Goal: Information Seeking & Learning: Learn about a topic

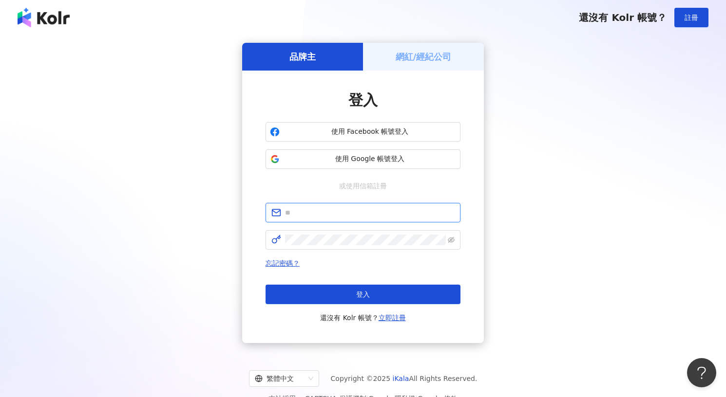
click at [316, 210] on input "text" at bounding box center [369, 212] width 169 height 11
paste input "**********"
type input "**********"
click button "登入" at bounding box center [362, 294] width 195 height 19
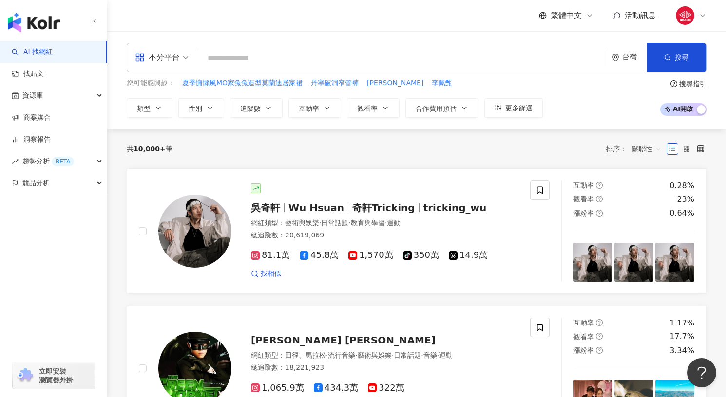
click at [170, 54] on div "不分平台" at bounding box center [157, 58] width 45 height 16
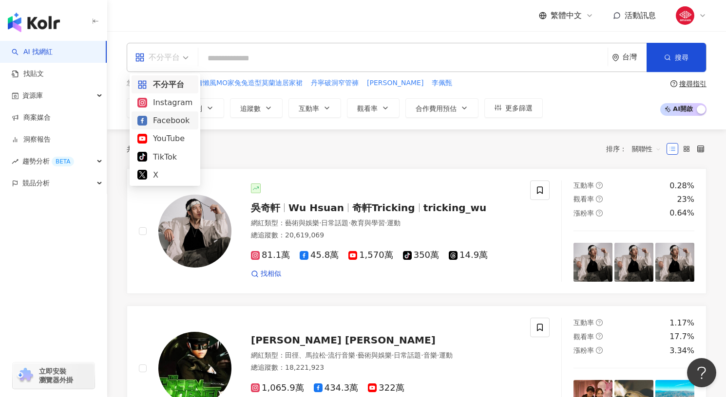
click at [178, 119] on div "Facebook" at bounding box center [164, 120] width 55 height 12
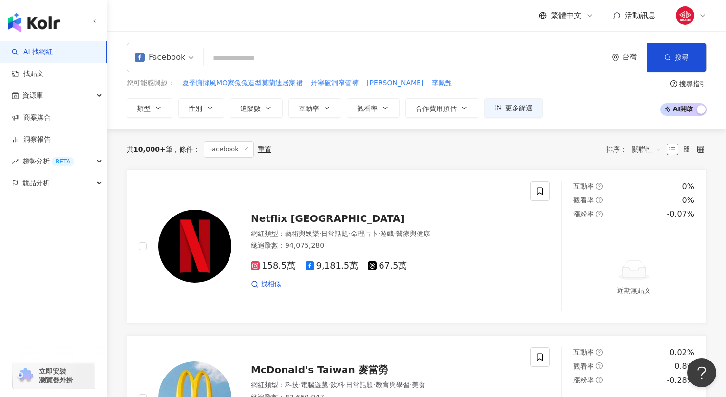
click at [274, 54] on input "search" at bounding box center [405, 58] width 396 height 19
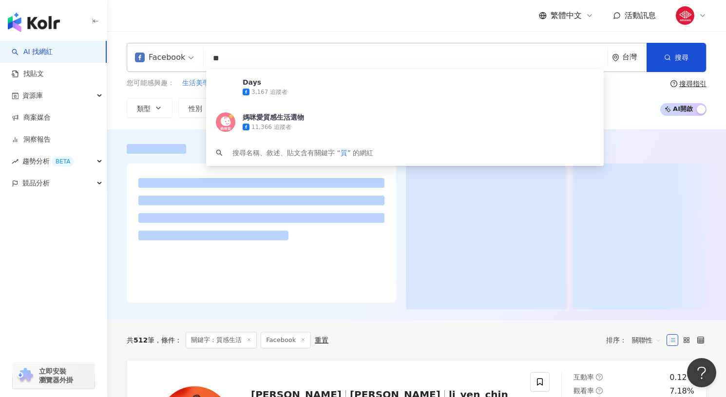
type input "*"
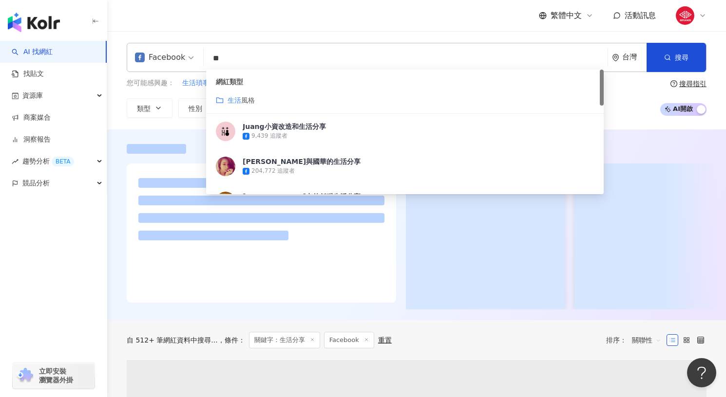
type input "*"
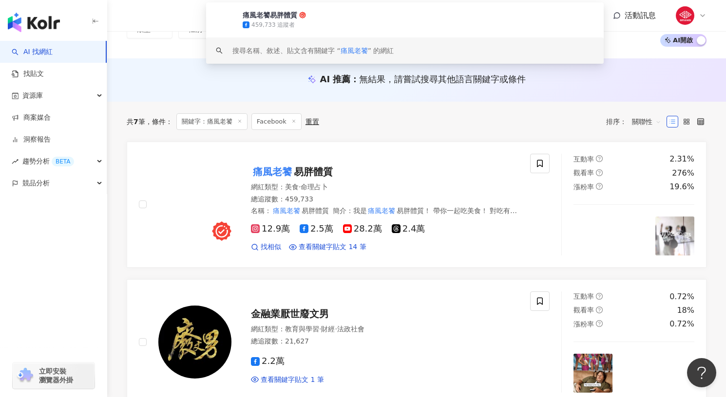
scroll to position [68, 0]
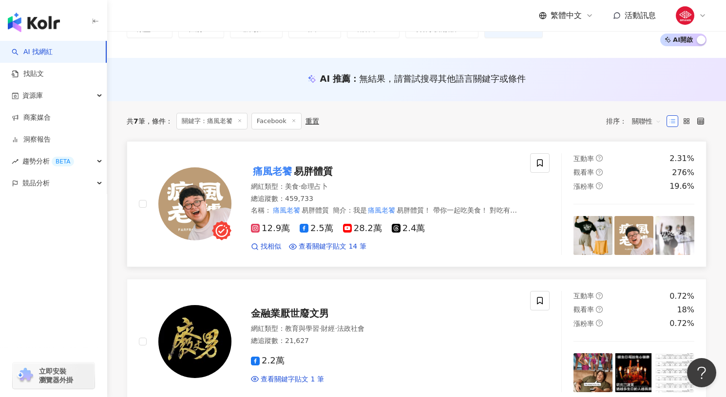
click at [282, 173] on mark "痛風老饕" at bounding box center [272, 172] width 43 height 16
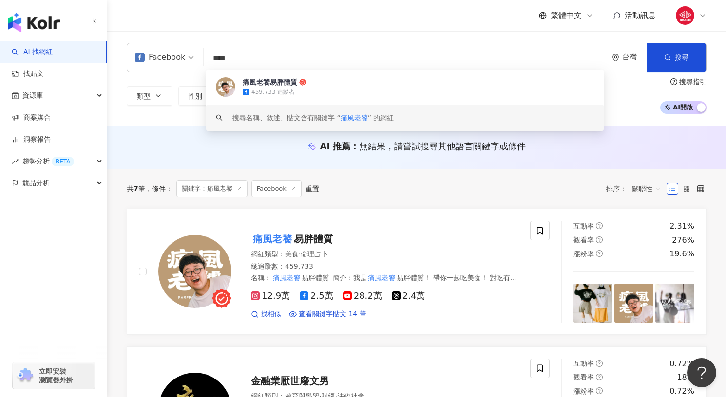
drag, startPoint x: 250, startPoint y: 62, endPoint x: 198, endPoint y: 51, distance: 53.8
click at [198, 51] on div "Facebook **** 台灣 搜尋 af532fe3-4e38-4f72-99bd-106a0eb06119 keyword 痛風老饕易胖體質 459,7…" at bounding box center [417, 57] width 580 height 29
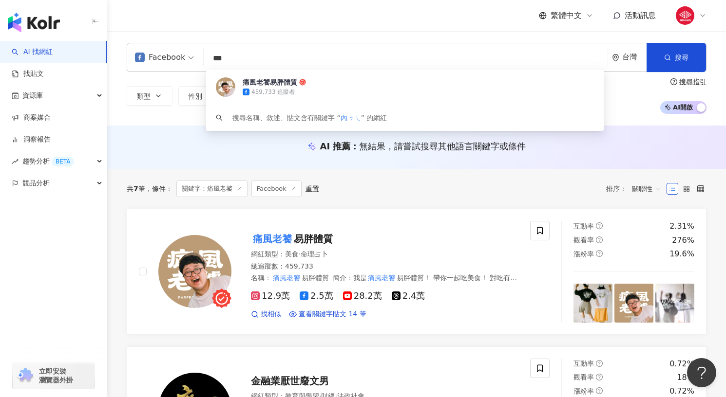
type input "**"
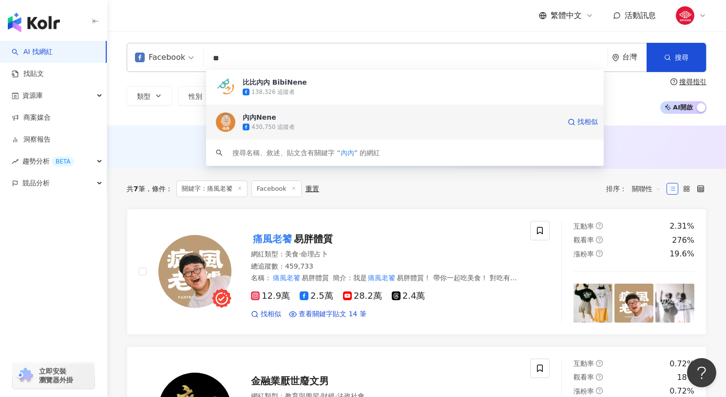
click at [233, 120] on img at bounding box center [225, 121] width 19 height 19
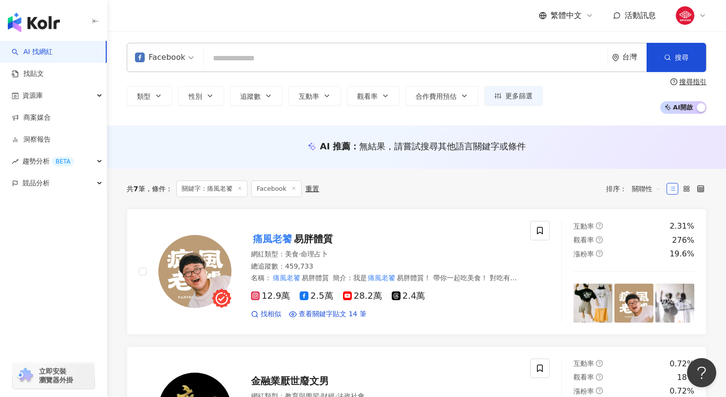
paste input "**********"
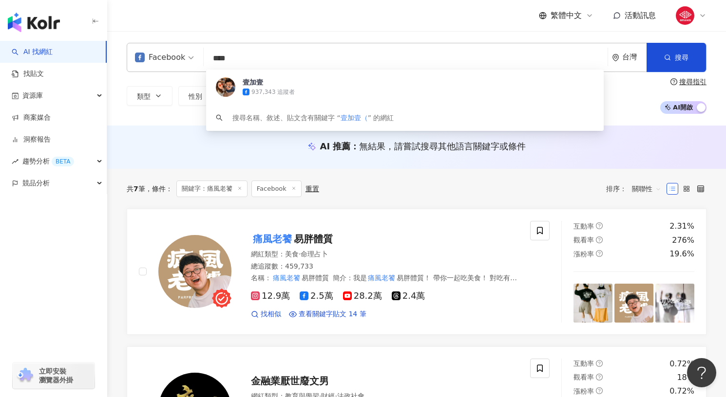
type input "***"
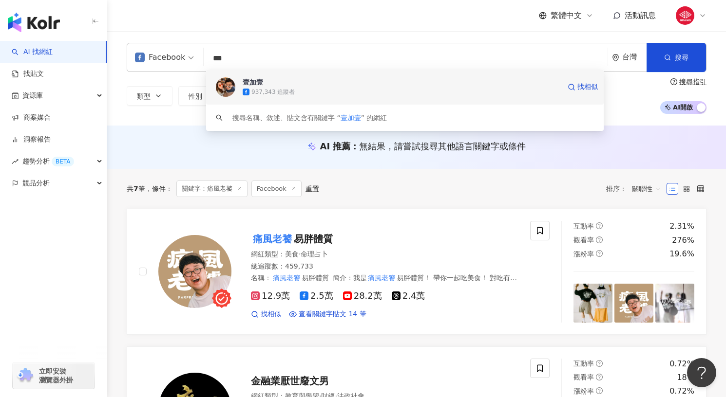
click at [326, 101] on div "壹加壹 937,343 追蹤者 找相似" at bounding box center [404, 87] width 397 height 35
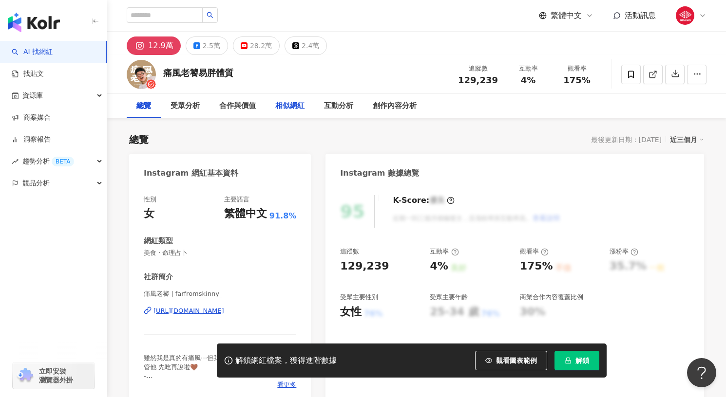
click at [294, 109] on div "相似網紅" at bounding box center [289, 106] width 29 height 12
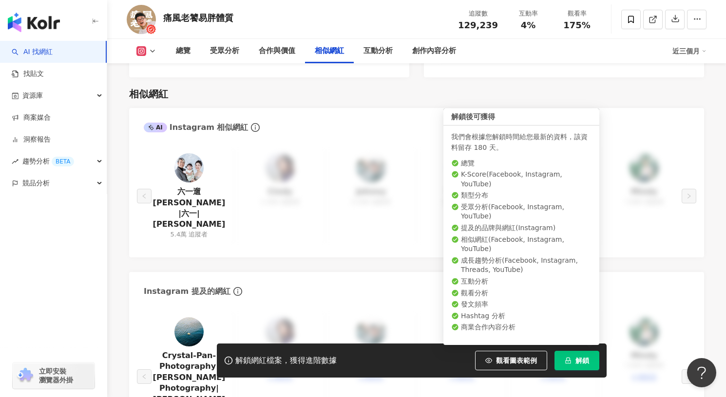
click at [578, 363] on span "解鎖" at bounding box center [582, 361] width 14 height 8
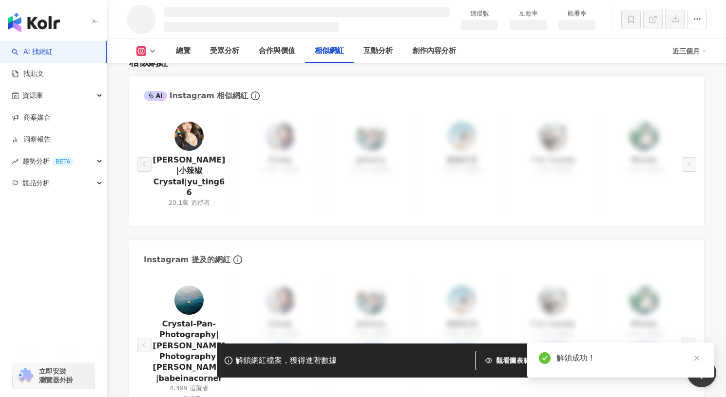
scroll to position [1352, 0]
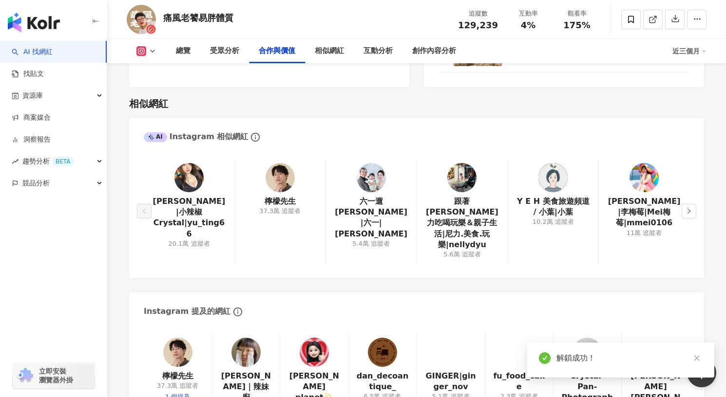
scroll to position [1555, 0]
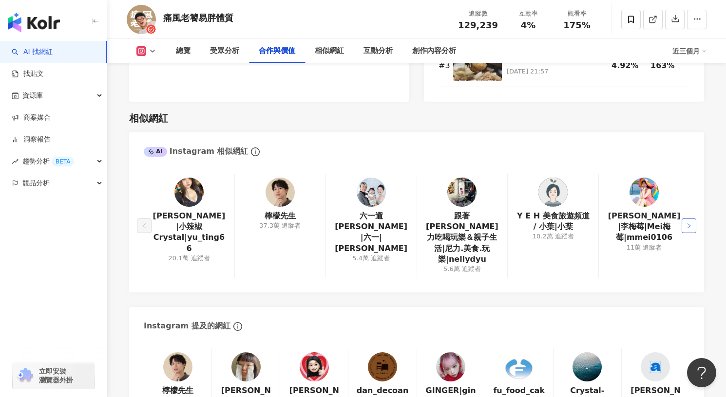
click at [688, 223] on icon "right" at bounding box center [689, 226] width 6 height 6
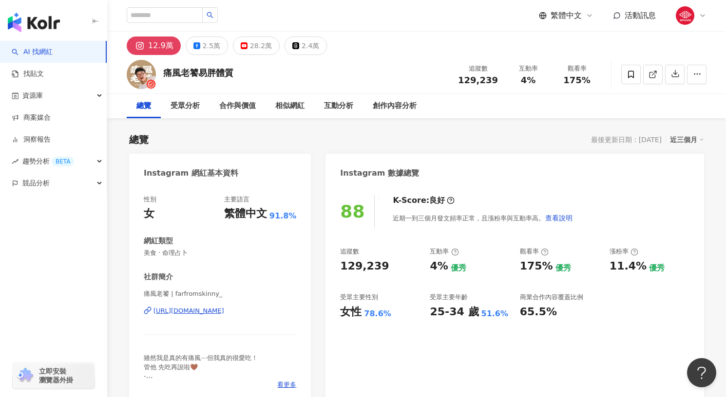
scroll to position [56, 0]
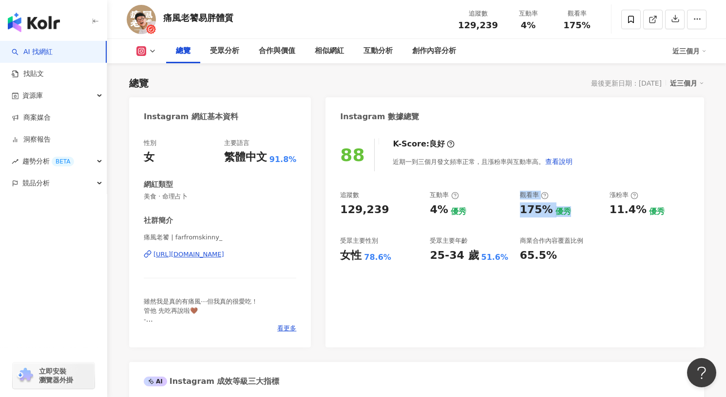
drag, startPoint x: 520, startPoint y: 194, endPoint x: 573, endPoint y: 223, distance: 59.9
click at [573, 223] on div "追蹤數 129,239 互動率 4% 優秀 觀看率 175% 優秀 漲粉率 11.4% 優秀 受眾主要性別 女性 78.6% 受眾主要年齡 25-34 歲 5…" at bounding box center [514, 227] width 349 height 72
click at [569, 200] on div "觀看率" at bounding box center [560, 195] width 80 height 9
drag, startPoint x: 568, startPoint y: 210, endPoint x: 508, endPoint y: 202, distance: 60.5
click at [508, 202] on div "追蹤數 129,239 互動率 4% 優秀 觀看率 175% 優秀 漲粉率 11.4% 優秀 受眾主要性別 女性 78.6% 受眾主要年齡 25-34 歲 5…" at bounding box center [514, 227] width 349 height 72
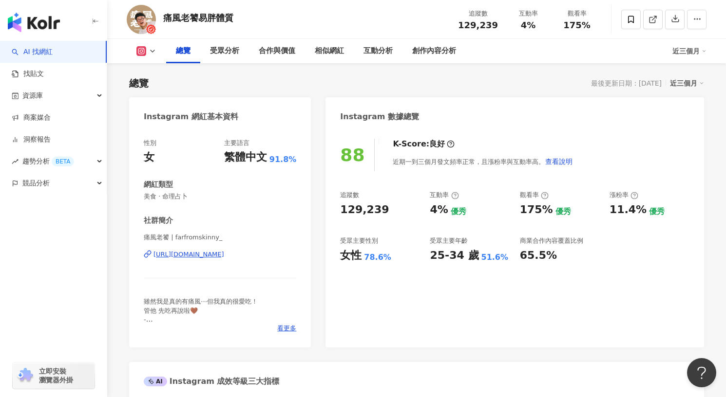
click at [618, 151] on div "88 K-Score : 良好 近期一到三個月發文頻率正常，且漲粉率與互動率高。 查看說明" at bounding box center [514, 155] width 349 height 33
drag, startPoint x: 469, startPoint y: 212, endPoint x: 434, endPoint y: 198, distance: 37.6
click at [434, 198] on div "互動率 4% 優秀" at bounding box center [470, 204] width 80 height 26
click at [477, 197] on div "互動率" at bounding box center [470, 195] width 80 height 9
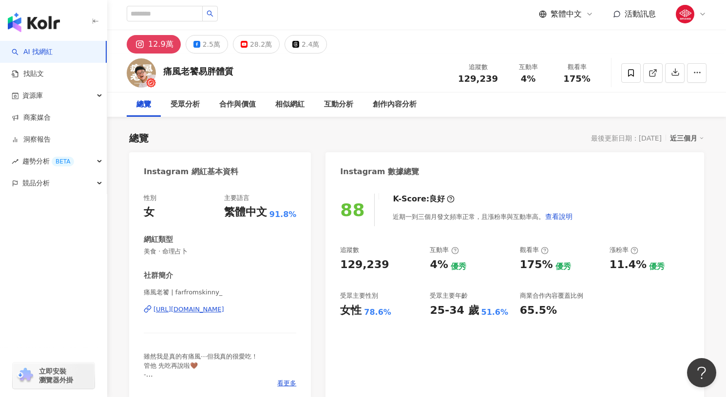
scroll to position [0, 0]
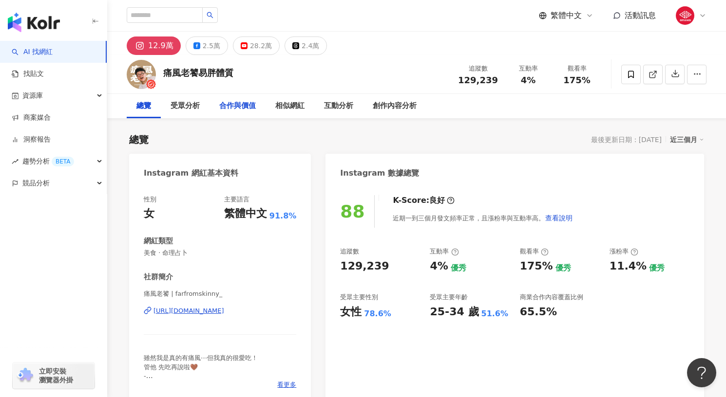
click at [253, 110] on div "合作與價值" at bounding box center [237, 106] width 37 height 12
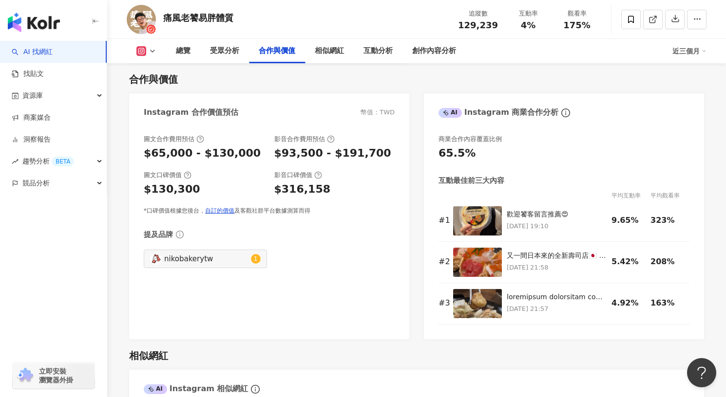
click at [362, 229] on div "圖文合作費用預估 $65,000 - $130,000 影音合作費用預估 $93,500 - $191,700 圖文口碑價值 $130,300 影音口碑價值 …" at bounding box center [269, 202] width 251 height 134
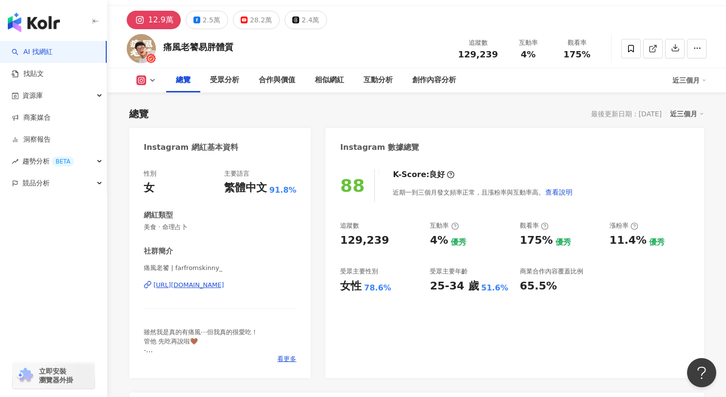
scroll to position [0, 0]
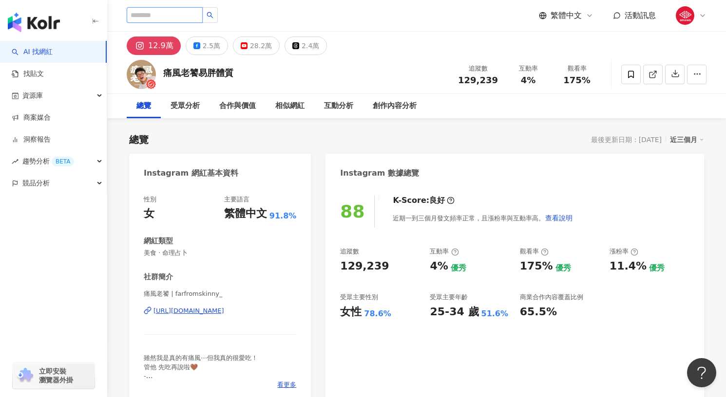
click at [181, 20] on input "search" at bounding box center [165, 15] width 76 height 16
paste input "*********"
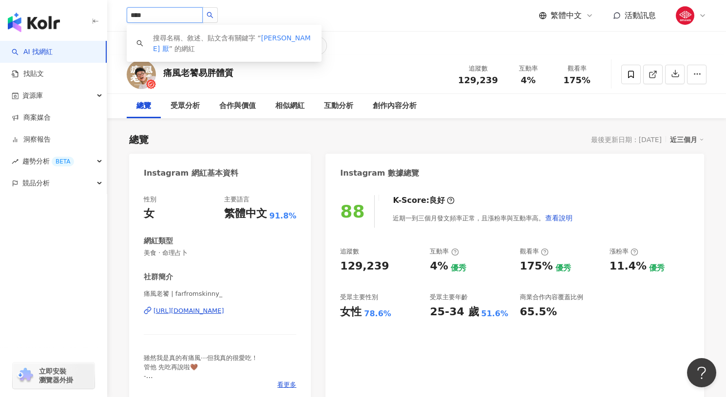
type input "***"
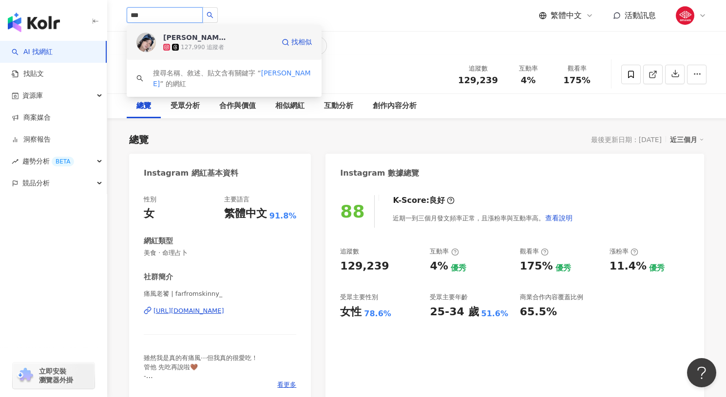
click at [205, 47] on div "127,990 追蹤者" at bounding box center [202, 47] width 43 height 8
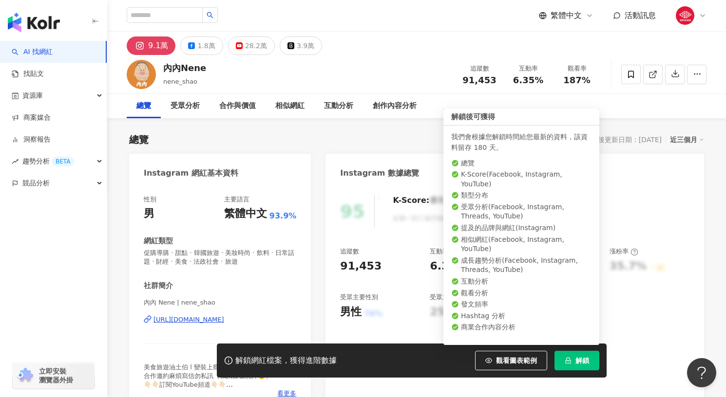
click at [584, 362] on span "解鎖" at bounding box center [582, 361] width 14 height 8
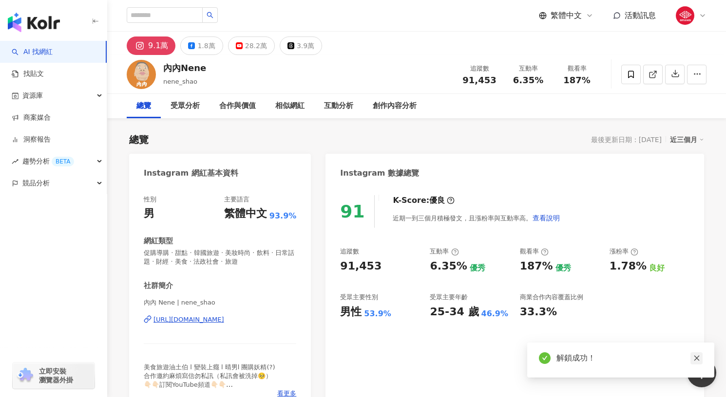
click at [696, 358] on icon "close" at bounding box center [695, 358] width 5 height 5
click at [215, 49] on button "1.8萬" at bounding box center [201, 46] width 42 height 19
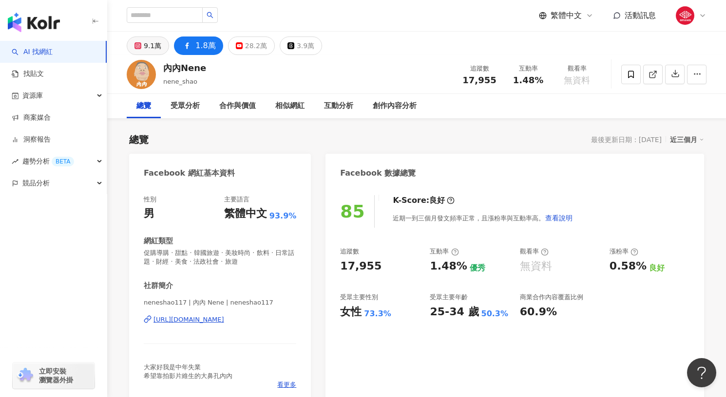
click at [143, 46] on button "9.1萬" at bounding box center [148, 46] width 42 height 19
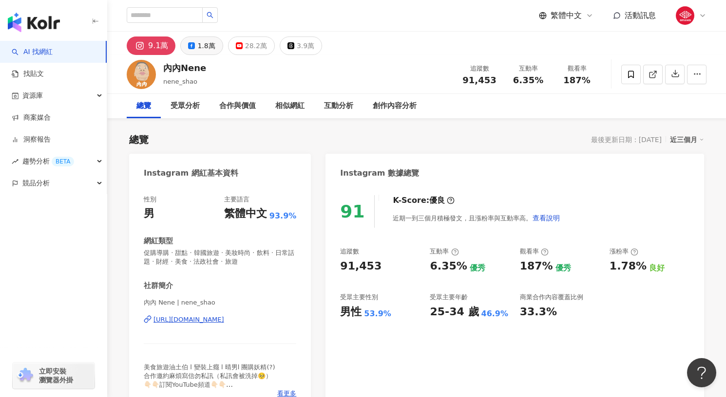
click at [207, 47] on div "1.8萬" at bounding box center [206, 46] width 18 height 14
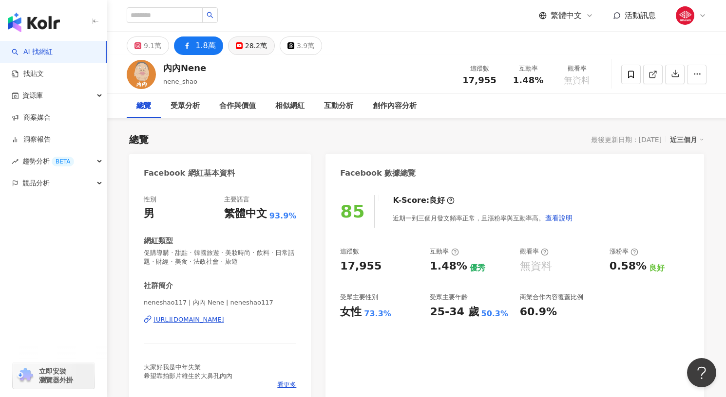
click at [241, 51] on button "28.2萬" at bounding box center [251, 46] width 47 height 19
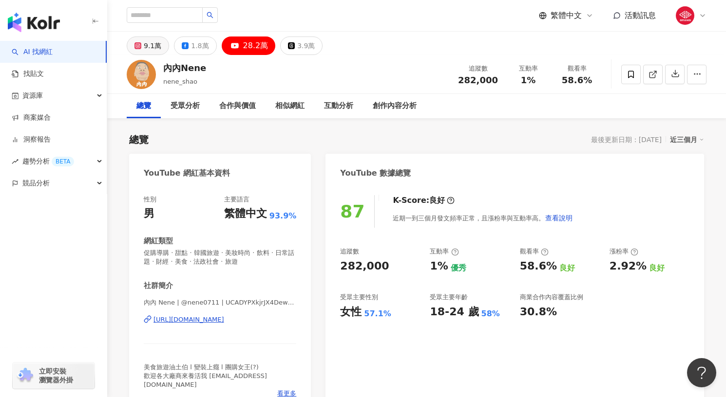
click at [165, 48] on button "9.1萬" at bounding box center [148, 46] width 42 height 19
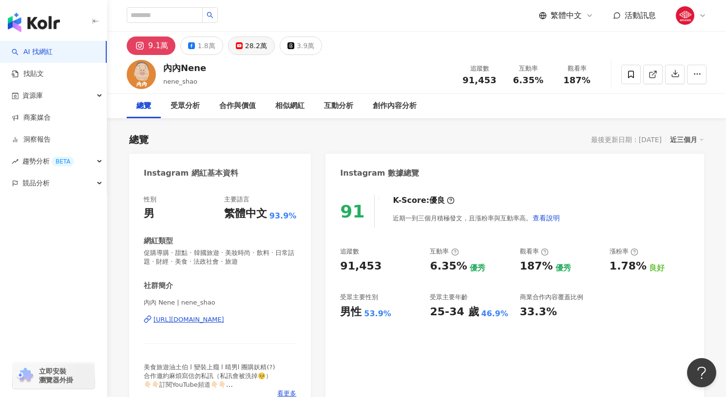
click at [239, 47] on icon at bounding box center [239, 45] width 7 height 7
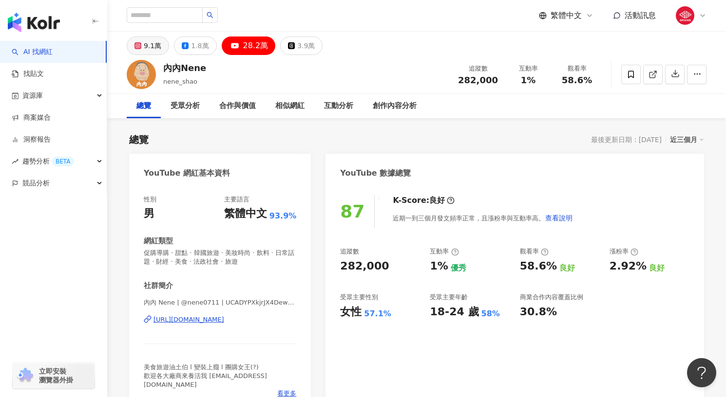
click at [156, 45] on div "9.1萬" at bounding box center [153, 46] width 18 height 14
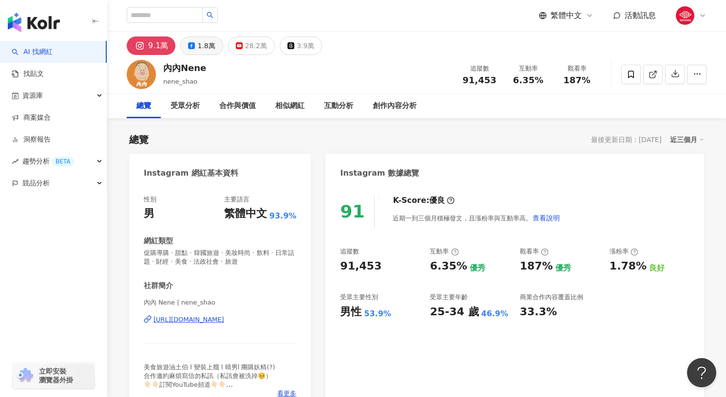
click at [193, 45] on icon at bounding box center [191, 45] width 7 height 7
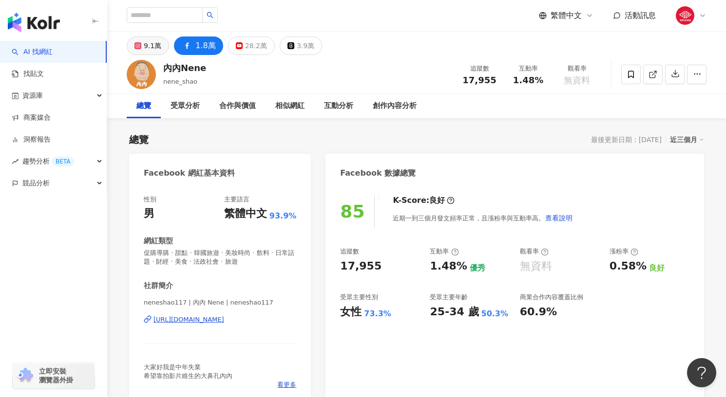
click at [160, 47] on button "9.1萬" at bounding box center [148, 46] width 42 height 19
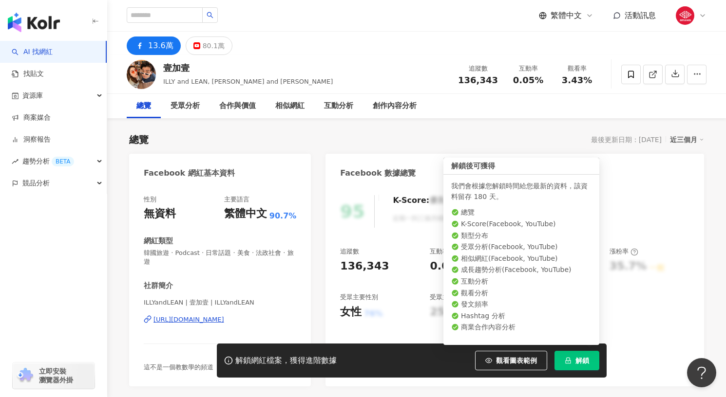
click at [575, 358] on span "解鎖" at bounding box center [582, 361] width 14 height 8
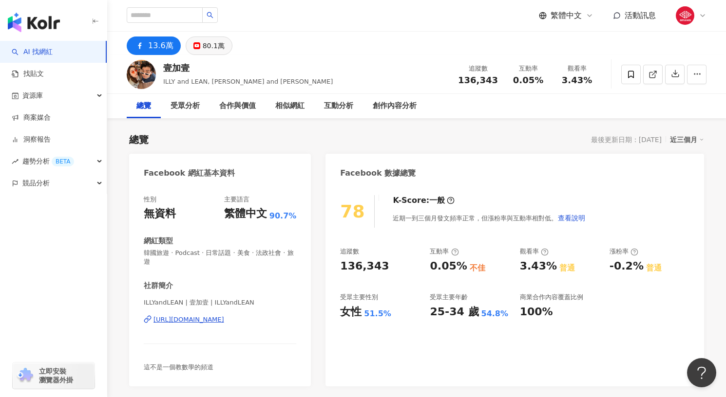
click at [212, 48] on div "80.1萬" at bounding box center [214, 46] width 22 height 14
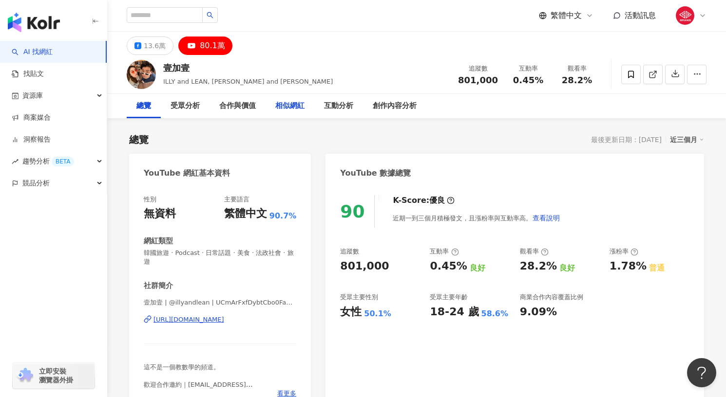
click at [294, 104] on div "相似網紅" at bounding box center [289, 106] width 29 height 12
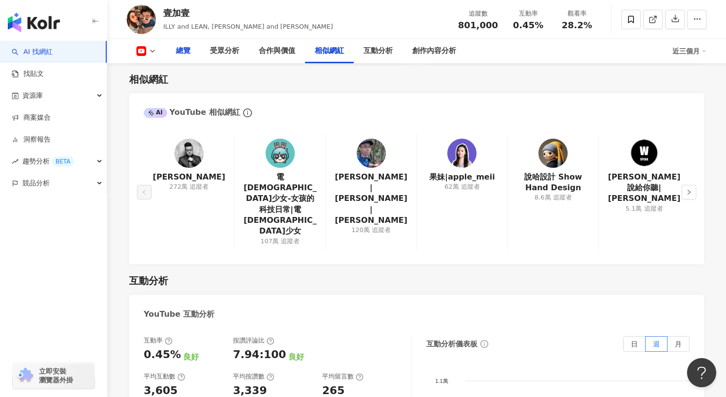
click at [180, 53] on div "總覽" at bounding box center [183, 51] width 15 height 12
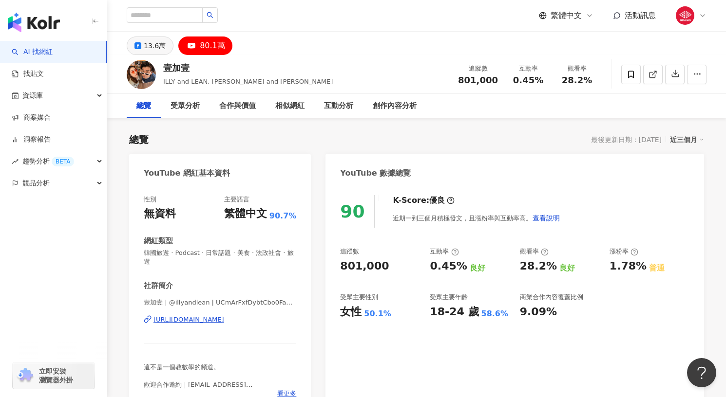
click at [131, 48] on button "13.6萬" at bounding box center [150, 46] width 47 height 19
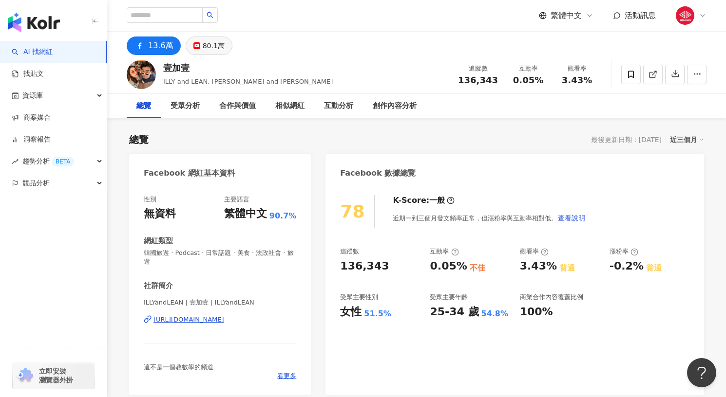
click at [210, 51] on div "80.1萬" at bounding box center [214, 46] width 22 height 14
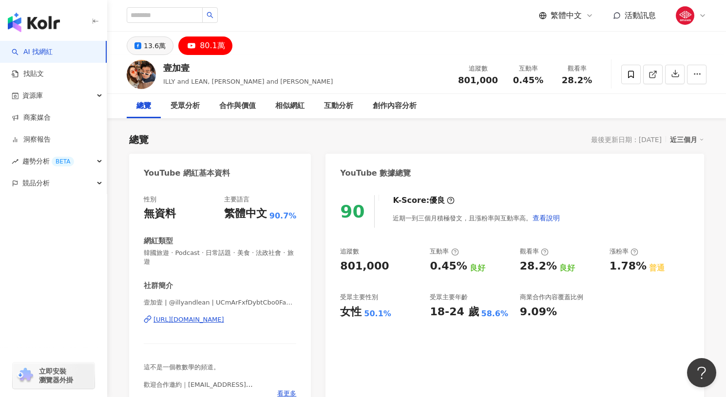
click at [155, 48] on div "13.6萬" at bounding box center [155, 46] width 22 height 14
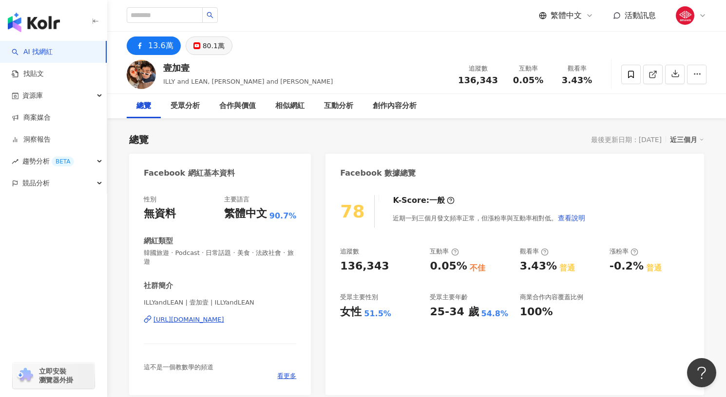
click at [192, 51] on button "80.1萬" at bounding box center [209, 46] width 47 height 19
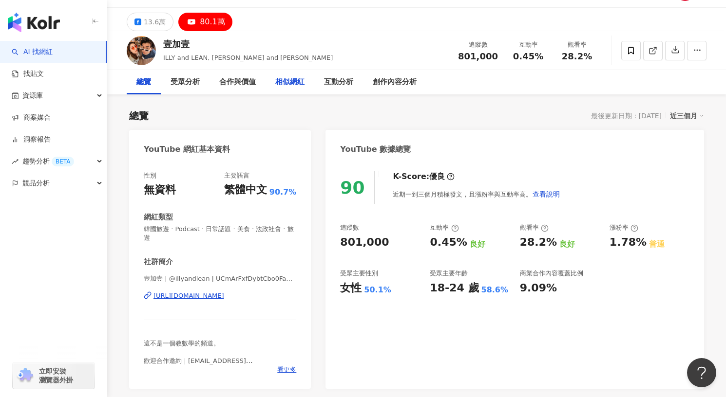
click at [294, 88] on div "相似網紅" at bounding box center [289, 82] width 29 height 12
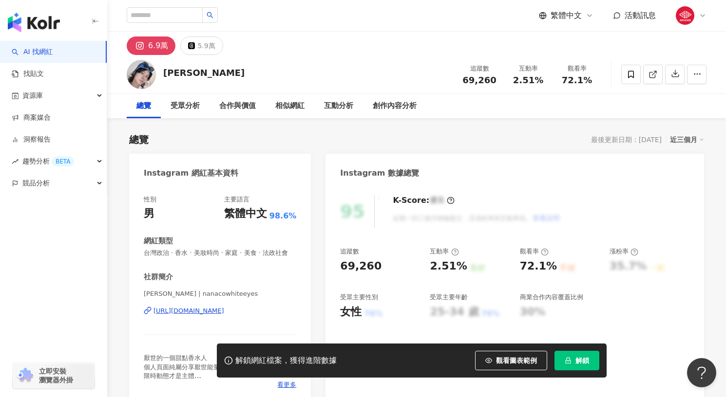
click at [569, 365] on button "解鎖" at bounding box center [576, 360] width 45 height 19
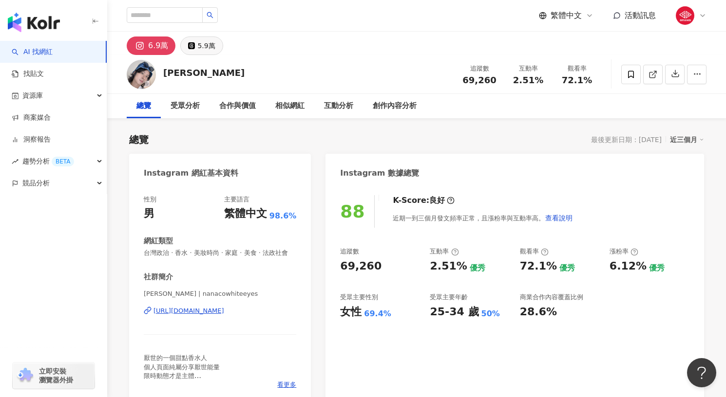
click at [190, 52] on button "5.9萬" at bounding box center [201, 46] width 42 height 19
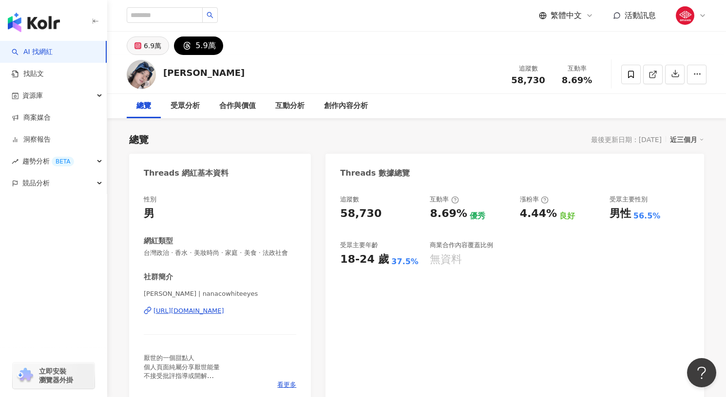
click at [161, 50] on button "6.9萬" at bounding box center [148, 46] width 42 height 19
click at [158, 48] on div "6.9萬" at bounding box center [153, 46] width 18 height 14
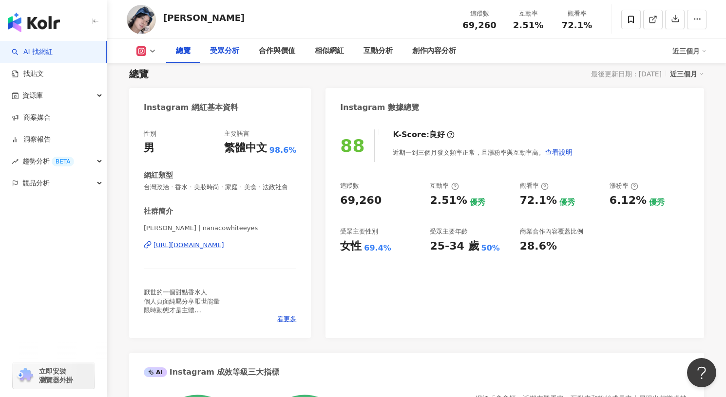
scroll to position [68, 0]
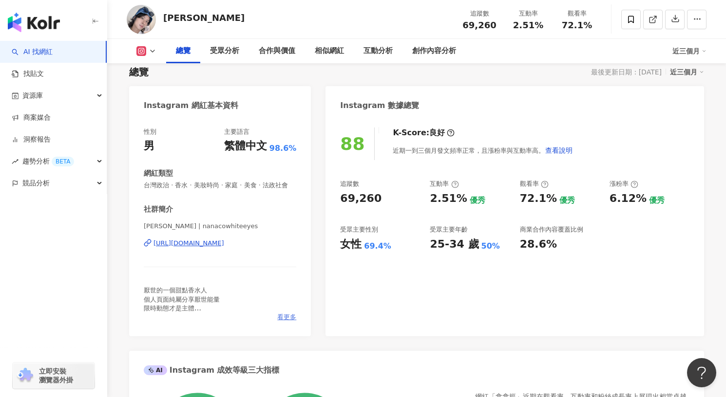
click at [283, 322] on span "看更多" at bounding box center [286, 317] width 19 height 9
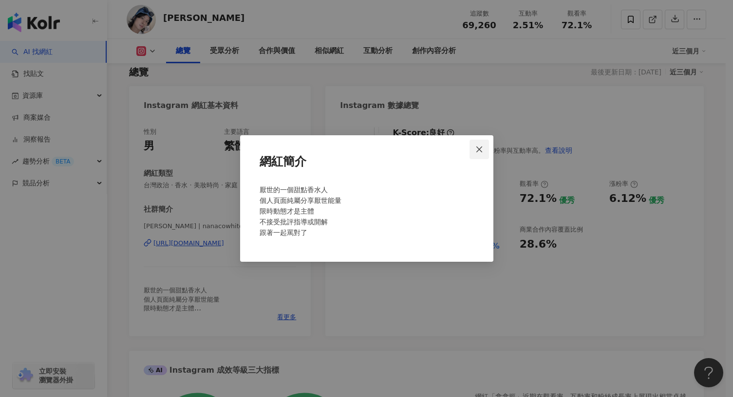
click at [478, 151] on icon "close" at bounding box center [479, 150] width 8 height 8
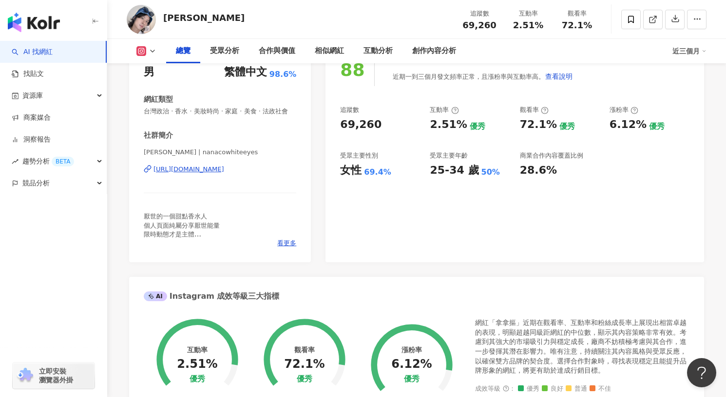
scroll to position [0, 0]
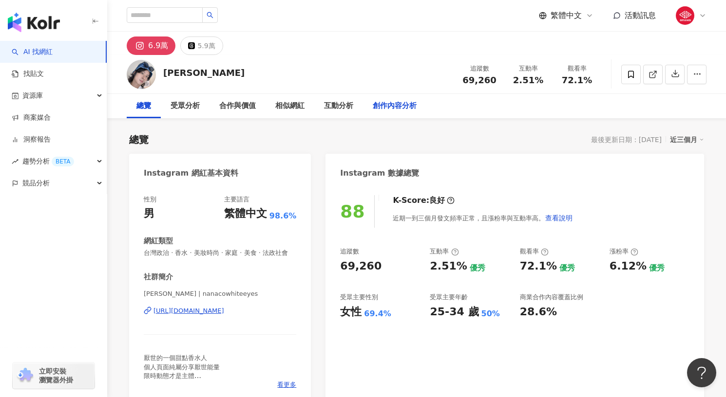
click at [391, 106] on div "創作內容分析" at bounding box center [395, 106] width 44 height 12
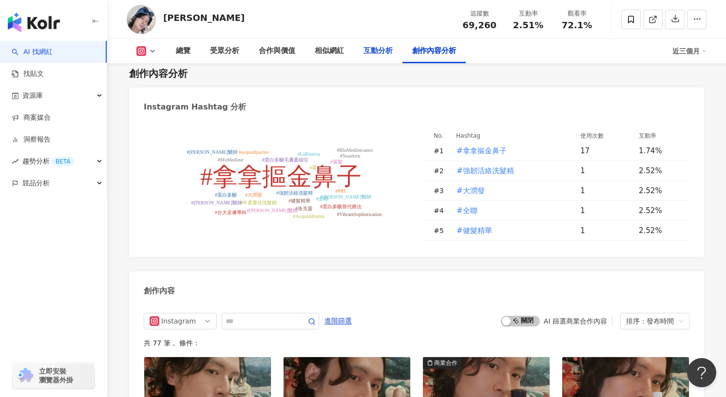
click at [376, 58] on div "互動分析" at bounding box center [378, 51] width 49 height 24
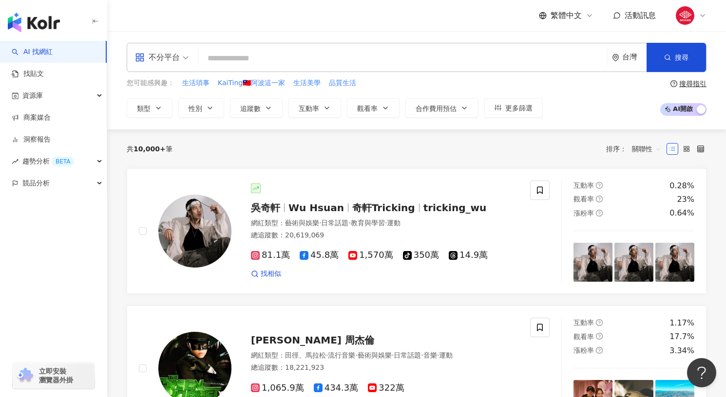
click at [292, 55] on input "search" at bounding box center [402, 58] width 401 height 19
paste input "****"
type input "****"
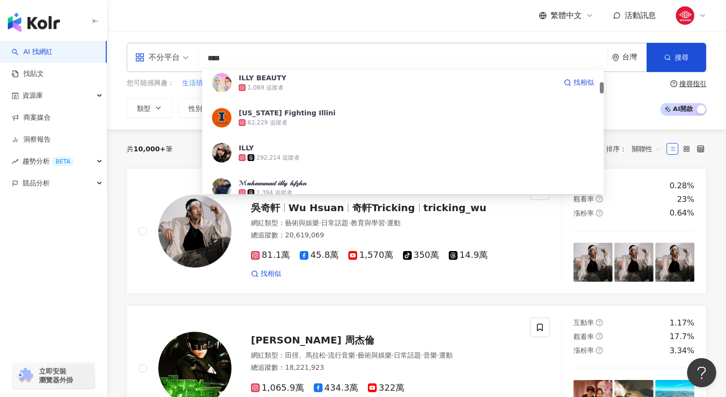
scroll to position [150, 0]
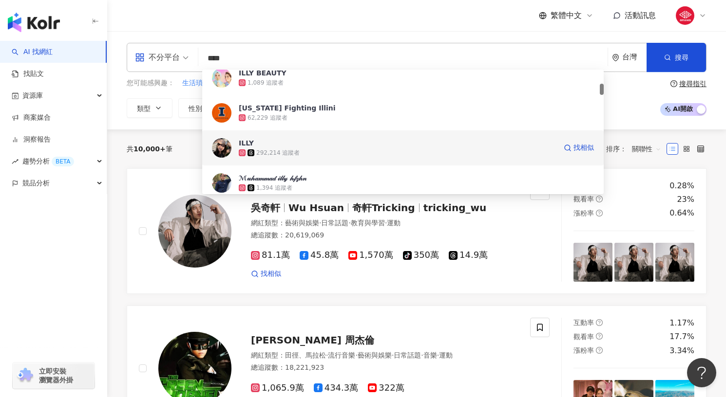
click at [286, 153] on div "292,214 追蹤者" at bounding box center [277, 153] width 43 height 8
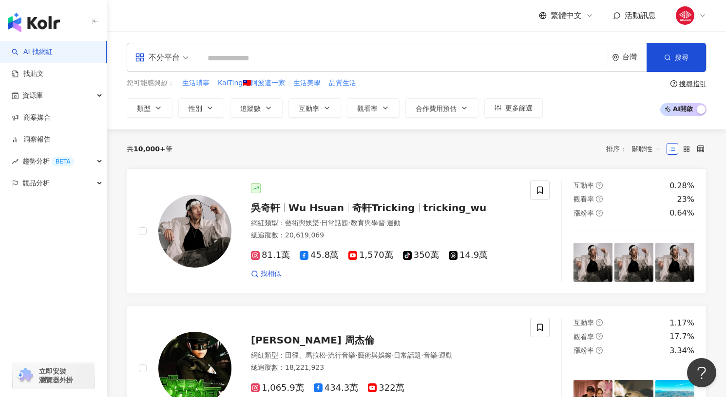
click at [320, 59] on input "search" at bounding box center [402, 58] width 401 height 19
paste input "****"
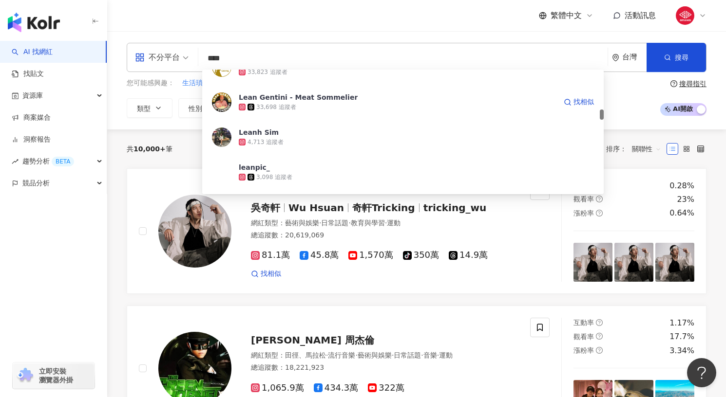
scroll to position [478, 0]
type input "****"
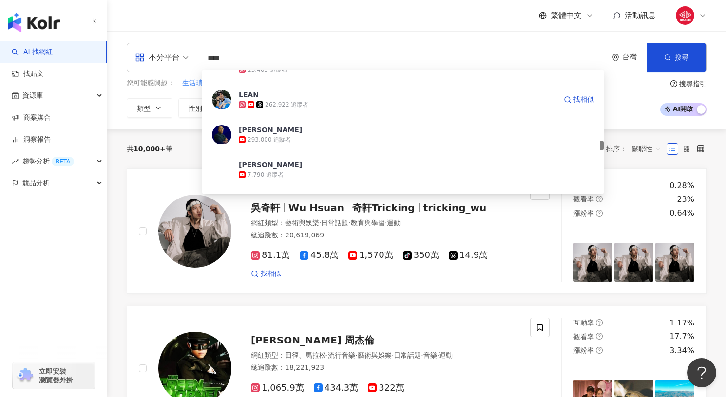
scroll to position [1090, 0]
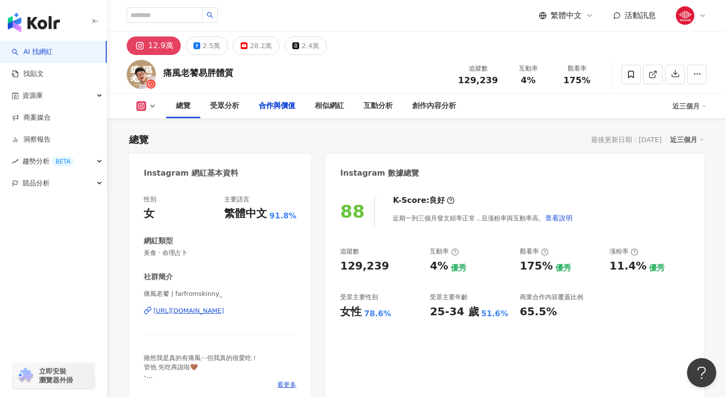
scroll to position [1318, 0]
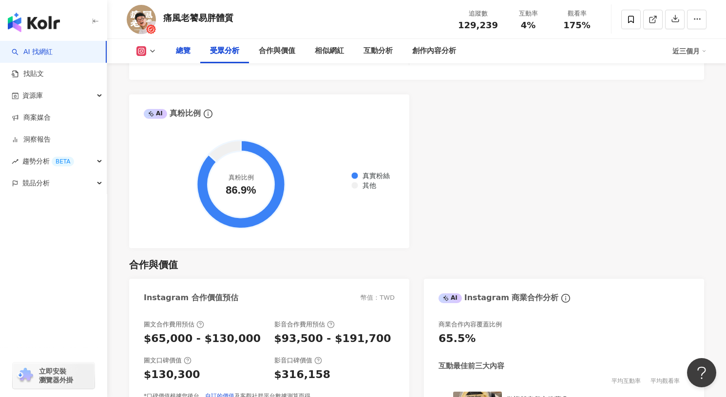
click at [182, 55] on div "總覽" at bounding box center [183, 51] width 15 height 12
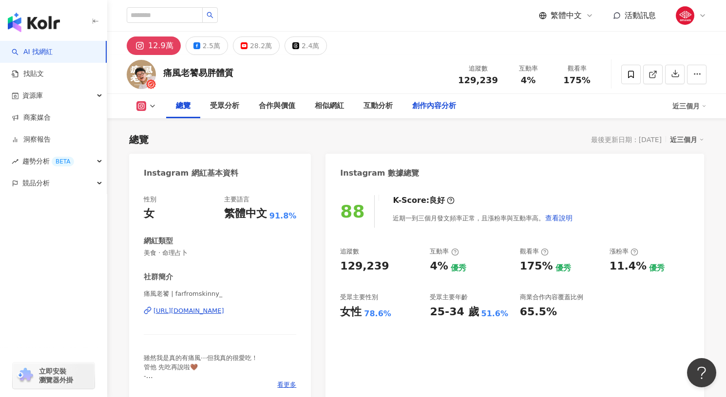
click at [424, 111] on div "創作內容分析" at bounding box center [434, 106] width 44 height 12
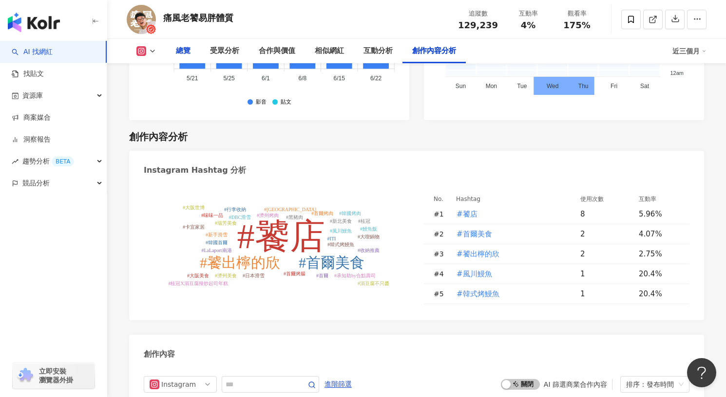
click at [180, 55] on div "總覽" at bounding box center [183, 51] width 15 height 12
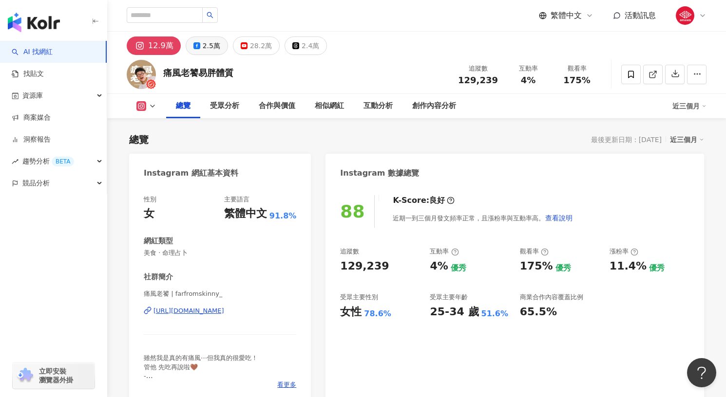
click at [206, 46] on div "2.5萬" at bounding box center [212, 46] width 18 height 14
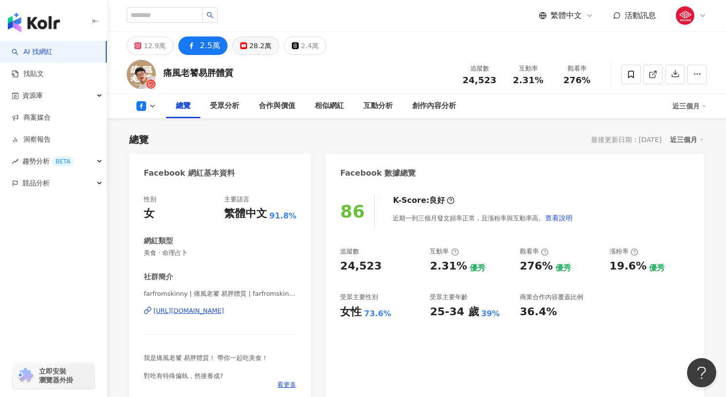
click at [245, 41] on button "28.2萬" at bounding box center [255, 46] width 47 height 19
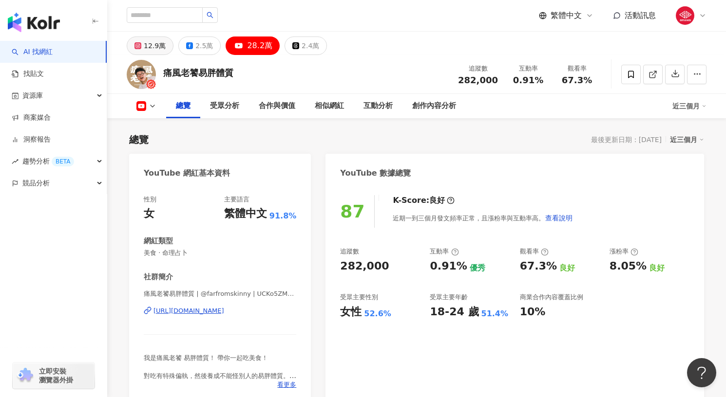
click at [141, 51] on button "12.9萬" at bounding box center [150, 46] width 47 height 19
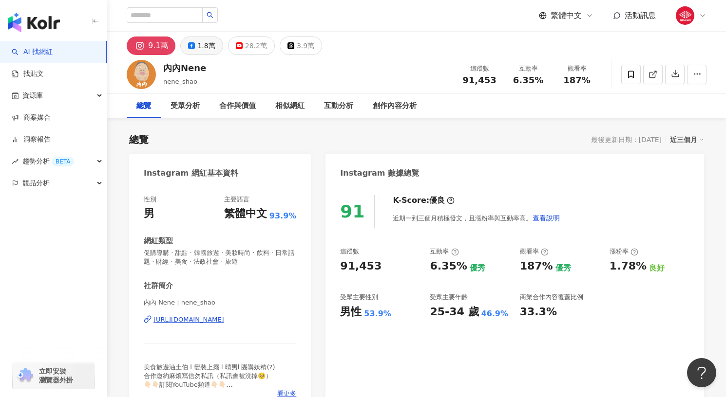
click at [194, 55] on button "1.8萬" at bounding box center [201, 46] width 42 height 19
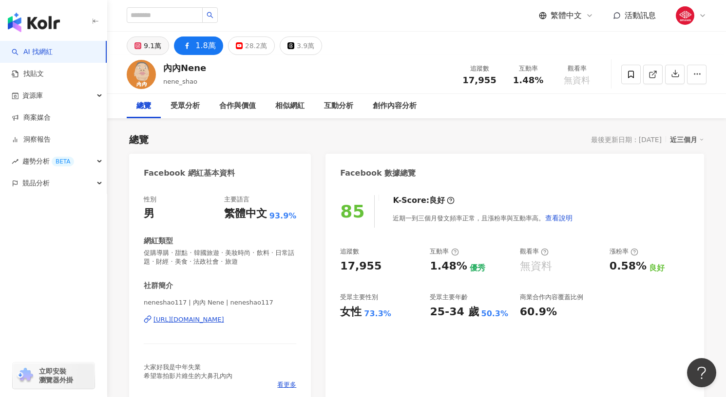
click at [159, 53] on button "9.1萬" at bounding box center [148, 46] width 42 height 19
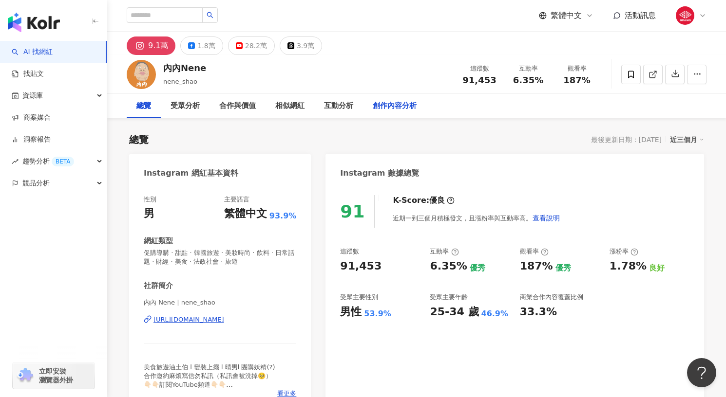
click at [408, 104] on div "創作內容分析" at bounding box center [395, 106] width 44 height 12
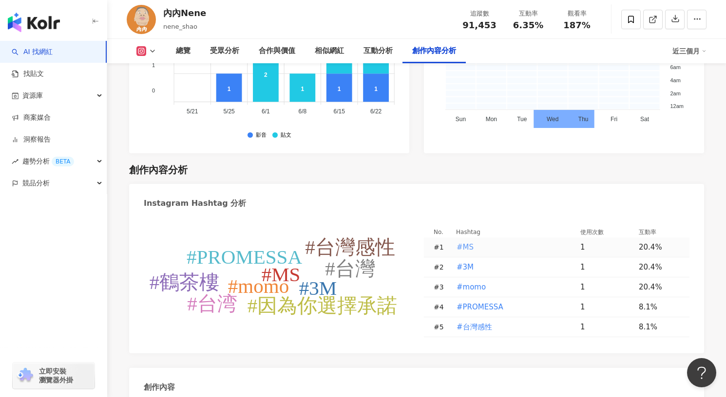
click at [464, 242] on span "#MS" at bounding box center [464, 247] width 17 height 11
type input "***"
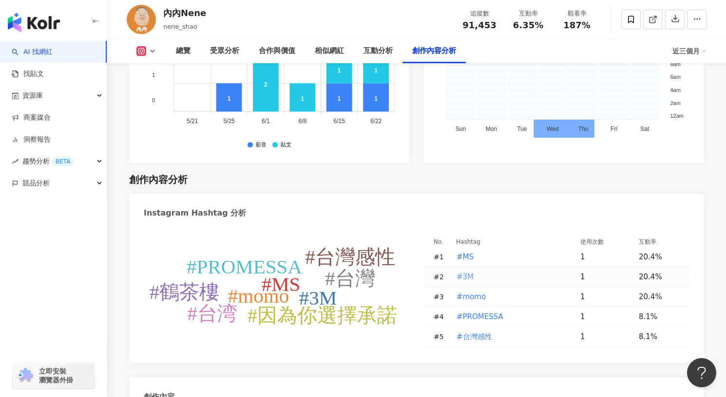
scroll to position [2779, 0]
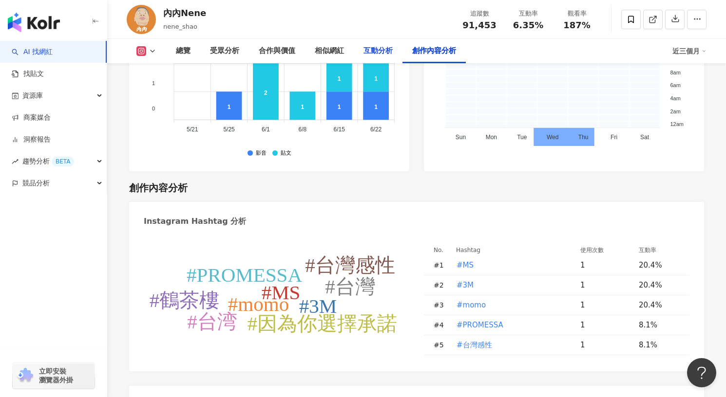
click at [387, 50] on div "互動分析" at bounding box center [377, 51] width 29 height 12
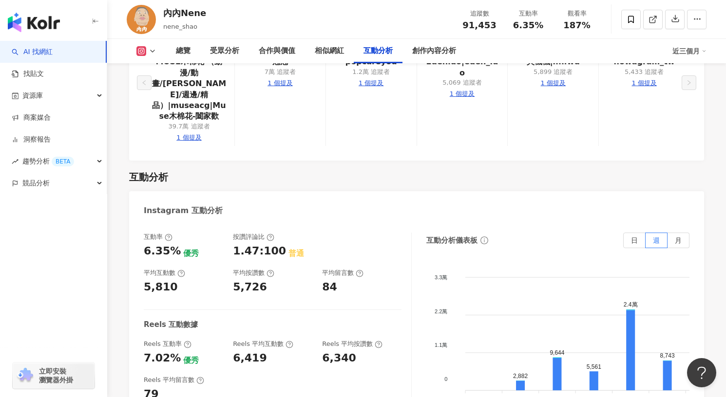
click at [674, 25] on button "button" at bounding box center [674, 19] width 19 height 19
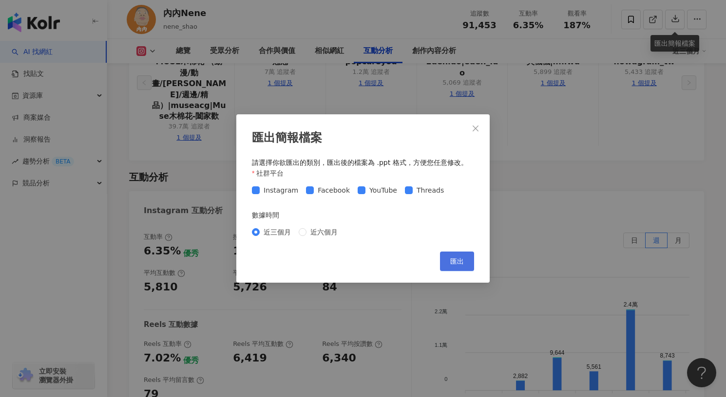
click at [451, 261] on span "匯出" at bounding box center [457, 262] width 14 height 8
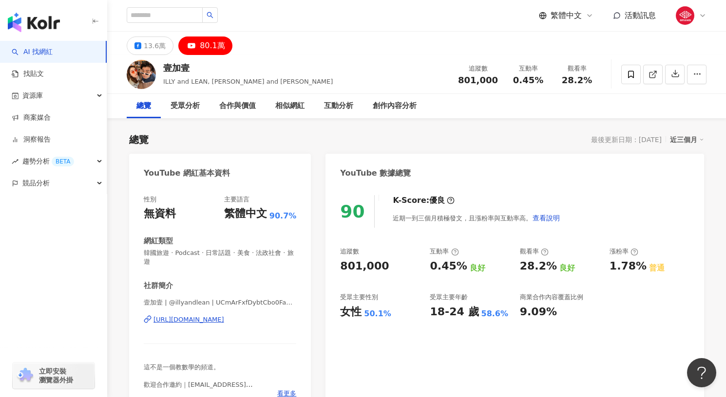
click at [151, 108] on div "總覽" at bounding box center [144, 106] width 34 height 24
click at [158, 47] on div "13.6萬" at bounding box center [155, 46] width 22 height 14
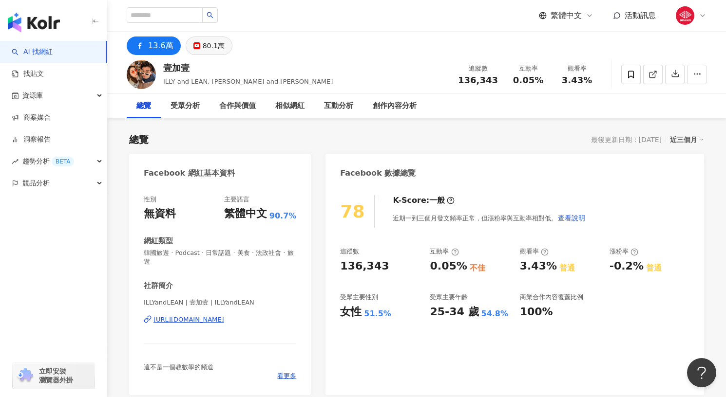
click at [186, 45] on button "80.1萬" at bounding box center [209, 46] width 47 height 19
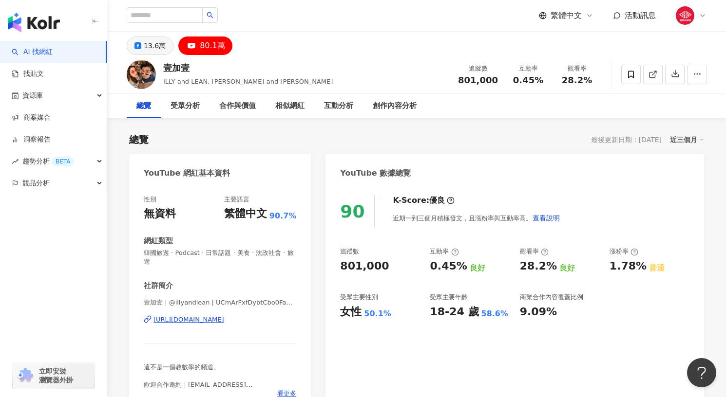
click at [161, 41] on div "13.6萬" at bounding box center [155, 46] width 22 height 14
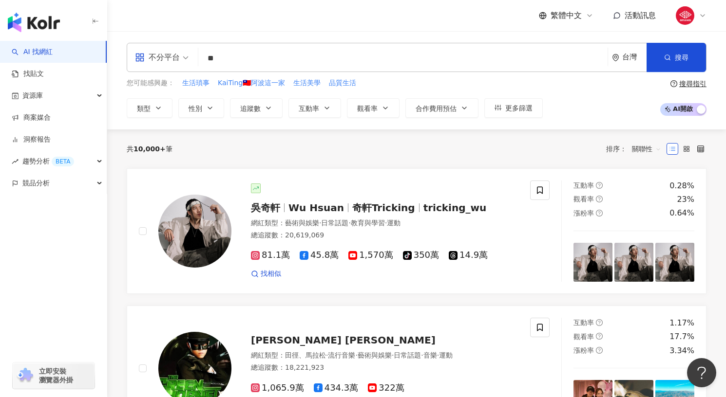
type input "*"
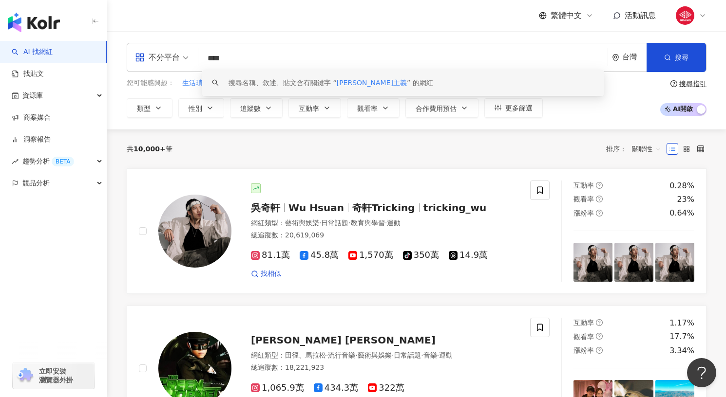
drag, startPoint x: 238, startPoint y: 59, endPoint x: 198, endPoint y: 57, distance: 40.0
click at [198, 57] on div "不分平台 **** 台灣 搜尋 keyword 搜尋名稱、敘述、貼文含有關鍵字 “ 阿嘟主義 ” 的網紅" at bounding box center [417, 57] width 580 height 29
click at [260, 63] on input "****" at bounding box center [402, 58] width 401 height 19
click at [300, 79] on div "搜尋名稱、敘述、貼文含有關鍵字 “ 阿嘟主義 ” 的網紅" at bounding box center [330, 82] width 205 height 11
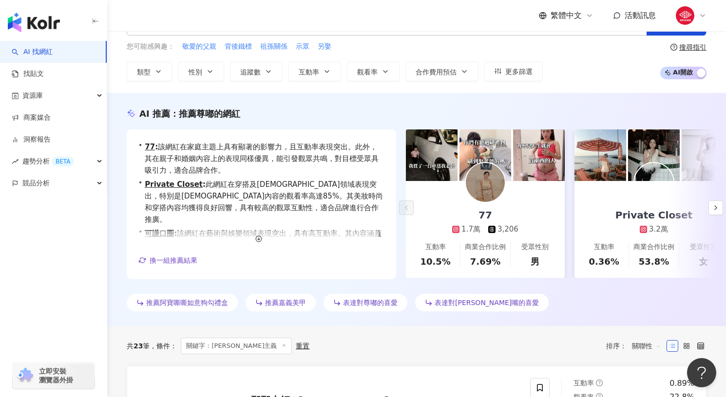
scroll to position [20, 0]
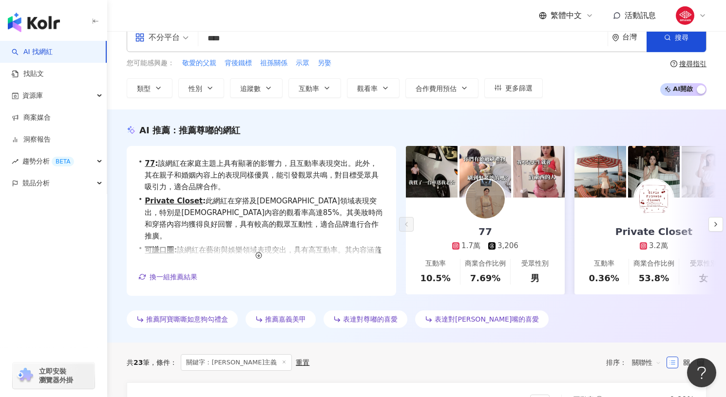
drag, startPoint x: 256, startPoint y: 43, endPoint x: 216, endPoint y: 41, distance: 40.0
click at [216, 41] on input "****" at bounding box center [402, 38] width 401 height 19
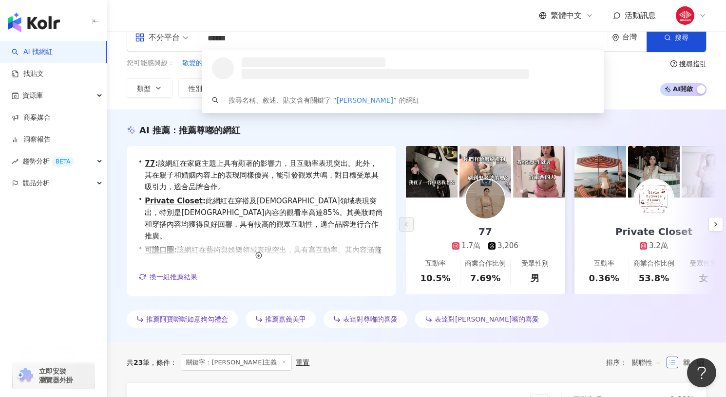
type input "*****"
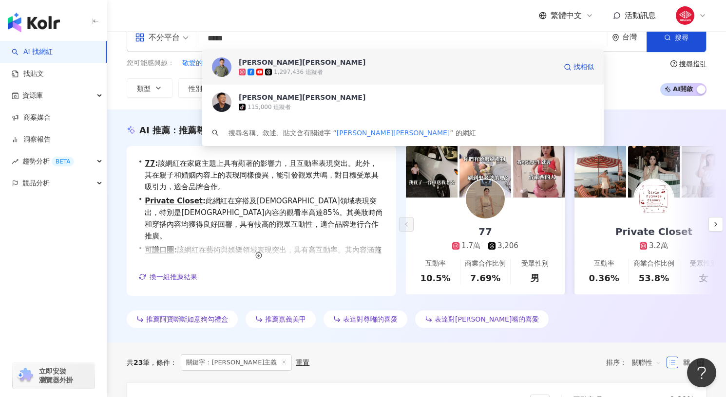
click at [322, 63] on span "[PERSON_NAME][PERSON_NAME]" at bounding box center [398, 62] width 318 height 10
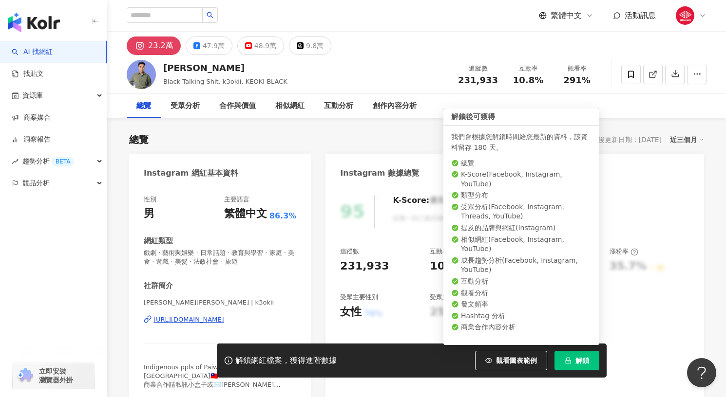
click at [567, 361] on icon "lock" at bounding box center [567, 360] width 7 height 7
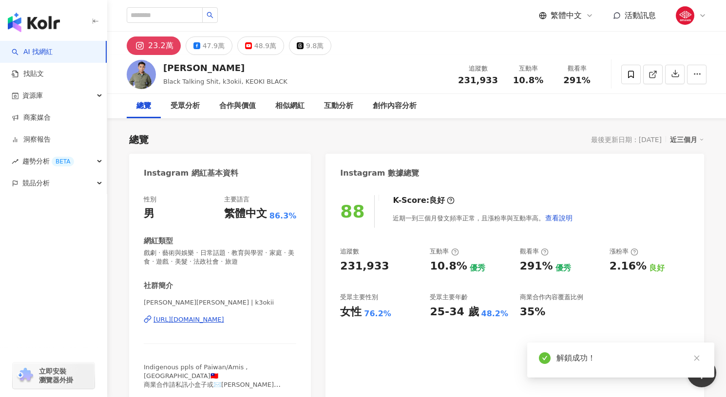
click at [208, 48] on div "47.9萬" at bounding box center [214, 46] width 22 height 14
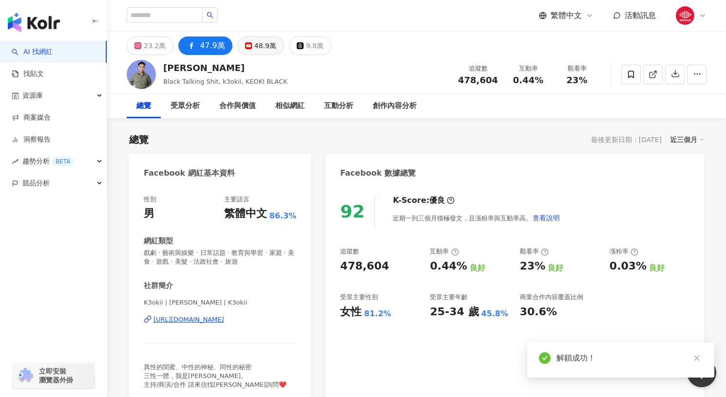
click at [246, 46] on rect at bounding box center [248, 46] width 6 height 4
click at [204, 43] on div "47.9萬" at bounding box center [212, 46] width 25 height 14
click at [257, 42] on div "48.9萬" at bounding box center [265, 46] width 22 height 14
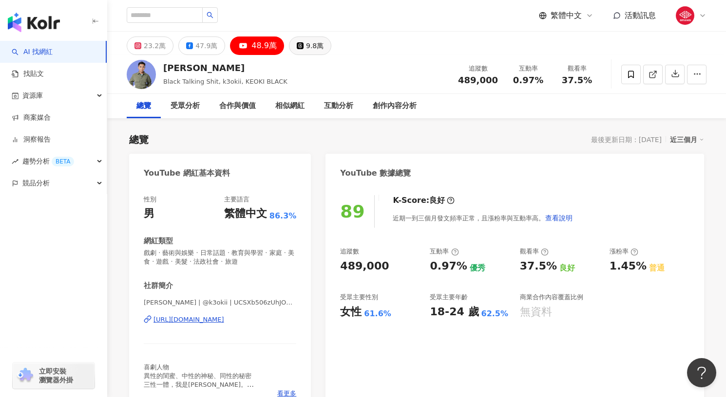
click at [289, 49] on button "9.8萬" at bounding box center [310, 46] width 42 height 19
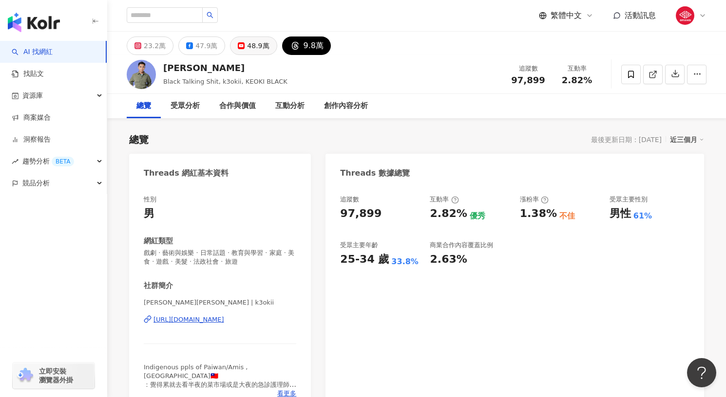
click at [249, 51] on div "48.9萬" at bounding box center [258, 46] width 22 height 14
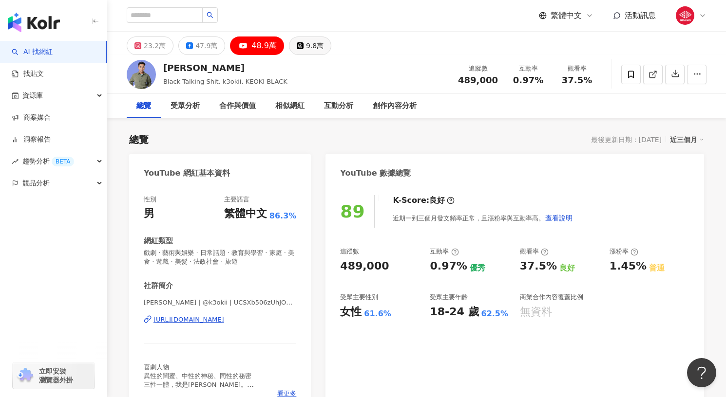
click at [306, 51] on div "9.8萬" at bounding box center [315, 46] width 18 height 14
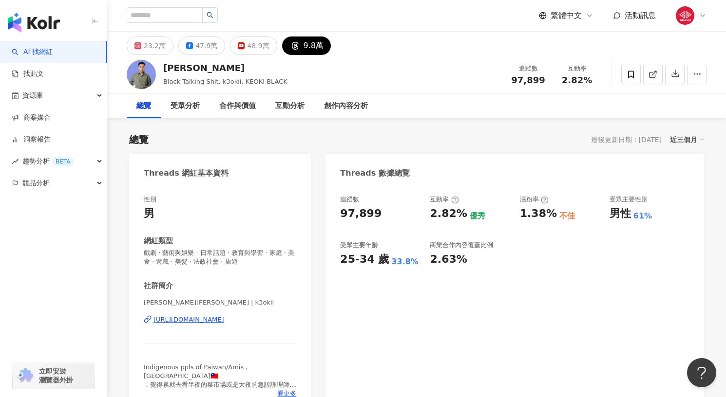
click at [153, 106] on div "總覽" at bounding box center [144, 106] width 34 height 24
click at [176, 106] on div "受眾分析" at bounding box center [184, 106] width 29 height 12
click at [149, 115] on div "總覽" at bounding box center [144, 106] width 34 height 24
click at [248, 50] on div "48.9萬" at bounding box center [258, 46] width 22 height 14
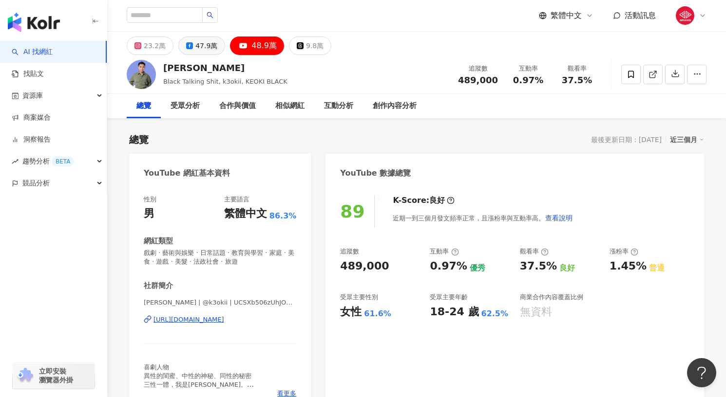
click at [206, 49] on div "47.9萬" at bounding box center [206, 46] width 22 height 14
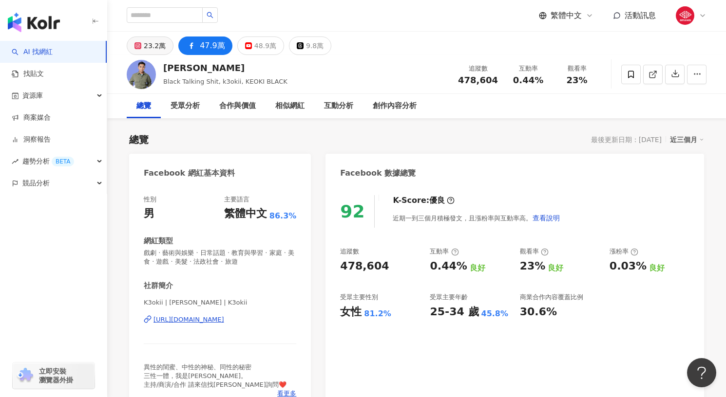
click at [154, 51] on div "23.2萬" at bounding box center [155, 46] width 22 height 14
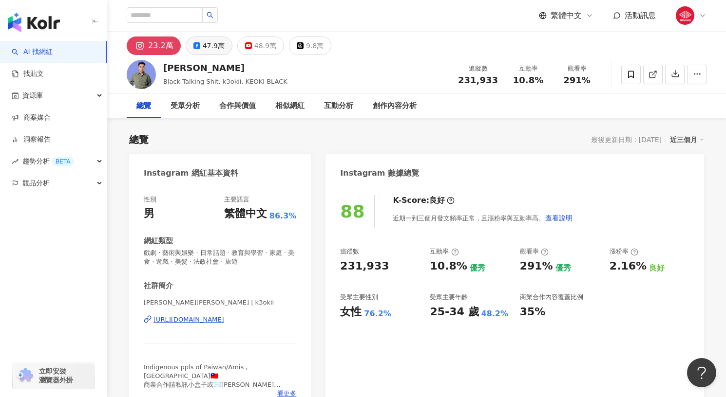
click at [199, 49] on button "47.9萬" at bounding box center [209, 46] width 47 height 19
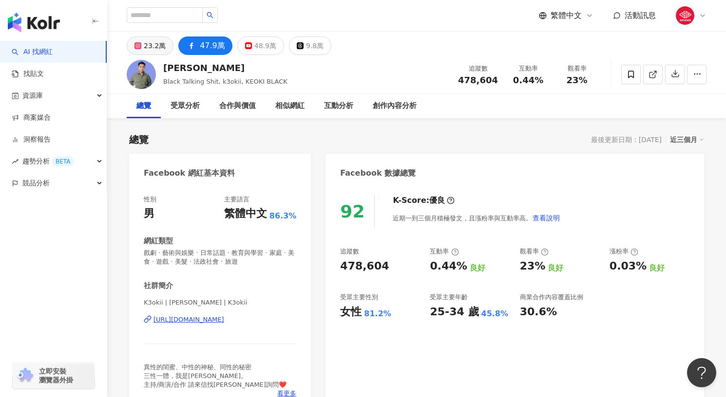
click at [143, 44] on button "23.2萬" at bounding box center [150, 46] width 47 height 19
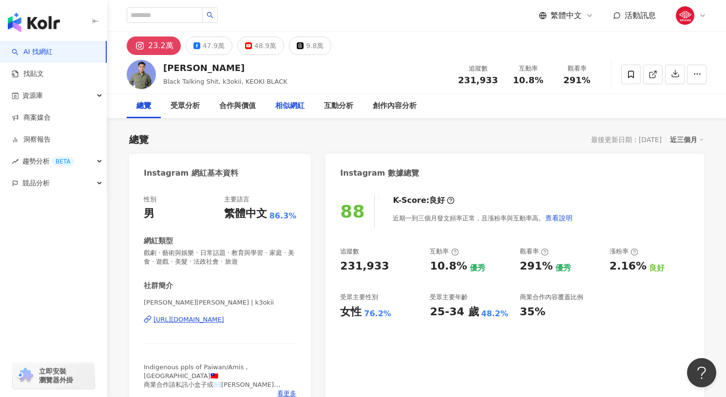
click at [288, 105] on div "相似網紅" at bounding box center [289, 106] width 29 height 12
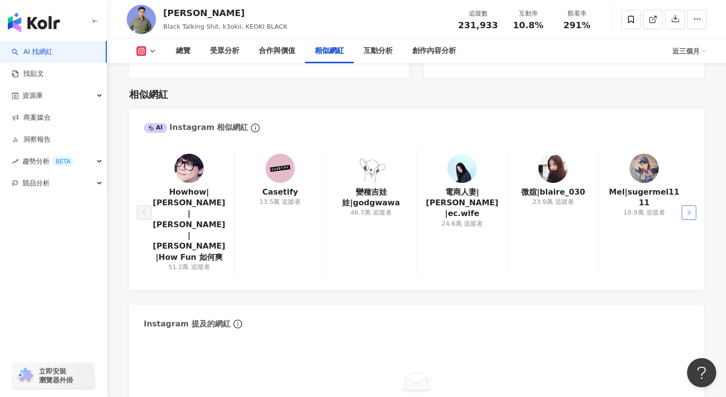
click at [686, 206] on button "button" at bounding box center [688, 213] width 15 height 15
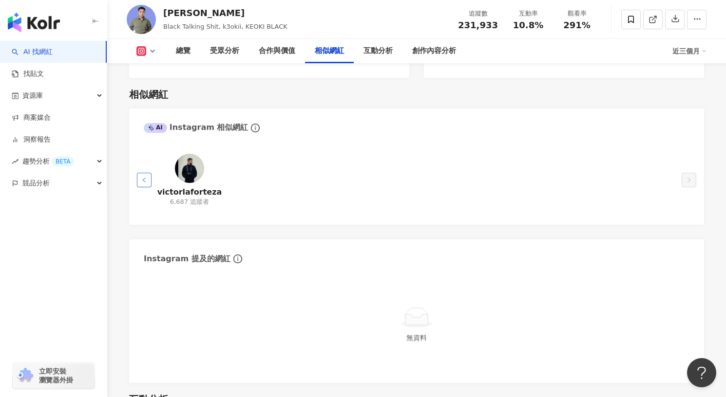
click at [141, 173] on button "button" at bounding box center [144, 180] width 15 height 15
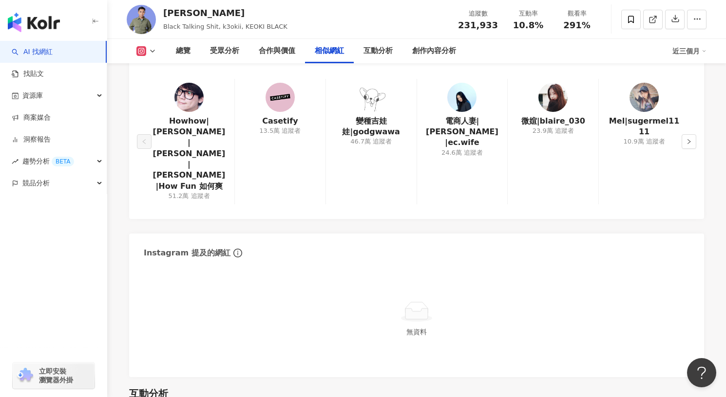
scroll to position [1613, 0]
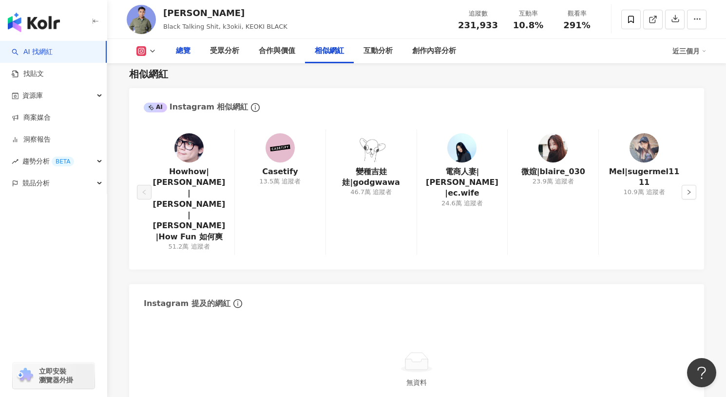
click at [174, 53] on div "總覽" at bounding box center [183, 51] width 34 height 24
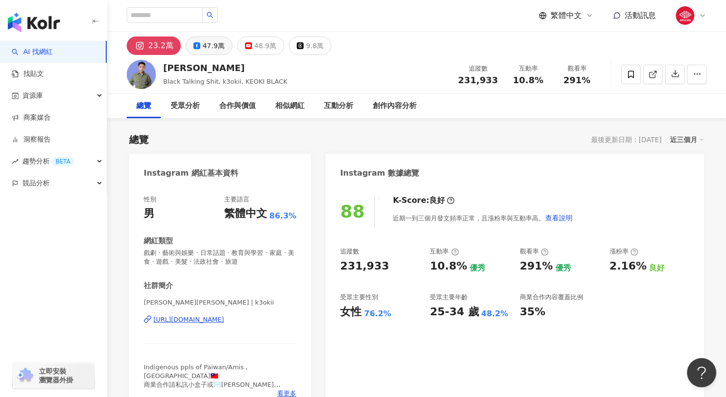
click at [206, 47] on div "47.9萬" at bounding box center [214, 46] width 22 height 14
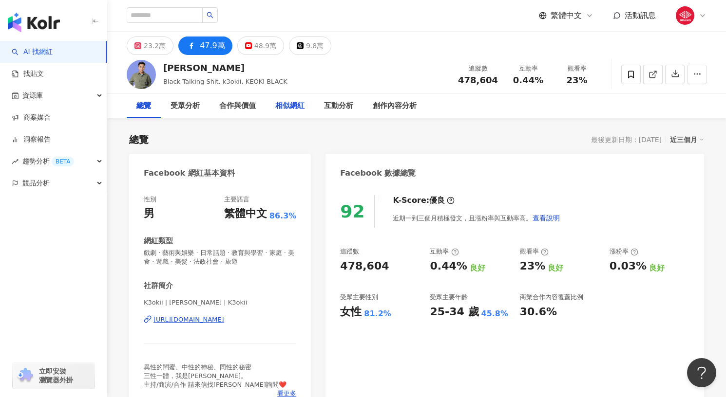
drag, startPoint x: 297, startPoint y: 106, endPoint x: 301, endPoint y: 154, distance: 48.9
click at [297, 106] on div "相似網紅" at bounding box center [289, 106] width 29 height 12
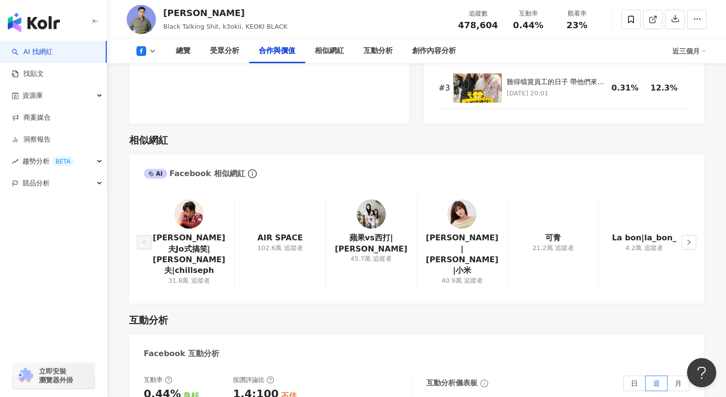
scroll to position [1339, 0]
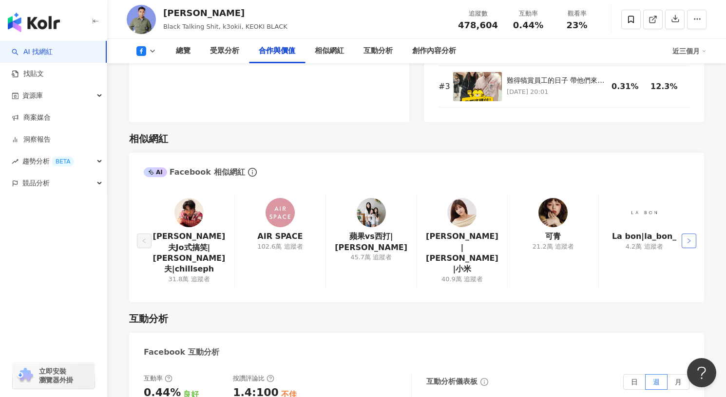
click at [691, 238] on icon "right" at bounding box center [689, 241] width 6 height 6
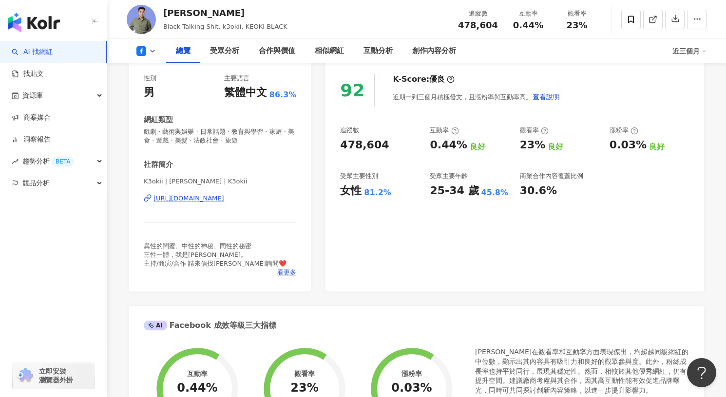
scroll to position [0, 0]
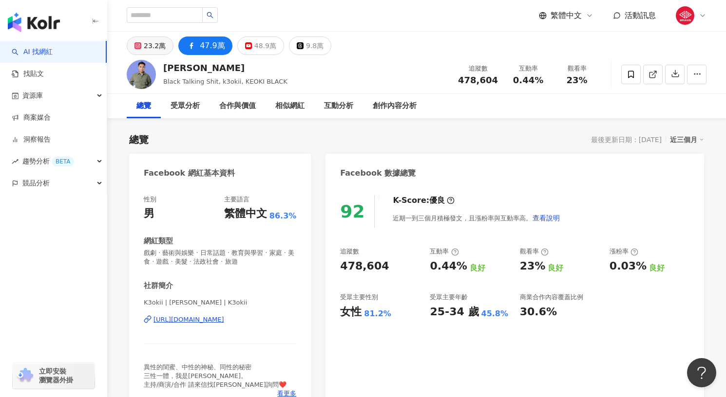
click at [148, 52] on div "23.2萬" at bounding box center [155, 46] width 22 height 14
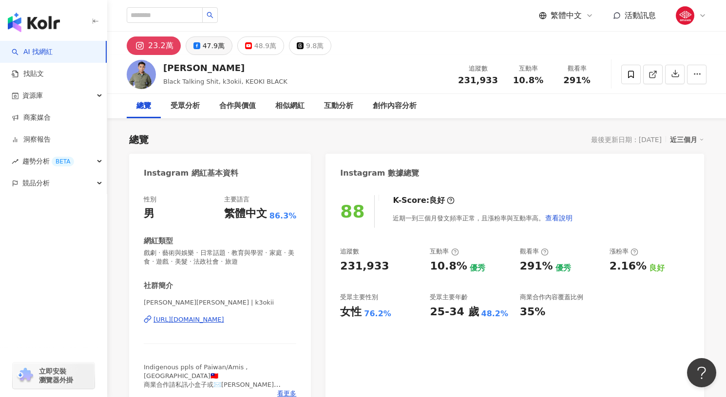
click at [203, 46] on div "47.9萬" at bounding box center [214, 46] width 22 height 14
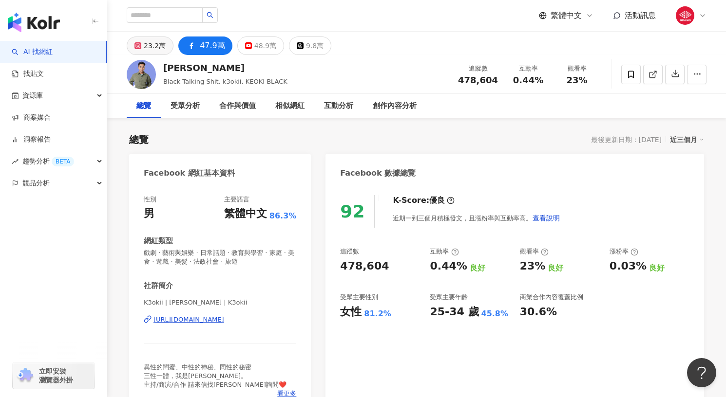
click at [166, 44] on button "23.2萬" at bounding box center [150, 46] width 47 height 19
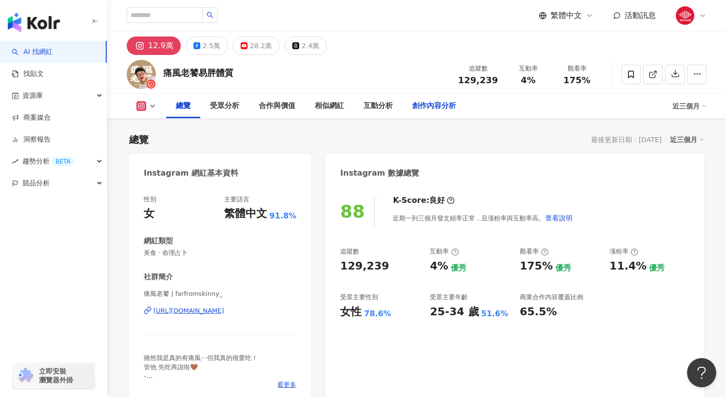
click at [438, 104] on div "創作內容分析" at bounding box center [434, 106] width 44 height 12
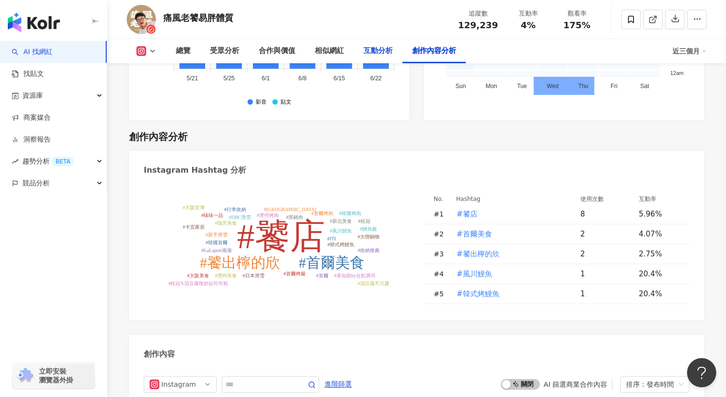
click at [380, 51] on div "互動分析" at bounding box center [377, 51] width 29 height 12
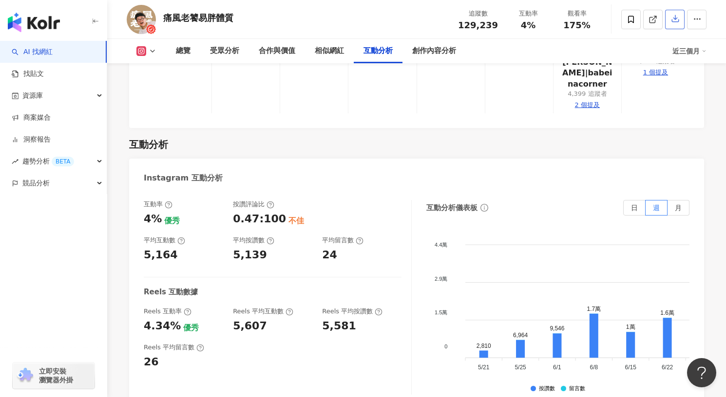
click at [670, 19] on button "button" at bounding box center [674, 19] width 19 height 19
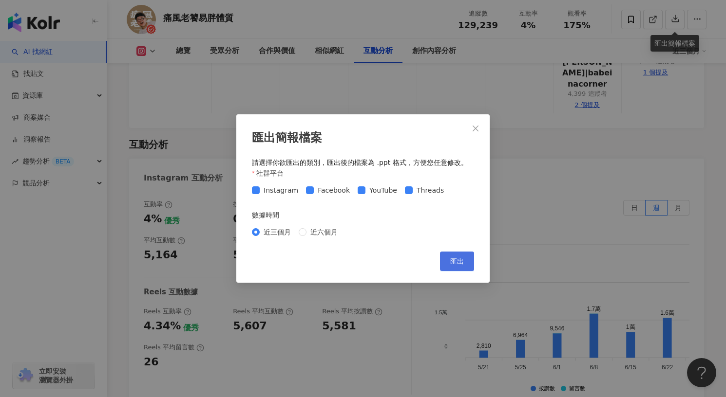
click at [465, 259] on button "匯出" at bounding box center [457, 261] width 34 height 19
click at [471, 122] on button "Close" at bounding box center [475, 128] width 19 height 19
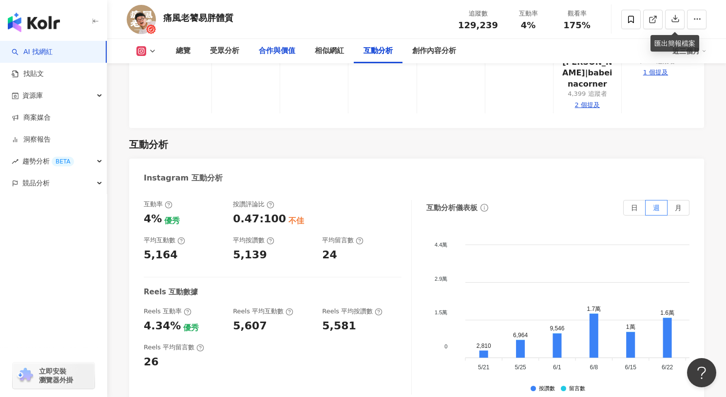
click at [268, 53] on div "合作與價值" at bounding box center [277, 51] width 37 height 12
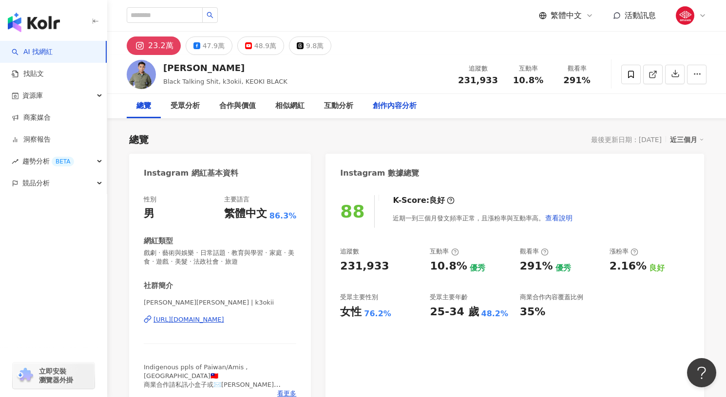
click at [406, 112] on div "創作內容分析" at bounding box center [394, 106] width 63 height 24
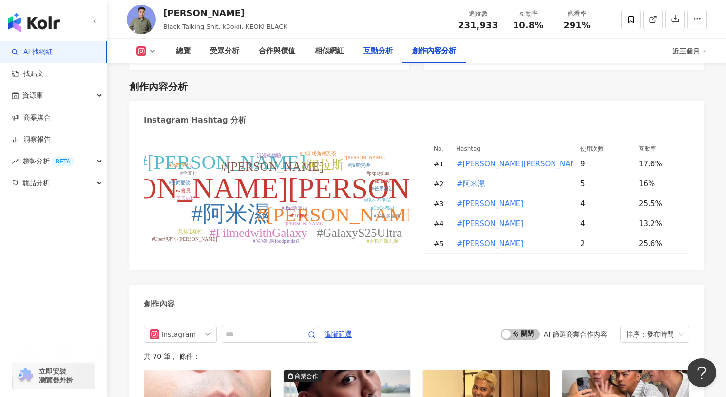
click at [377, 56] on div "互動分析" at bounding box center [378, 51] width 49 height 24
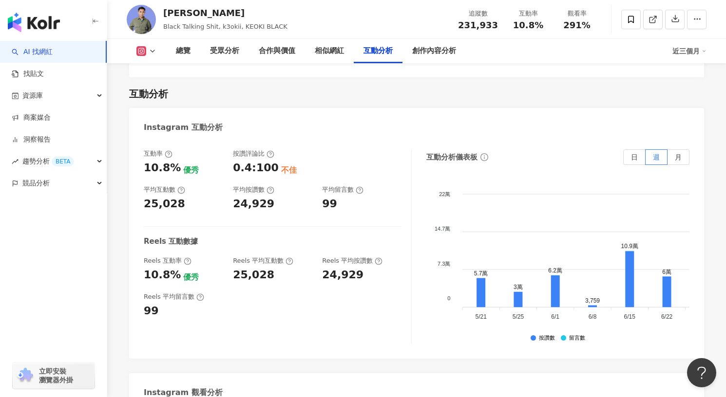
click at [687, 19] on button "button" at bounding box center [696, 19] width 19 height 19
click at [668, 20] on button "button" at bounding box center [674, 19] width 19 height 19
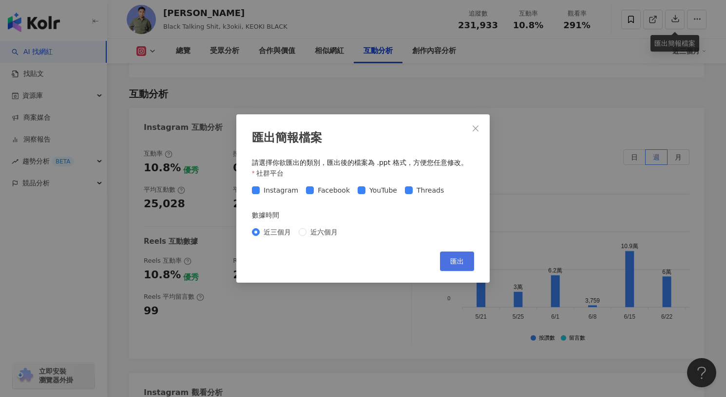
click at [453, 261] on span "匯出" at bounding box center [457, 262] width 14 height 8
click at [479, 125] on span "Close" at bounding box center [475, 129] width 19 height 8
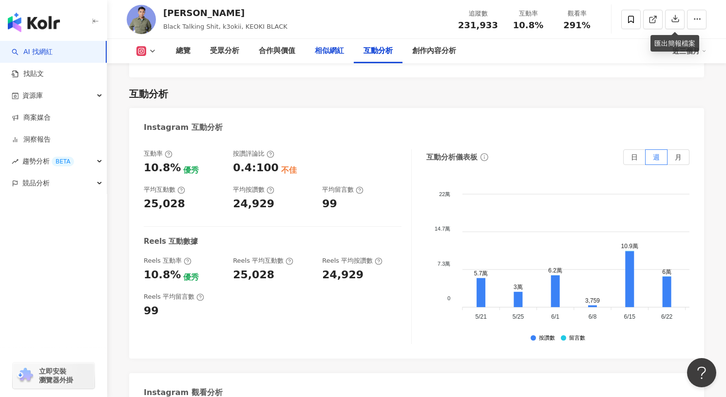
click at [338, 52] on div "相似網紅" at bounding box center [329, 51] width 29 height 12
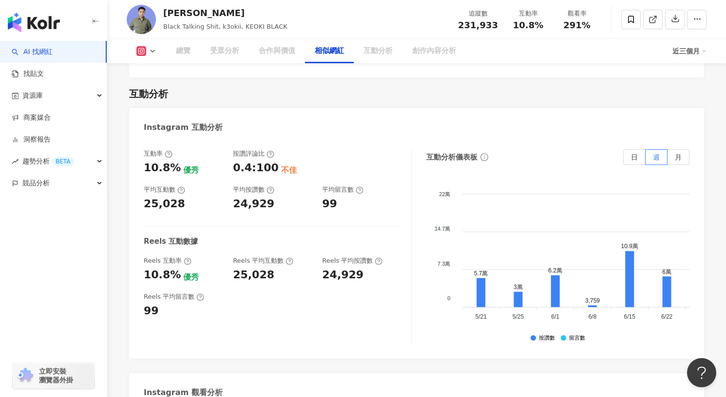
scroll to position [1592, 0]
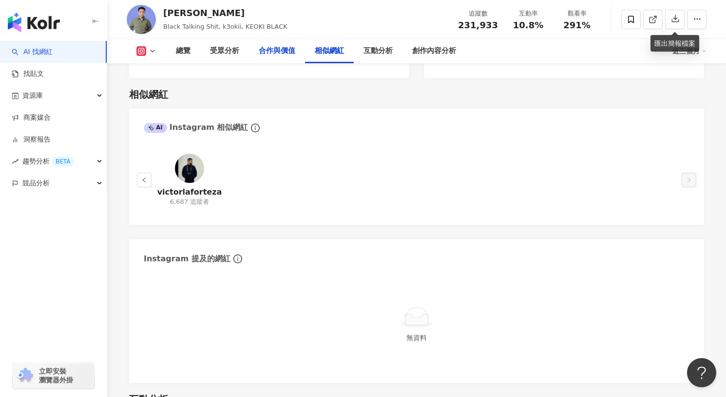
click at [280, 53] on div "合作與價值" at bounding box center [277, 51] width 37 height 12
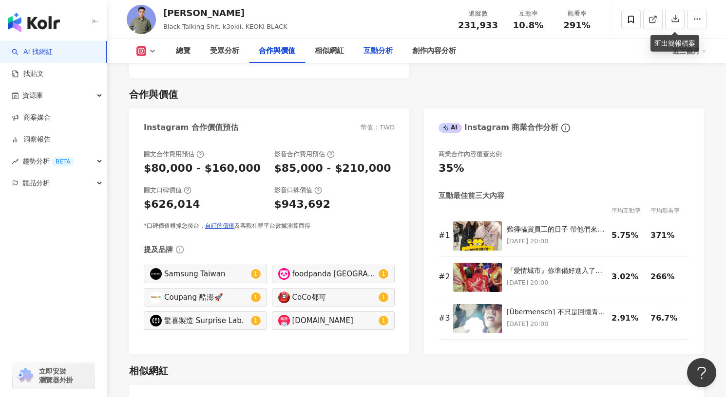
click at [376, 45] on div "互動分析" at bounding box center [378, 51] width 49 height 24
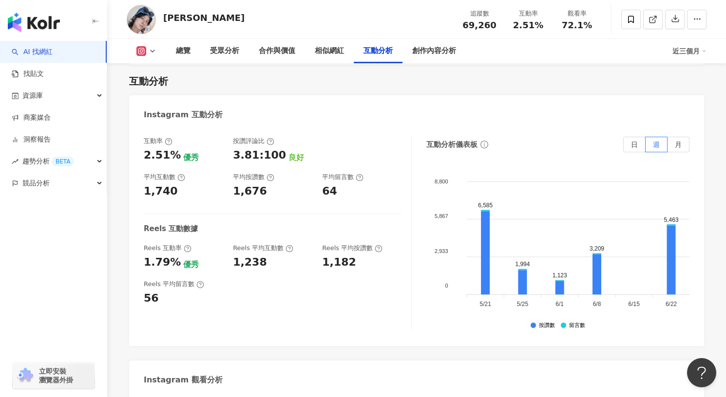
scroll to position [1930, 0]
click at [674, 22] on icon "button" at bounding box center [675, 19] width 7 height 7
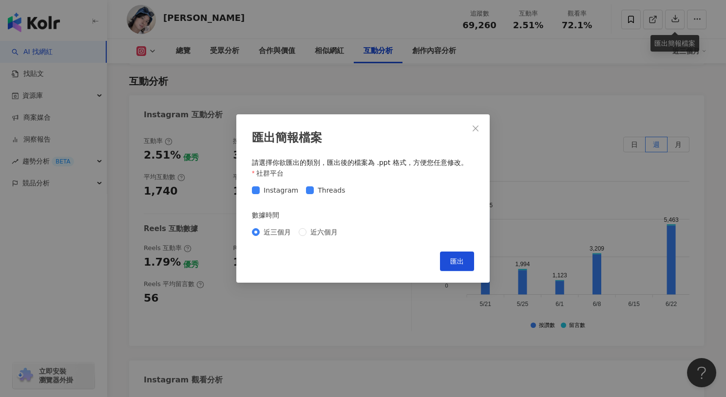
click at [457, 251] on div "匯出簡報檔案 請選擇你欲匯出的類別，匯出後的檔案為 .ppt 格式，方便您任意修改。 社群平台 Instagram Threads 數據時間 近三個月 近六個…" at bounding box center [362, 198] width 253 height 168
click at [454, 258] on span "匯出" at bounding box center [457, 262] width 14 height 8
click at [473, 129] on icon "close" at bounding box center [475, 129] width 8 height 8
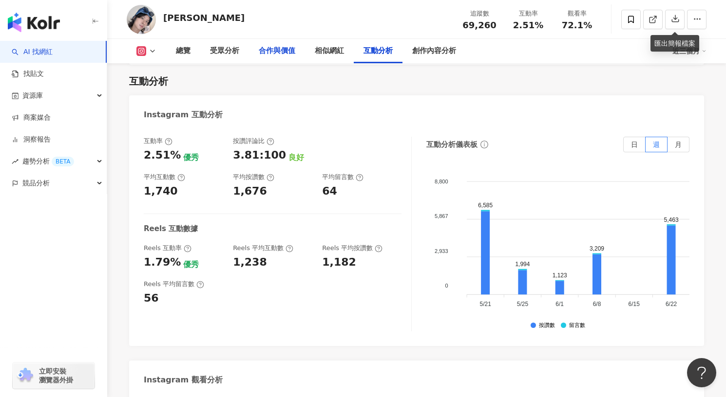
click at [279, 56] on div "合作與價值" at bounding box center [277, 51] width 37 height 12
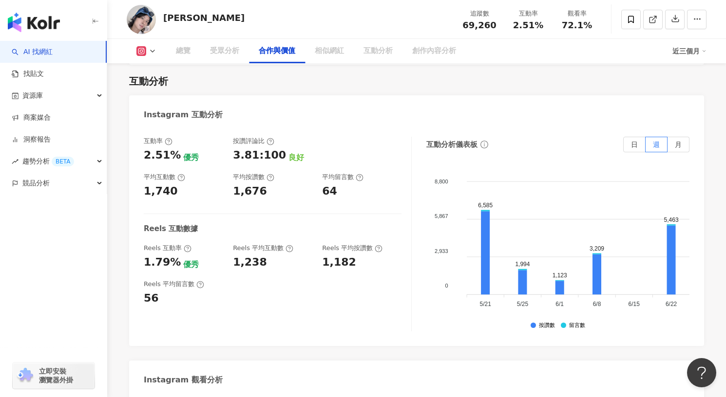
scroll to position [1327, 0]
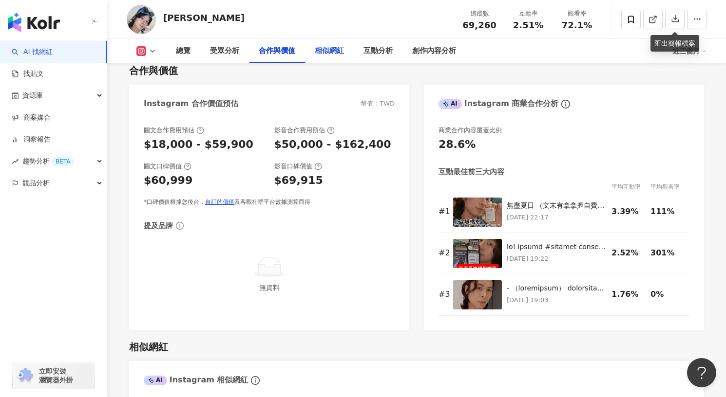
click at [325, 51] on div "相似網紅" at bounding box center [329, 51] width 29 height 12
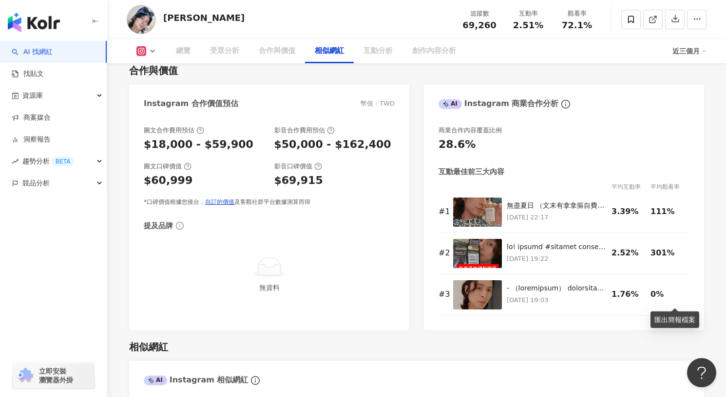
scroll to position [1603, 0]
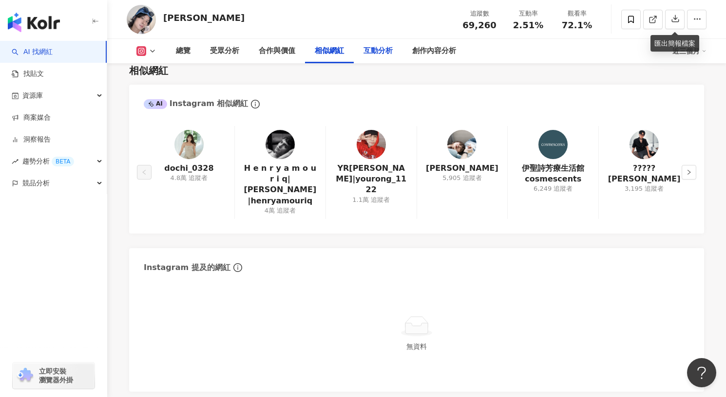
click at [385, 48] on div "互動分析" at bounding box center [377, 51] width 29 height 12
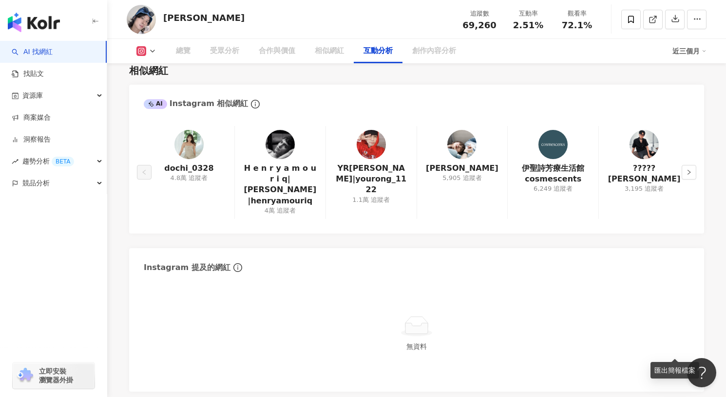
scroll to position [1930, 0]
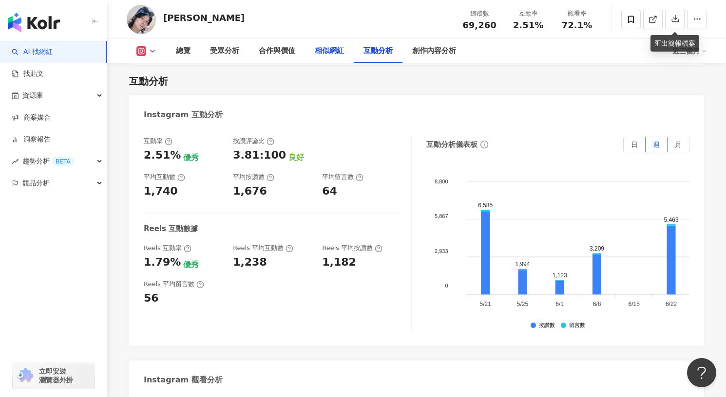
click at [336, 54] on div "相似網紅" at bounding box center [329, 51] width 29 height 12
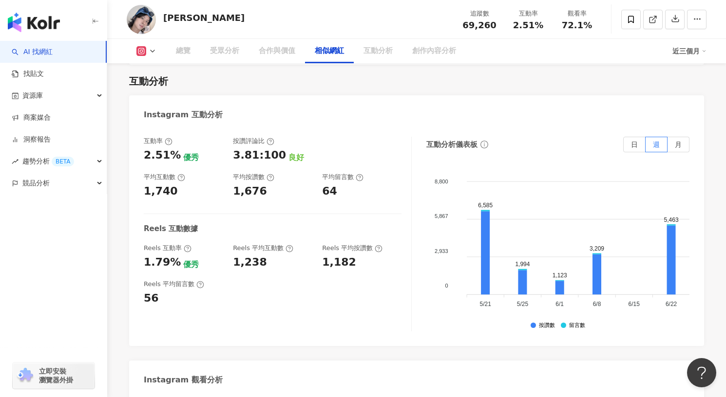
scroll to position [1603, 0]
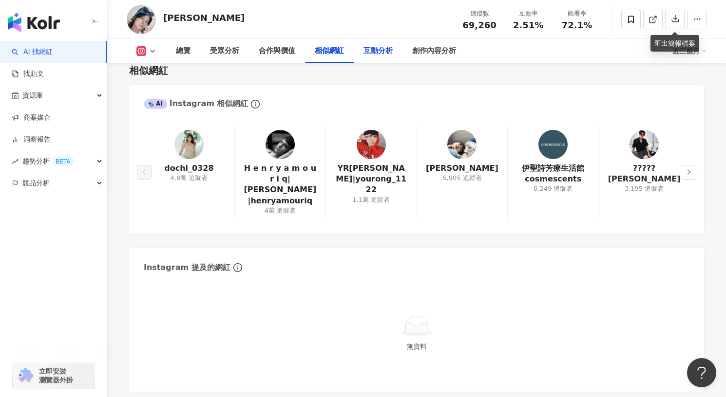
click at [371, 45] on div "互動分析" at bounding box center [377, 51] width 29 height 12
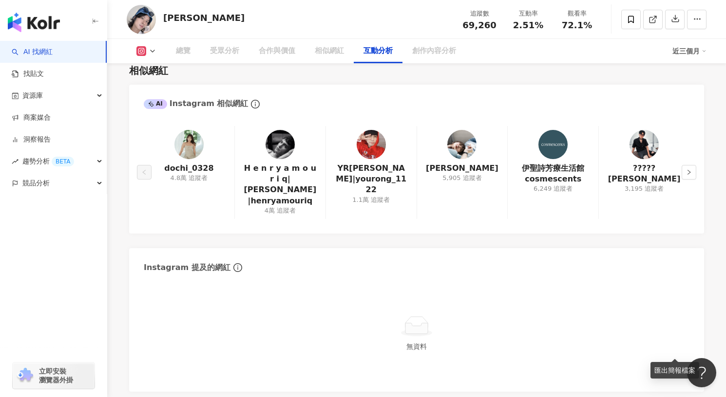
scroll to position [1930, 0]
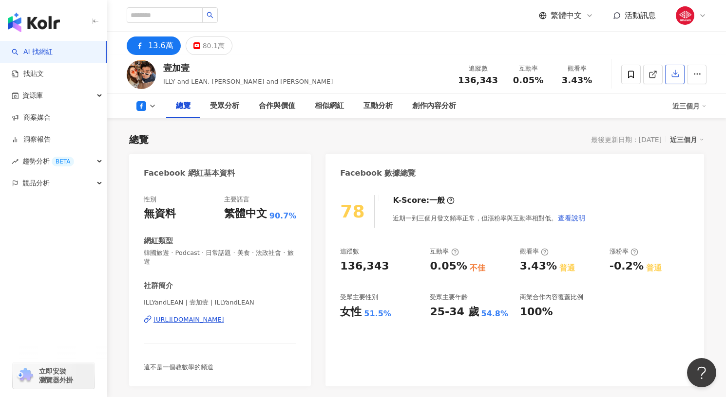
click at [672, 77] on icon "button" at bounding box center [675, 74] width 7 height 7
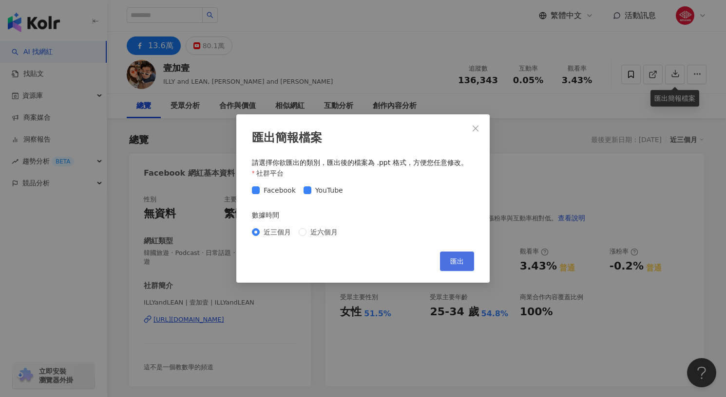
click at [457, 262] on span "匯出" at bounding box center [457, 262] width 14 height 8
click at [472, 52] on div "匯出簡報檔案 請選擇你欲匯出的類別，匯出後的檔案為 .ppt 格式，方便您任意修改。 社群平台 Facebook YouTube 數據時間 近三個月 近六個月…" at bounding box center [363, 198] width 726 height 397
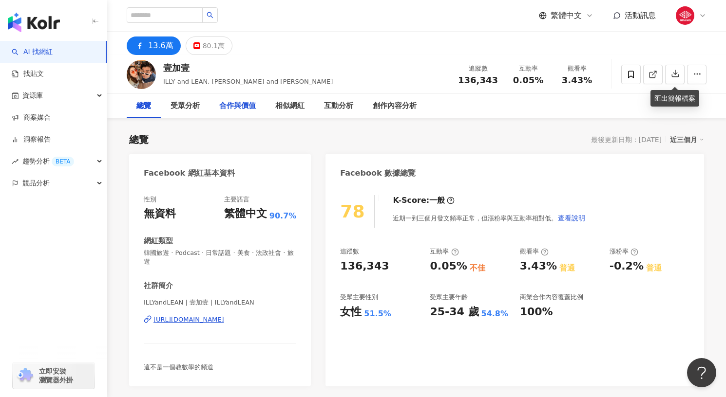
click at [225, 106] on div "合作與價值" at bounding box center [237, 106] width 37 height 12
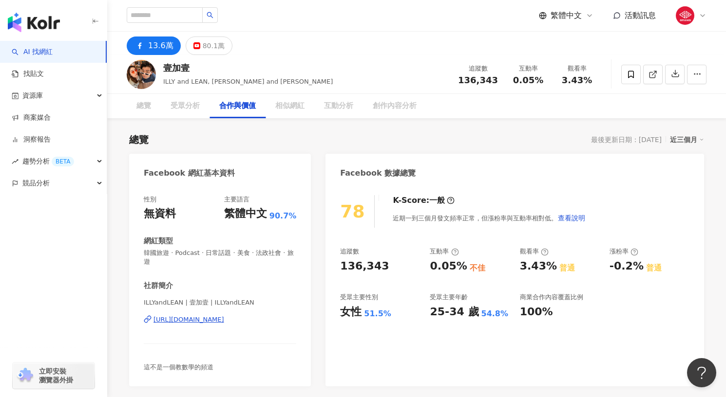
scroll to position [1091, 0]
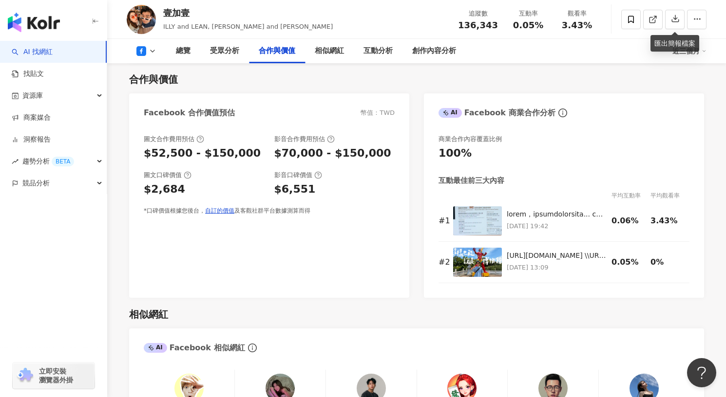
click at [147, 56] on div "總覽 受眾分析 合作與價值 相似網紅 互動分析 創作內容分析 近三個月" at bounding box center [417, 51] width 580 height 24
click at [146, 52] on icon at bounding box center [141, 51] width 10 height 10
click at [158, 88] on button "YouTube" at bounding box center [161, 92] width 58 height 14
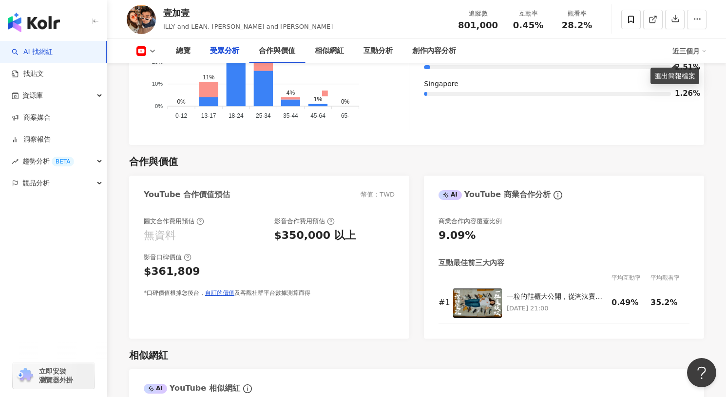
scroll to position [1132, 0]
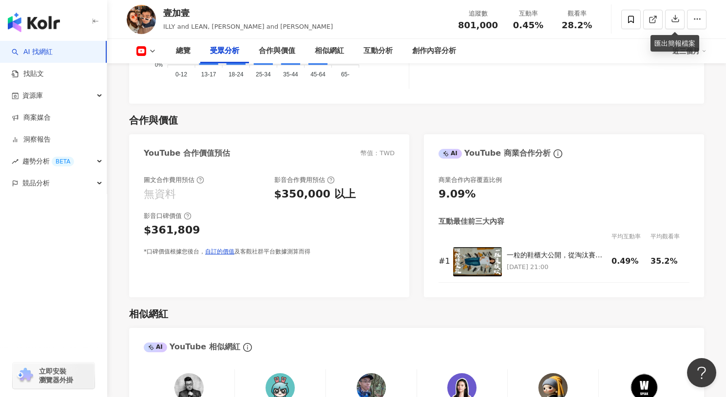
click at [156, 53] on button at bounding box center [146, 51] width 39 height 10
click at [156, 72] on button "Facebook" at bounding box center [161, 70] width 58 height 14
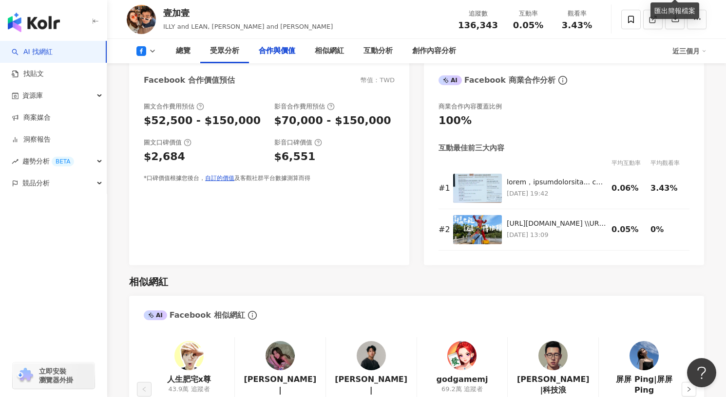
scroll to position [1100, 0]
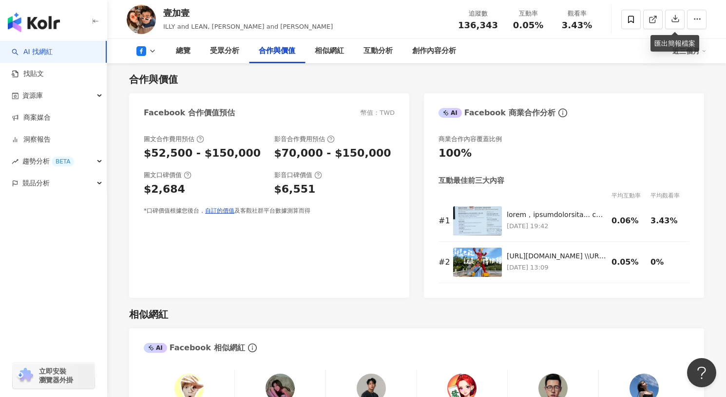
click at [156, 54] on button at bounding box center [146, 51] width 39 height 10
click at [152, 92] on button "YouTube" at bounding box center [161, 92] width 58 height 14
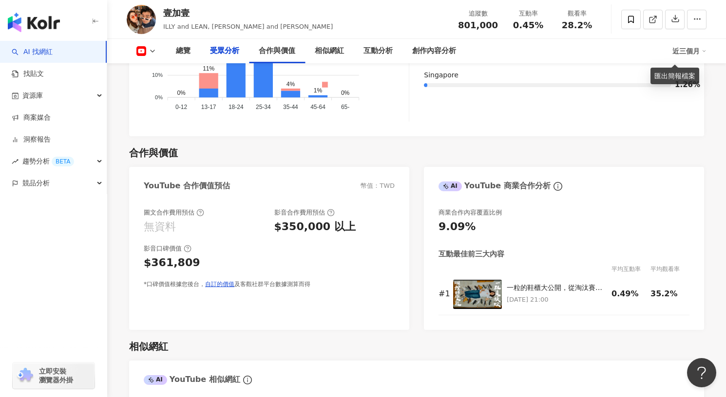
scroll to position [1132, 0]
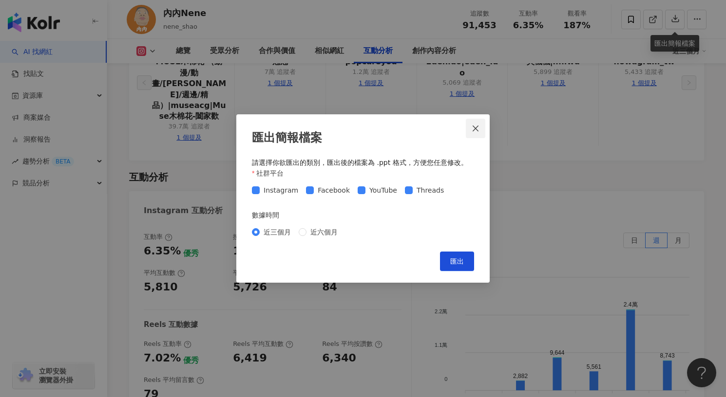
click at [475, 127] on icon "close" at bounding box center [475, 129] width 8 height 8
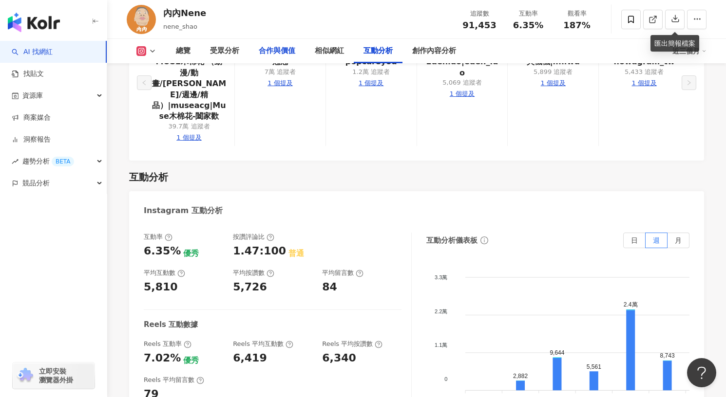
click at [276, 49] on div "合作與價值" at bounding box center [277, 51] width 37 height 12
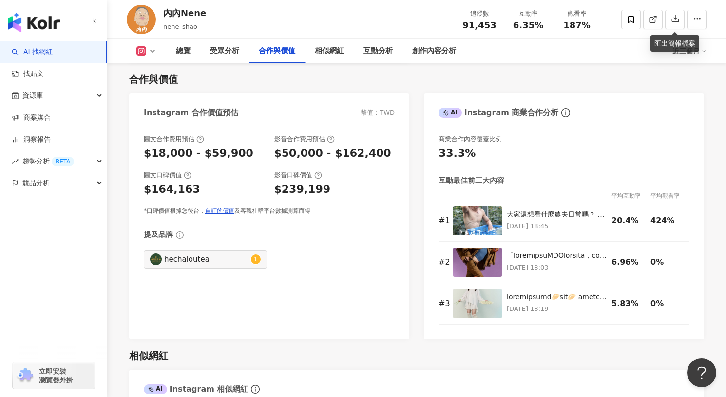
click at [363, 68] on div "合作與價值 Instagram 合作價值預估 幣值：TWD 圖文合作費用預估 $18,000 - $59,900 影音合作費用預估 $50,000 - $16…" at bounding box center [416, 201] width 575 height 277
click at [365, 56] on div "互動分析" at bounding box center [377, 51] width 29 height 12
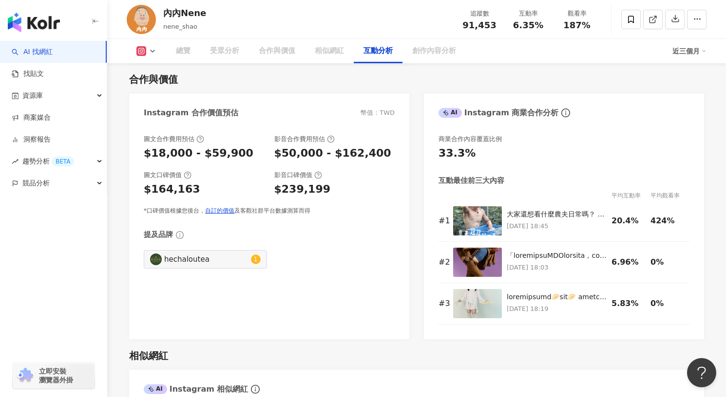
scroll to position [1937, 0]
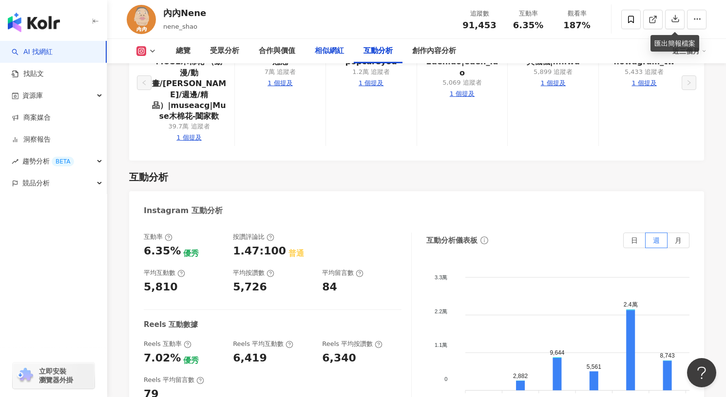
click at [346, 47] on div "相似網紅" at bounding box center [329, 51] width 49 height 24
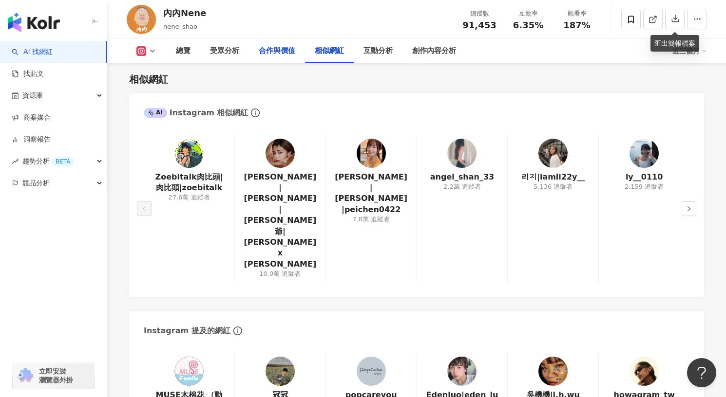
click at [281, 55] on div "合作與價值" at bounding box center [277, 51] width 37 height 12
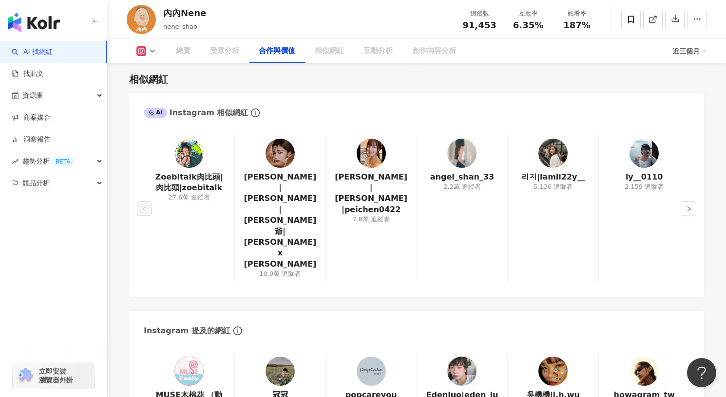
scroll to position [1327, 0]
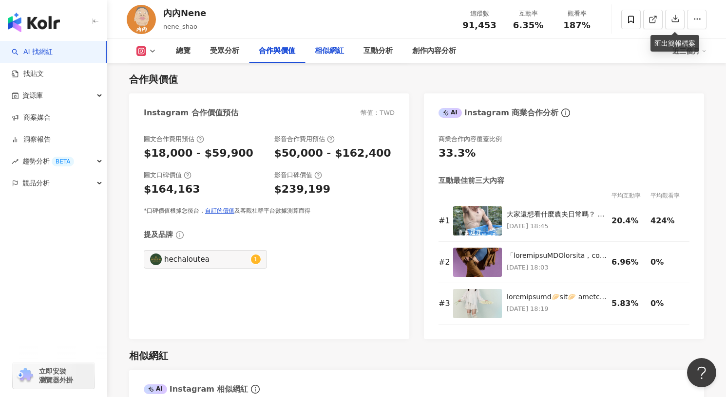
click at [324, 48] on div "相似網紅" at bounding box center [329, 51] width 29 height 12
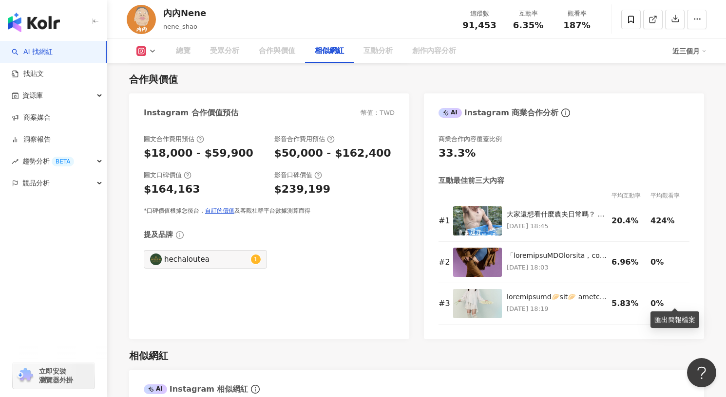
scroll to position [1603, 0]
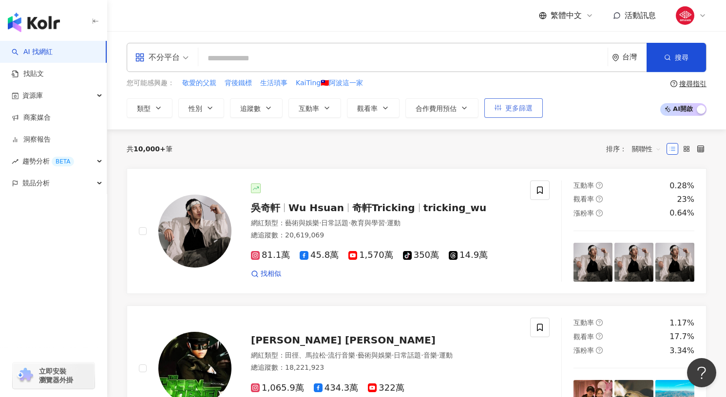
click at [495, 108] on icon "button" at bounding box center [497, 107] width 7 height 7
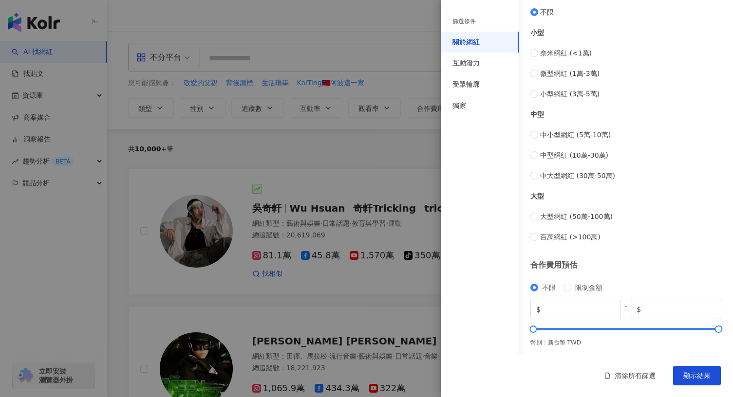
scroll to position [338, 0]
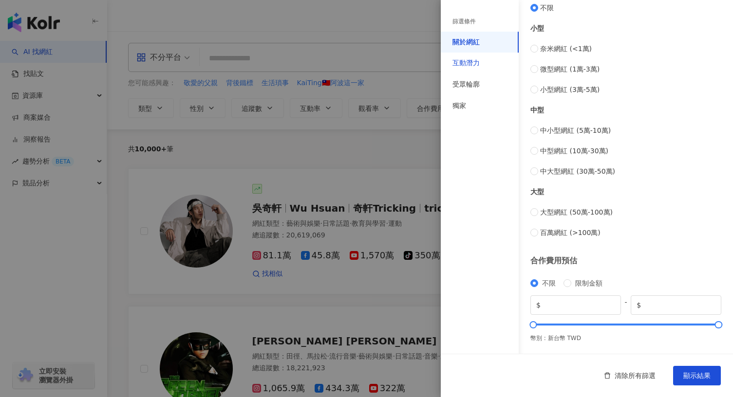
click at [474, 63] on div "互動潛力" at bounding box center [465, 63] width 27 height 10
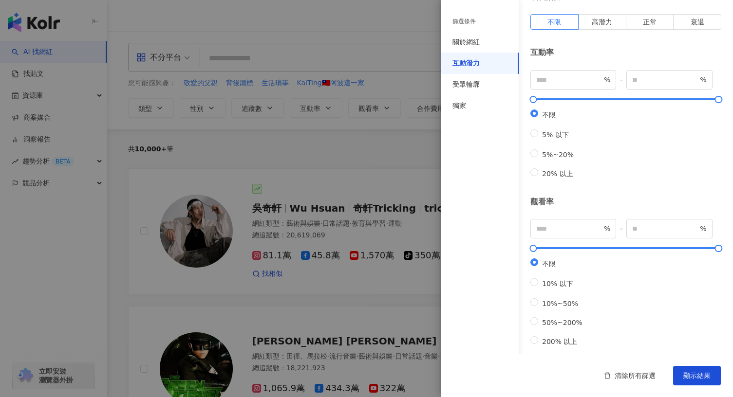
scroll to position [0, 0]
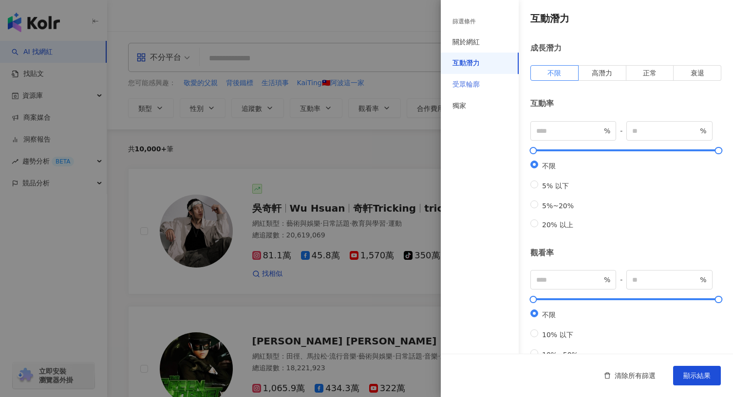
click at [489, 86] on div "受眾輪廓" at bounding box center [480, 84] width 78 height 21
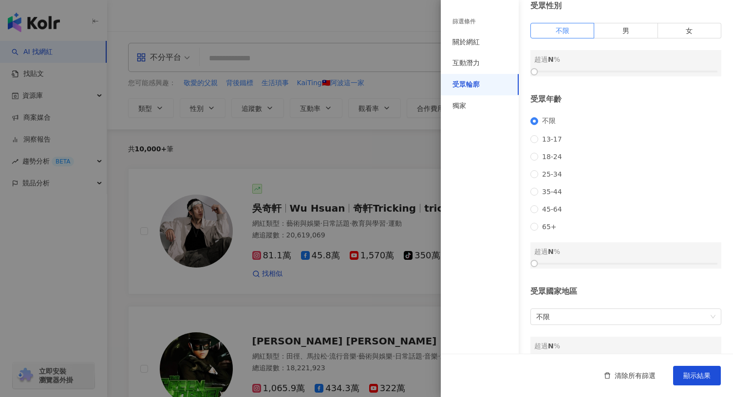
scroll to position [44, 0]
click at [549, 177] on span "25-34" at bounding box center [552, 173] width 28 height 8
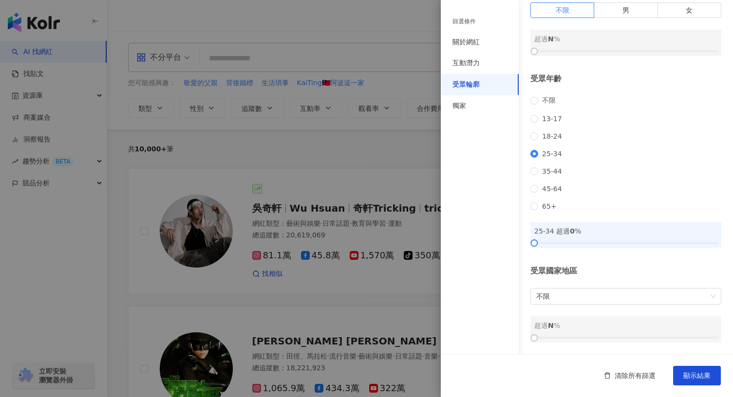
scroll to position [75, 0]
drag, startPoint x: 602, startPoint y: 241, endPoint x: 622, endPoint y: 242, distance: 19.5
click at [622, 242] on div at bounding box center [625, 244] width 183 height 6
click at [623, 289] on span "不限" at bounding box center [625, 297] width 179 height 16
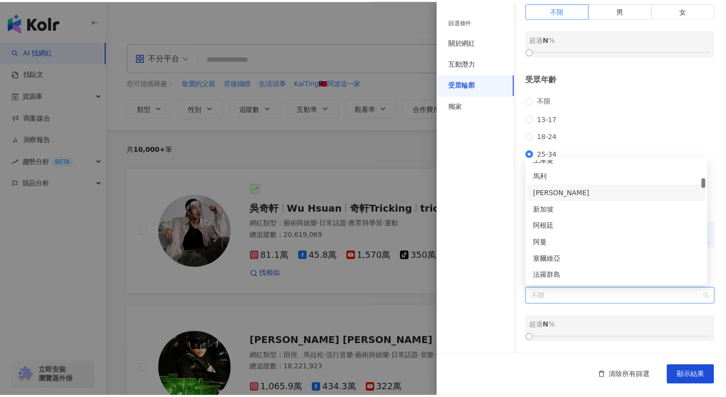
scroll to position [628, 0]
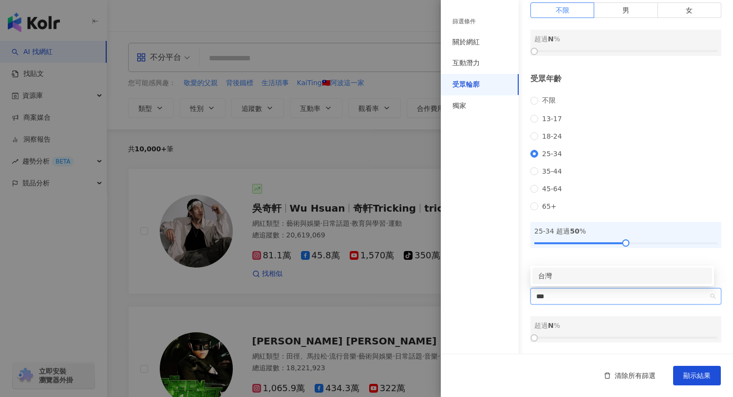
type input "**"
click at [584, 279] on div "台灣" at bounding box center [622, 276] width 168 height 11
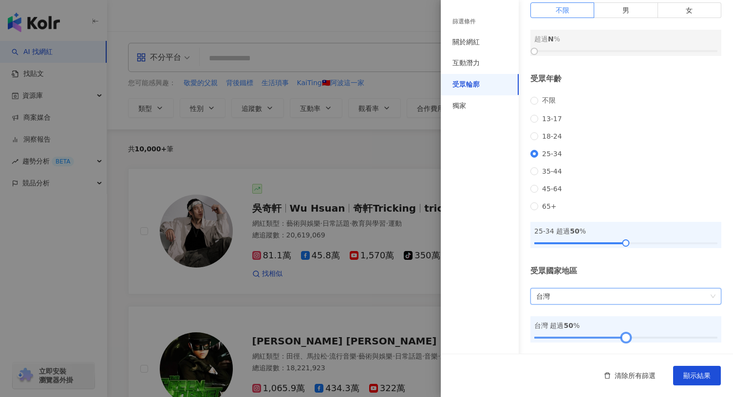
drag, startPoint x: 613, startPoint y: 336, endPoint x: 622, endPoint y: 336, distance: 9.3
click at [622, 336] on div at bounding box center [625, 338] width 183 height 6
click at [685, 372] on span "顯示結果" at bounding box center [696, 376] width 27 height 8
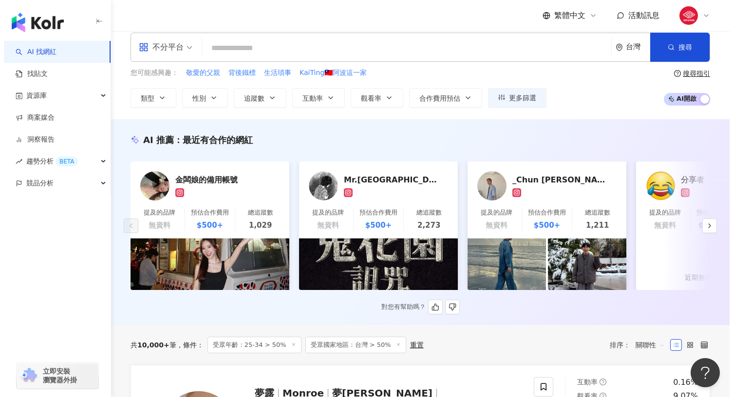
scroll to position [14, 0]
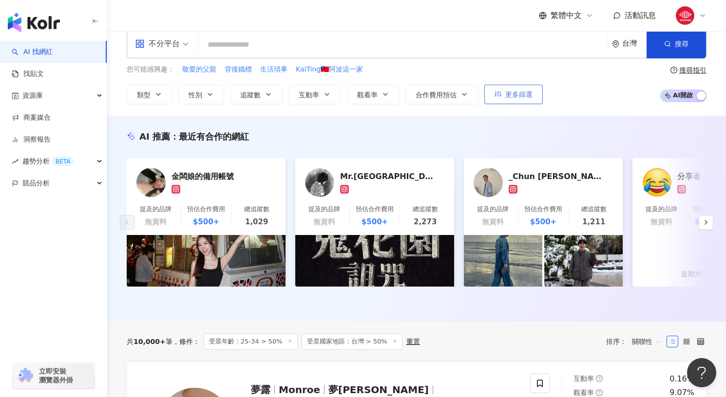
click at [515, 94] on span "更多篩選" at bounding box center [518, 95] width 27 height 8
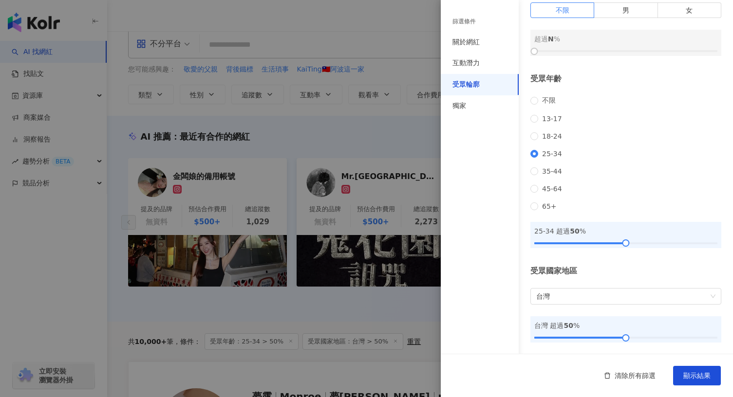
click at [479, 31] on div "篩選條件" at bounding box center [480, 22] width 78 height 20
click at [480, 42] on div "關於網紅" at bounding box center [480, 42] width 78 height 21
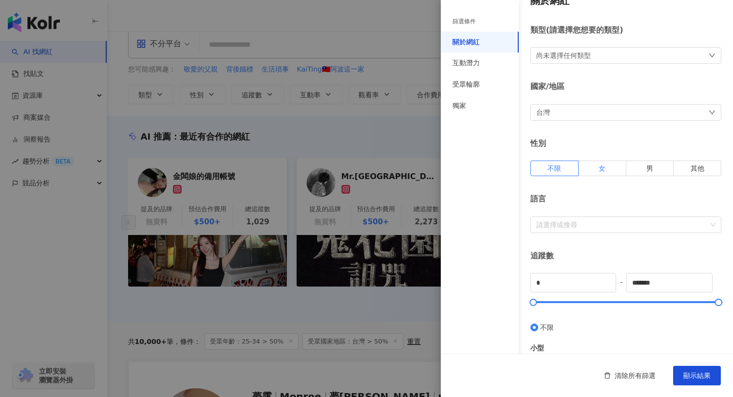
scroll to position [19, 0]
click at [578, 63] on div "關於網紅 類型 ( 請選擇您想要的類型 ) 尚未選擇任何類型 國家/地區 台灣 性別 不限 女 男 其他 語言 請選擇或搜尋 追蹤數 * - ******* …" at bounding box center [587, 327] width 292 height 693
click at [576, 57] on div "尚未選擇任何類型" at bounding box center [563, 54] width 55 height 11
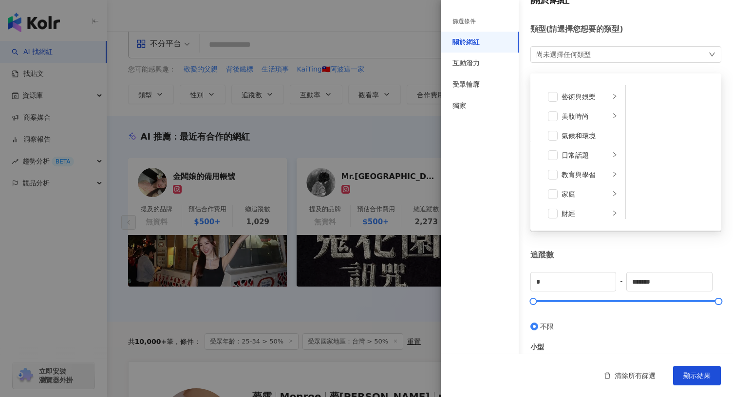
click at [576, 57] on div "尚未選擇任何類型" at bounding box center [563, 54] width 55 height 11
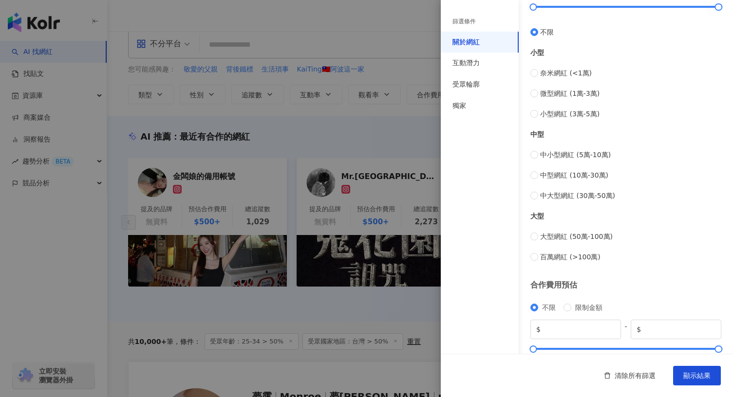
scroll to position [338, 0]
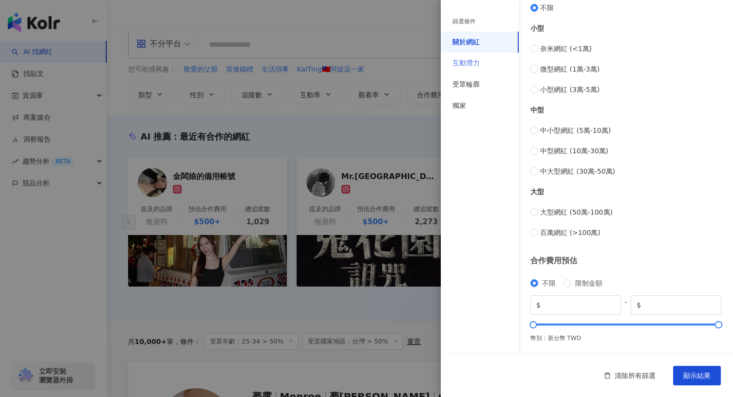
click at [481, 66] on div "互動潛力" at bounding box center [480, 63] width 78 height 21
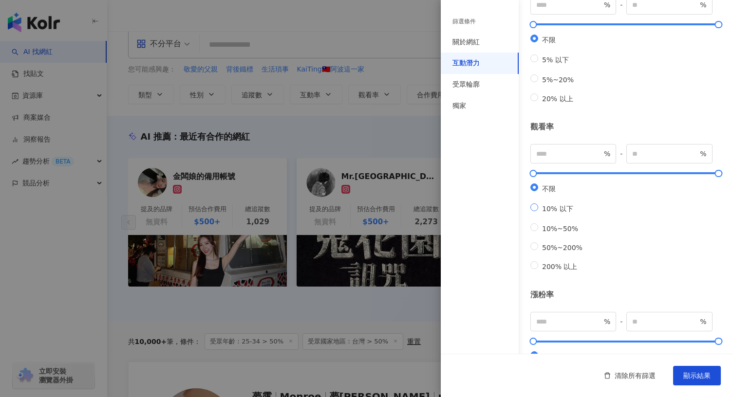
scroll to position [256, 0]
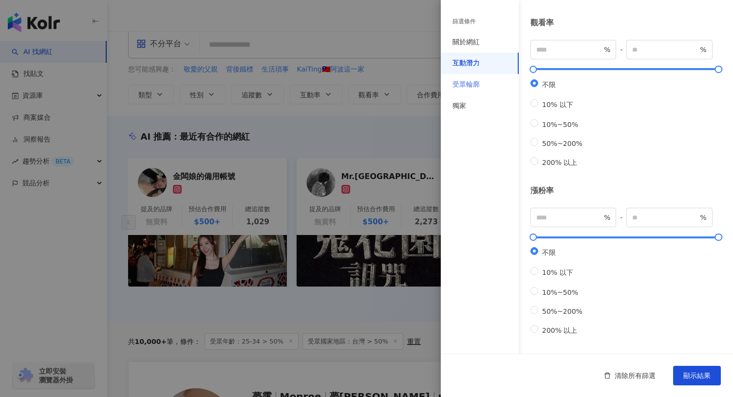
click at [480, 77] on div "受眾輪廓" at bounding box center [480, 84] width 78 height 21
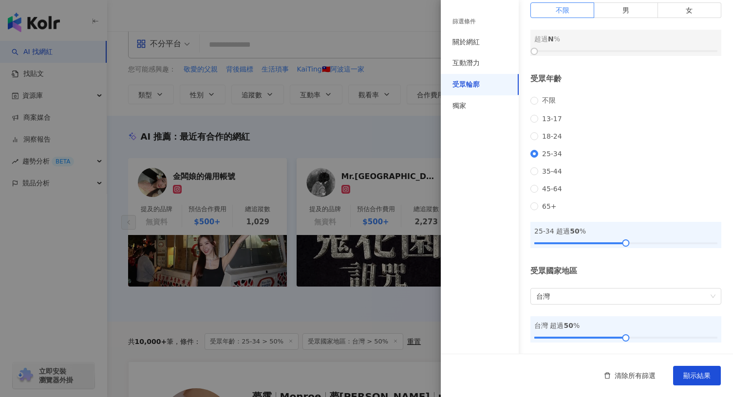
scroll to position [0, 0]
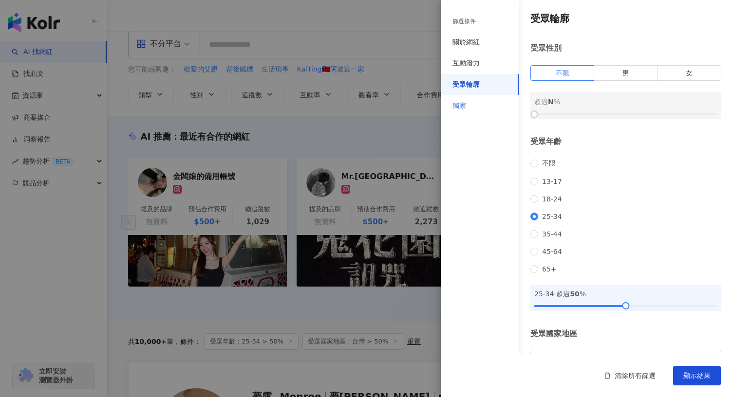
click at [475, 106] on div "獨家" at bounding box center [480, 105] width 78 height 21
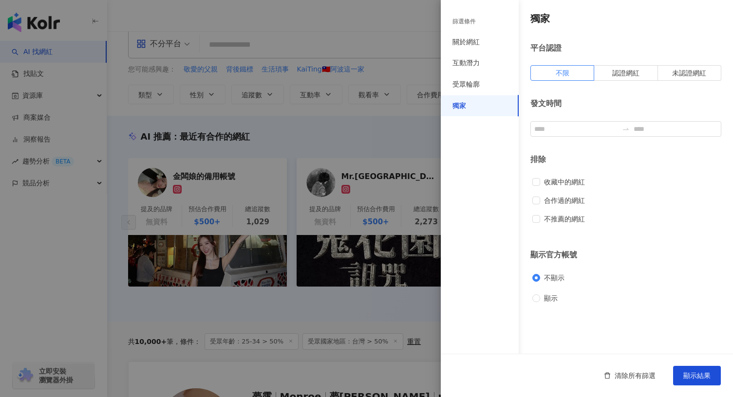
click at [470, 30] on div "篩選條件" at bounding box center [480, 22] width 78 height 20
click at [469, 55] on div "互動潛力" at bounding box center [480, 63] width 78 height 21
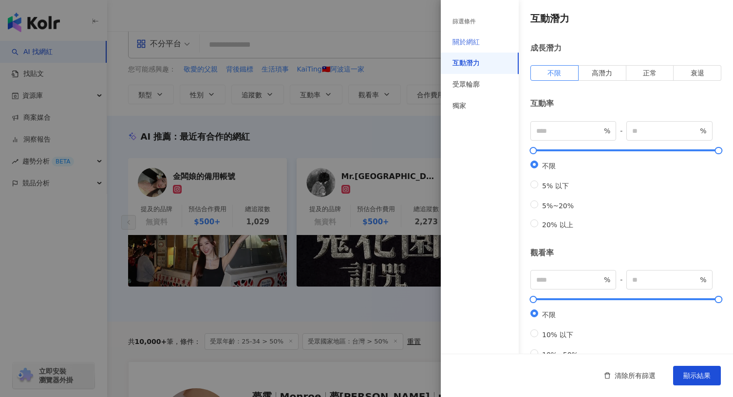
click at [467, 47] on div "關於網紅" at bounding box center [480, 42] width 78 height 21
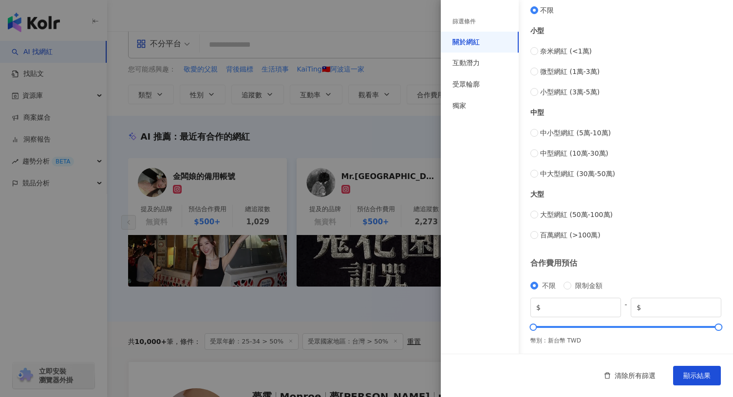
scroll to position [338, 0]
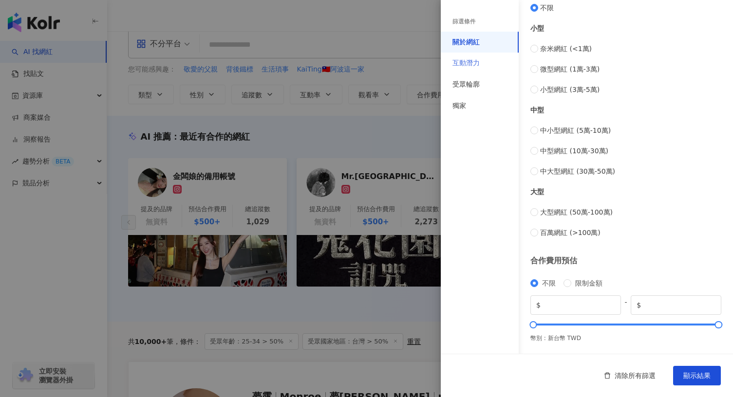
click at [474, 56] on div "互動潛力" at bounding box center [480, 63] width 78 height 21
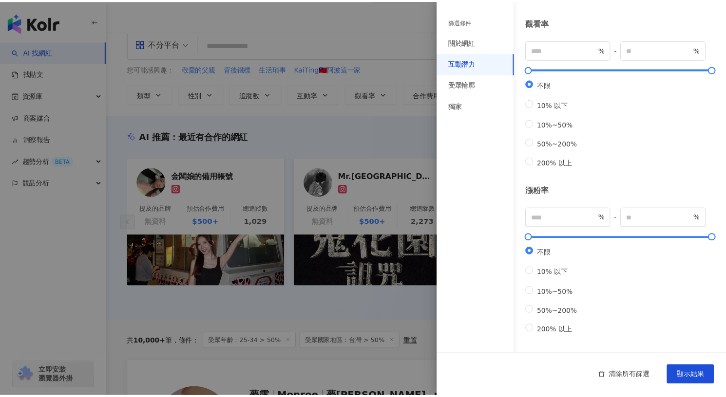
scroll to position [0, 0]
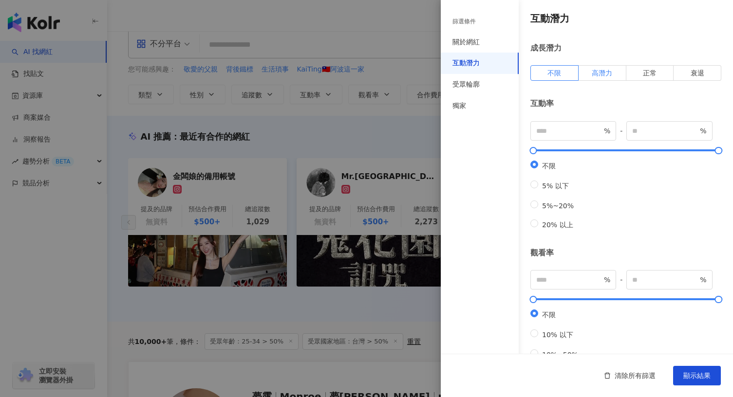
click at [599, 73] on span "高潛力" at bounding box center [602, 73] width 20 height 8
click at [637, 67] on label "正常" at bounding box center [650, 73] width 48 height 16
click at [604, 71] on span "高潛力" at bounding box center [602, 73] width 20 height 8
click at [692, 372] on span "顯示結果" at bounding box center [696, 376] width 27 height 8
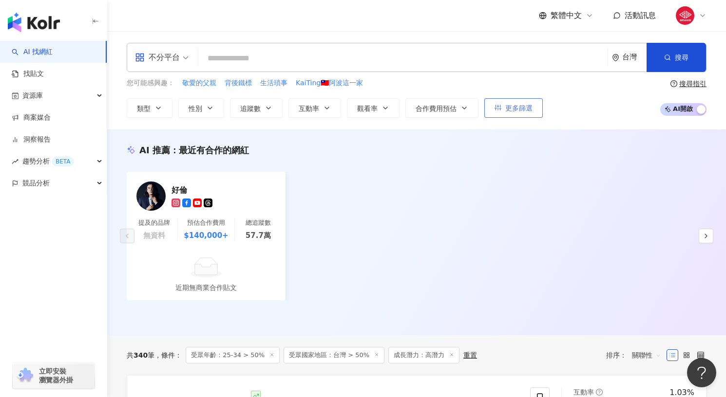
click at [499, 110] on icon "button" at bounding box center [497, 107] width 7 height 7
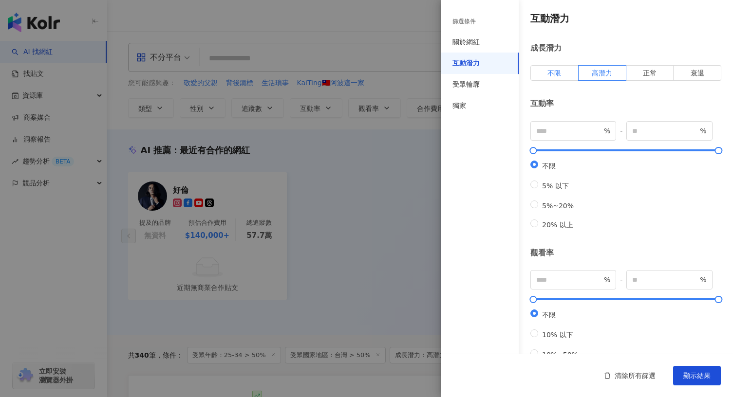
click at [556, 77] on span "不限" at bounding box center [554, 73] width 14 height 8
click at [690, 369] on button "顯示結果" at bounding box center [697, 375] width 48 height 19
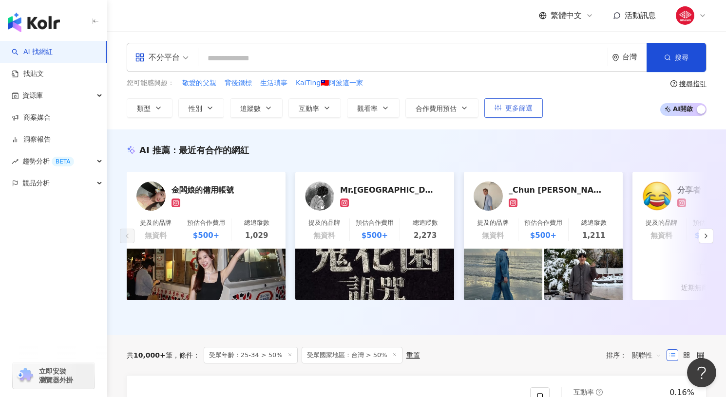
click at [534, 103] on button "更多篩選" at bounding box center [513, 107] width 58 height 19
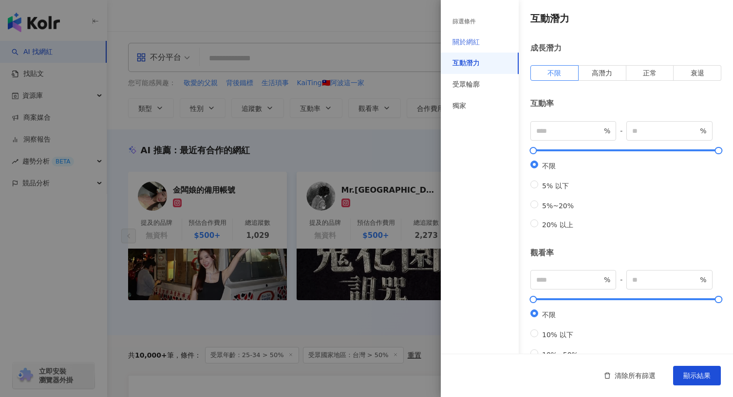
click at [484, 43] on div "關於網紅" at bounding box center [480, 42] width 78 height 21
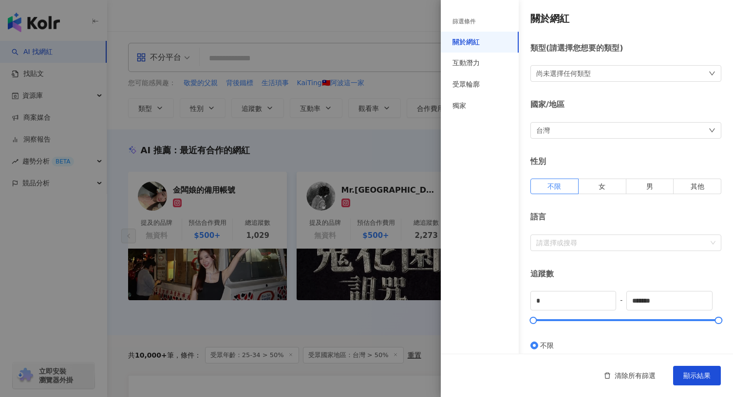
click at [540, 78] on div "尚未選擇任何類型" at bounding box center [563, 73] width 55 height 11
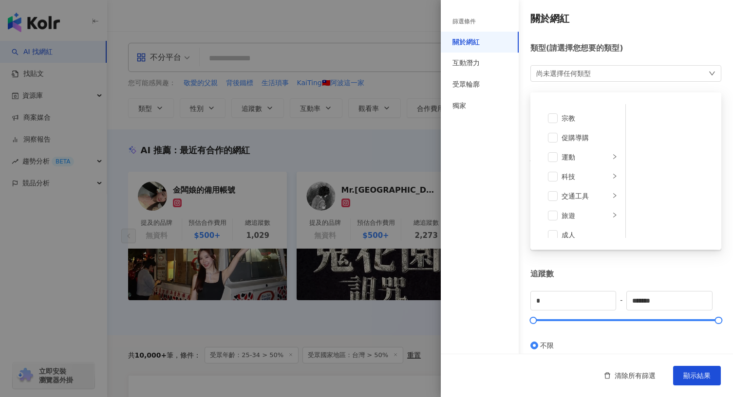
scroll to position [337, 0]
click at [558, 135] on li "促購導購" at bounding box center [582, 128] width 81 height 19
click at [578, 168] on div "科技" at bounding box center [586, 168] width 48 height 11
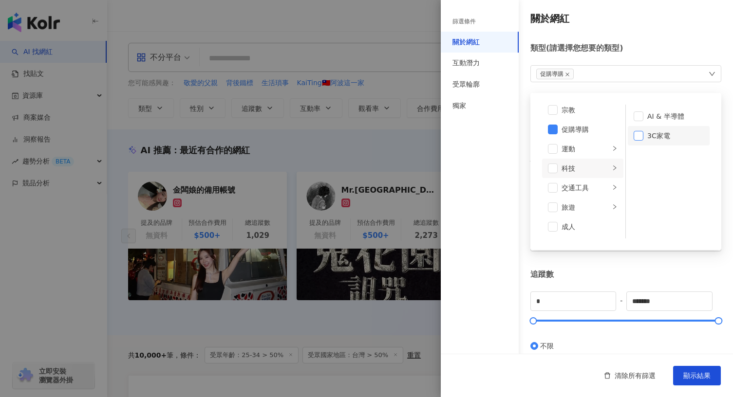
click at [637, 134] on span at bounding box center [639, 136] width 10 height 10
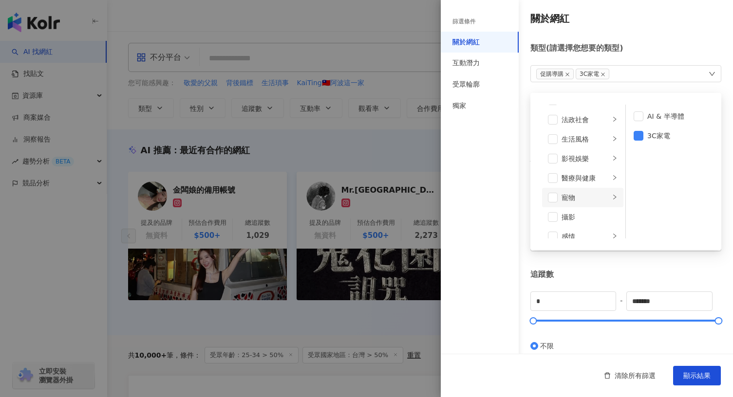
scroll to position [190, 0]
click at [584, 140] on div "生活風格" at bounding box center [586, 140] width 48 height 11
click at [580, 122] on div "法政社會" at bounding box center [586, 121] width 48 height 11
click at [572, 171] on div "遊戲" at bounding box center [586, 174] width 48 height 11
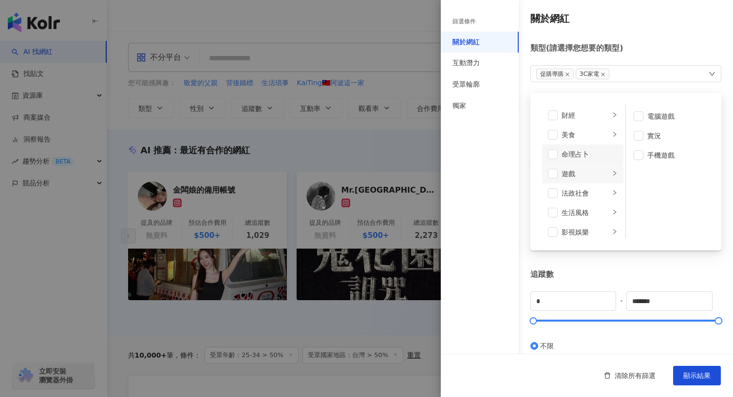
scroll to position [103, 0]
click at [588, 150] on div "美食" at bounding box center [586, 149] width 48 height 11
click at [559, 151] on li "美食" at bounding box center [582, 149] width 81 height 19
click at [557, 150] on span at bounding box center [553, 150] width 10 height 10
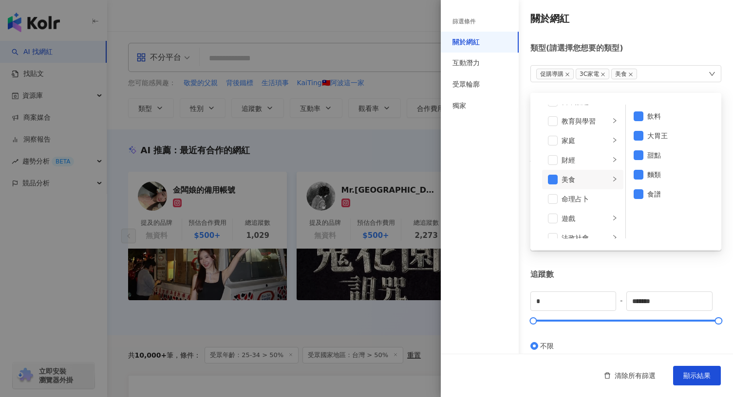
scroll to position [70, 0]
click at [586, 166] on div "財經" at bounding box center [586, 163] width 48 height 11
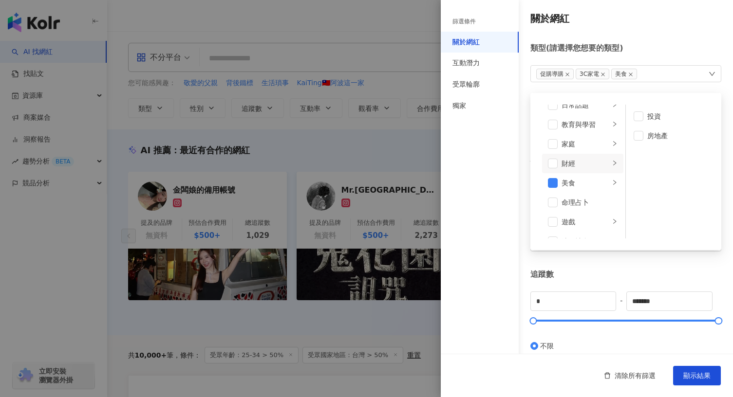
click at [586, 154] on li "財經" at bounding box center [582, 163] width 81 height 19
click at [585, 147] on div "家庭" at bounding box center [586, 144] width 48 height 11
click at [552, 161] on span at bounding box center [553, 163] width 10 height 10
click at [566, 119] on div "日常話題" at bounding box center [586, 124] width 48 height 11
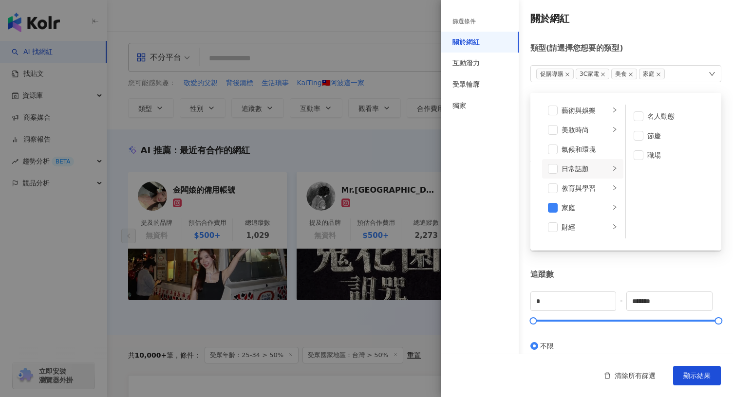
scroll to position [0, 0]
click at [578, 118] on div "藝術與娛樂" at bounding box center [586, 116] width 48 height 11
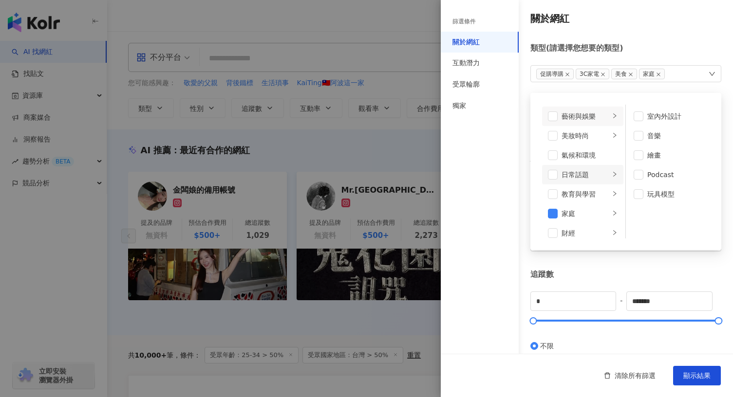
click at [584, 176] on div "日常話題" at bounding box center [586, 174] width 48 height 11
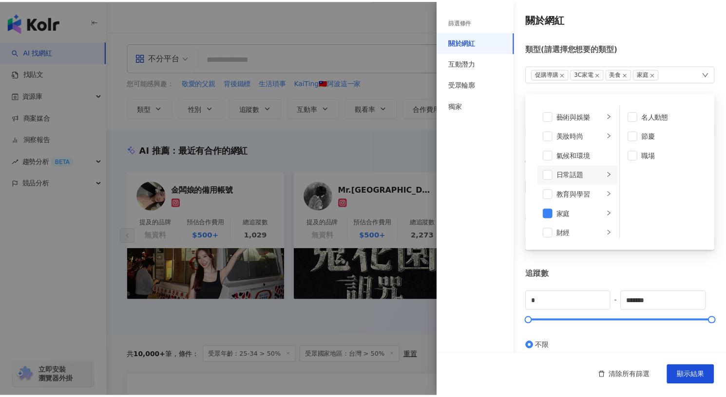
scroll to position [28, 0]
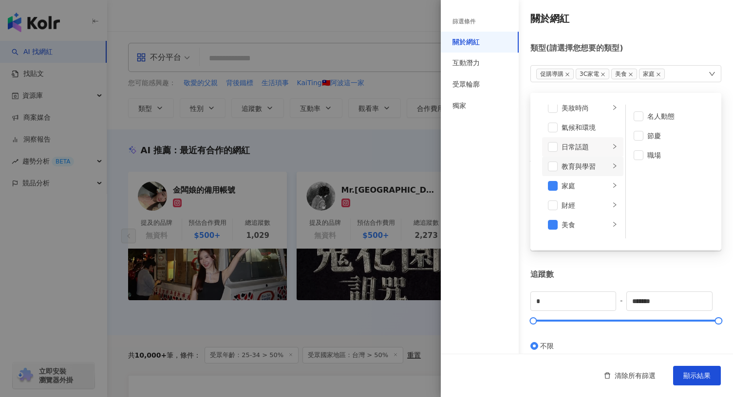
click at [575, 168] on div "教育與學習" at bounding box center [586, 166] width 48 height 11
click at [569, 150] on div "日常話題" at bounding box center [586, 147] width 48 height 11
click at [694, 375] on span "顯示結果" at bounding box center [696, 376] width 27 height 8
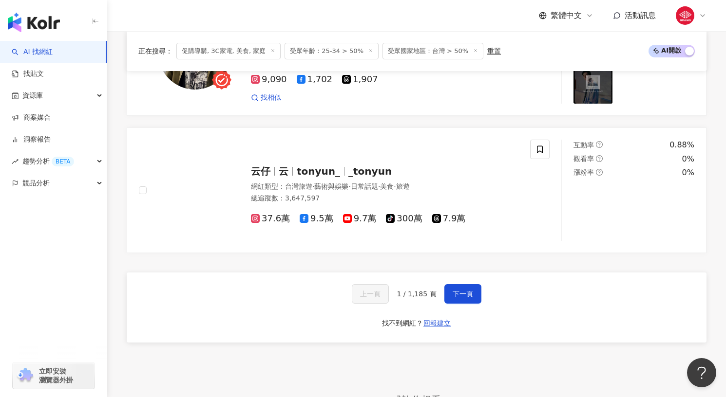
scroll to position [1721, 0]
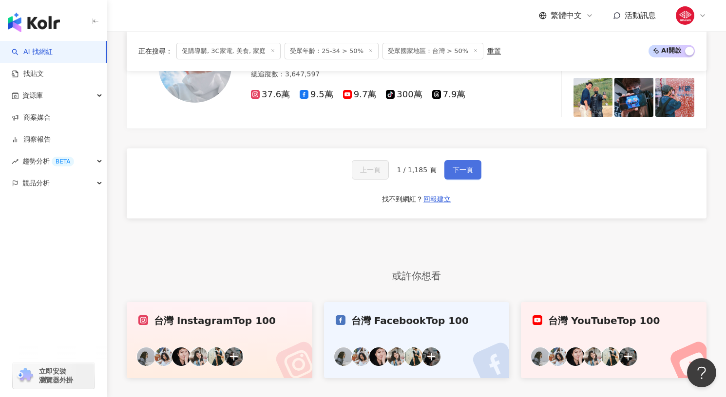
click at [468, 172] on span "下一頁" at bounding box center [462, 170] width 20 height 8
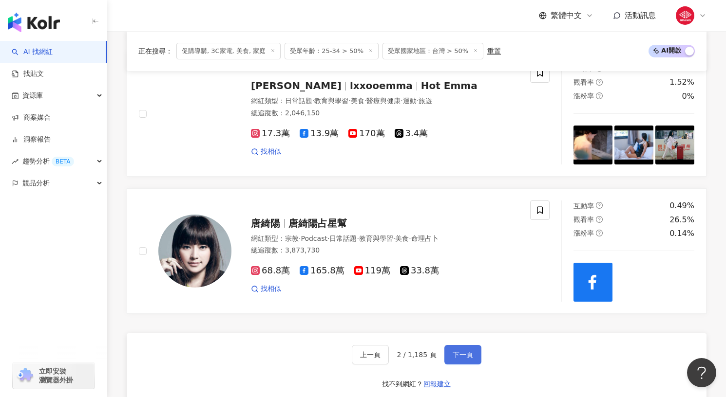
scroll to position [1543, 0]
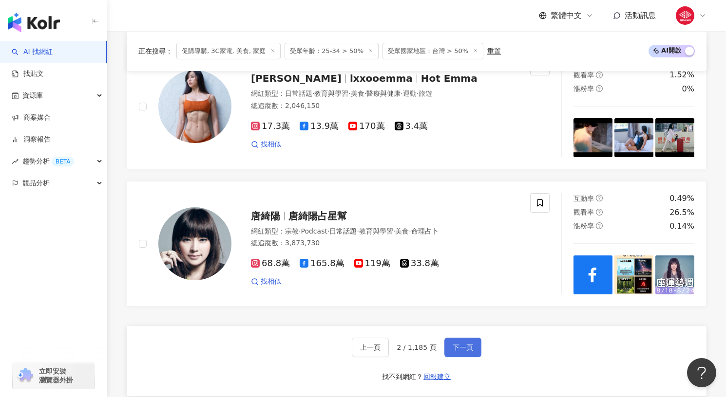
click at [472, 344] on button "下一頁" at bounding box center [462, 347] width 37 height 19
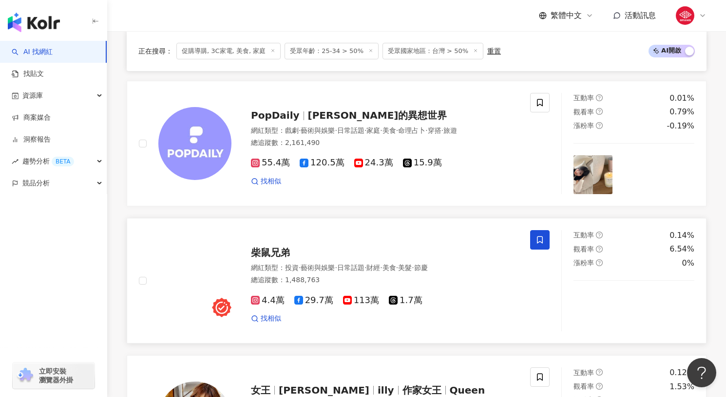
scroll to position [1830, 0]
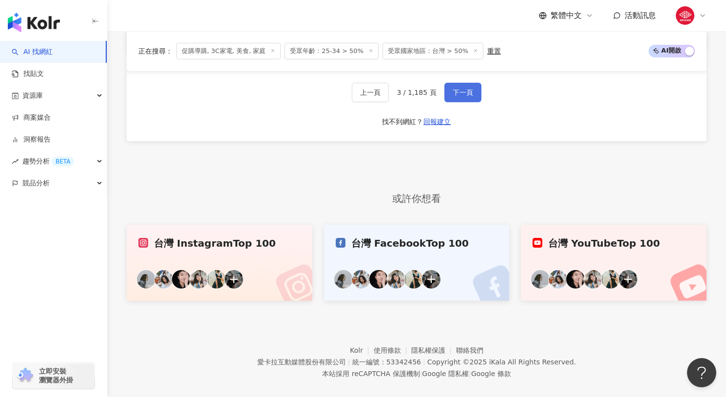
click at [456, 89] on span "下一頁" at bounding box center [462, 93] width 20 height 8
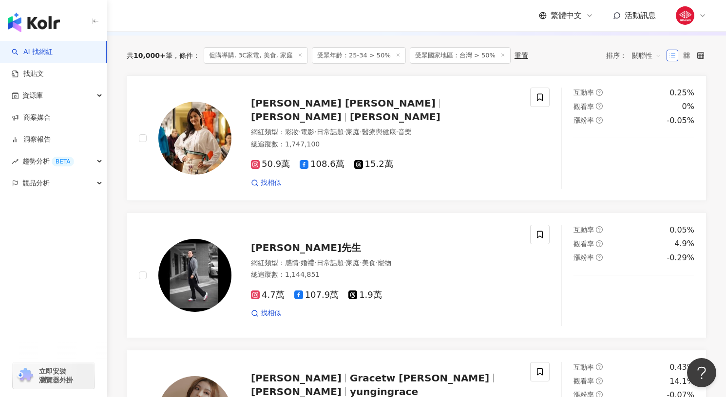
scroll to position [0, 0]
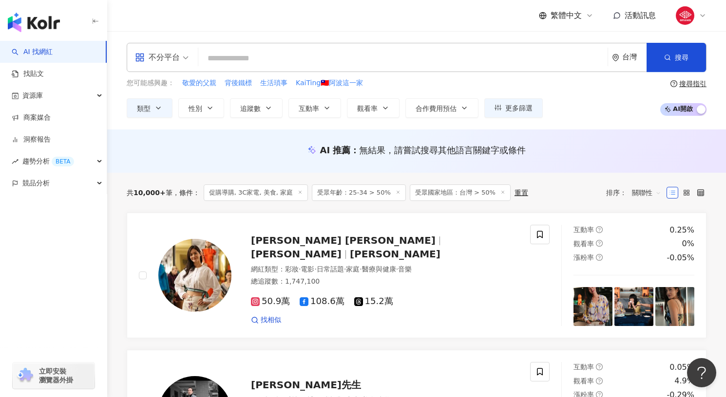
click at [180, 61] on span "不分平台" at bounding box center [162, 58] width 54 height 16
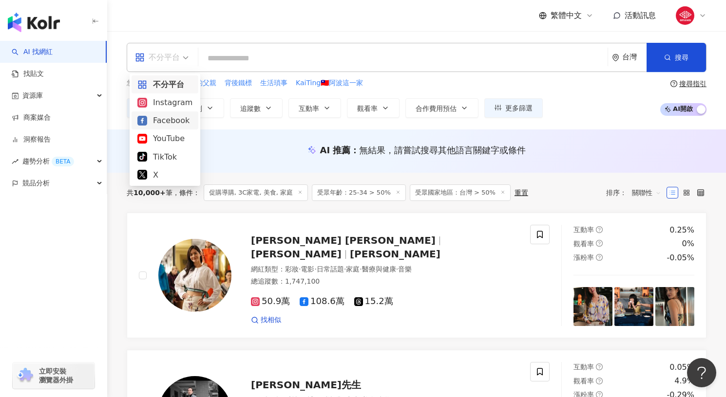
click at [157, 127] on div "Facebook" at bounding box center [164, 121] width 67 height 18
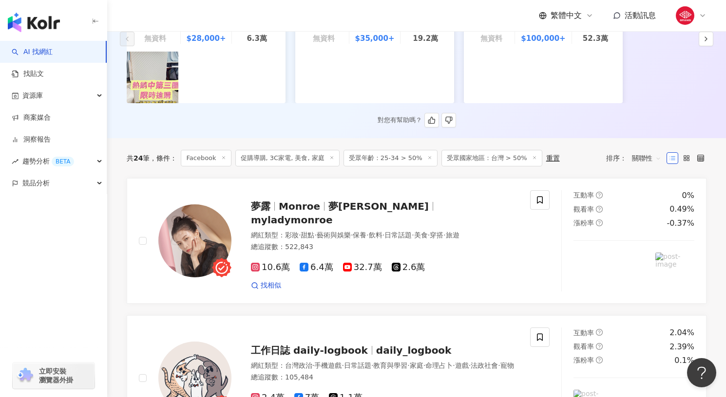
scroll to position [204, 0]
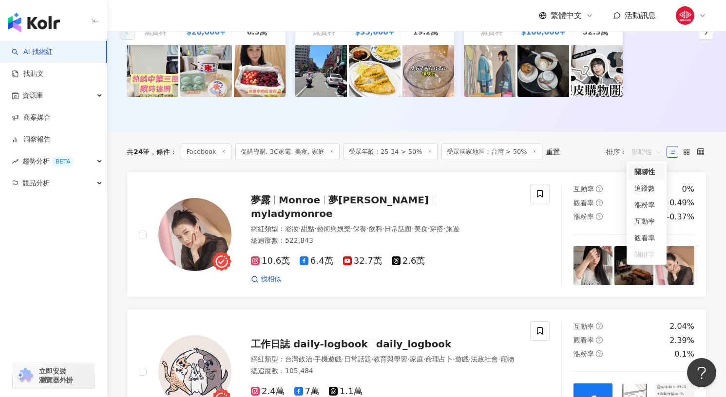
click at [641, 150] on span "關聯性" at bounding box center [646, 152] width 29 height 16
click at [643, 234] on div "觀看率" at bounding box center [646, 238] width 24 height 11
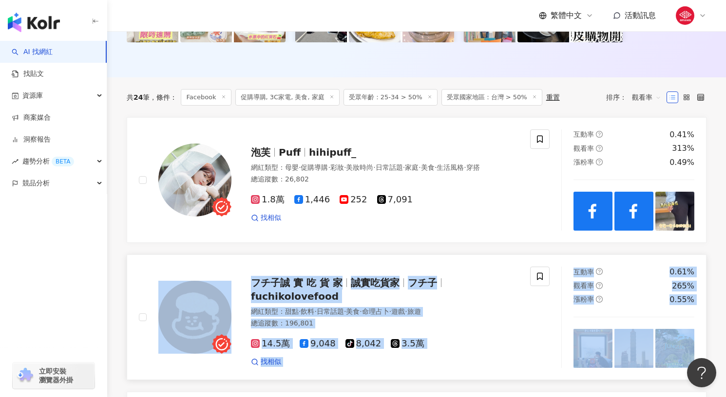
scroll to position [245, 0]
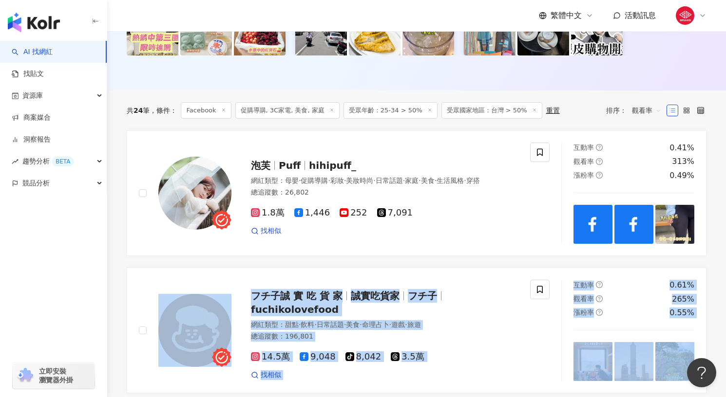
click at [641, 109] on span "觀看率" at bounding box center [646, 111] width 29 height 16
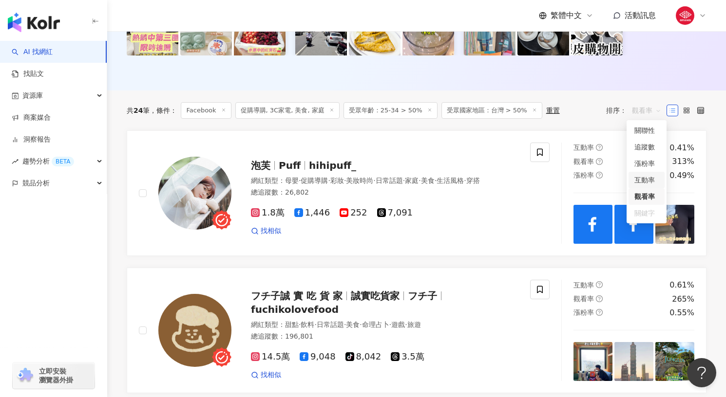
click at [650, 182] on div "互動率" at bounding box center [646, 180] width 24 height 11
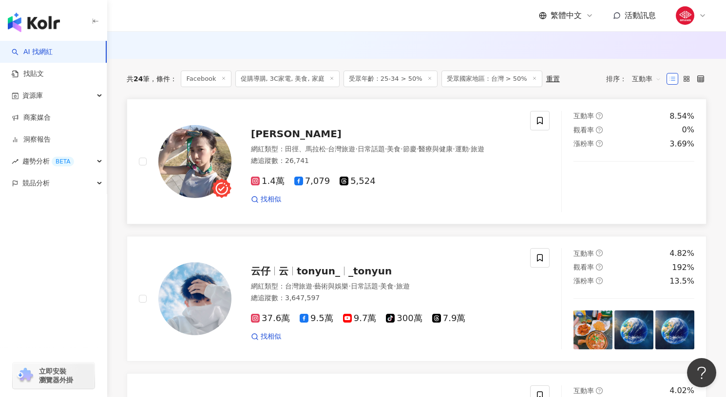
scroll to position [273, 0]
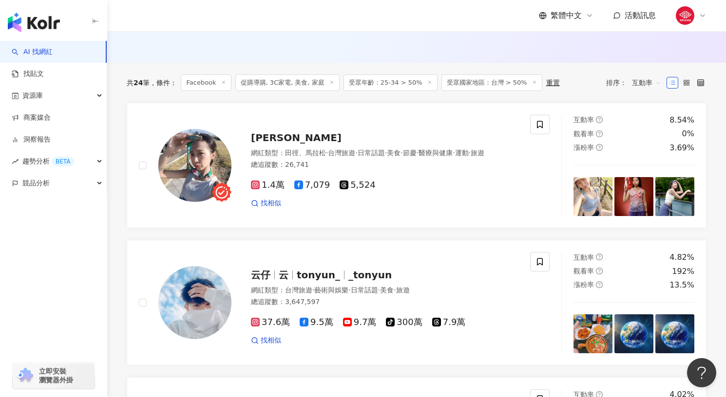
click at [652, 80] on span "互動率" at bounding box center [646, 83] width 29 height 16
click at [649, 124] on div "追蹤數" at bounding box center [646, 119] width 24 height 11
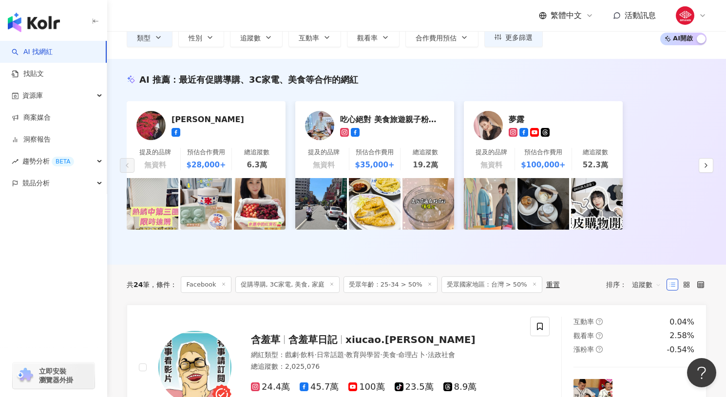
scroll to position [97, 0]
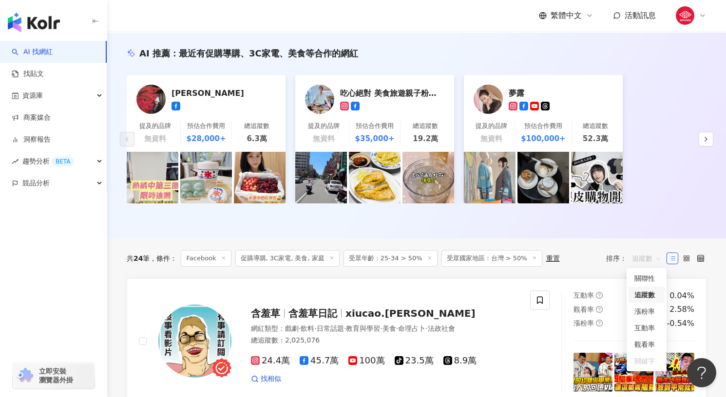
click at [646, 257] on span "追蹤數" at bounding box center [646, 259] width 29 height 16
click at [643, 271] on div "關聯性" at bounding box center [646, 278] width 36 height 17
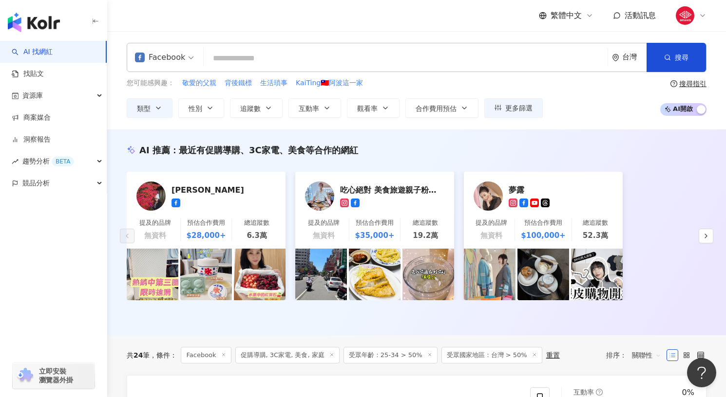
click at [154, 60] on div "Facebook" at bounding box center [160, 58] width 50 height 16
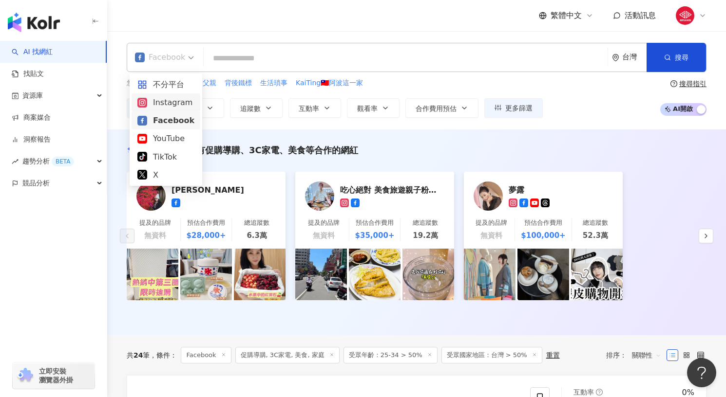
click at [164, 104] on div "Instagram" at bounding box center [165, 102] width 57 height 12
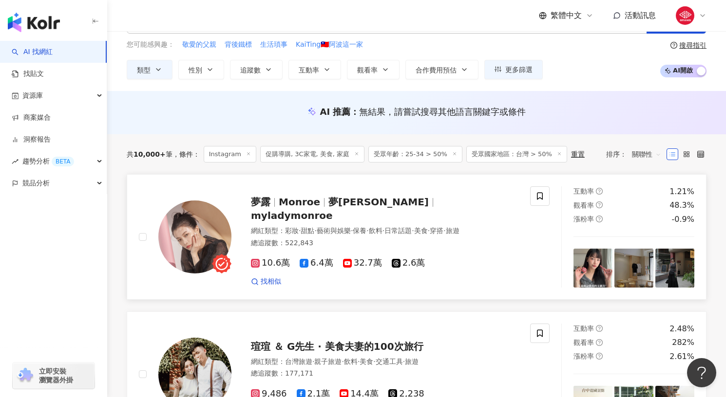
scroll to position [31, 0]
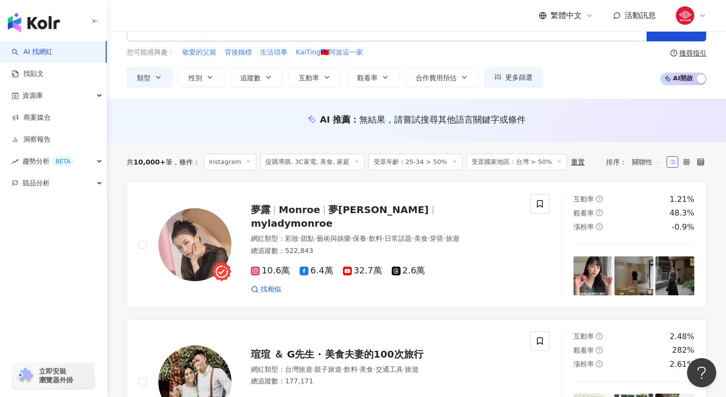
click at [642, 162] on span "關聯性" at bounding box center [646, 162] width 29 height 16
click at [647, 197] on div "追蹤數" at bounding box center [646, 198] width 24 height 11
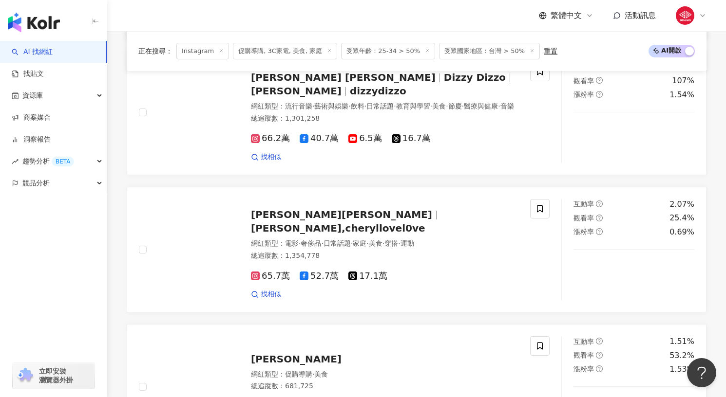
scroll to position [1563, 0]
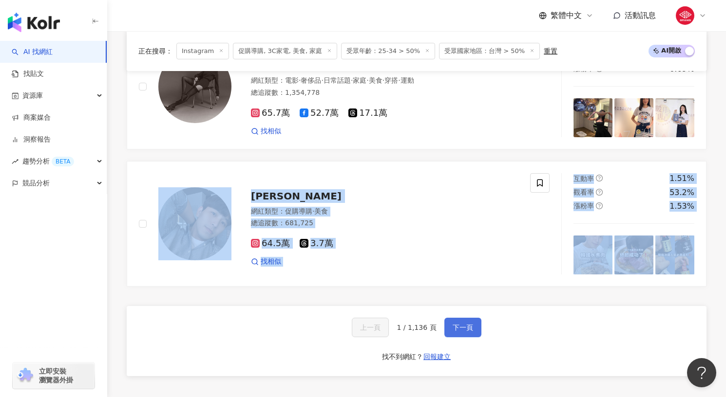
click at [465, 329] on span "下一頁" at bounding box center [462, 328] width 20 height 8
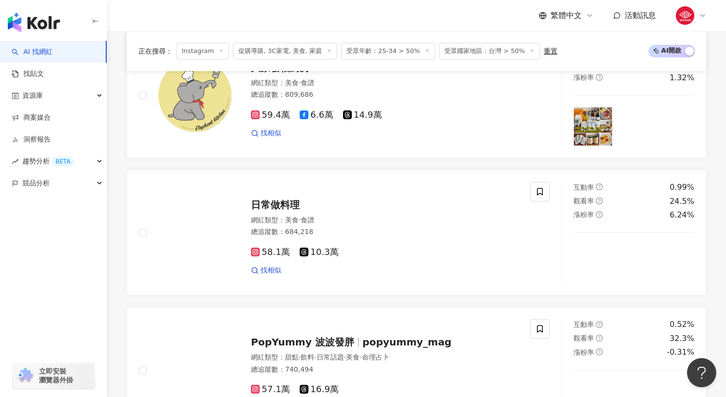
scroll to position [0, 0]
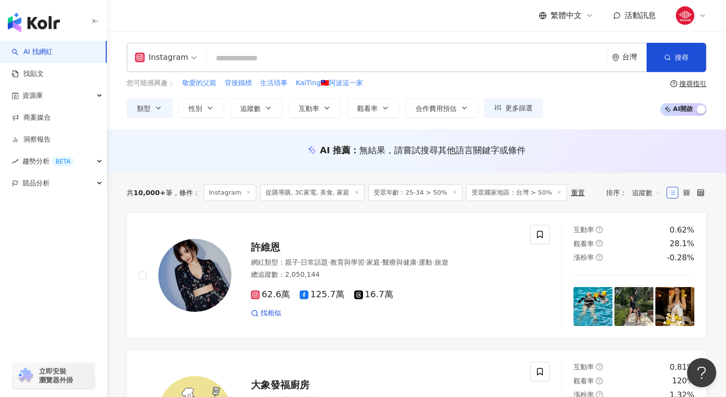
click at [645, 192] on span "追蹤數" at bounding box center [646, 193] width 29 height 16
click at [647, 246] on div "漲粉率" at bounding box center [646, 246] width 24 height 11
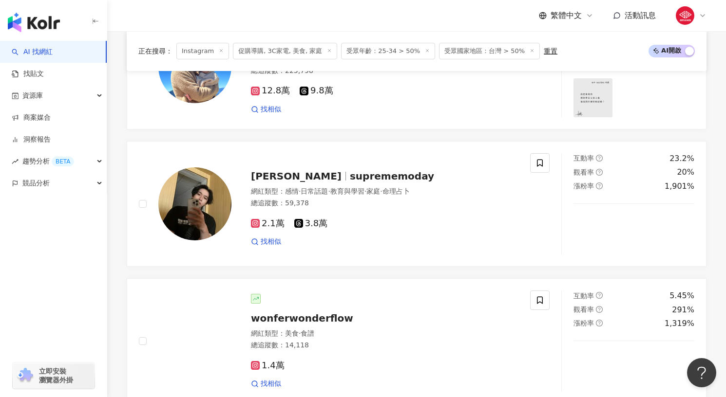
scroll to position [14, 0]
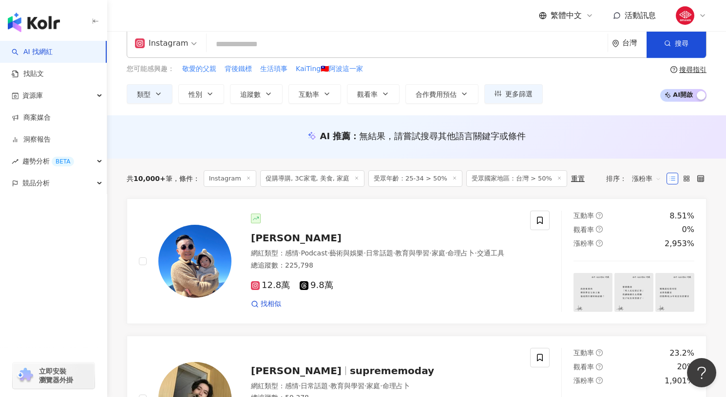
click at [638, 180] on span "漲粉率" at bounding box center [646, 179] width 29 height 16
click at [642, 250] on div "互動率" at bounding box center [646, 248] width 24 height 11
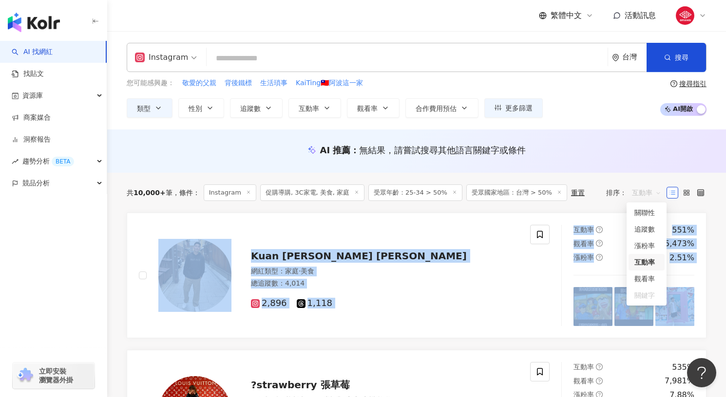
click at [636, 189] on span "互動率" at bounding box center [646, 193] width 29 height 16
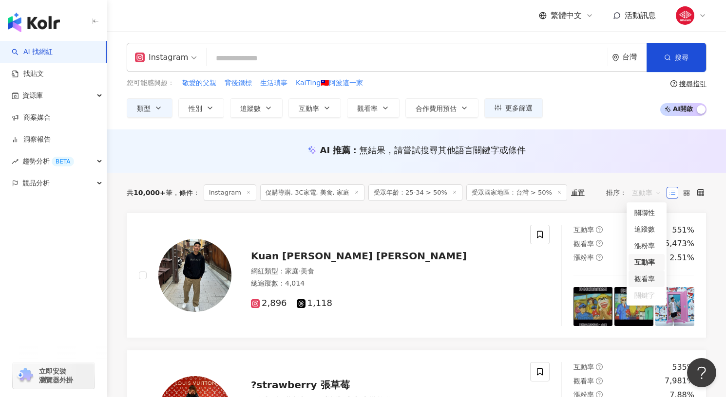
click at [637, 284] on div "觀看率" at bounding box center [646, 279] width 36 height 17
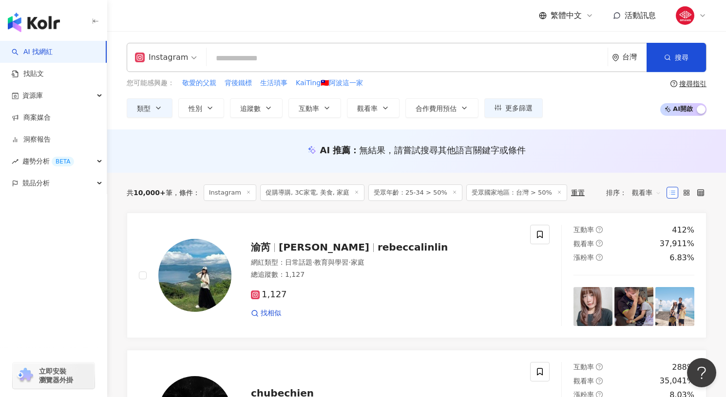
click at [245, 59] on input "search" at bounding box center [406, 58] width 393 height 19
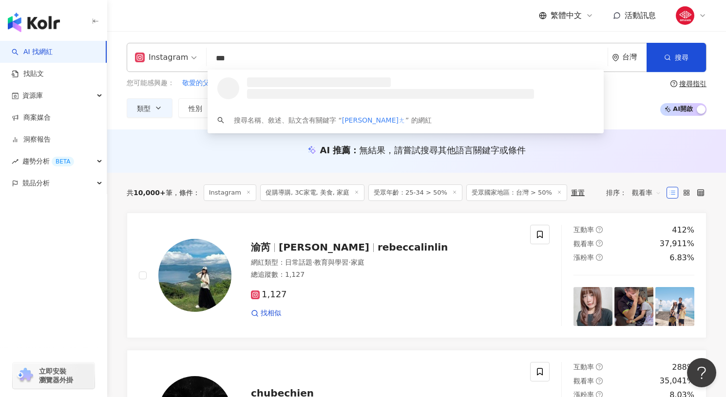
type input "**"
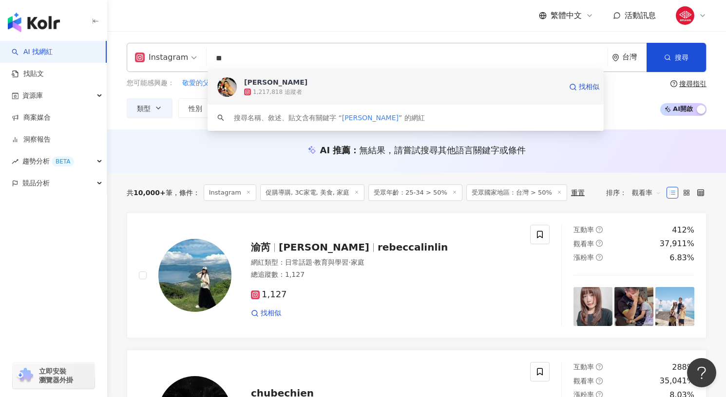
click at [300, 79] on span "[PERSON_NAME]" at bounding box center [403, 82] width 318 height 10
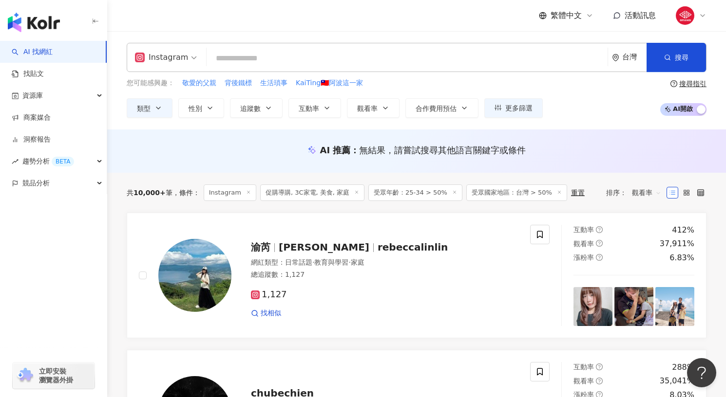
click at [37, 20] on img "button" at bounding box center [34, 22] width 52 height 19
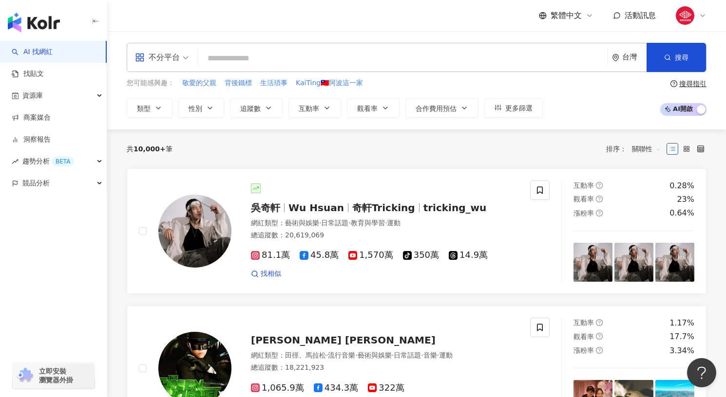
click at [53, 57] on link "AI 找網紅" at bounding box center [32, 52] width 41 height 10
click at [176, 61] on div "不分平台" at bounding box center [157, 58] width 45 height 16
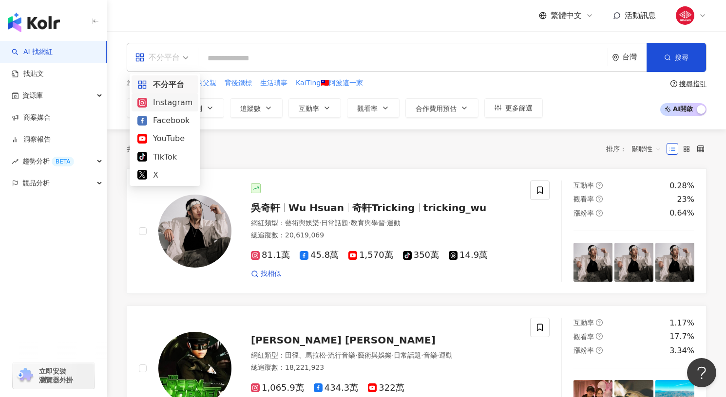
click at [169, 104] on div "Instagram" at bounding box center [164, 102] width 55 height 12
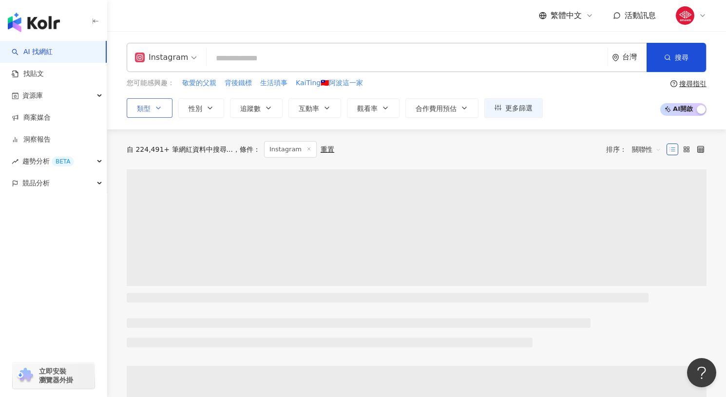
click at [170, 104] on button "類型" at bounding box center [150, 107] width 46 height 19
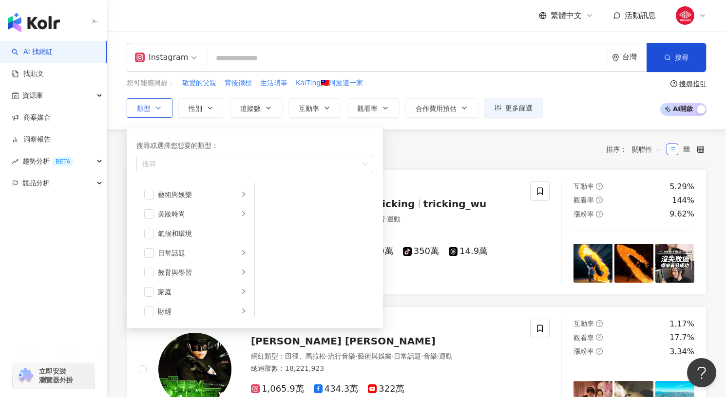
click at [169, 104] on button "類型 搜尋或選擇您想要的類型： 搜尋 藝術與娛樂 美妝時尚 氣候和環境 日常話題 教育與學習 家庭 財經 美食 命理占卜 遊戲 法政社會 生活風格 影視娛樂 …" at bounding box center [150, 107] width 46 height 19
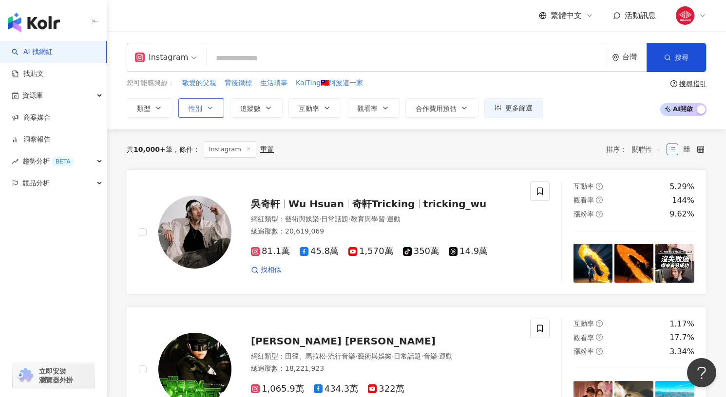
click at [203, 111] on button "性別" at bounding box center [201, 107] width 46 height 19
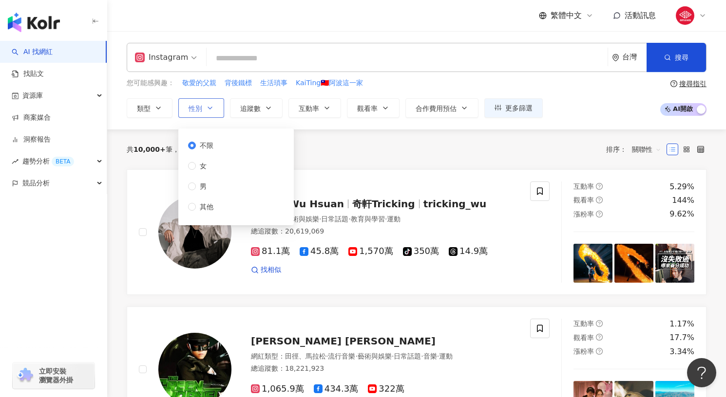
click at [203, 111] on button "性別" at bounding box center [201, 107] width 46 height 19
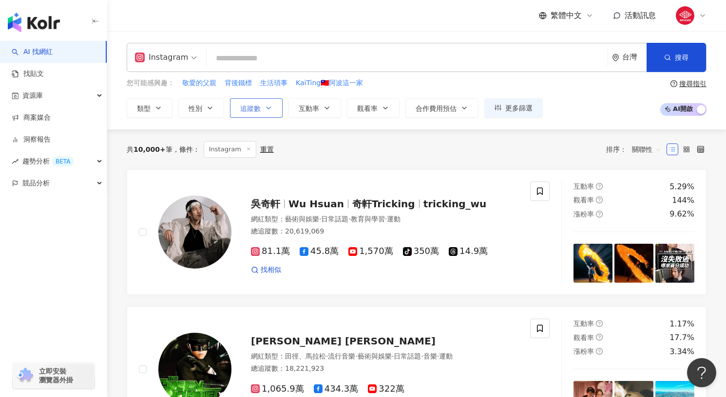
click at [253, 115] on button "追蹤數" at bounding box center [256, 107] width 53 height 19
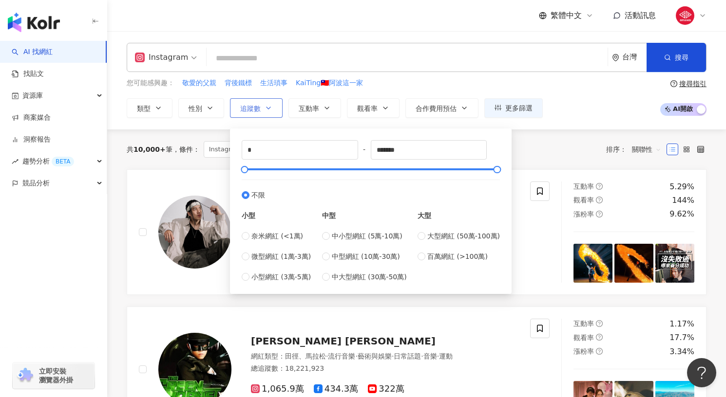
click at [253, 115] on button "追蹤數" at bounding box center [256, 107] width 53 height 19
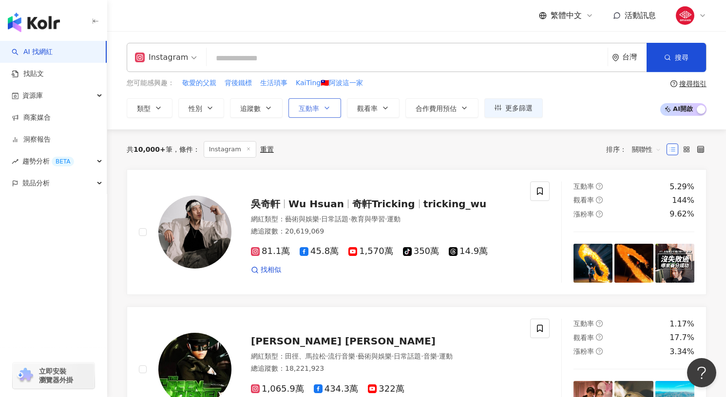
click at [315, 107] on span "互動率" at bounding box center [309, 109] width 20 height 8
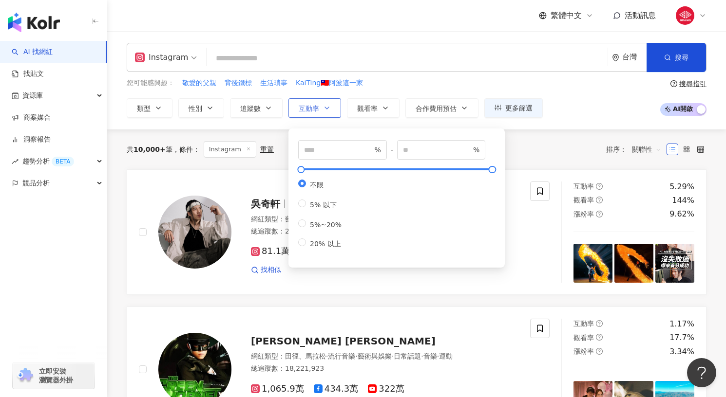
click at [315, 107] on span "互動率" at bounding box center [309, 109] width 20 height 8
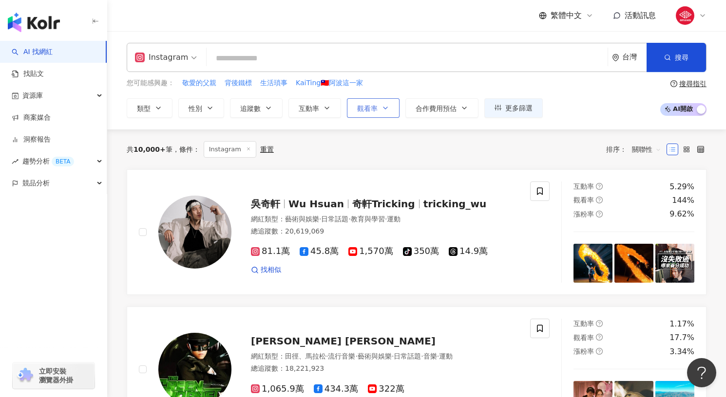
click at [383, 109] on icon "button" at bounding box center [385, 108] width 8 height 8
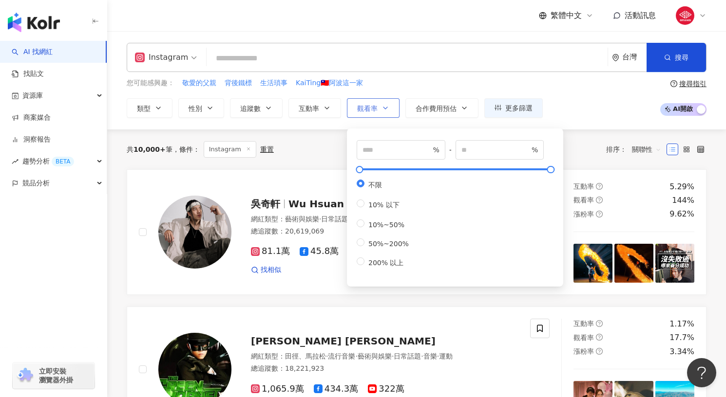
click at [383, 109] on icon "button" at bounding box center [385, 108] width 8 height 8
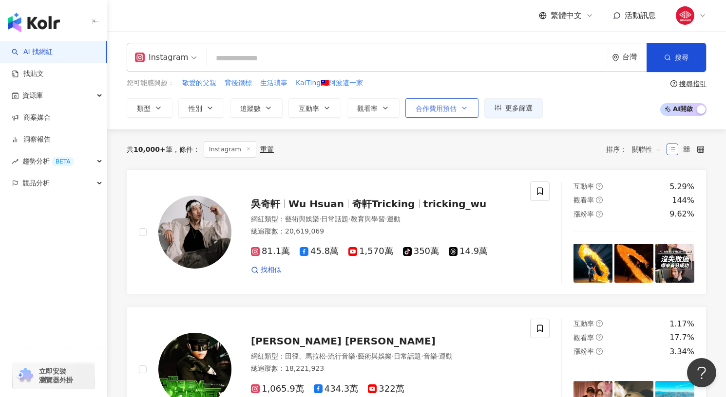
click at [452, 111] on span "合作費用預估" at bounding box center [435, 109] width 41 height 8
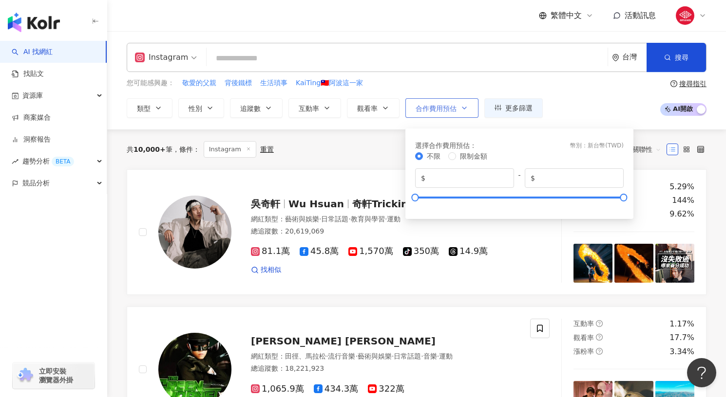
click at [455, 109] on span "合作費用預估" at bounding box center [435, 109] width 41 height 8
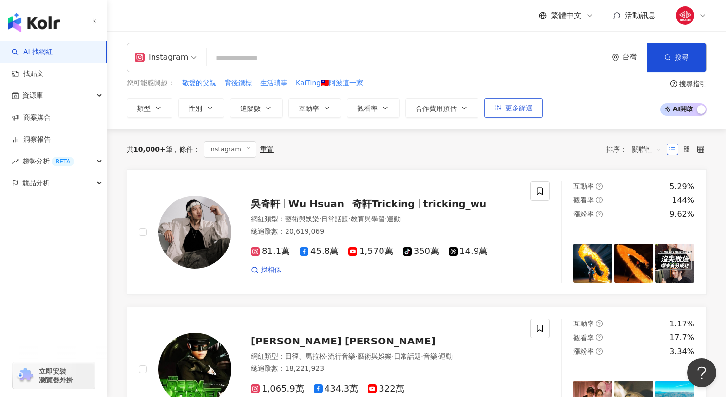
click at [499, 108] on icon "button" at bounding box center [497, 107] width 7 height 7
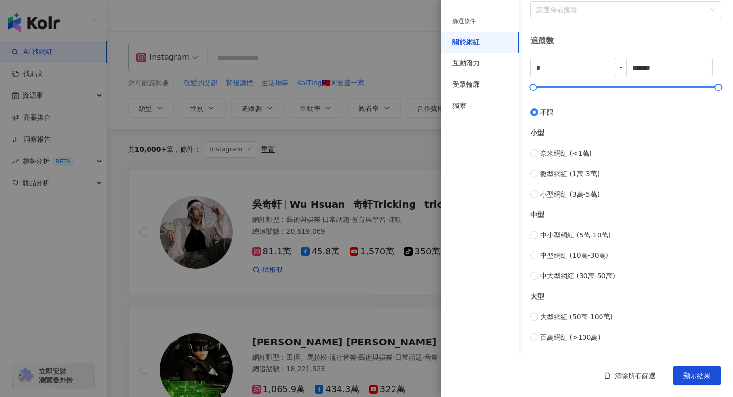
scroll to position [338, 0]
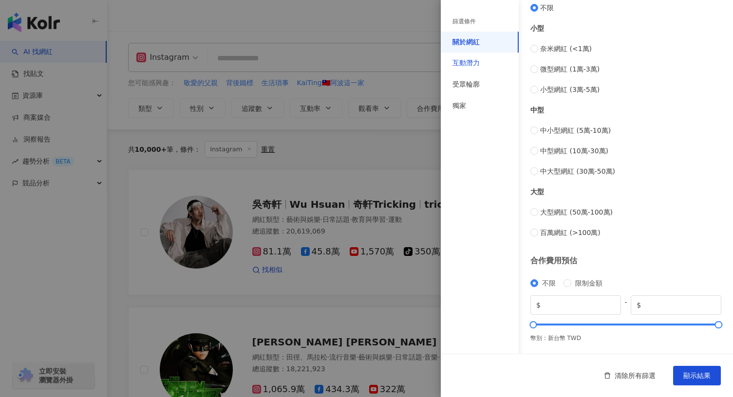
click at [476, 67] on div "互動潛力" at bounding box center [465, 63] width 27 height 10
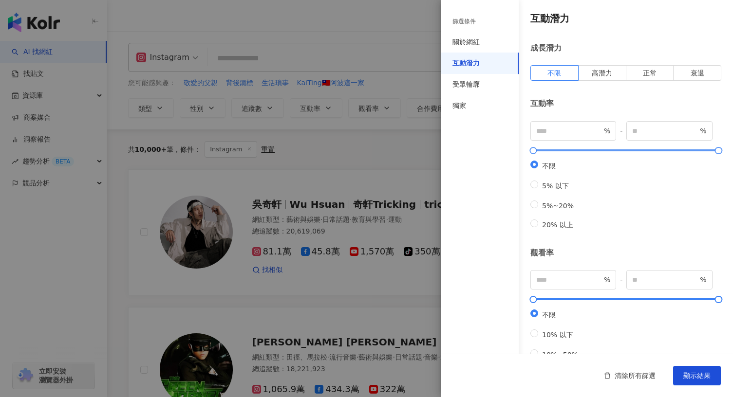
scroll to position [256, 0]
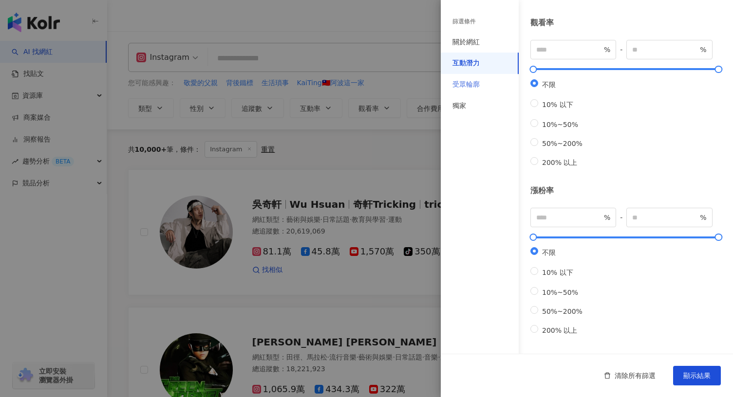
click at [484, 78] on div "受眾輪廓" at bounding box center [480, 84] width 78 height 21
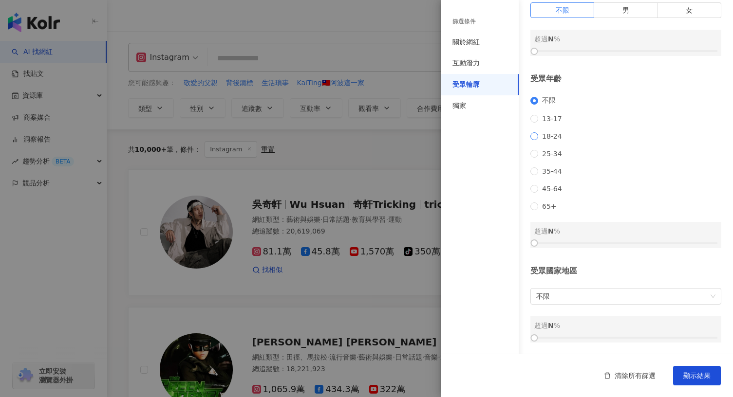
scroll to position [0, 0]
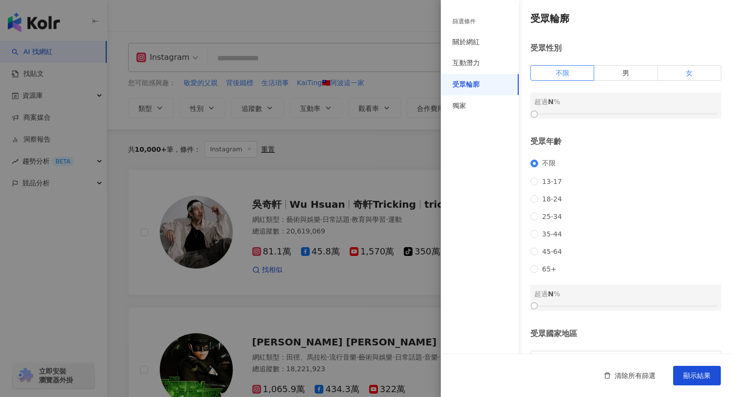
click at [665, 73] on label "女" at bounding box center [689, 73] width 63 height 16
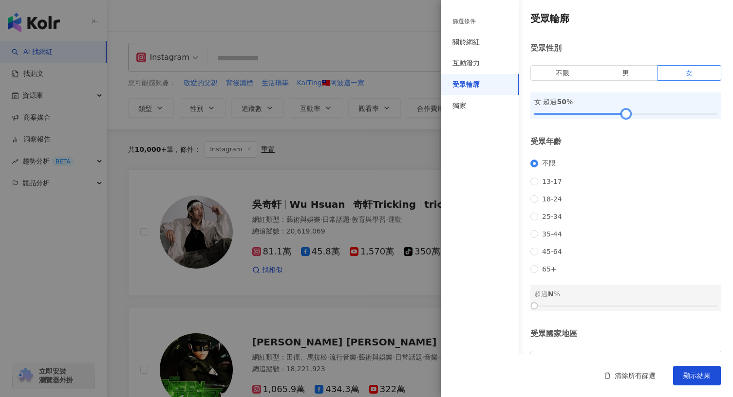
drag, startPoint x: 598, startPoint y: 112, endPoint x: 622, endPoint y: 111, distance: 24.4
click at [622, 111] on div at bounding box center [625, 114] width 183 height 6
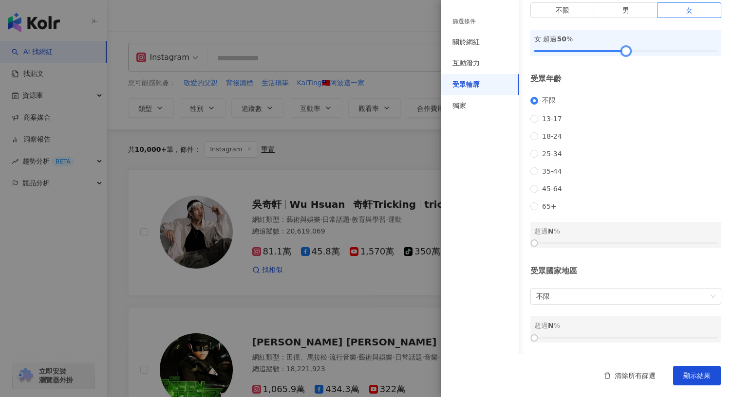
scroll to position [75, 0]
click at [541, 150] on span "25-34" at bounding box center [552, 154] width 28 height 8
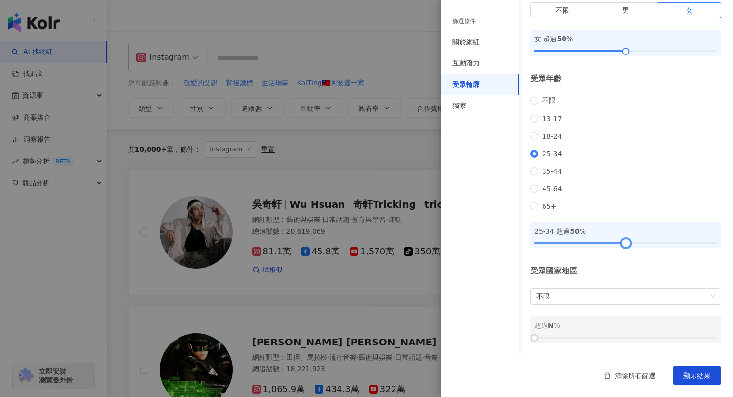
drag, startPoint x: 608, startPoint y: 243, endPoint x: 623, endPoint y: 243, distance: 14.6
click at [623, 243] on div at bounding box center [625, 244] width 183 height 6
click at [599, 287] on div "受眾國家地區 不限 超過 N %" at bounding box center [625, 304] width 191 height 77
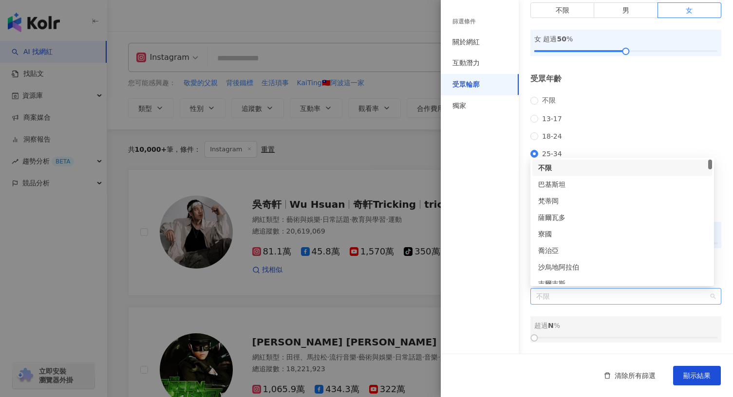
click at [594, 293] on span "不限" at bounding box center [625, 297] width 179 height 16
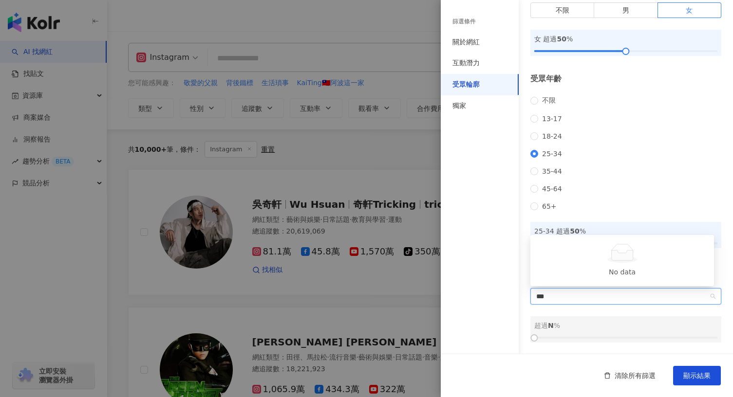
type input "**"
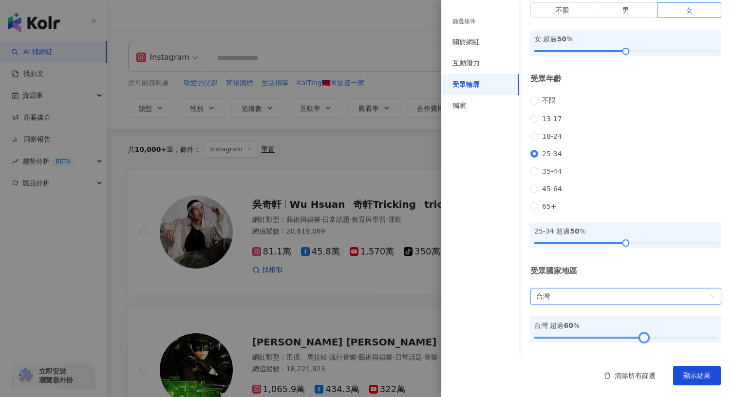
drag, startPoint x: 613, startPoint y: 337, endPoint x: 639, endPoint y: 337, distance: 26.3
click at [639, 337] on div at bounding box center [625, 338] width 183 height 6
click at [684, 377] on span "顯示結果" at bounding box center [696, 376] width 27 height 8
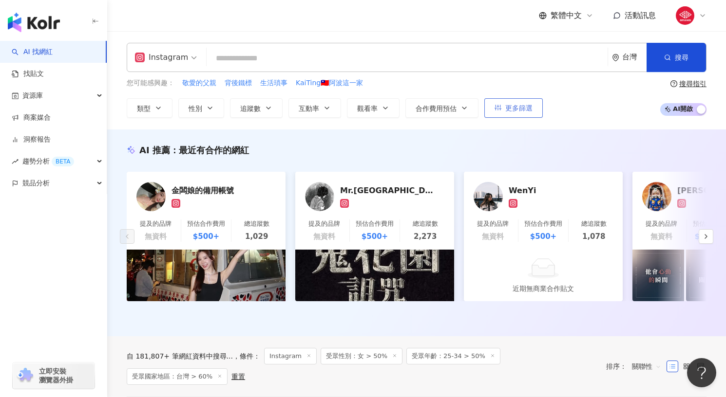
click at [513, 114] on button "更多篩選" at bounding box center [513, 107] width 58 height 19
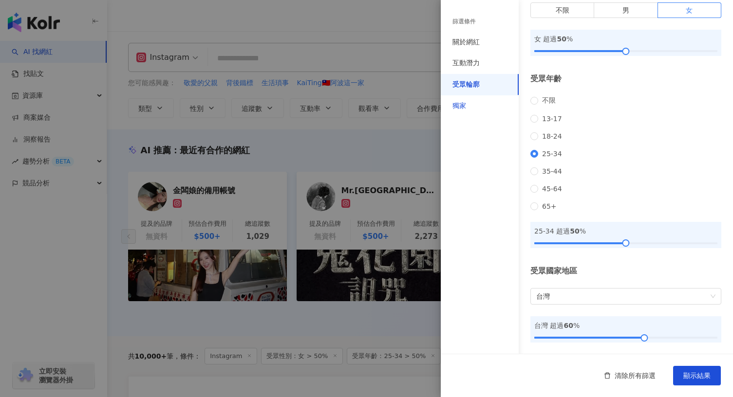
click at [464, 110] on div "獨家" at bounding box center [459, 106] width 14 height 10
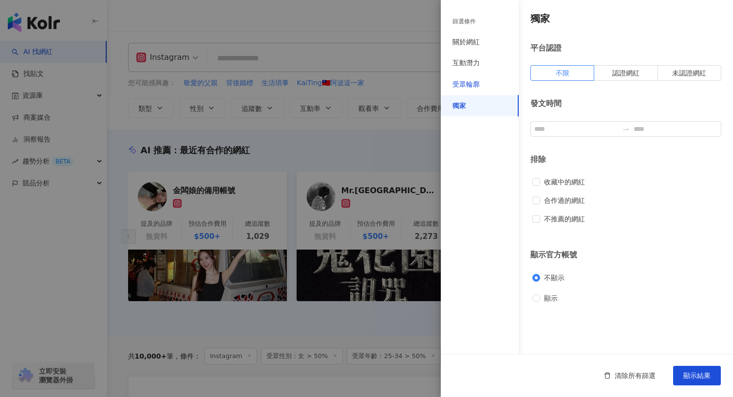
click at [459, 86] on div "受眾輪廓" at bounding box center [465, 85] width 27 height 10
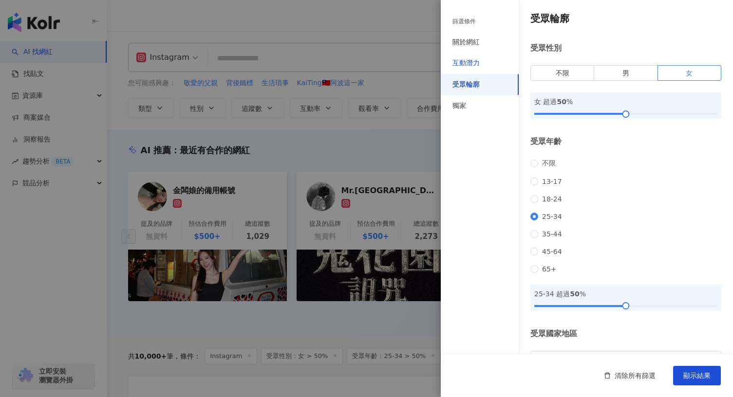
click at [459, 59] on div "互動潛力" at bounding box center [465, 63] width 27 height 10
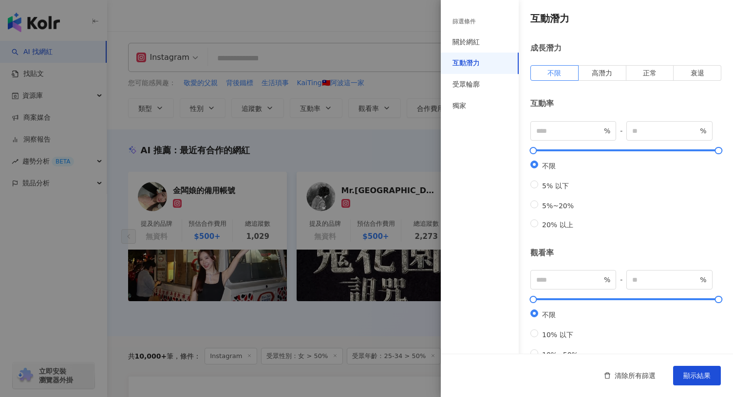
scroll to position [256, 0]
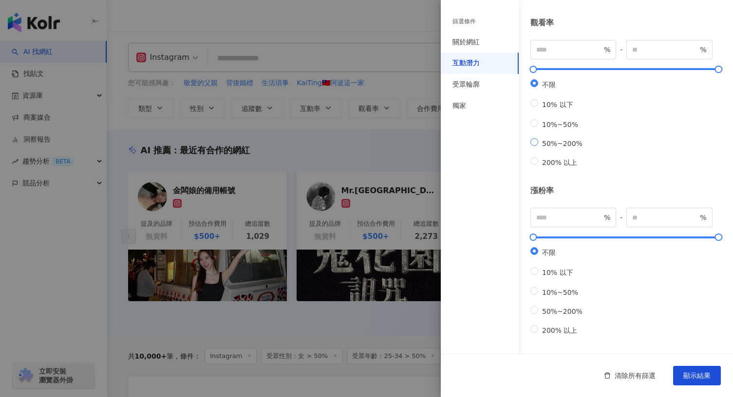
click at [545, 140] on span "50%~200%" at bounding box center [562, 144] width 48 height 8
type input "**"
type input "***"
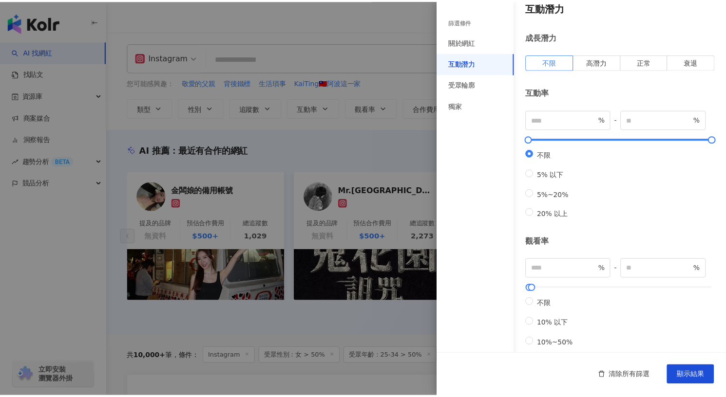
scroll to position [0, 0]
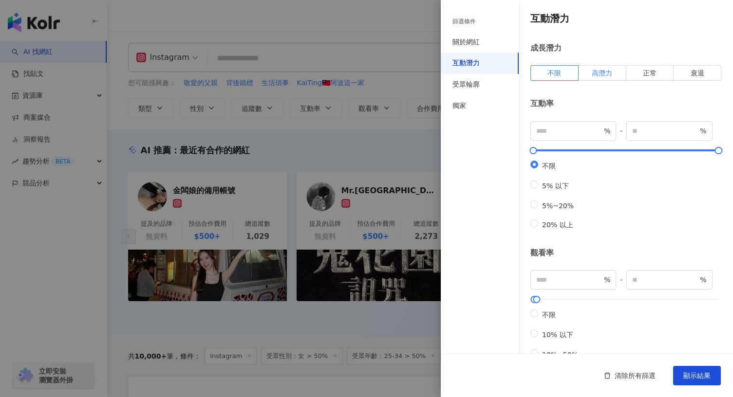
click at [611, 76] on label "高潛力" at bounding box center [603, 73] width 48 height 16
click at [692, 377] on span "顯示結果" at bounding box center [696, 376] width 27 height 8
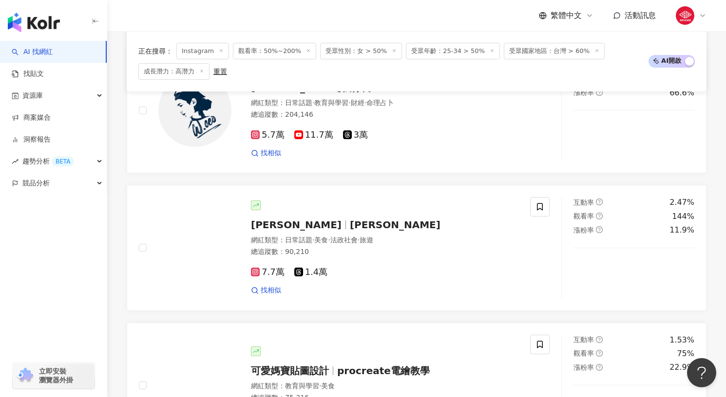
scroll to position [943, 0]
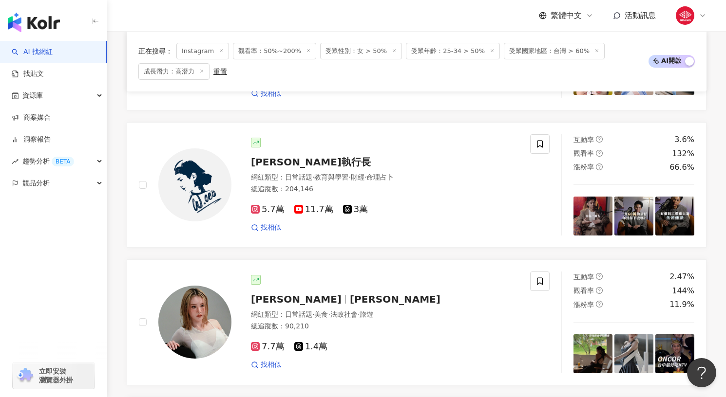
click at [199, 71] on icon at bounding box center [201, 71] width 5 height 5
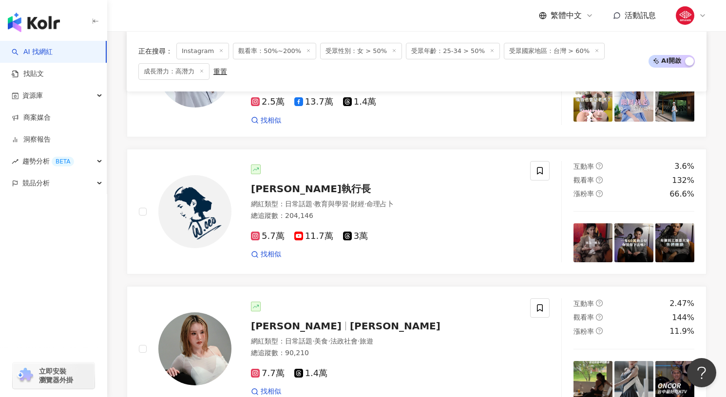
scroll to position [821, 0]
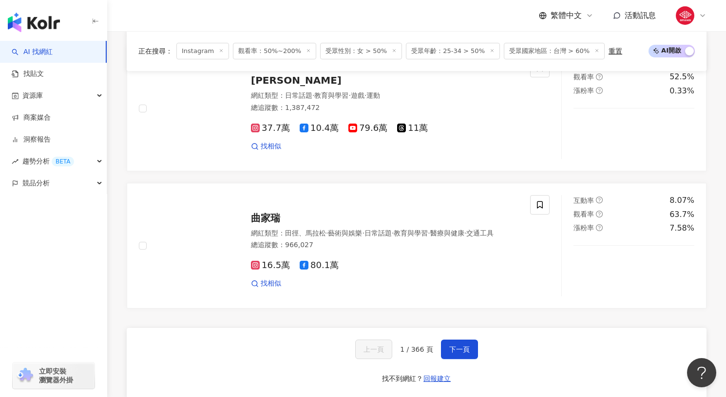
scroll to position [1544, 0]
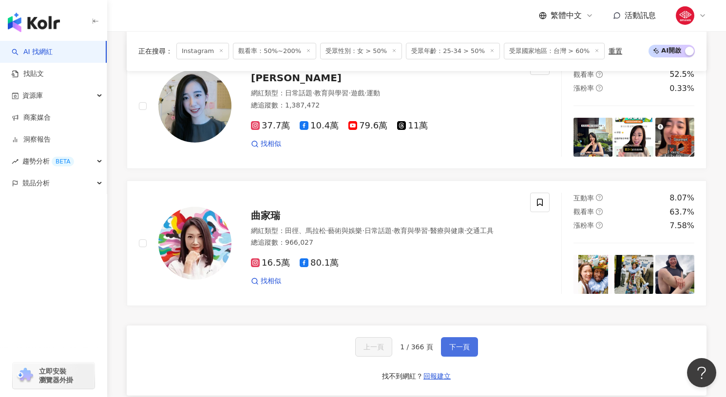
click at [463, 340] on button "下一頁" at bounding box center [459, 346] width 37 height 19
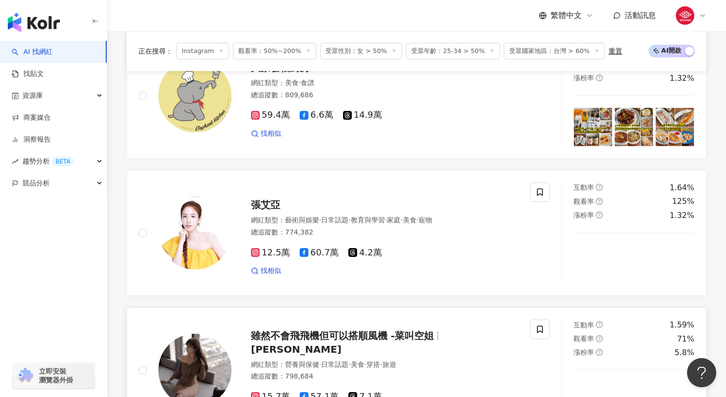
scroll to position [1810, 0]
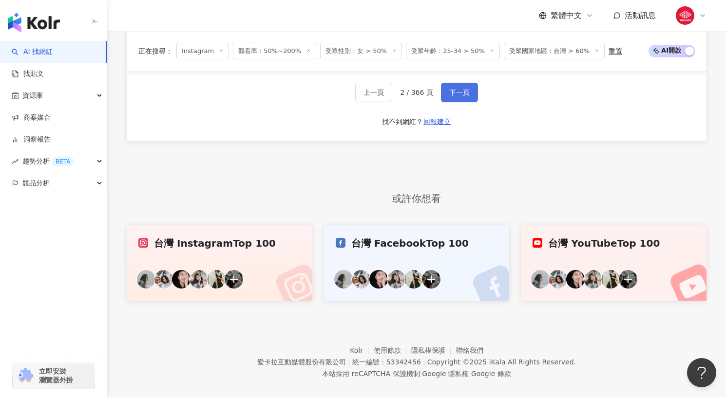
click at [454, 88] on button "下一頁" at bounding box center [459, 92] width 37 height 19
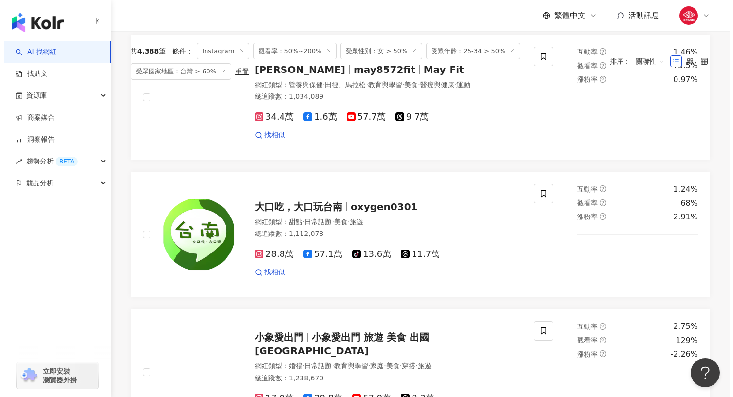
scroll to position [0, 0]
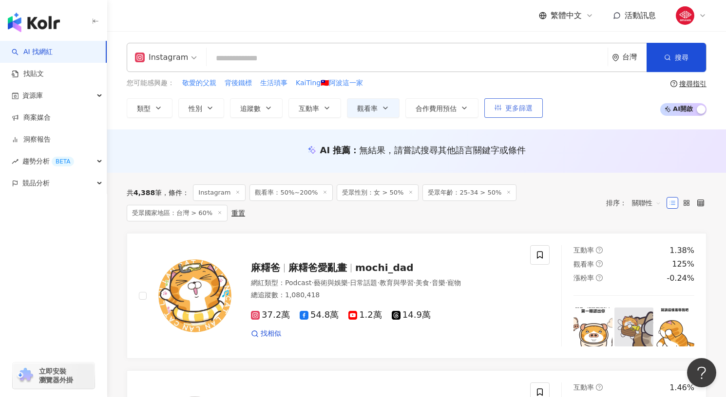
click at [518, 111] on span "更多篩選" at bounding box center [518, 108] width 27 height 8
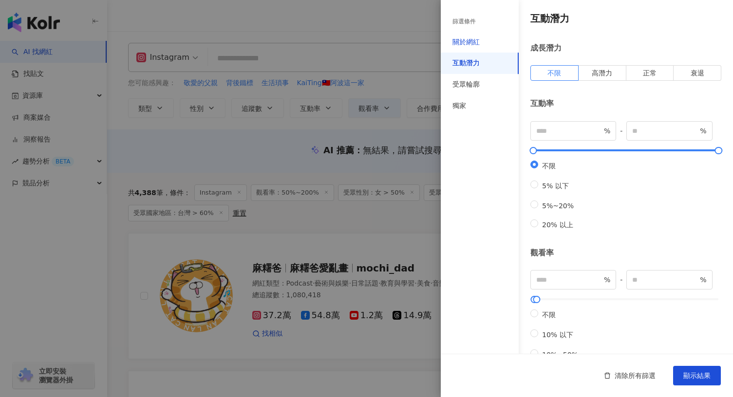
click at [471, 44] on div "關於網紅" at bounding box center [465, 42] width 27 height 10
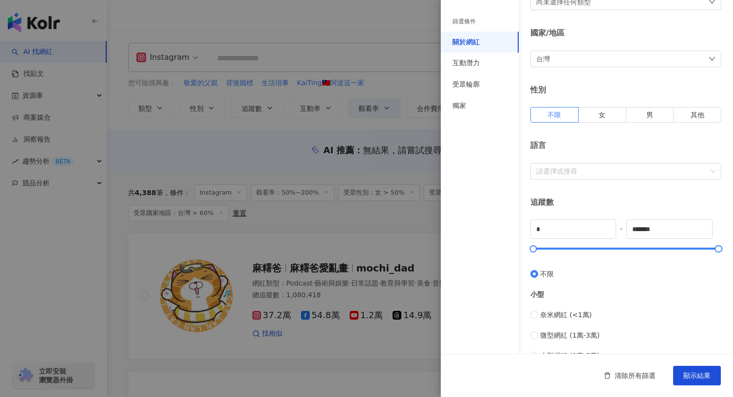
scroll to position [103, 0]
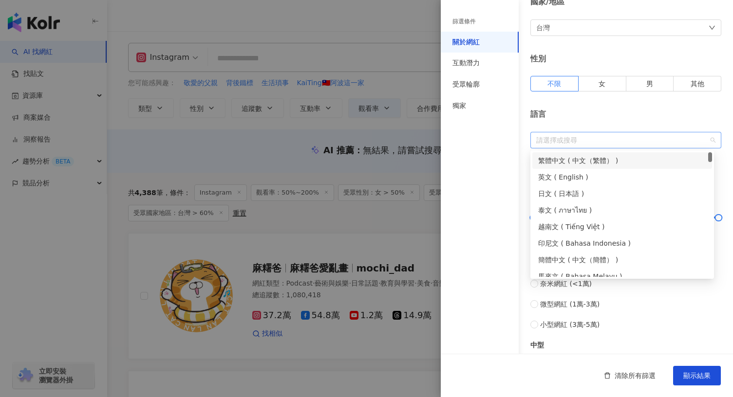
click at [559, 143] on div at bounding box center [620, 139] width 177 height 7
click at [561, 156] on div "繁體中文 ( 中文（繁體） )" at bounding box center [622, 160] width 168 height 11
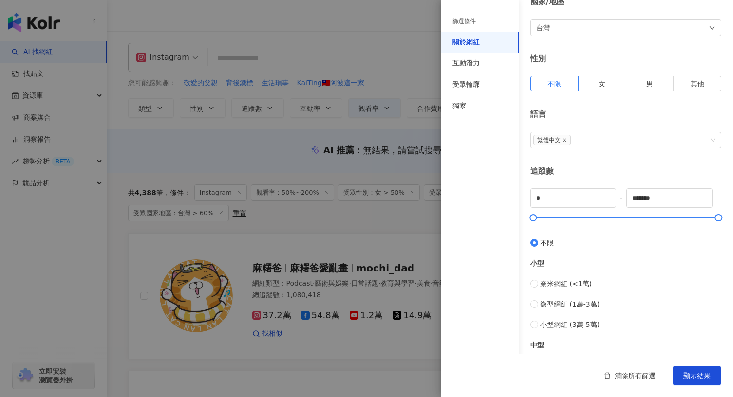
click at [503, 189] on div "篩選條件 關於網紅 互動潛力 受眾輪廓 獨家" at bounding box center [480, 205] width 78 height 386
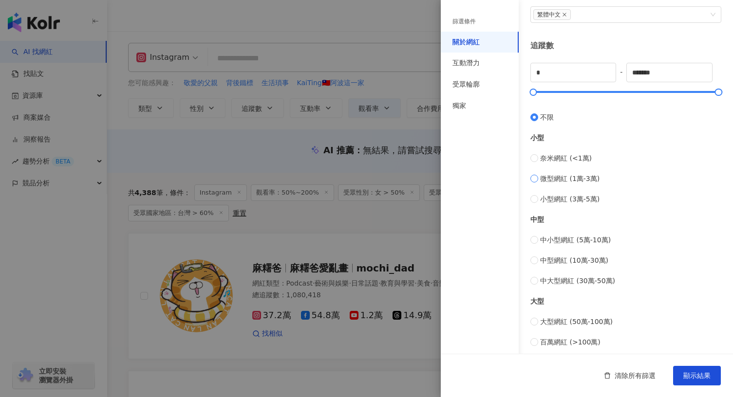
scroll to position [330, 0]
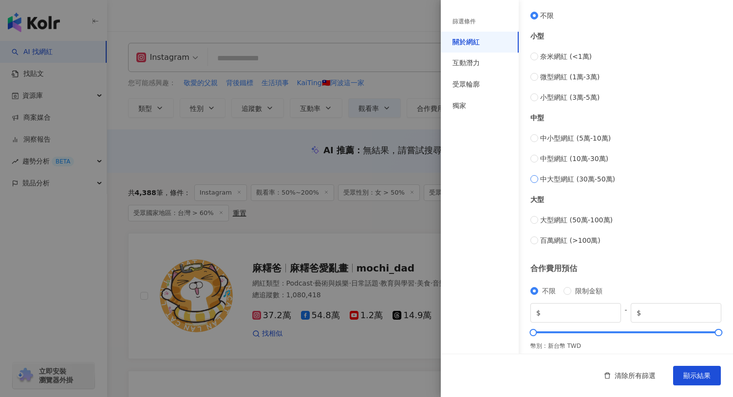
click at [585, 179] on span "中大型網紅 (30萬-50萬)" at bounding box center [577, 179] width 75 height 11
type input "******"
click at [566, 155] on span "中型網紅 (10萬-30萬)" at bounding box center [574, 158] width 68 height 11
type input "******"
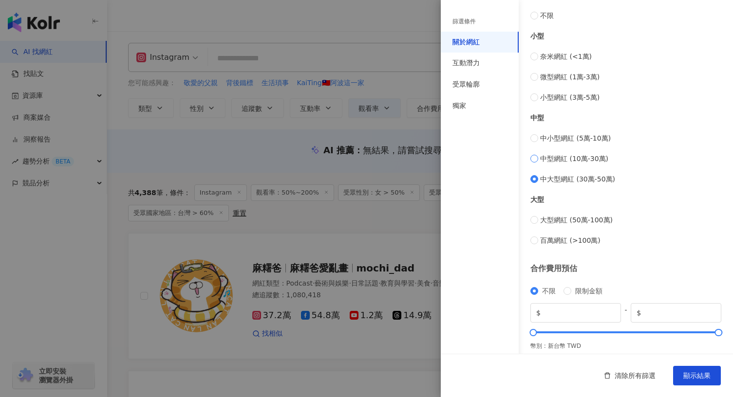
type input "******"
click at [570, 171] on div "中小型網紅 (5萬-10萬) 中型網紅 (10萬-30萬) 中大型網紅 (30萬-50萬)" at bounding box center [625, 159] width 191 height 52
click at [570, 177] on span "中大型網紅 (30萬-50萬)" at bounding box center [577, 179] width 75 height 11
type input "******"
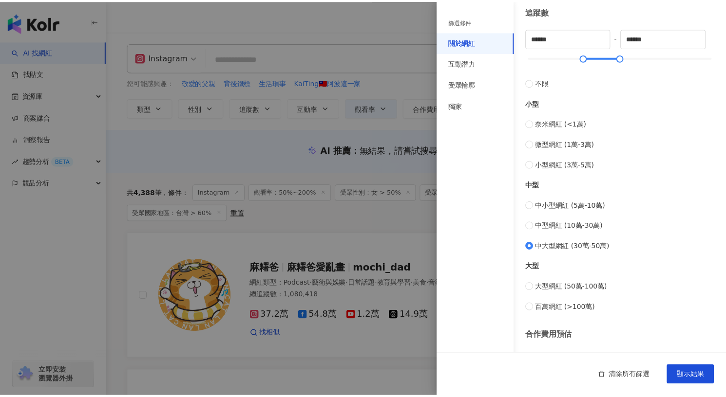
scroll to position [247, 0]
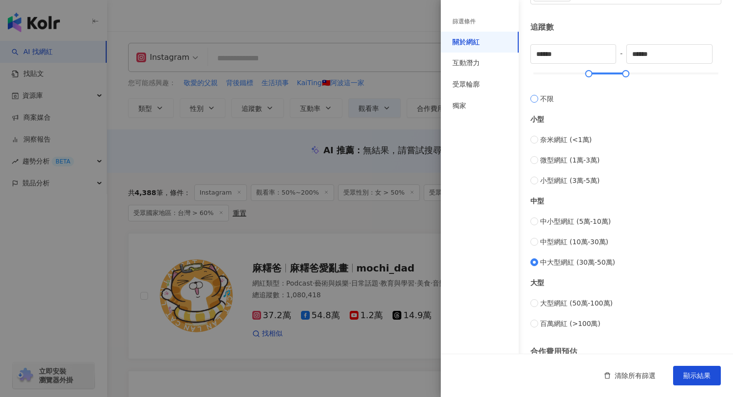
click at [554, 96] on label "不限" at bounding box center [625, 94] width 191 height 20
type input "*"
type input "*******"
click at [691, 373] on span "顯示結果" at bounding box center [696, 376] width 27 height 8
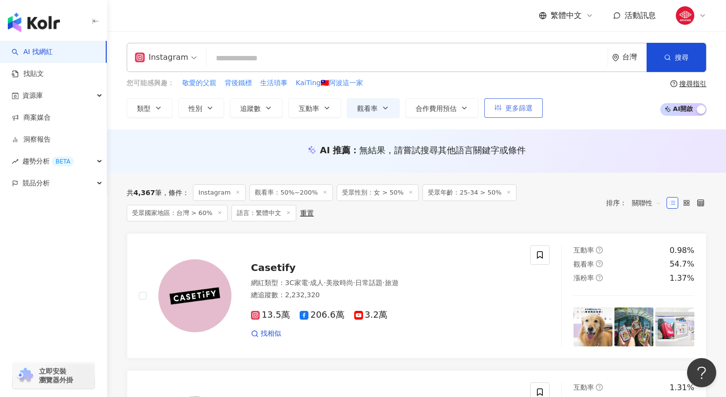
click at [519, 111] on span "更多篩選" at bounding box center [518, 108] width 27 height 8
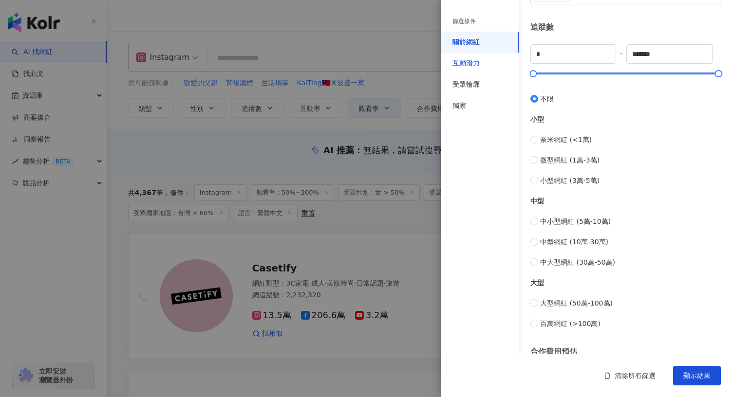
click at [478, 59] on div "互動潛力" at bounding box center [465, 63] width 27 height 10
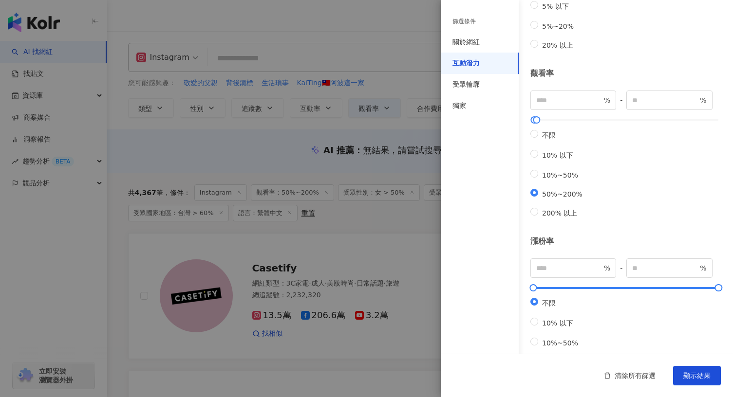
scroll to position [156, 0]
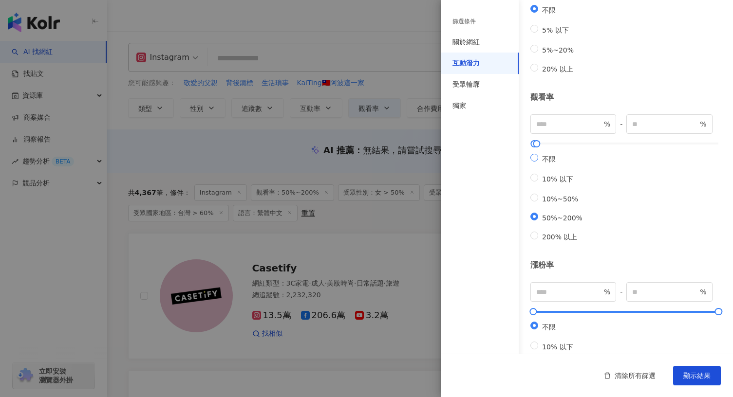
click at [539, 163] on span "不限" at bounding box center [548, 159] width 21 height 8
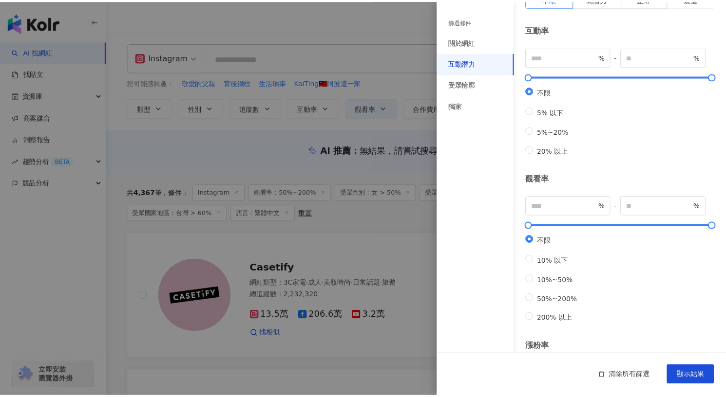
scroll to position [0, 0]
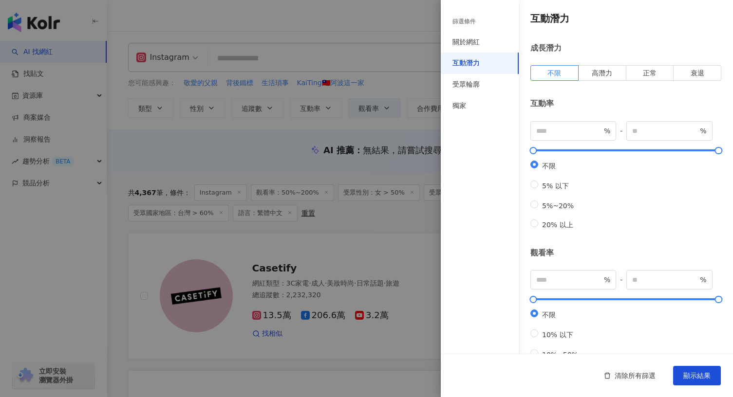
click at [494, 74] on div "互動潛力" at bounding box center [480, 63] width 78 height 21
click at [484, 80] on div "受眾輪廓" at bounding box center [480, 84] width 78 height 21
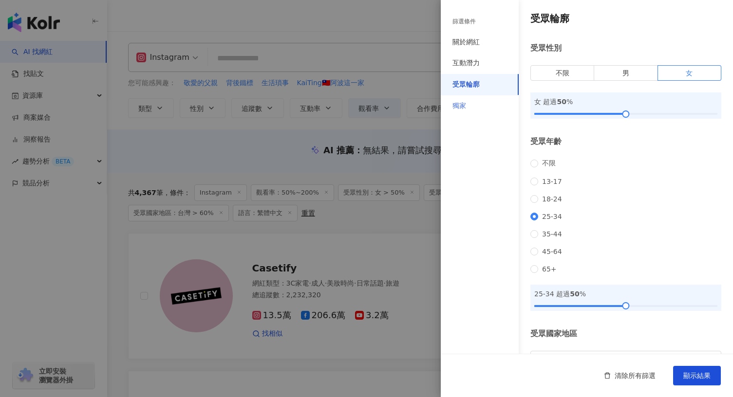
click at [482, 108] on div "獨家" at bounding box center [480, 105] width 78 height 21
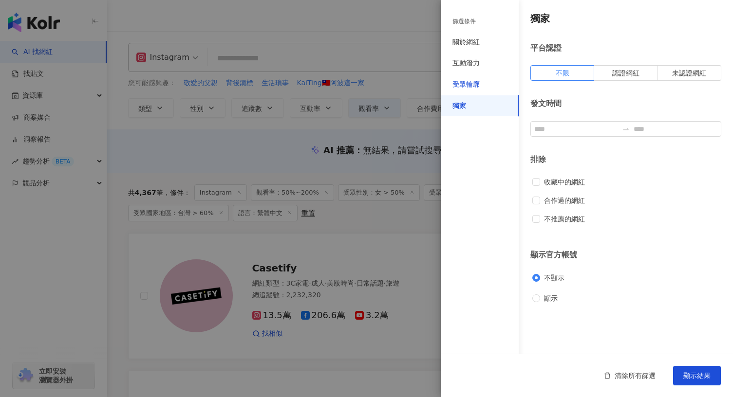
click at [468, 87] on div "受眾輪廓" at bounding box center [465, 85] width 27 height 10
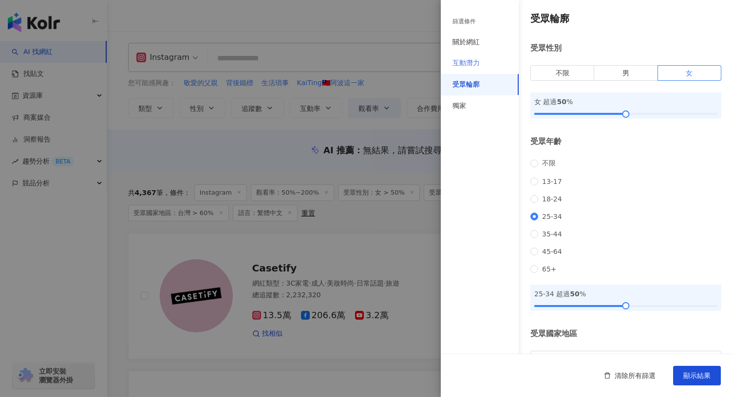
click at [465, 71] on div "互動潛力" at bounding box center [480, 63] width 78 height 21
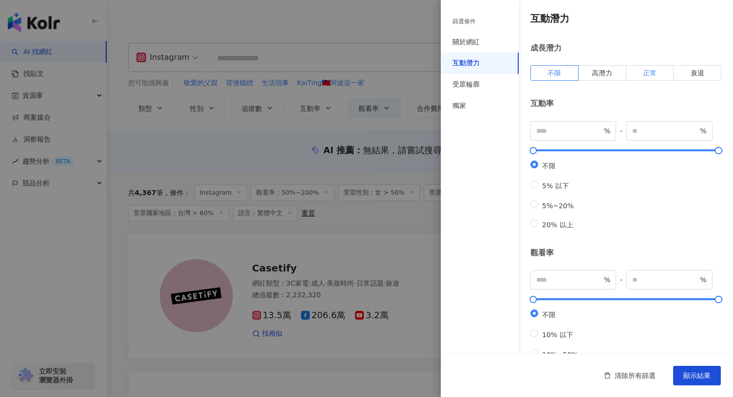
click at [628, 71] on label "正常" at bounding box center [650, 73] width 48 height 16
click at [689, 373] on span "顯示結果" at bounding box center [696, 376] width 27 height 8
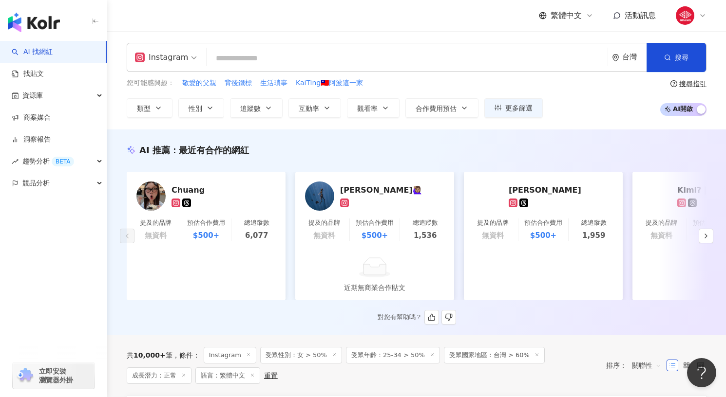
scroll to position [235, 0]
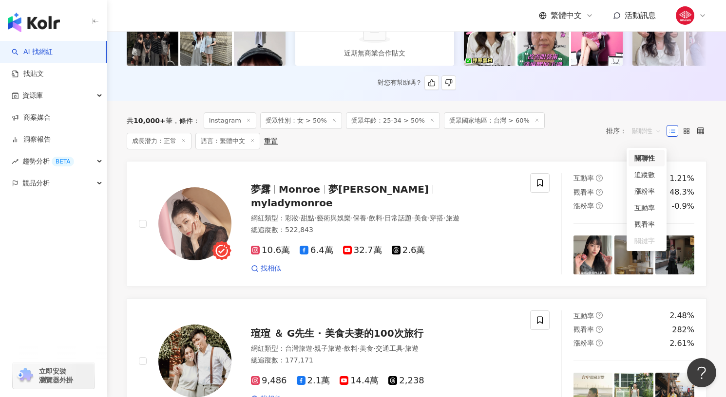
click at [633, 133] on span "關聯性" at bounding box center [646, 131] width 29 height 16
click at [647, 172] on div "追蹤數" at bounding box center [646, 174] width 24 height 11
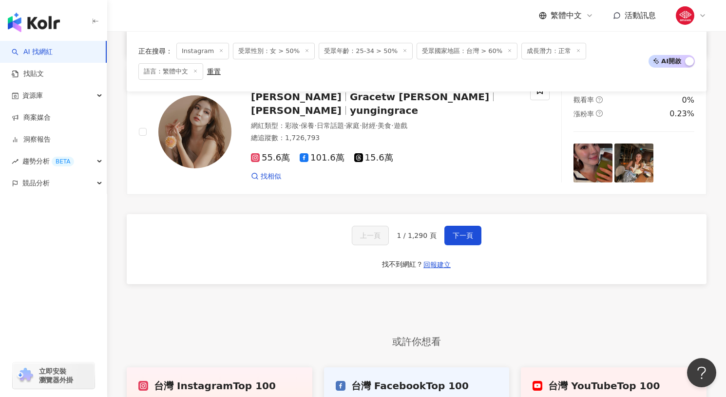
scroll to position [1883, 0]
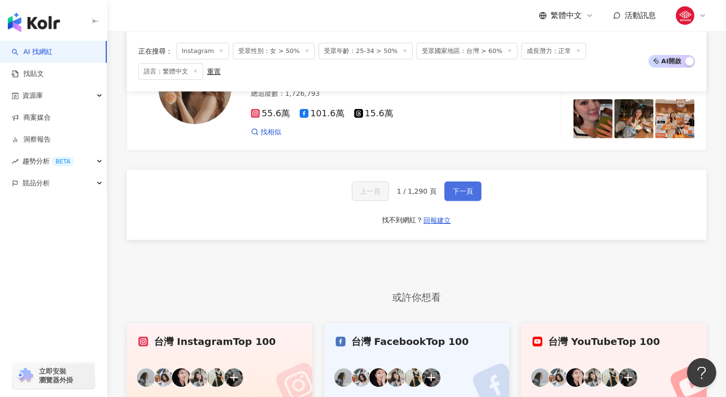
click at [449, 192] on button "下一頁" at bounding box center [462, 191] width 37 height 19
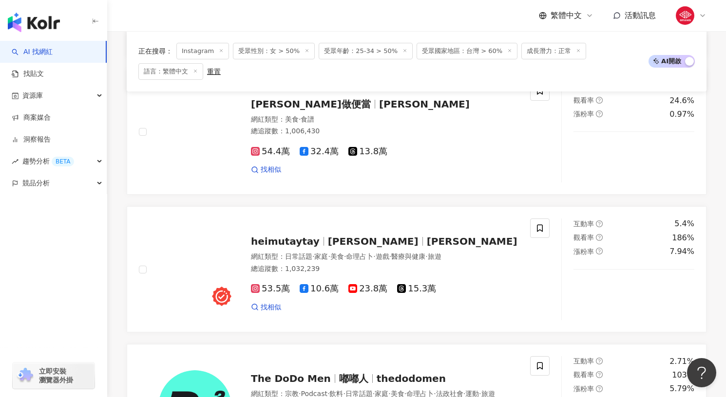
scroll to position [533, 0]
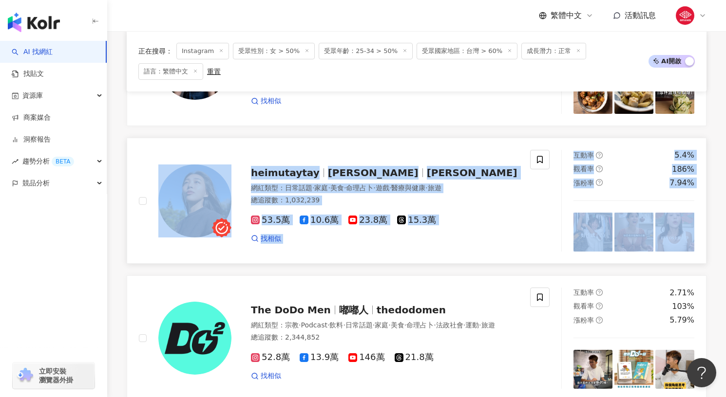
click at [491, 208] on div "53.5萬 10.6萬 23.8萬 15.3萬 找相似" at bounding box center [384, 225] width 267 height 36
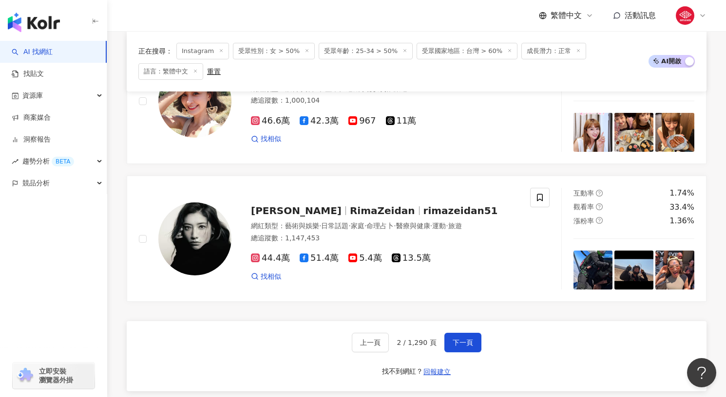
scroll to position [1737, 0]
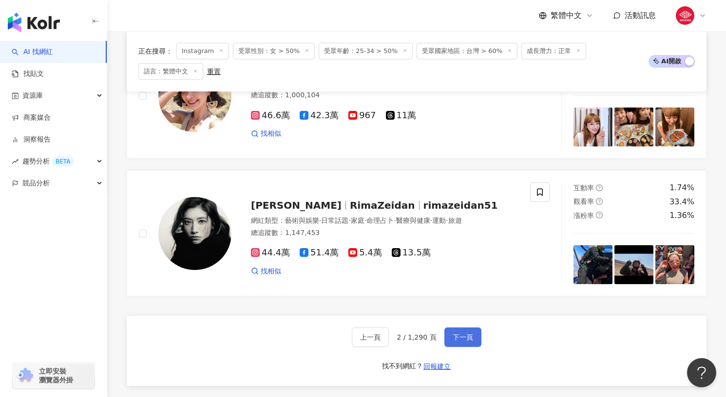
click at [466, 328] on button "下一頁" at bounding box center [462, 337] width 37 height 19
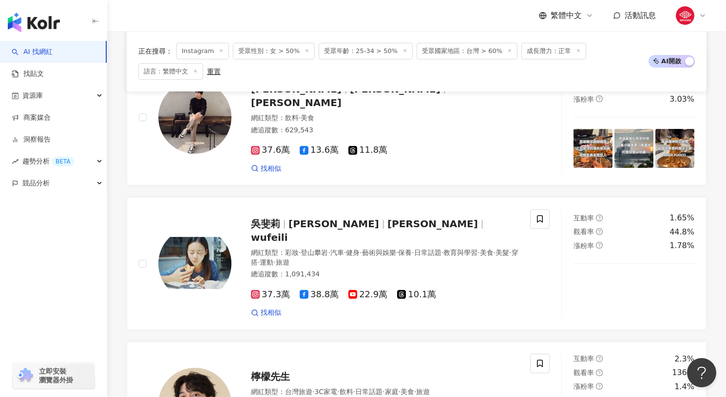
scroll to position [1698, 0]
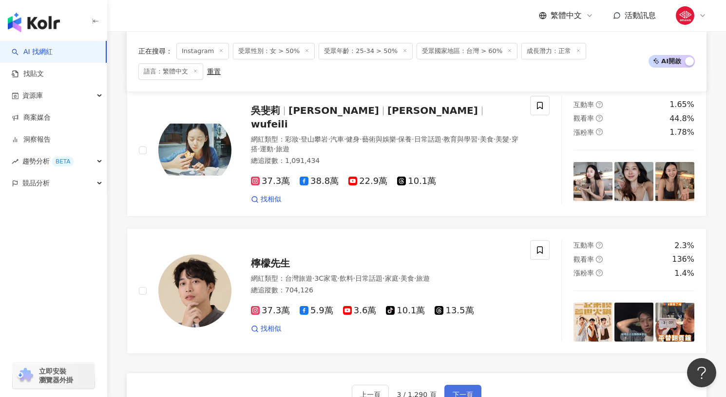
click at [468, 390] on span "下一頁" at bounding box center [462, 395] width 20 height 8
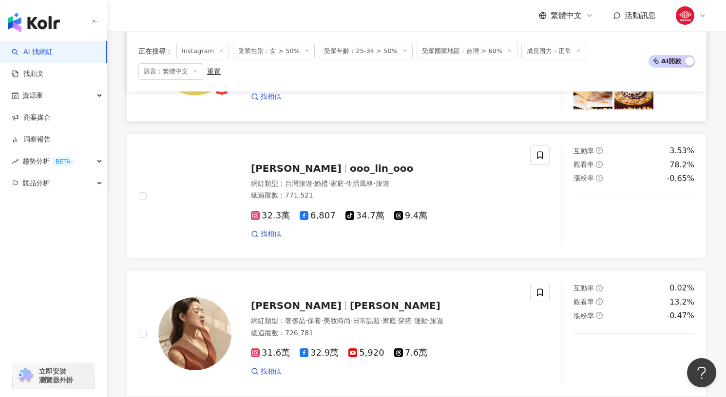
scroll to position [1873, 0]
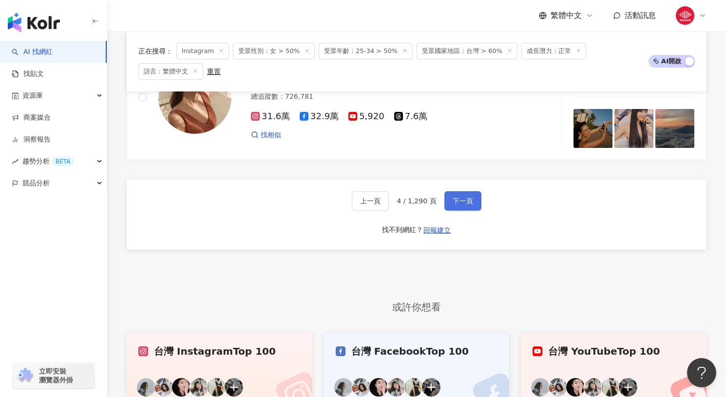
click at [459, 204] on button "下一頁" at bounding box center [462, 200] width 37 height 19
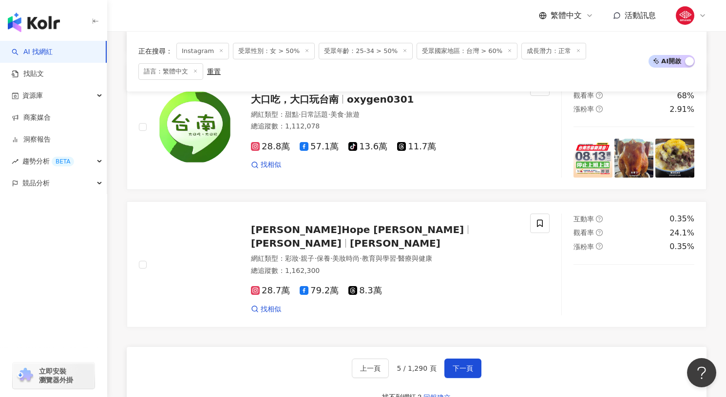
scroll to position [1992, 0]
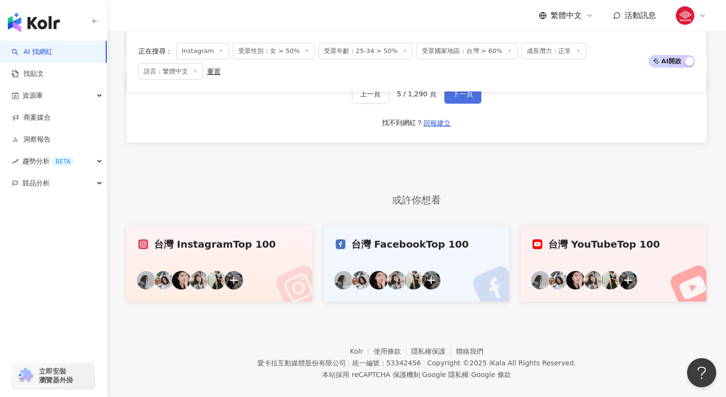
click at [449, 85] on button "下一頁" at bounding box center [462, 93] width 37 height 19
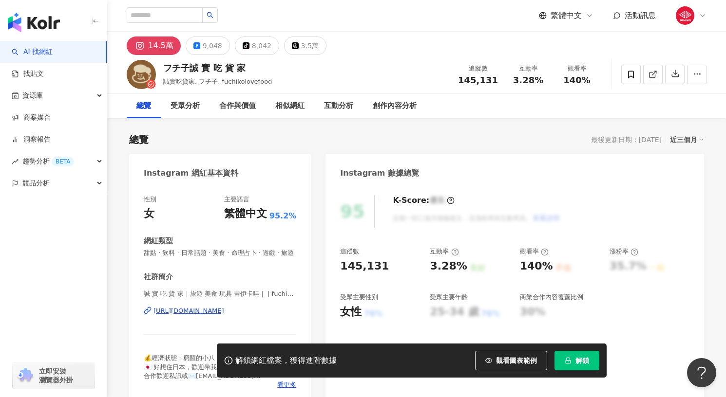
click at [224, 316] on div "https://www.instagram.com/fuchikolovefood/" at bounding box center [188, 311] width 71 height 9
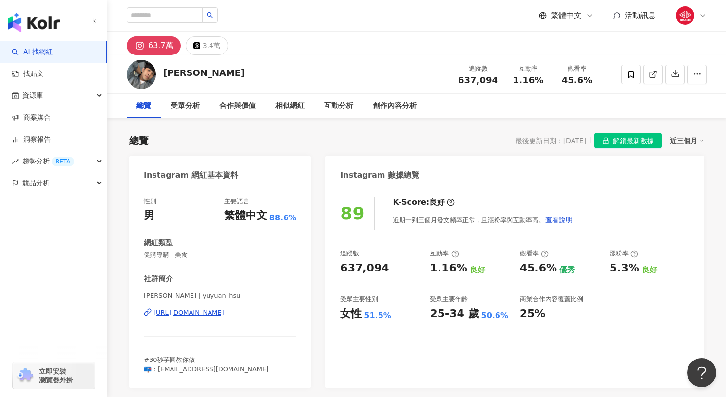
click at [223, 319] on div "[PERSON_NAME] | yuyuan_hsu [URL][DOMAIN_NAME]" at bounding box center [220, 320] width 152 height 57
click at [217, 313] on div "[URL][DOMAIN_NAME]" at bounding box center [188, 313] width 71 height 9
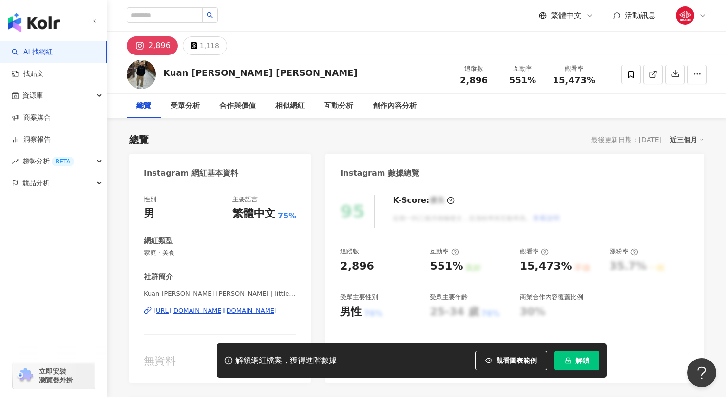
click at [174, 317] on div "Kuan Yu Chen | little.kuan https://www.instagram.com/little.kuan/" at bounding box center [220, 318] width 152 height 57
click at [173, 312] on div "https://www.instagram.com/little.kuan/" at bounding box center [214, 311] width 123 height 9
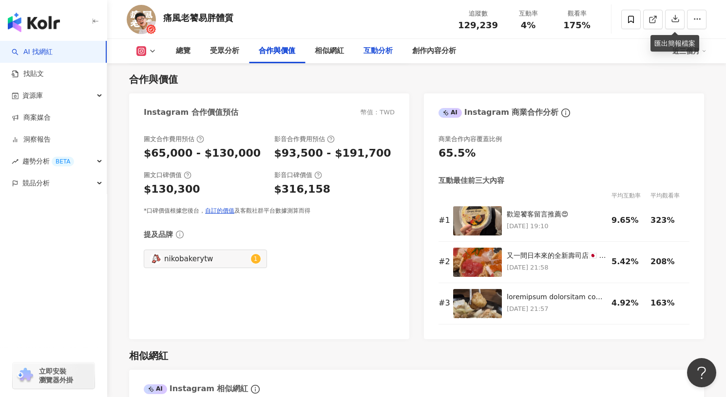
click at [385, 57] on div "互動分析" at bounding box center [378, 51] width 49 height 24
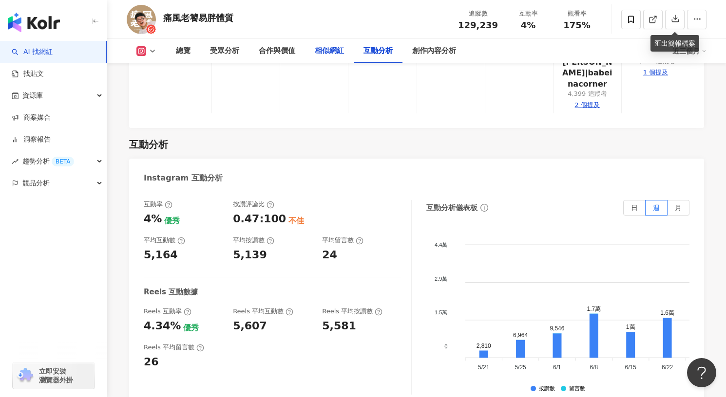
click at [326, 60] on div "相似網紅" at bounding box center [329, 51] width 49 height 24
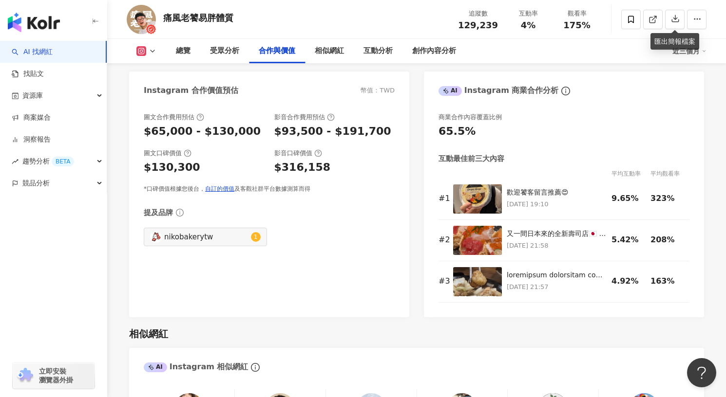
scroll to position [1341, 0]
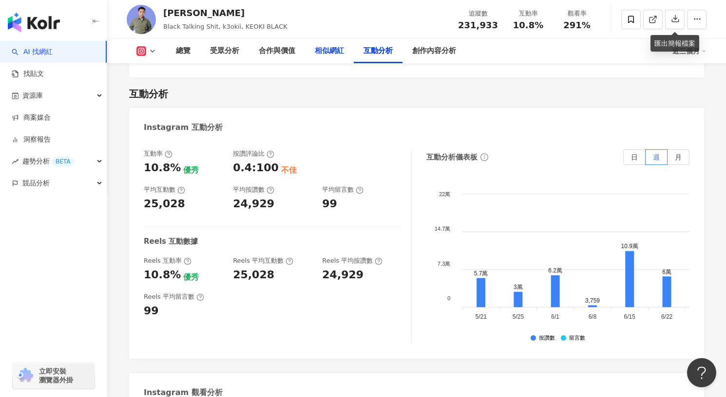
click at [344, 53] on div "相似網紅" at bounding box center [329, 51] width 49 height 24
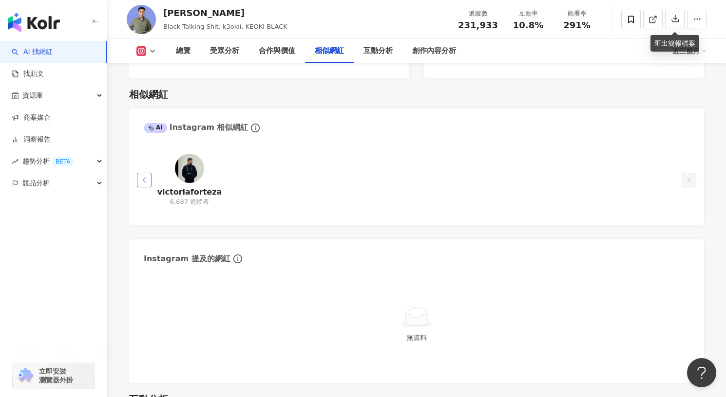
click at [144, 173] on button "button" at bounding box center [144, 180] width 15 height 15
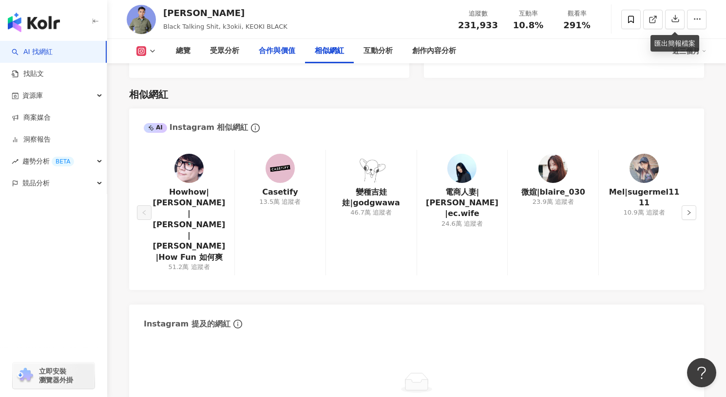
click at [273, 49] on div "合作與價值" at bounding box center [277, 51] width 37 height 12
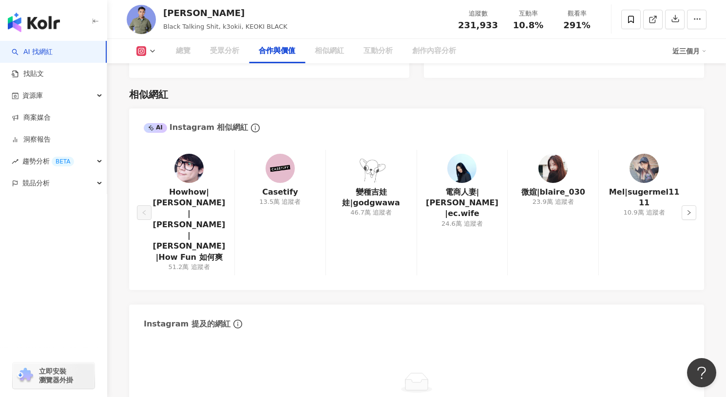
scroll to position [1316, 0]
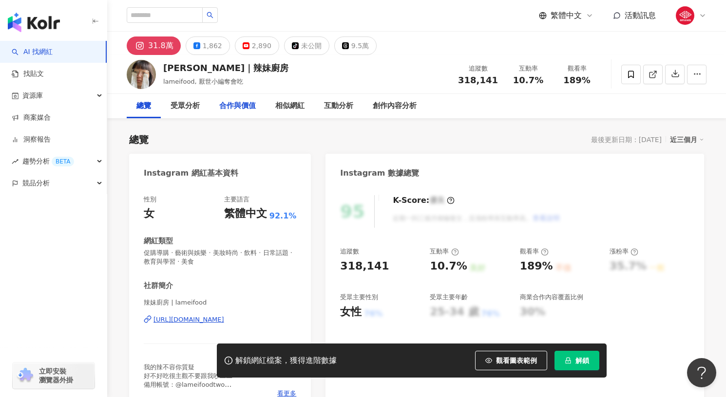
click at [243, 103] on div "合作與價值" at bounding box center [237, 106] width 37 height 12
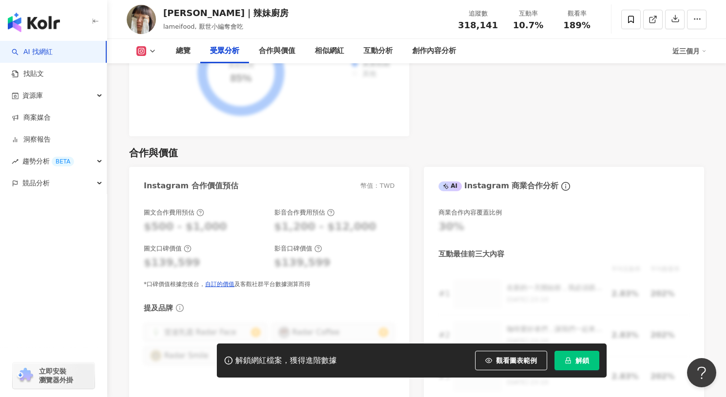
scroll to position [1267, 0]
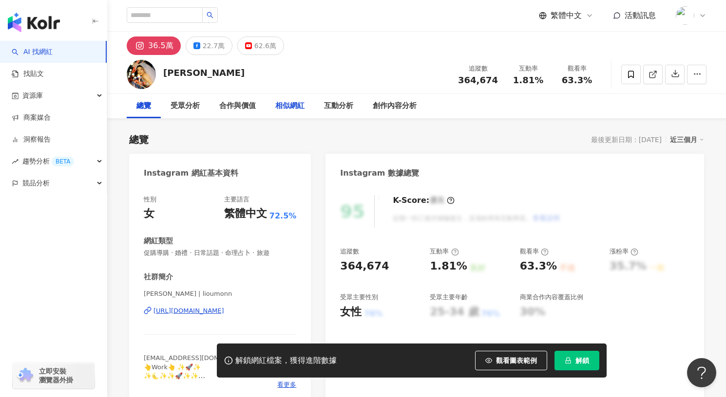
click at [276, 111] on div "相似網紅" at bounding box center [289, 106] width 29 height 12
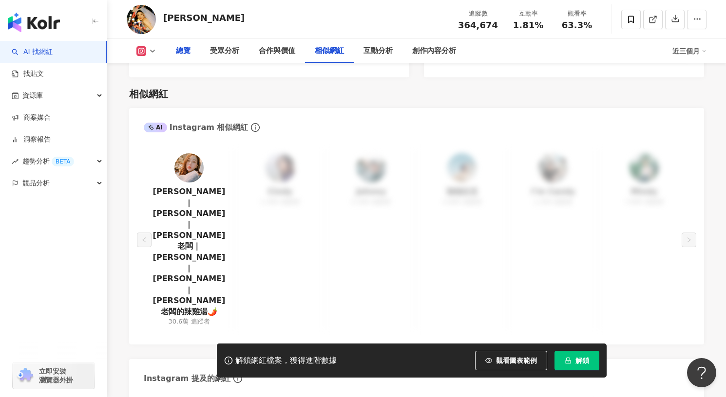
click at [190, 56] on div "總覽" at bounding box center [183, 51] width 15 height 12
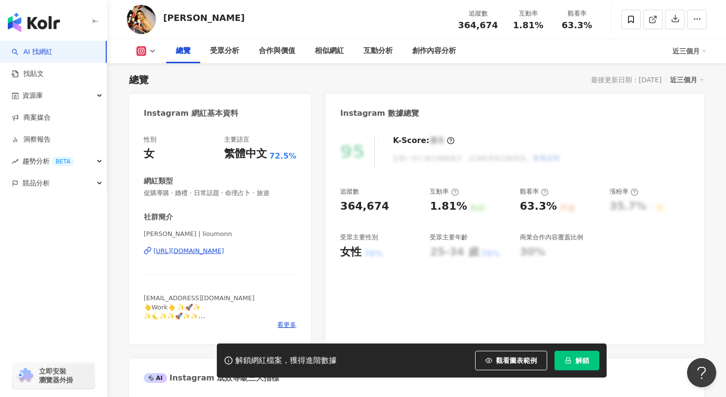
click at [150, 53] on icon at bounding box center [153, 51] width 8 height 8
click at [150, 92] on button "Facebook" at bounding box center [161, 92] width 58 height 14
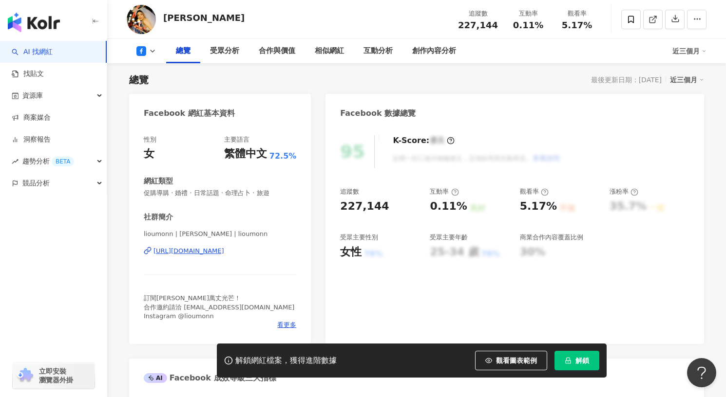
click at [143, 56] on div "總覽 受眾分析 合作與價值 相似網紅 互動分析 創作內容分析 近三個月" at bounding box center [417, 51] width 580 height 24
click at [145, 49] on icon at bounding box center [141, 51] width 10 height 10
click at [152, 73] on button "Instagram" at bounding box center [161, 69] width 58 height 14
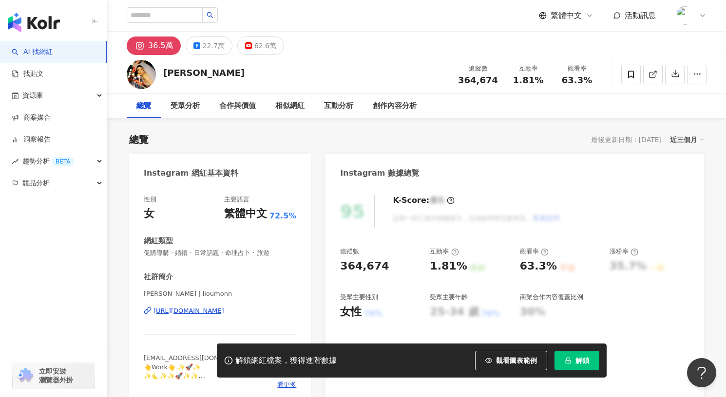
click at [216, 311] on div "https://www.instagram.com/lioumonn/" at bounding box center [188, 311] width 71 height 9
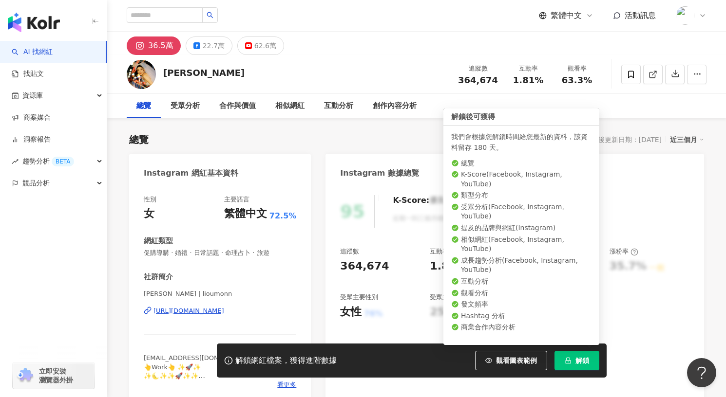
click at [575, 367] on button "解鎖" at bounding box center [576, 360] width 45 height 19
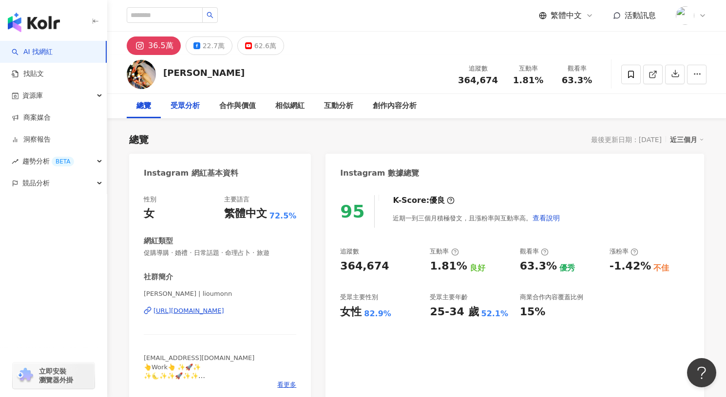
click at [185, 108] on div "受眾分析" at bounding box center [184, 106] width 29 height 12
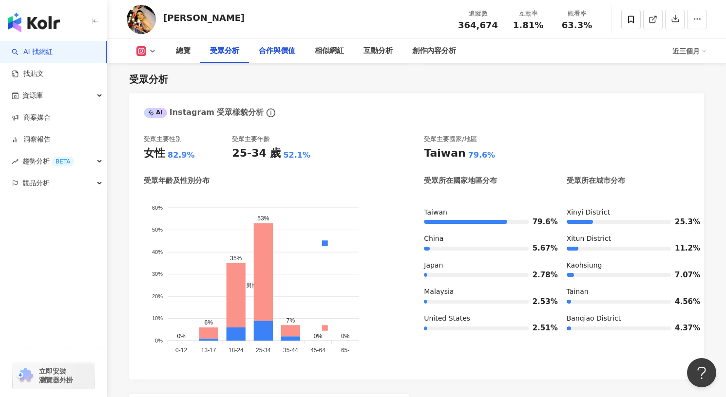
click at [271, 57] on div "合作與價值" at bounding box center [277, 51] width 56 height 24
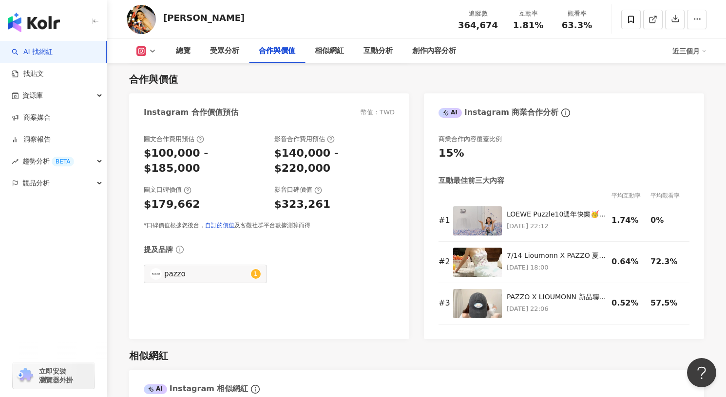
click at [329, 64] on div "合作與價值 Instagram 合作價值預估 幣值：TWD 圖文合作費用預估 $100,000 - $185,000 影音合作費用預估 $140,000 - …" at bounding box center [416, 201] width 575 height 277
click at [328, 51] on div "相似網紅" at bounding box center [329, 51] width 29 height 12
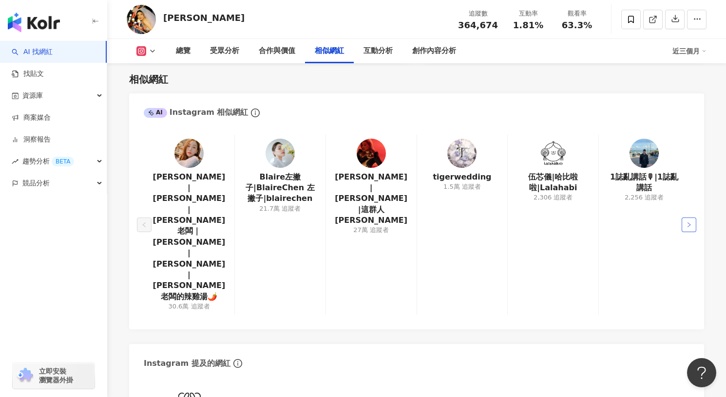
click at [692, 218] on button "button" at bounding box center [688, 225] width 15 height 15
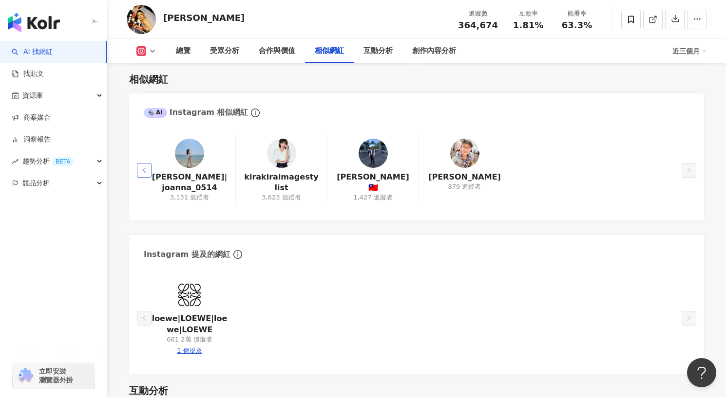
click at [142, 170] on icon "left" at bounding box center [144, 171] width 6 height 6
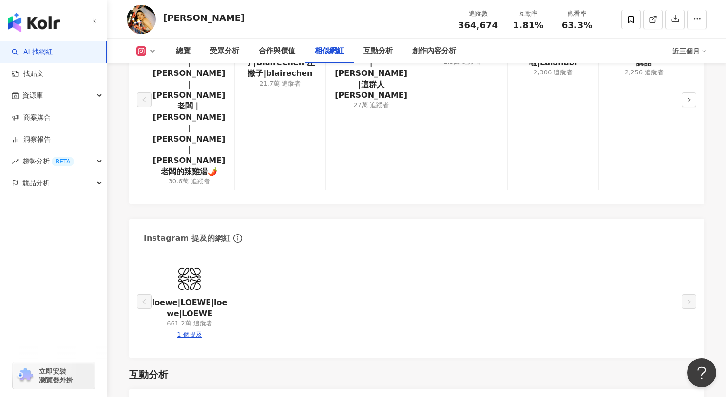
scroll to position [1798, 0]
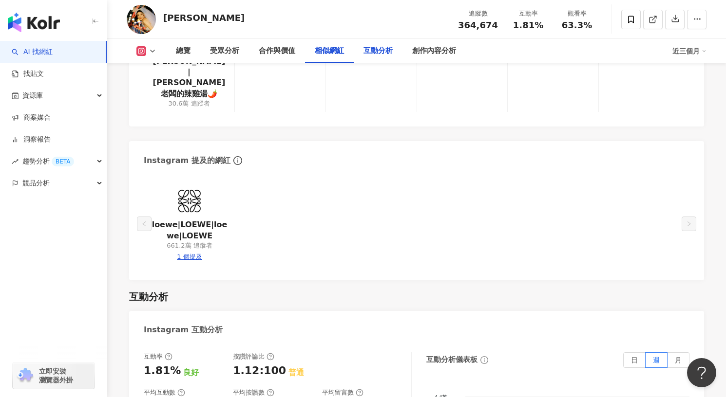
click at [368, 49] on div "互動分析" at bounding box center [377, 51] width 29 height 12
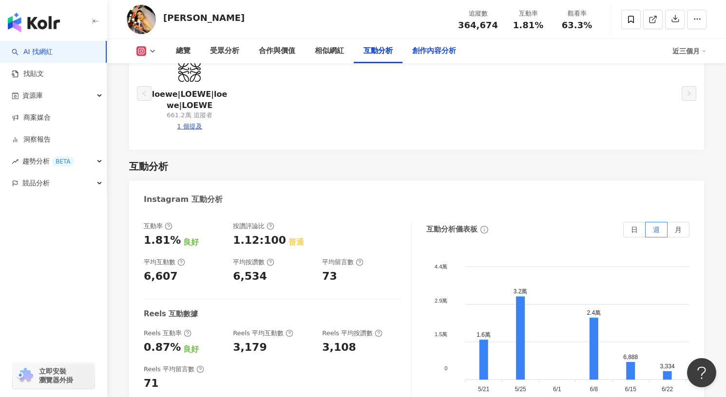
click at [422, 49] on div "創作內容分析" at bounding box center [434, 51] width 44 height 12
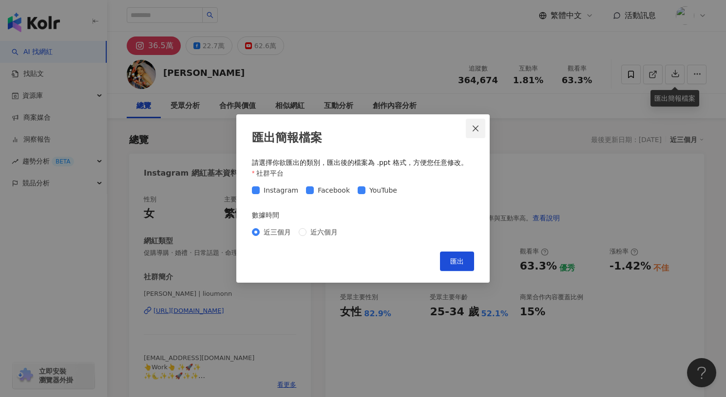
click at [475, 128] on icon "close" at bounding box center [475, 129] width 6 height 6
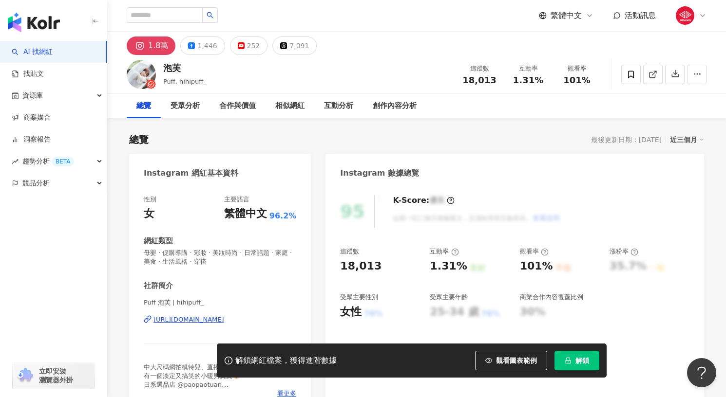
click at [221, 323] on div "https://www.instagram.com/hihipuff_/" at bounding box center [188, 320] width 71 height 9
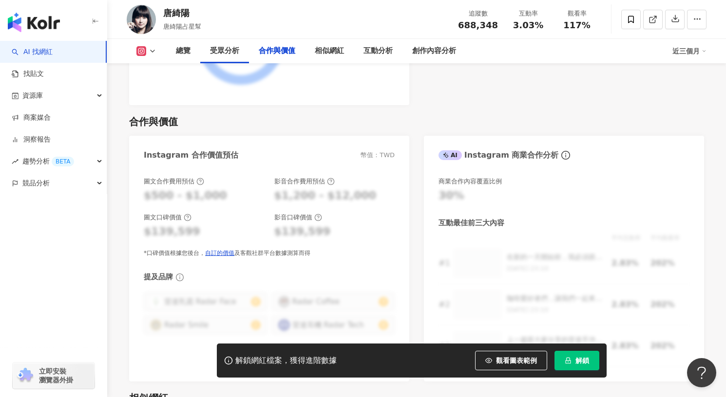
scroll to position [1358, 0]
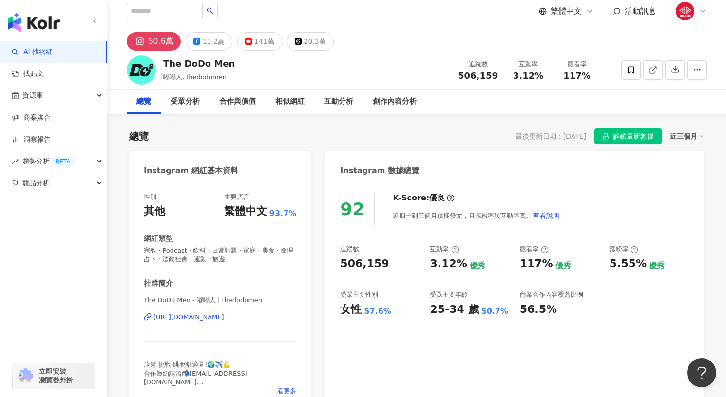
scroll to position [18, 0]
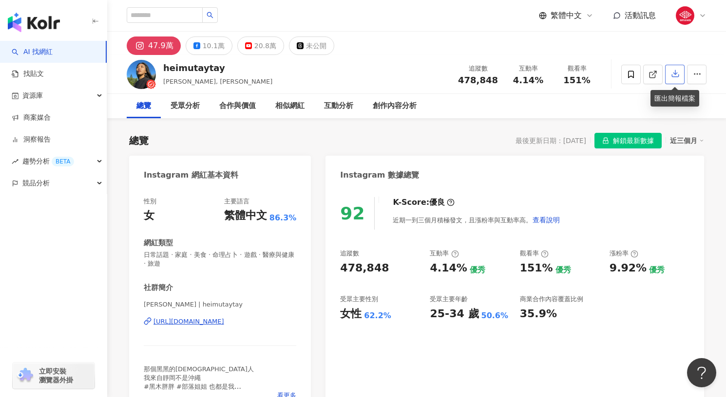
click at [674, 77] on icon "button" at bounding box center [675, 73] width 9 height 9
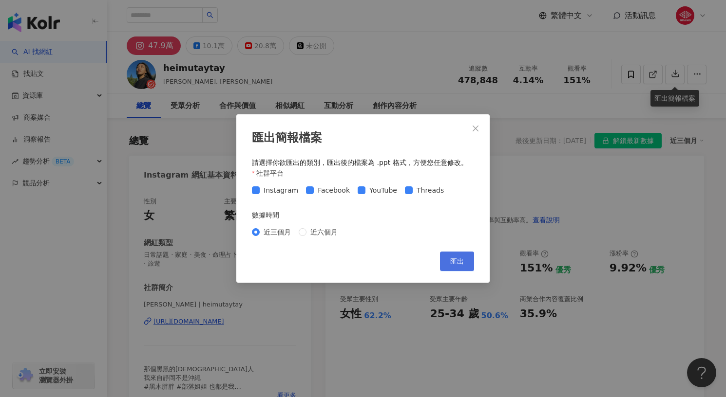
click at [457, 264] on span "匯出" at bounding box center [457, 262] width 14 height 8
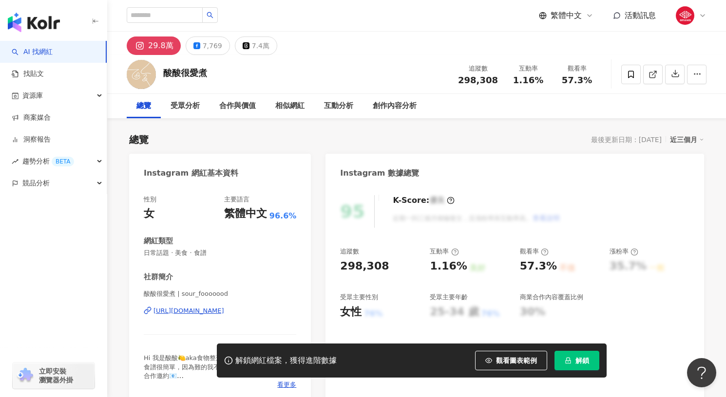
click at [224, 314] on div "[URL][DOMAIN_NAME]" at bounding box center [188, 311] width 71 height 9
click at [574, 365] on button "解鎖" at bounding box center [576, 360] width 45 height 19
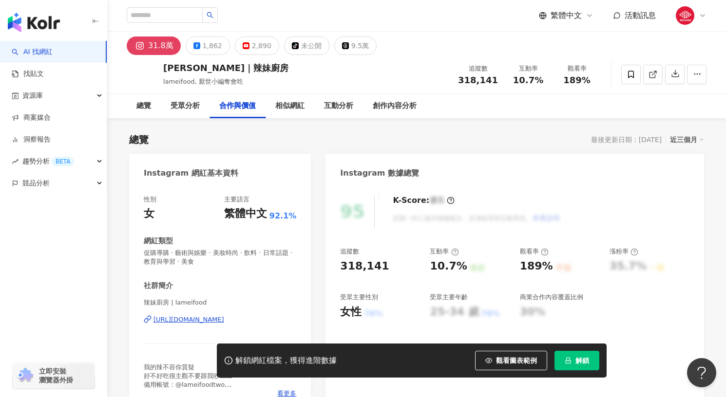
scroll to position [1327, 0]
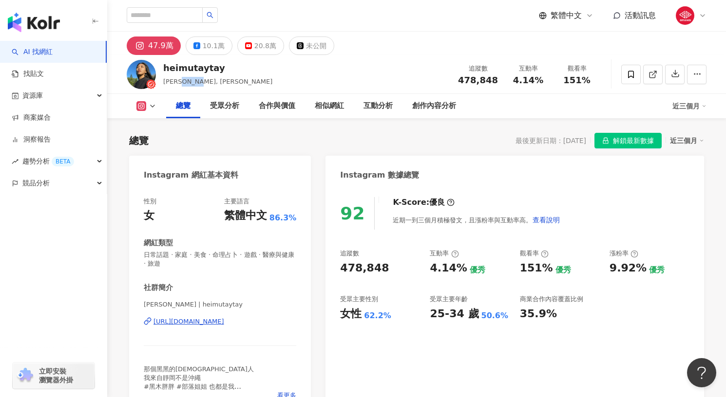
drag, startPoint x: 224, startPoint y: 84, endPoint x: 190, endPoint y: 84, distance: 33.1
click at [190, 84] on div "heimutaytay 黒木太太, 黑木太太 追蹤數 478,848 互動率 4.14% 觀看率 151%" at bounding box center [416, 74] width 618 height 38
click at [190, 84] on span "[PERSON_NAME], [PERSON_NAME]" at bounding box center [217, 81] width 109 height 7
drag, startPoint x: 233, startPoint y: 77, endPoint x: 193, endPoint y: 81, distance: 39.6
click at [193, 81] on div "heimutaytay 黒木太太, 黑木太太 追蹤數 478,848 互動率 4.14% 觀看率 151%" at bounding box center [416, 74] width 618 height 38
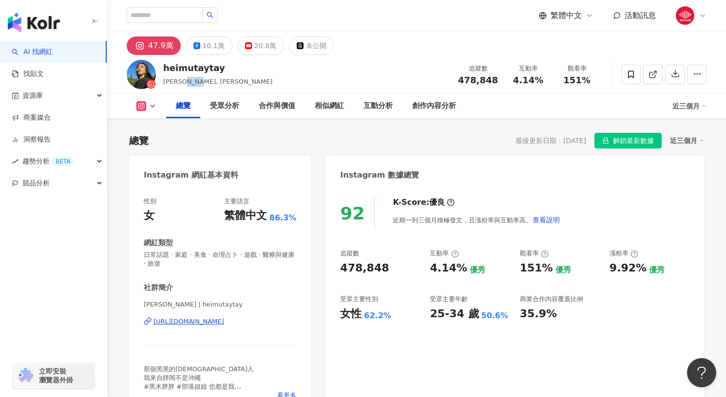
copy span "[PERSON_NAME]"
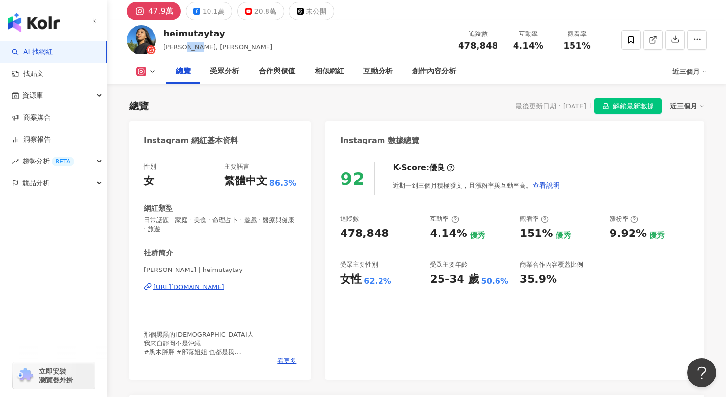
scroll to position [54, 0]
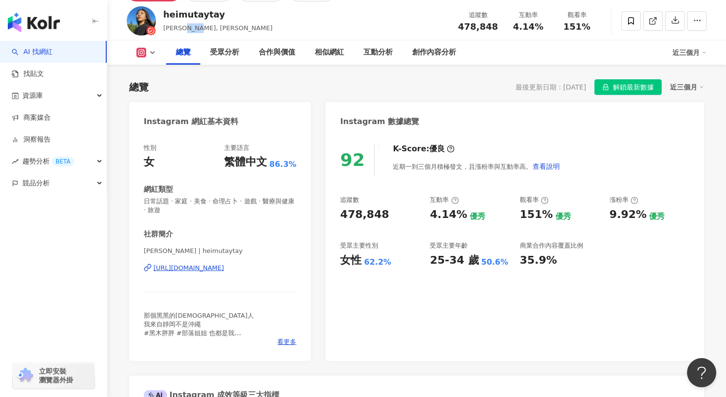
copy div "[URL][DOMAIN_NAME]"
click at [204, 270] on div "[URL][DOMAIN_NAME]" at bounding box center [188, 268] width 71 height 9
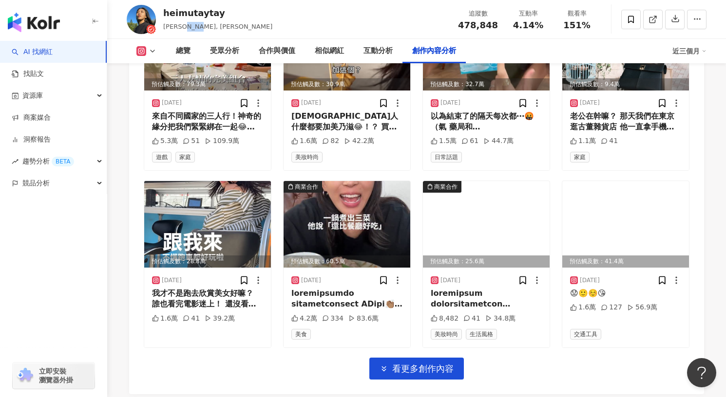
scroll to position [3170, 0]
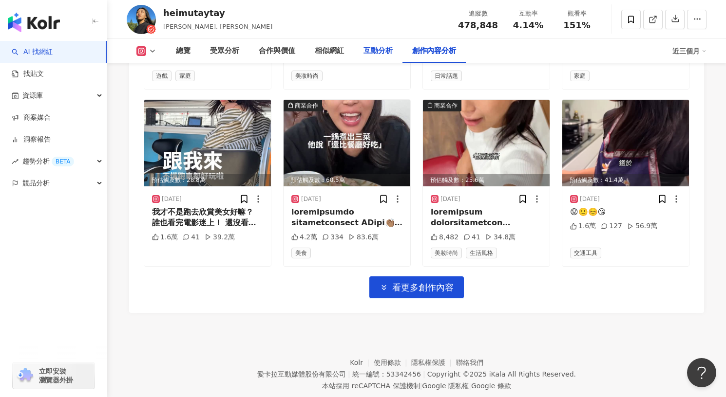
click at [387, 59] on div "互動分析" at bounding box center [378, 51] width 49 height 24
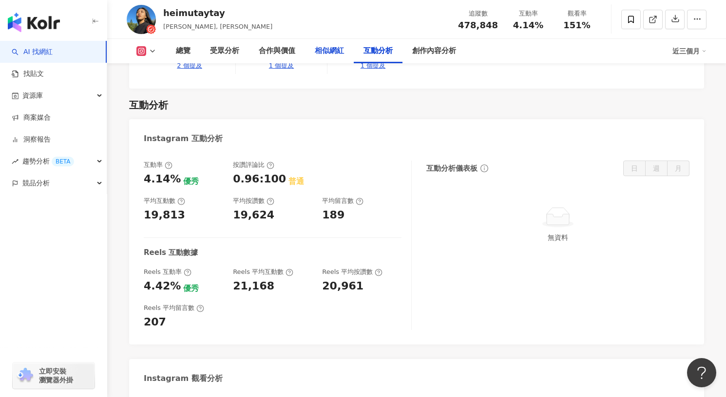
click at [332, 57] on div "相似網紅" at bounding box center [329, 51] width 49 height 24
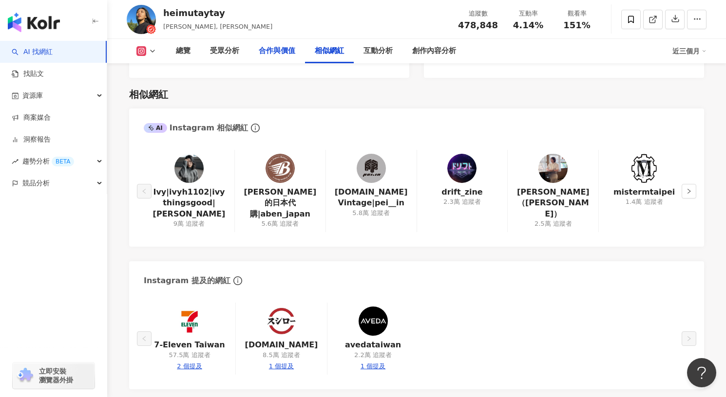
click at [271, 55] on div "合作與價值" at bounding box center [277, 51] width 37 height 12
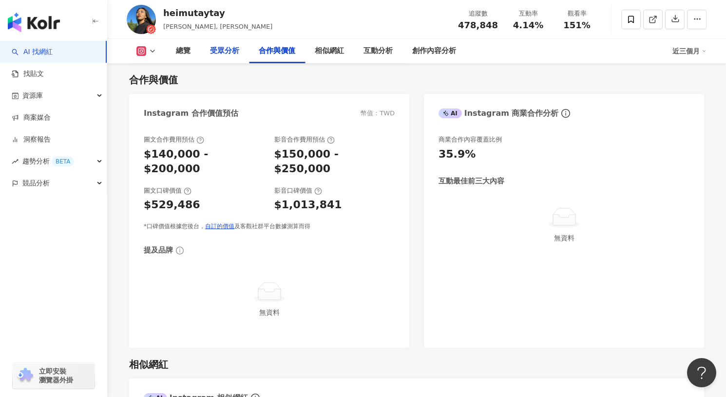
click at [203, 52] on div "受眾分析" at bounding box center [224, 51] width 49 height 24
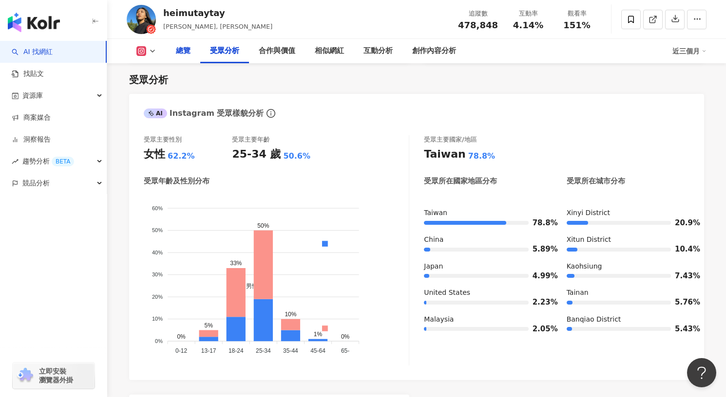
click at [188, 54] on div "總覽" at bounding box center [183, 51] width 15 height 12
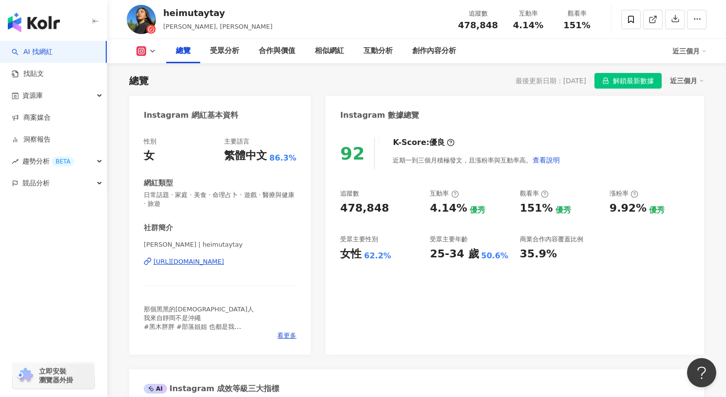
click at [352, 219] on div "追蹤數 478,848 互動率 4.14% 優秀 觀看率 151% 優秀 漲粉率 9.92% 優秀 受眾主要性別 女性 62.2% 受眾主要年齡 25-34 …" at bounding box center [514, 225] width 349 height 72
drag, startPoint x: 339, startPoint y: 238, endPoint x: 412, endPoint y: 265, distance: 78.6
click at [413, 265] on div "92 K-Score : 優良 近期一到三個月積極發文，且漲粉率與互動率高。 查看說明 追蹤數 478,848 互動率 4.14% 優秀 觀看率 151% 優…" at bounding box center [514, 241] width 378 height 227
click at [412, 265] on div "92 K-Score : 優良 近期一到三個月積極發文，且漲粉率與互動率高。 查看說明 追蹤數 478,848 互動率 4.14% 優秀 觀看率 151% 優…" at bounding box center [514, 241] width 378 height 227
drag, startPoint x: 417, startPoint y: 237, endPoint x: 504, endPoint y: 265, distance: 91.3
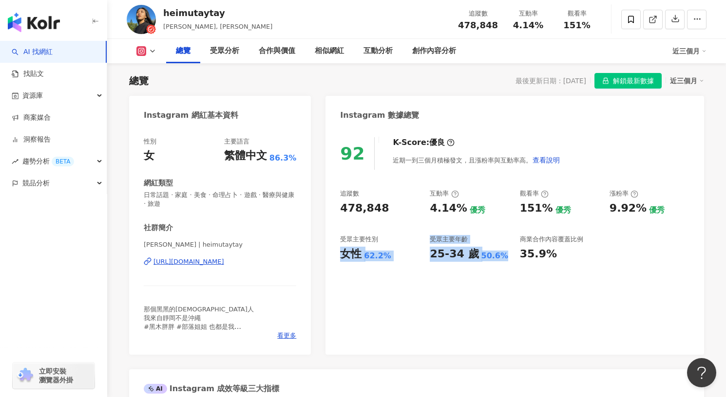
click at [504, 265] on div "92 K-Score : 優良 近期一到三個月積極發文，且漲粉率與互動率高。 查看說明 追蹤數 478,848 互動率 4.14% 優秀 觀看率 151% 優…" at bounding box center [514, 241] width 378 height 227
drag, startPoint x: 429, startPoint y: 240, endPoint x: 494, endPoint y: 258, distance: 67.1
click at [494, 258] on div "追蹤數 478,848 互動率 4.14% 優秀 觀看率 151% 優秀 漲粉率 9.92% 優秀 受眾主要性別 女性 62.2% 受眾主要年齡 25-34 …" at bounding box center [514, 225] width 349 height 72
click at [503, 248] on div "25-34 歲 50.6%" at bounding box center [470, 254] width 80 height 15
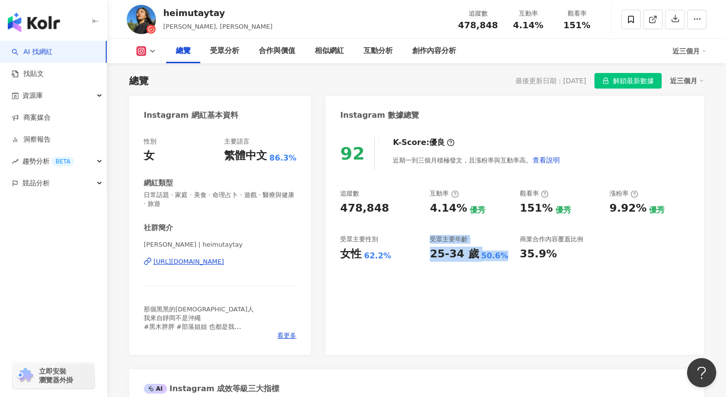
drag, startPoint x: 502, startPoint y: 259, endPoint x: 431, endPoint y: 243, distance: 72.8
click at [431, 243] on div "受眾主要年齡 25-34 歲 50.6%" at bounding box center [470, 248] width 80 height 26
copy div "受眾主要年齡 25-34 歲 50.6%"
click at [401, 214] on div "478,848" at bounding box center [380, 208] width 80 height 15
drag, startPoint x: 445, startPoint y: 24, endPoint x: 496, endPoint y: 26, distance: 51.6
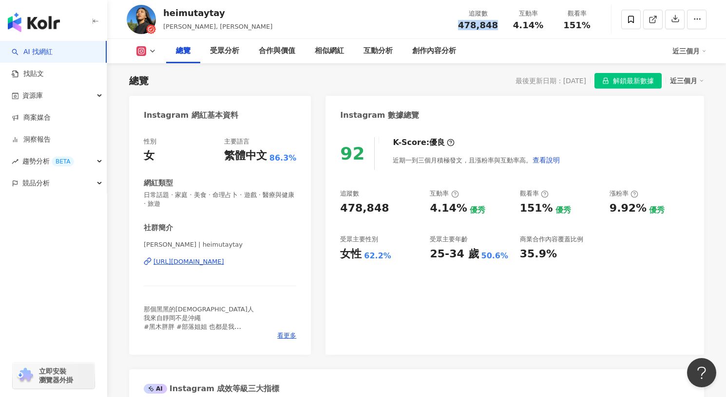
click at [496, 26] on div "heimutaytay 黒木太太, 黑木太太 追蹤數 478,848 互動率 4.14% 觀看率 151%" at bounding box center [416, 19] width 618 height 38
copy span "478,848"
drag, startPoint x: 426, startPoint y: 240, endPoint x: 497, endPoint y: 257, distance: 73.2
click at [497, 257] on div "追蹤數 478,848 互動率 4.14% 優秀 觀看率 151% 優秀 漲粉率 9.92% 優秀 受眾主要性別 女性 62.2% 受眾主要年齡 25-34 …" at bounding box center [514, 225] width 349 height 72
copy div "受眾主要年齡 25-34 歲 50.6%"
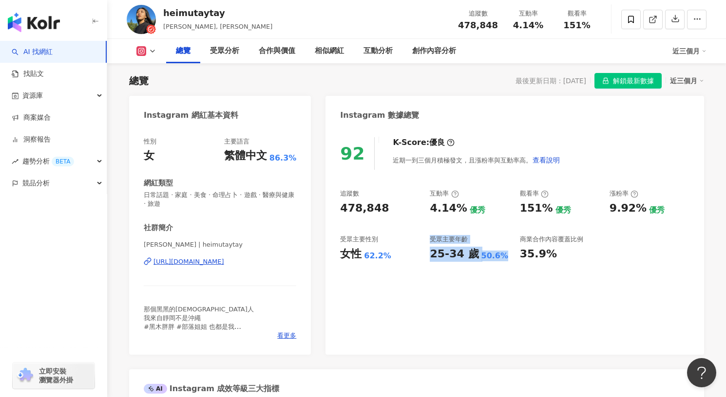
click at [146, 55] on icon at bounding box center [141, 51] width 10 height 10
click at [144, 90] on button "Facebook" at bounding box center [161, 92] width 58 height 14
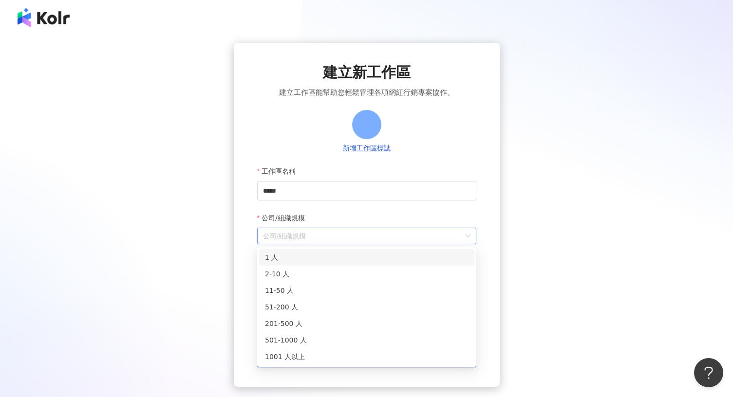
click at [322, 241] on input "公司/組織規模" at bounding box center [366, 236] width 207 height 16
click at [246, 199] on div "建立新工作區 建立工作區能幫助您輕鬆管理各項網紅行銷專案協作。 新增工作區標誌 工作區名稱 **** 公司/組織規模 公司/組織規模 所在地 送出後無法修改，…" at bounding box center [367, 215] width 266 height 344
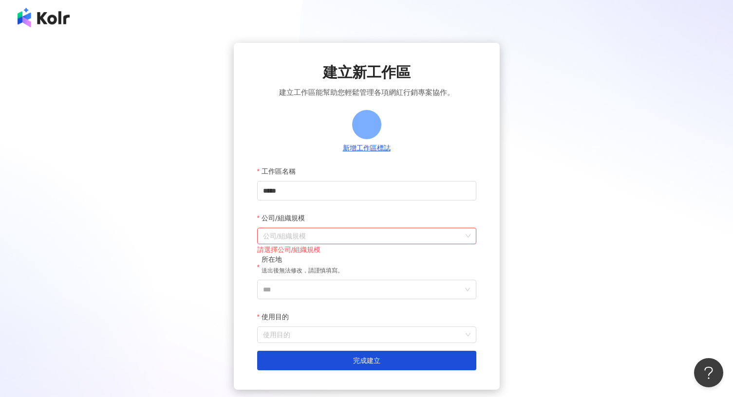
click at [42, 38] on div "建立新工作區 建立工作區能幫助您輕鬆管理各項網紅行銷專案協作。 新增工作區標誌 工作區名稱 **** 公司/組織規模 公司/組織規模 請選擇公司/組織規模 所…" at bounding box center [366, 216] width 733 height 363
click at [38, 5] on div at bounding box center [366, 17] width 733 height 35
click at [37, 22] on img at bounding box center [44, 17] width 52 height 19
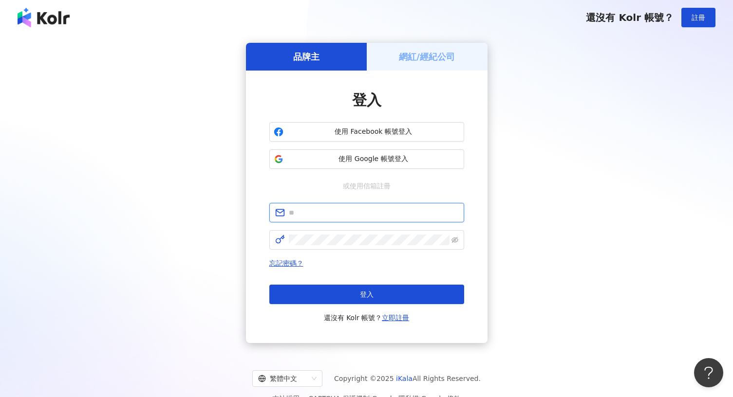
click at [342, 213] on input "text" at bounding box center [373, 212] width 169 height 11
click at [513, 258] on div "品牌主 網紅/經紀公司 登入 使用 Facebook 帳號登入 使用 Google 帳號登入 或使用信箱註冊 忘記密碼？ 登入 還沒有 Kolr 帳號？ 立即…" at bounding box center [367, 193] width 710 height 300
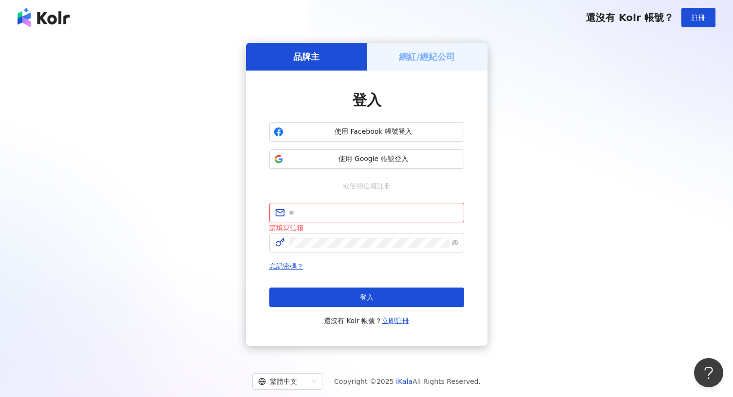
click at [399, 211] on input "text" at bounding box center [373, 212] width 169 height 11
paste input "**********"
type input "**********"
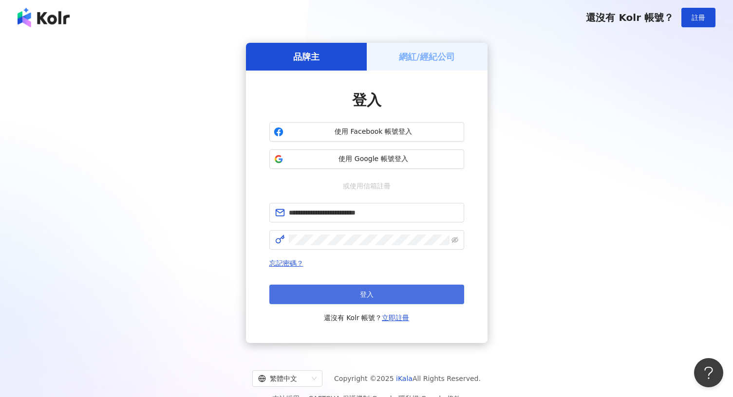
click at [344, 292] on button "登入" at bounding box center [366, 294] width 195 height 19
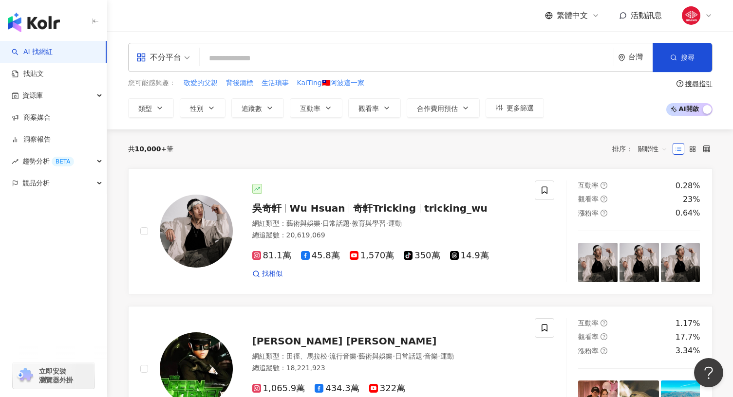
click at [428, 60] on input "search" at bounding box center [407, 58] width 406 height 19
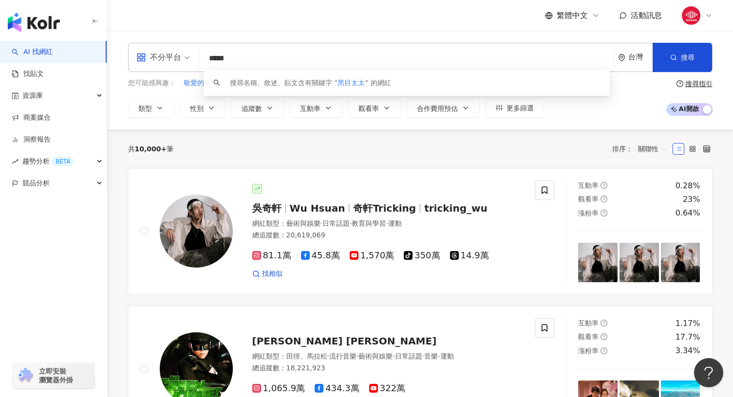
type input "****"
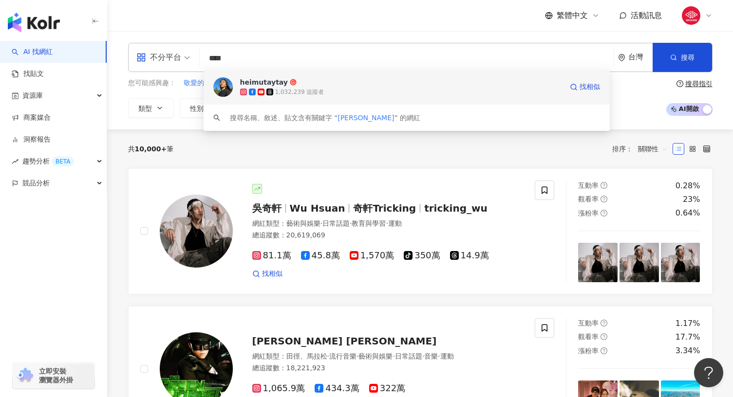
click at [430, 78] on span "heimutaytay" at bounding box center [401, 82] width 322 height 10
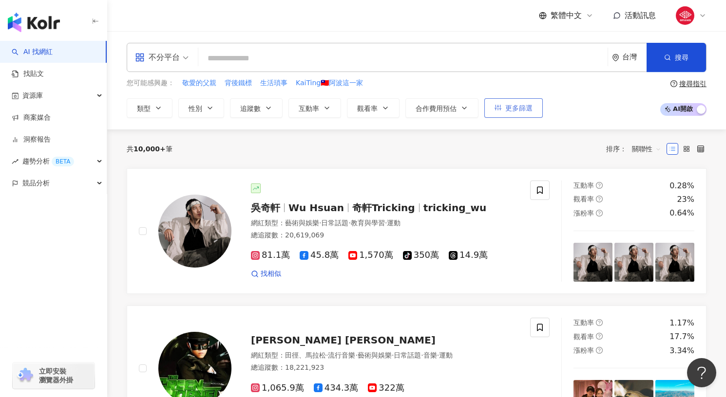
click at [500, 104] on button "更多篩選" at bounding box center [513, 107] width 58 height 19
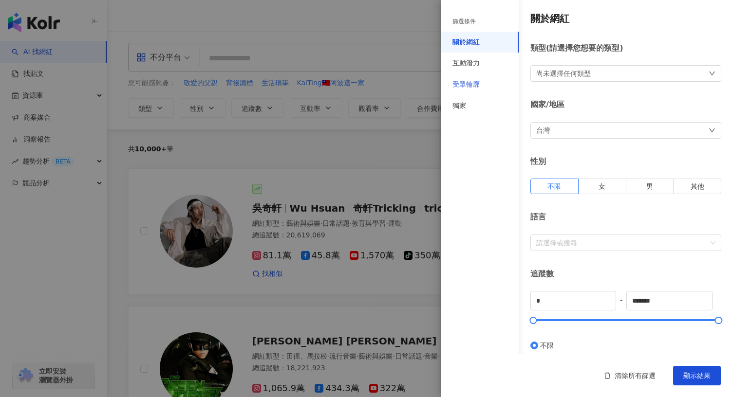
click at [486, 76] on div "受眾輪廓" at bounding box center [480, 84] width 78 height 21
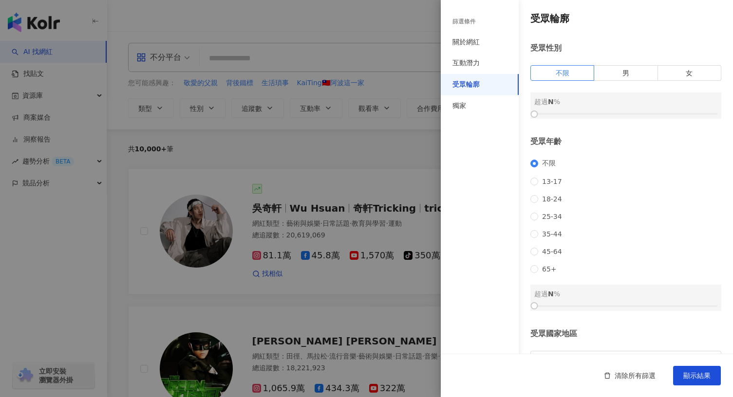
scroll to position [75, 0]
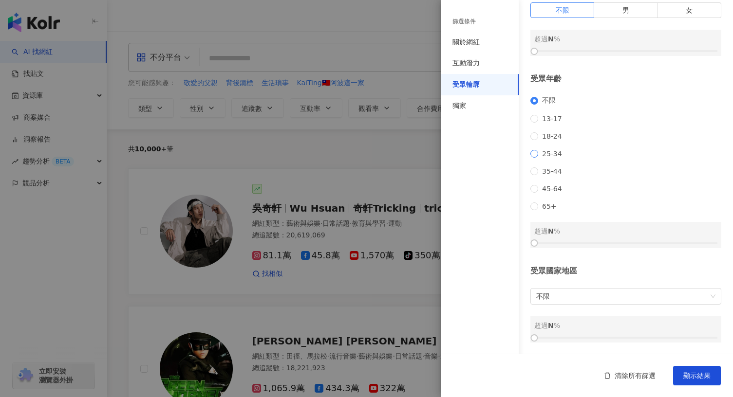
click at [538, 150] on span "25-34" at bounding box center [552, 154] width 28 height 8
click at [612, 249] on div "受眾輪廓 受眾性別 不限 男 女 超過 N % 受眾年齡 不限 13-17 18-24 25-34 35-44 45-64 65+ 25-34 超過 0 % …" at bounding box center [587, 145] width 292 height 417
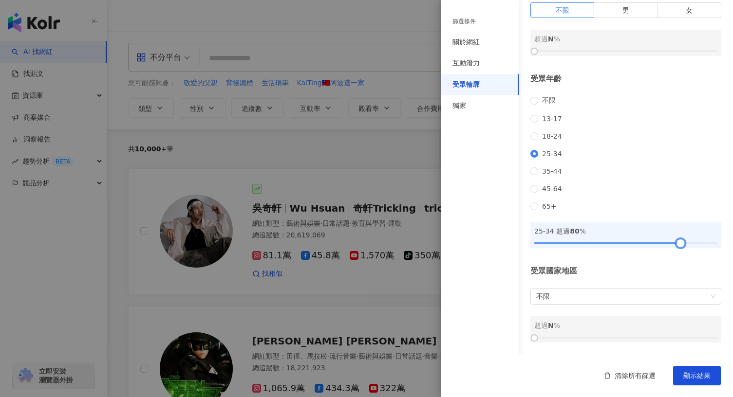
drag, startPoint x: 637, startPoint y: 245, endPoint x: 674, endPoint y: 245, distance: 38.0
click at [674, 245] on div at bounding box center [625, 244] width 183 height 6
click at [624, 307] on div "受眾國家地區 不限 超過 N %" at bounding box center [625, 304] width 191 height 77
click at [620, 298] on span "不限" at bounding box center [625, 297] width 179 height 16
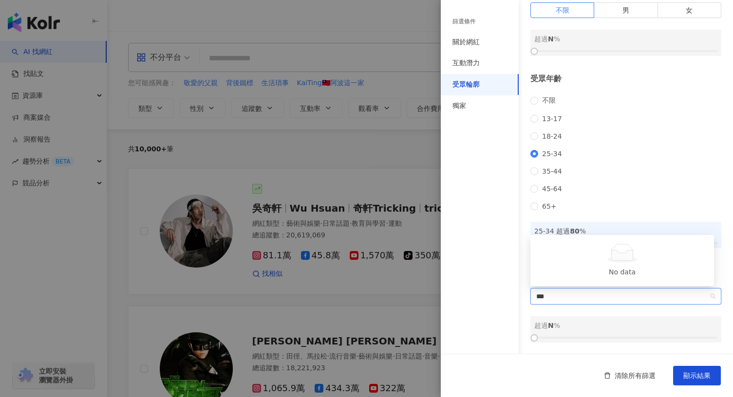
type input "**"
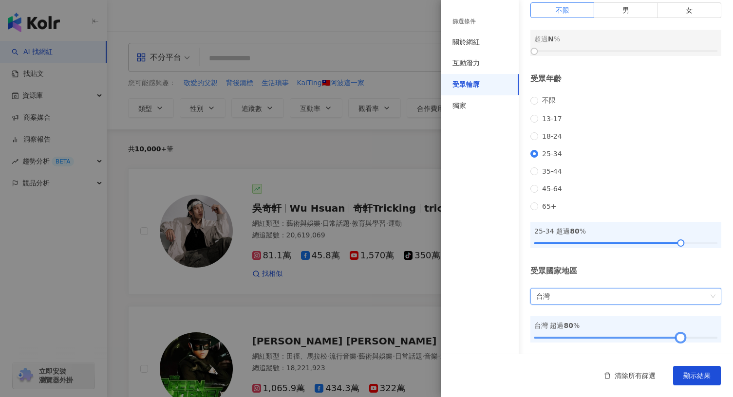
drag, startPoint x: 667, startPoint y: 337, endPoint x: 675, endPoint y: 336, distance: 7.9
click at [675, 336] on div at bounding box center [625, 338] width 183 height 6
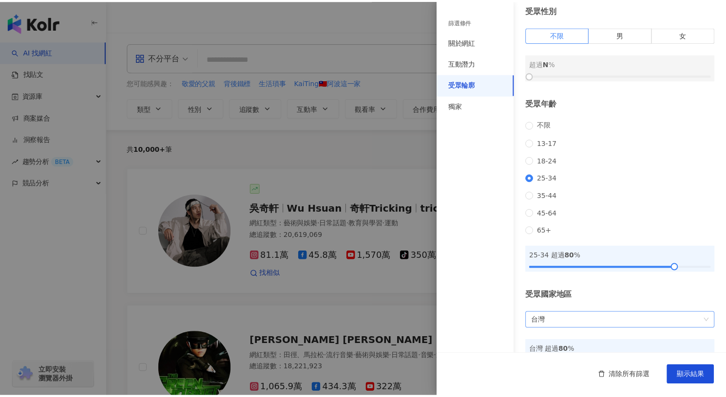
scroll to position [0, 0]
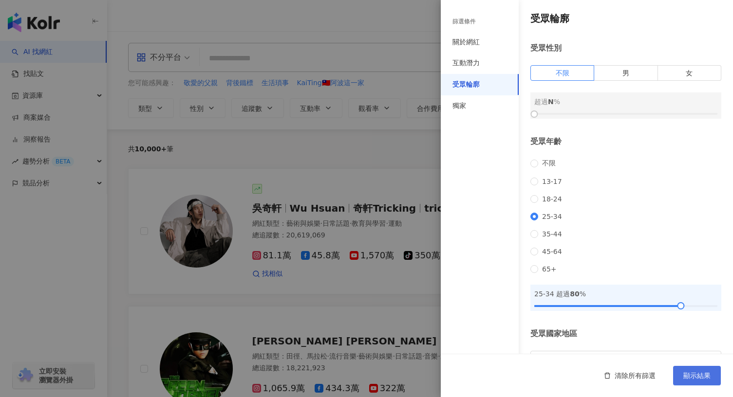
click at [692, 372] on span "顯示結果" at bounding box center [696, 376] width 27 height 8
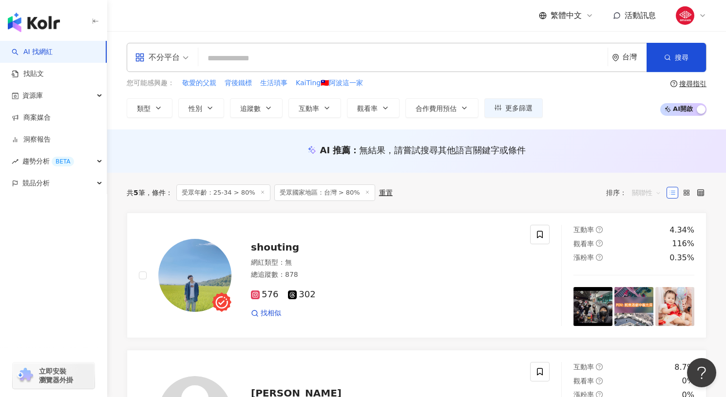
click at [643, 193] on span "關聯性" at bounding box center [646, 193] width 29 height 16
click at [641, 233] on div "追蹤數" at bounding box center [646, 229] width 24 height 11
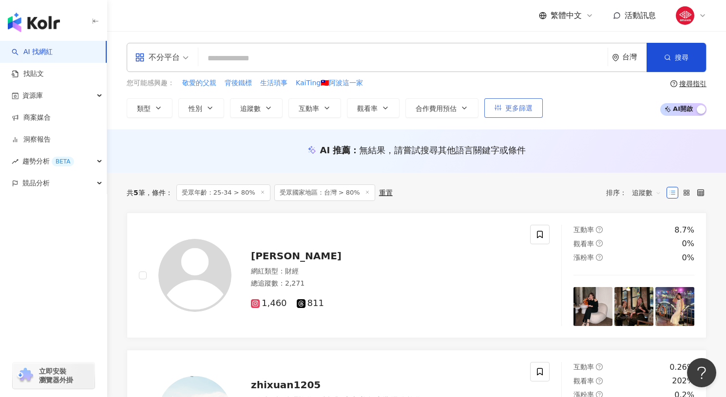
click at [499, 113] on button "更多篩選" at bounding box center [513, 107] width 58 height 19
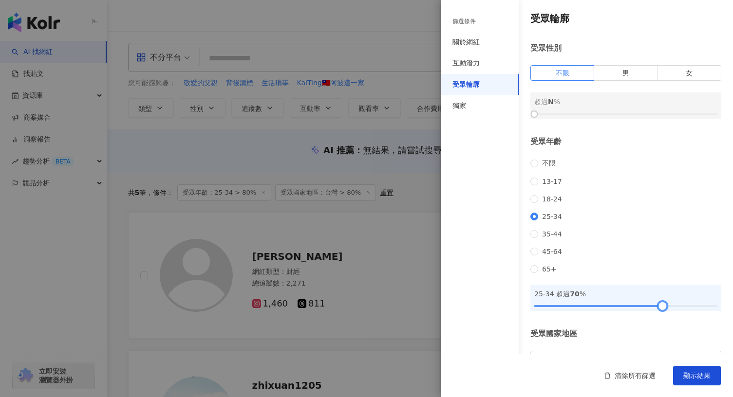
drag, startPoint x: 651, startPoint y: 318, endPoint x: 658, endPoint y: 318, distance: 7.3
click at [658, 309] on div at bounding box center [625, 306] width 183 height 6
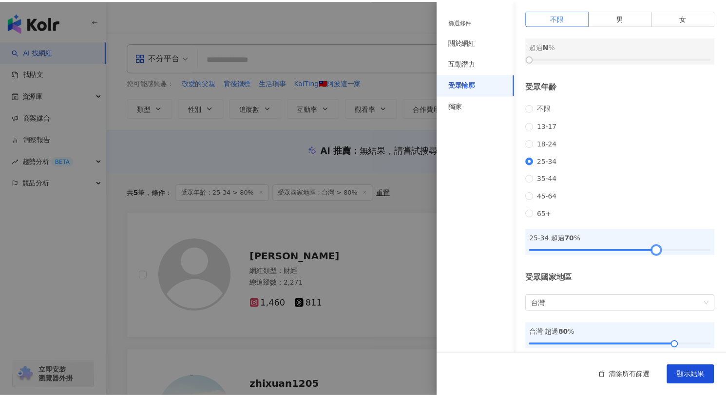
scroll to position [75, 0]
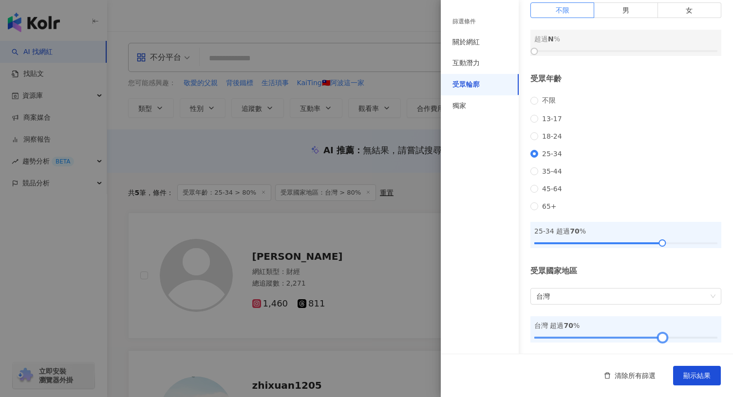
click at [656, 338] on div at bounding box center [625, 338] width 183 height 6
click at [682, 372] on button "顯示結果" at bounding box center [697, 375] width 48 height 19
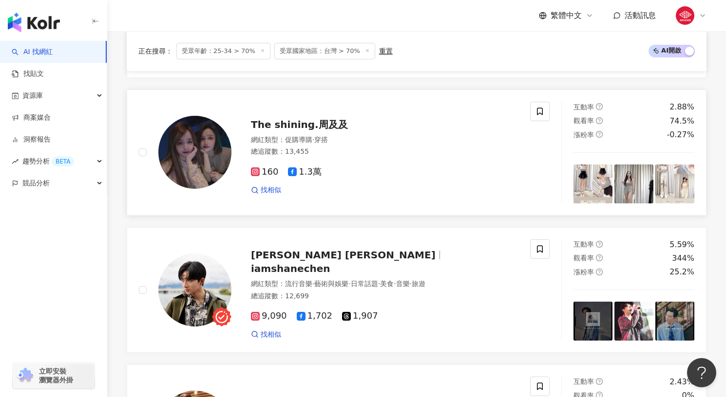
scroll to position [1165, 0]
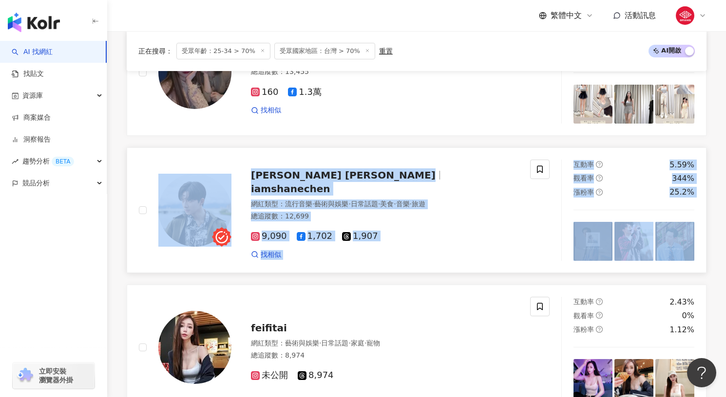
click at [424, 237] on div "9,090 1,702 1,907 找相似" at bounding box center [384, 242] width 267 height 36
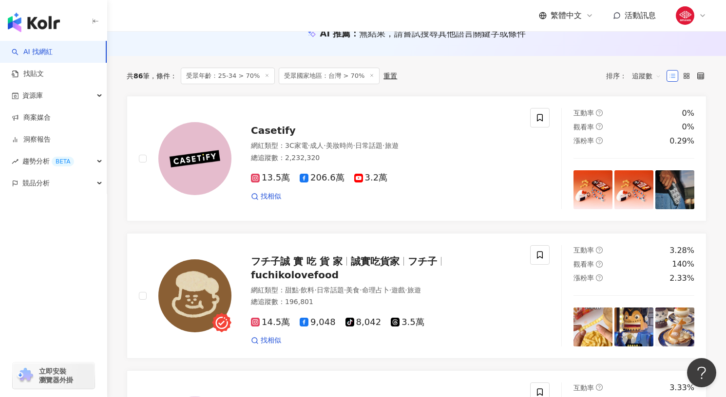
scroll to position [0, 0]
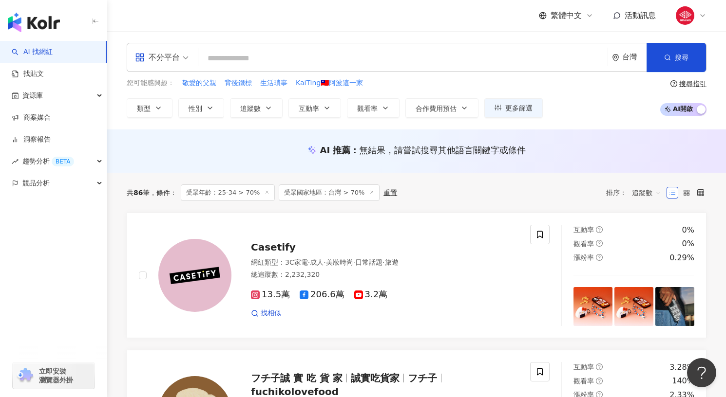
click at [648, 188] on span "追蹤數" at bounding box center [646, 193] width 29 height 16
click at [641, 210] on div "關聯性" at bounding box center [646, 212] width 24 height 11
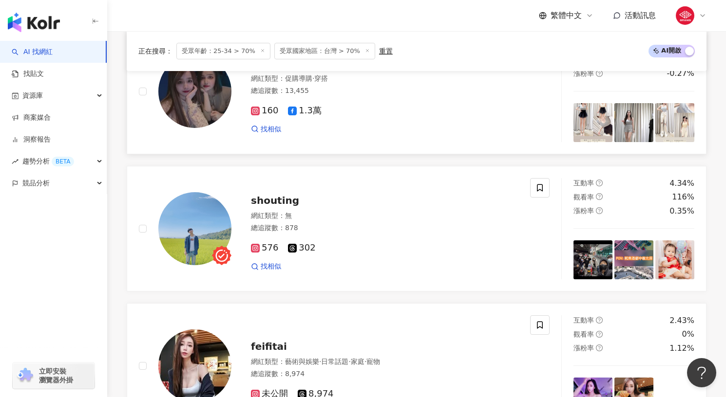
scroll to position [1342, 0]
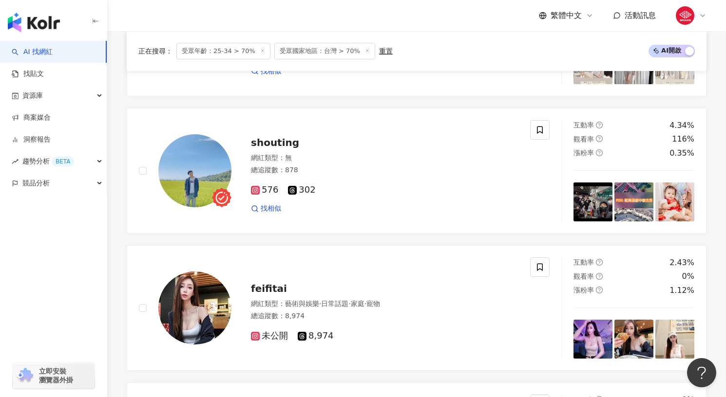
click at [46, 25] on img "button" at bounding box center [34, 22] width 52 height 19
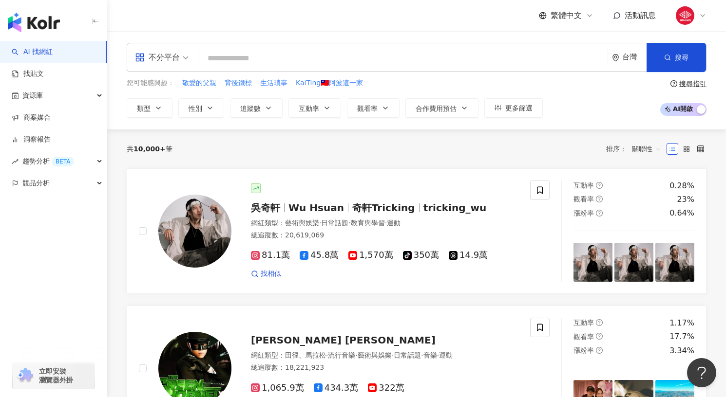
click at [349, 58] on input "search" at bounding box center [402, 58] width 401 height 19
paste input "*****"
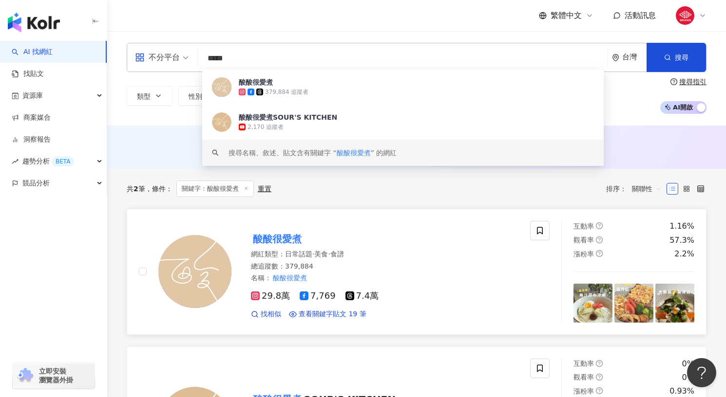
click at [287, 236] on mark "酸酸很愛煮" at bounding box center [277, 239] width 53 height 16
drag, startPoint x: 288, startPoint y: 54, endPoint x: 193, endPoint y: 54, distance: 94.5
click at [193, 54] on div "不分平台 ***** 台灣 搜尋 03933f9e-1ec2-40e6-b805-397d948f9311 keyword 酸酸很愛煮 379,884 追蹤者…" at bounding box center [417, 57] width 580 height 29
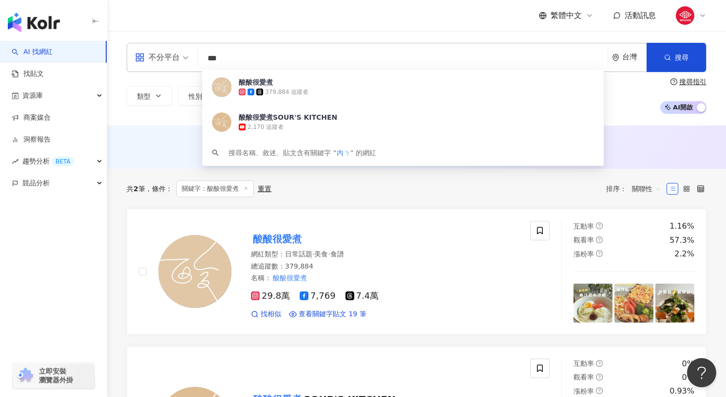
type input "**"
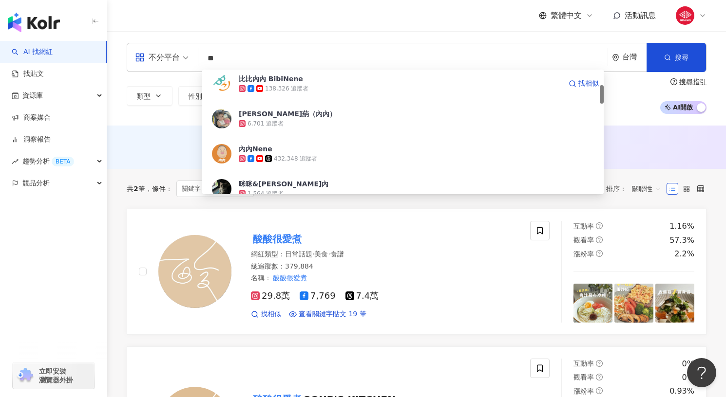
scroll to position [109, 0]
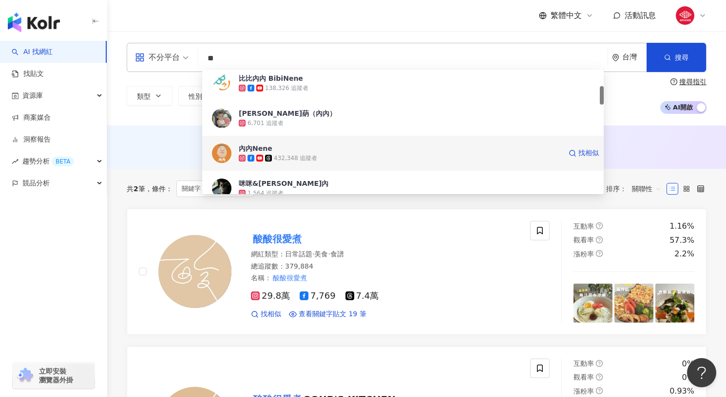
click at [290, 142] on div "內內Nene 432,348 追蹤者 找相似" at bounding box center [402, 153] width 401 height 35
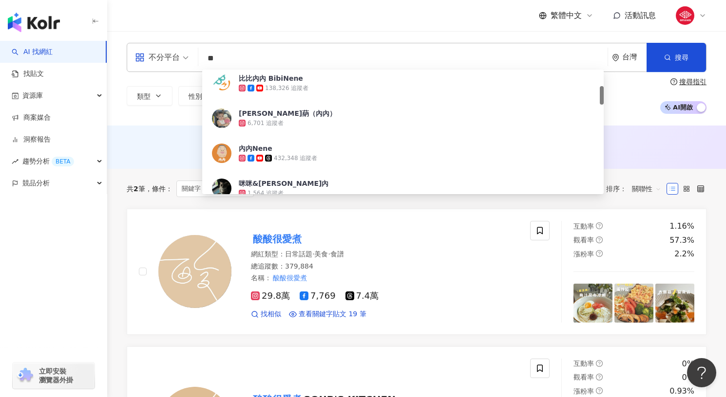
type input "*"
type input "**"
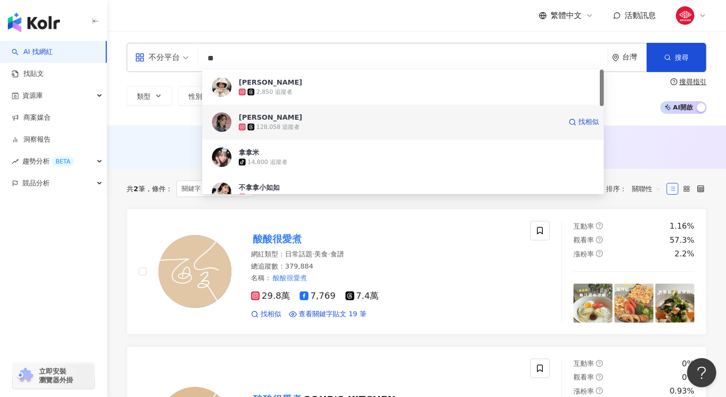
click at [333, 124] on div "128,058 追蹤者" at bounding box center [400, 127] width 322 height 10
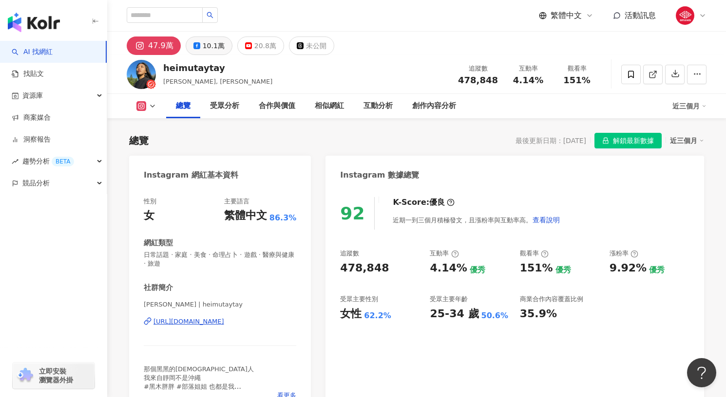
click at [190, 48] on button "10.1萬" at bounding box center [209, 46] width 47 height 19
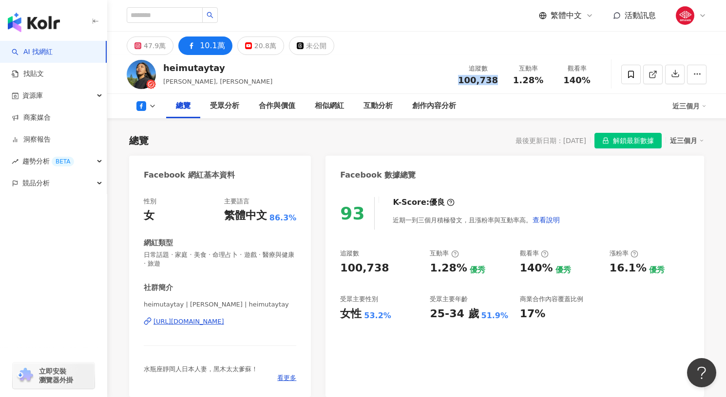
drag, startPoint x: 462, startPoint y: 80, endPoint x: 499, endPoint y: 80, distance: 37.0
click at [499, 80] on div "追蹤數 100,738" at bounding box center [478, 74] width 52 height 21
copy span "100,738"
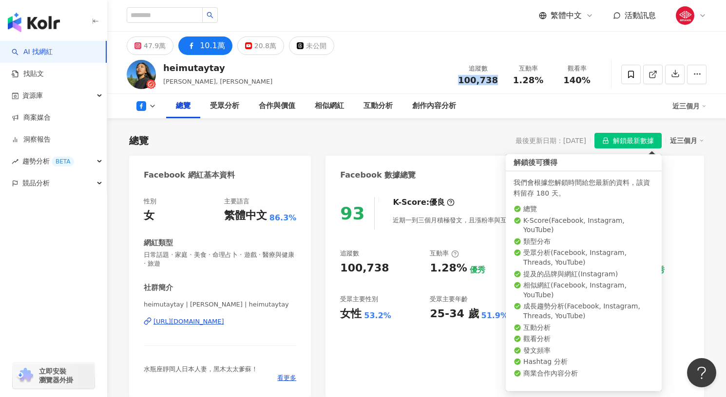
click at [612, 145] on button "解鎖最新數據" at bounding box center [627, 141] width 67 height 16
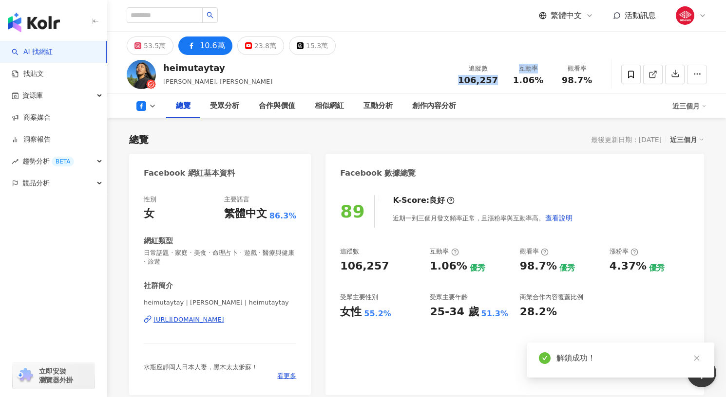
drag, startPoint x: 459, startPoint y: 82, endPoint x: 507, endPoint y: 81, distance: 48.2
click at [507, 81] on div "追蹤數 106,257 互動率 1.06% 觀看率 98.7%" at bounding box center [526, 74] width 149 height 29
click at [496, 81] on div "106,257" at bounding box center [478, 80] width 40 height 10
drag, startPoint x: 498, startPoint y: 80, endPoint x: 463, endPoint y: 81, distance: 35.1
click at [463, 81] on div "追蹤數 106,257" at bounding box center [478, 74] width 52 height 21
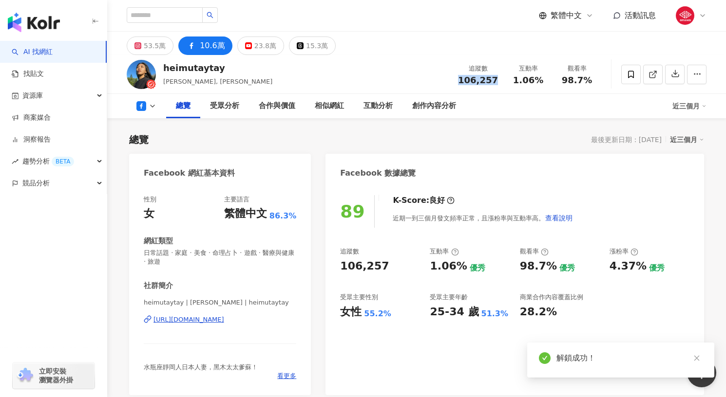
copy span "106,257"
click at [139, 45] on rect at bounding box center [137, 45] width 5 height 5
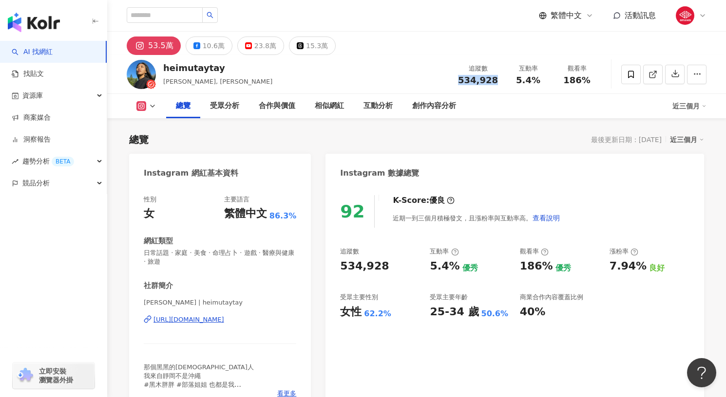
drag, startPoint x: 461, startPoint y: 83, endPoint x: 497, endPoint y: 81, distance: 36.1
click at [497, 81] on div "534,928" at bounding box center [478, 80] width 40 height 10
copy span "534,928"
drag, startPoint x: 466, startPoint y: 70, endPoint x: 493, endPoint y: 71, distance: 27.3
click at [493, 71] on div "追蹤數" at bounding box center [478, 69] width 40 height 10
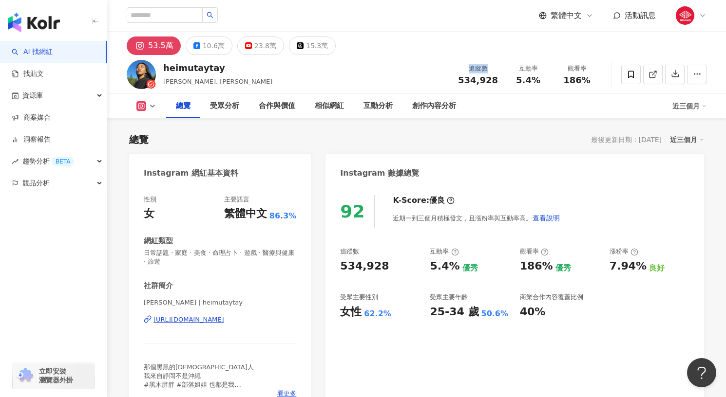
copy div "追蹤數"
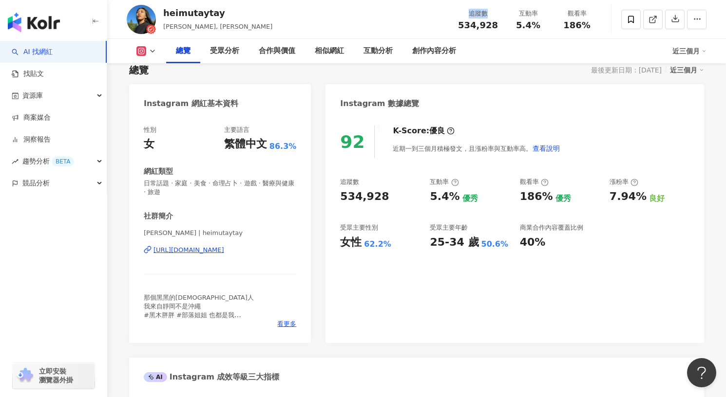
scroll to position [123, 0]
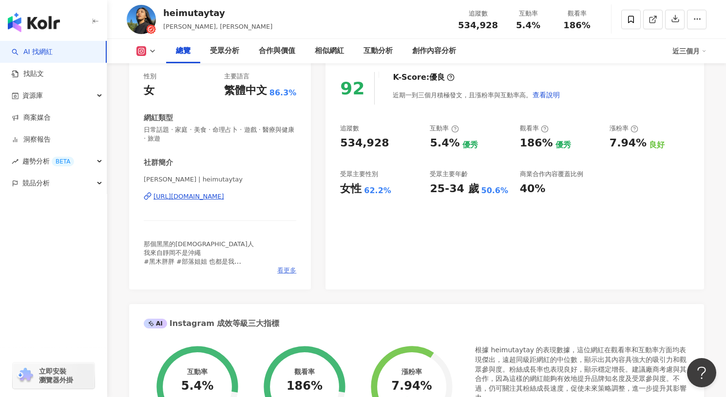
click at [295, 272] on span "看更多" at bounding box center [286, 270] width 19 height 9
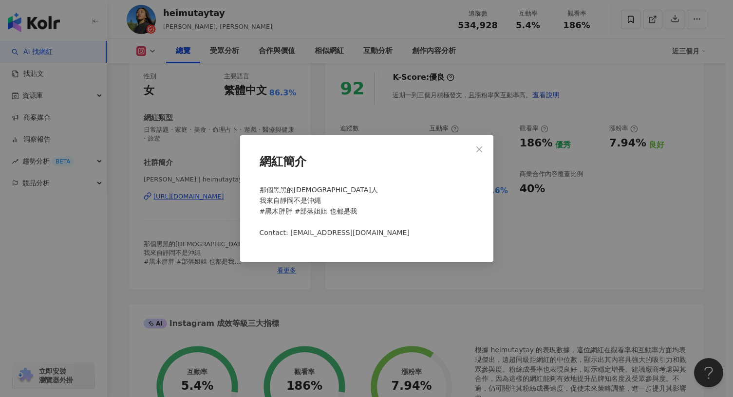
click at [437, 273] on div "網紅簡介 那個黑黑的[DEMOGRAPHIC_DATA]人 我來自靜岡不是沖繩 #黑木胖胖 #部落姐姐 也都是我 ⠀ ⠀ ⠀ ⠀ ⠀ Contact: [EM…" at bounding box center [366, 198] width 733 height 397
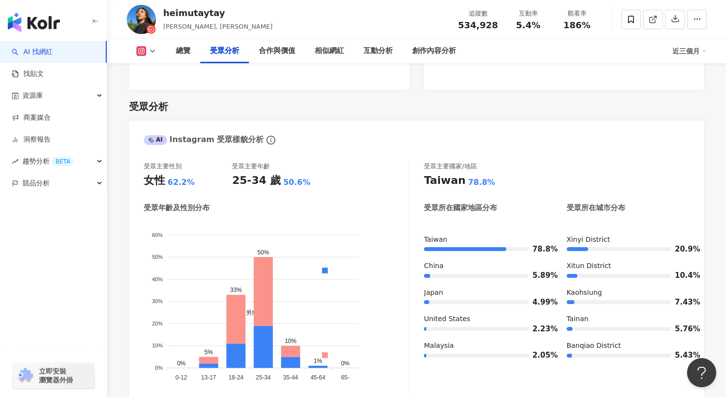
scroll to position [816, 0]
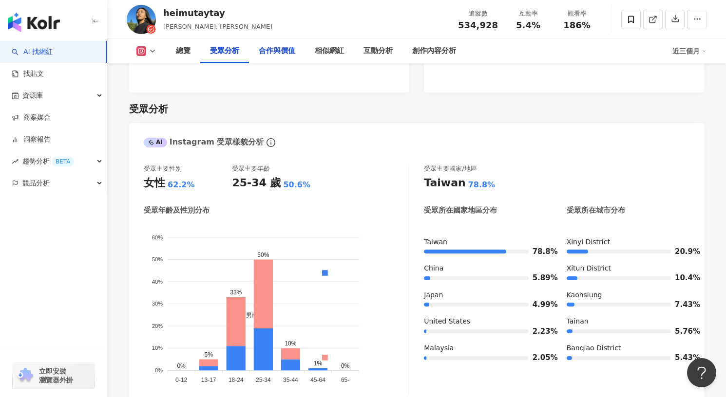
click at [267, 53] on div "合作與價值" at bounding box center [277, 51] width 37 height 12
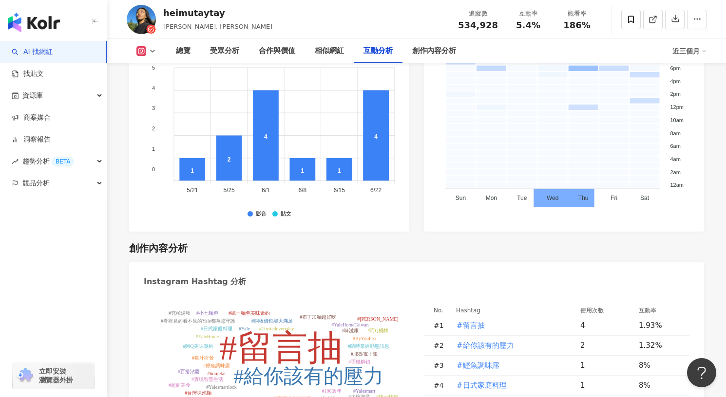
scroll to position [2733, 0]
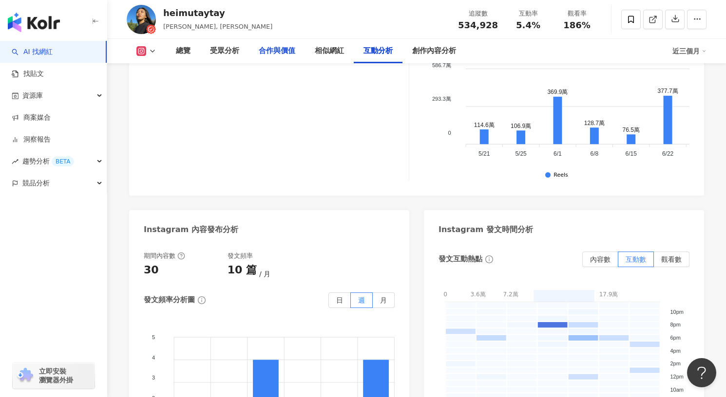
click at [281, 49] on div "合作與價值" at bounding box center [277, 51] width 37 height 12
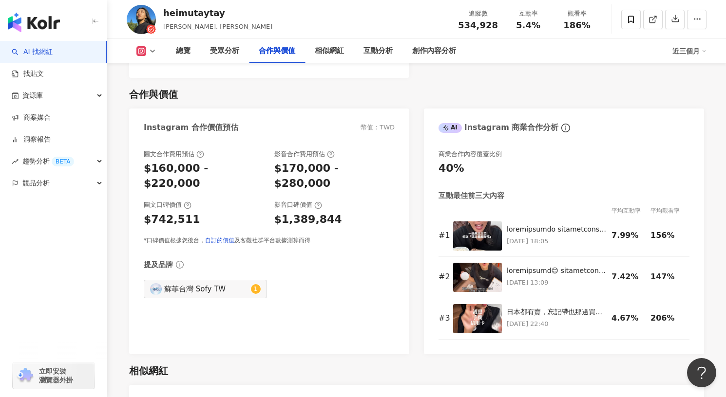
click at [682, 51] on div "近三個月" at bounding box center [689, 51] width 34 height 16
click at [684, 93] on link "近六個月" at bounding box center [693, 92] width 27 height 11
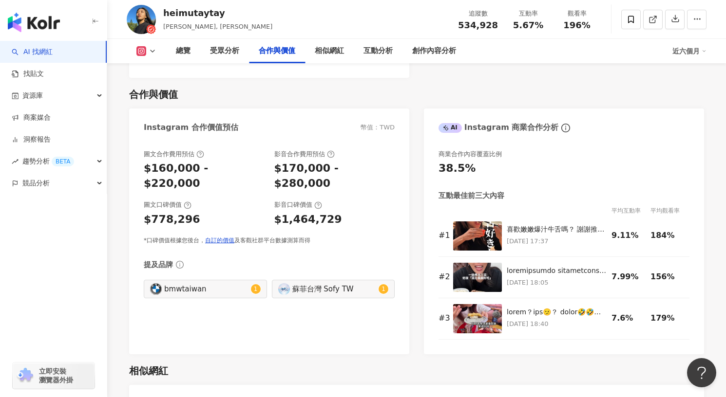
click at [688, 52] on div "近六個月" at bounding box center [689, 51] width 34 height 16
click at [685, 69] on link "近三個月" at bounding box center [693, 72] width 27 height 11
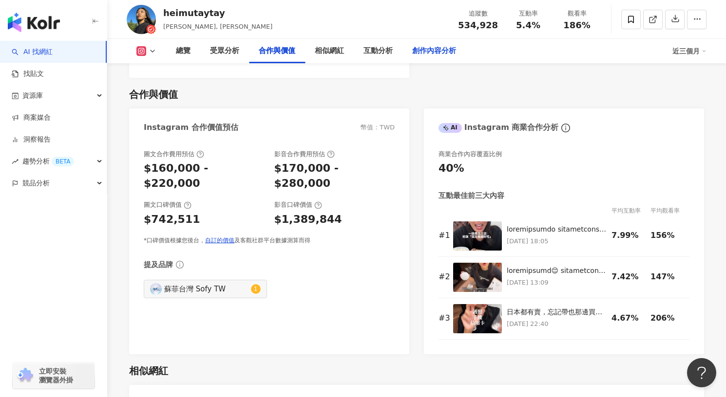
click at [443, 52] on div "創作內容分析" at bounding box center [434, 51] width 44 height 12
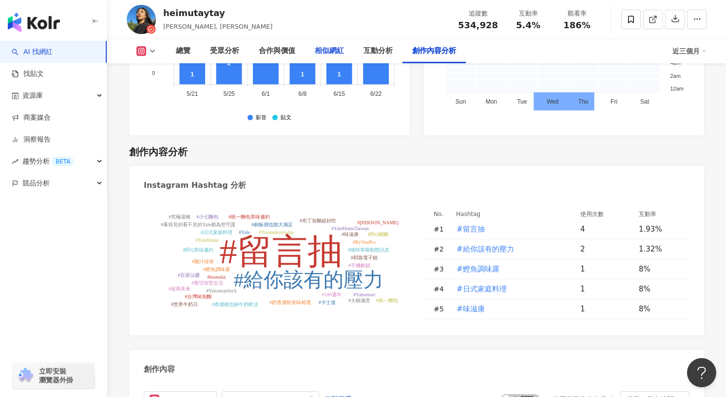
click at [351, 51] on div "相似網紅" at bounding box center [329, 51] width 49 height 24
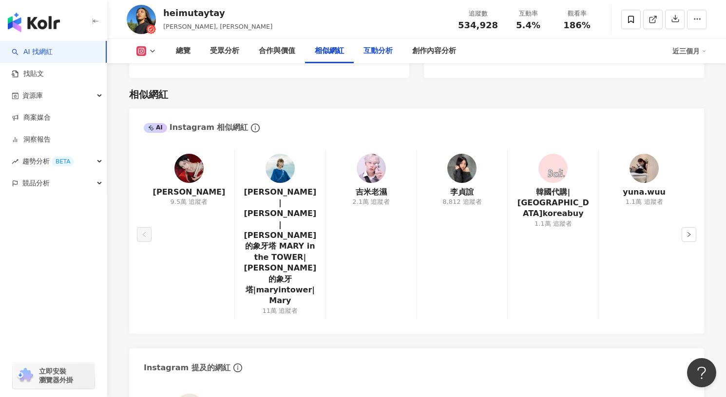
click at [361, 51] on div "互動分析" at bounding box center [378, 51] width 49 height 24
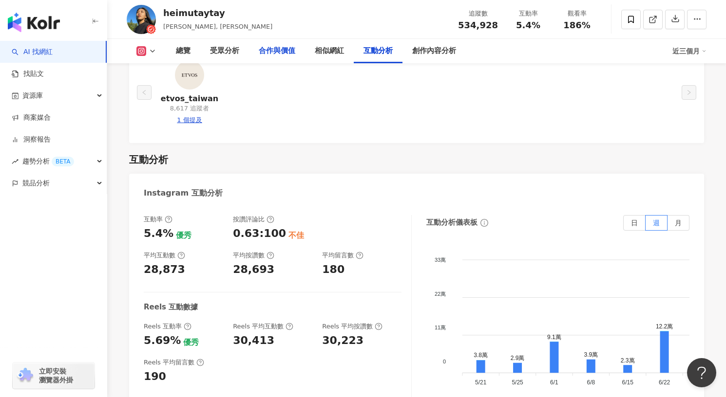
click at [254, 49] on div "合作與價值" at bounding box center [277, 51] width 56 height 24
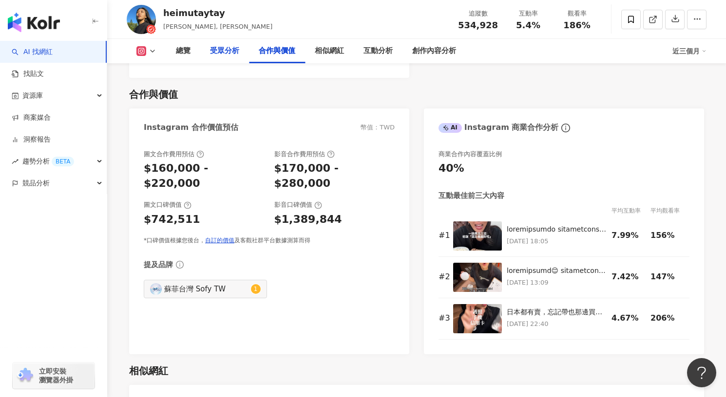
click at [223, 56] on div "受眾分析" at bounding box center [224, 51] width 29 height 12
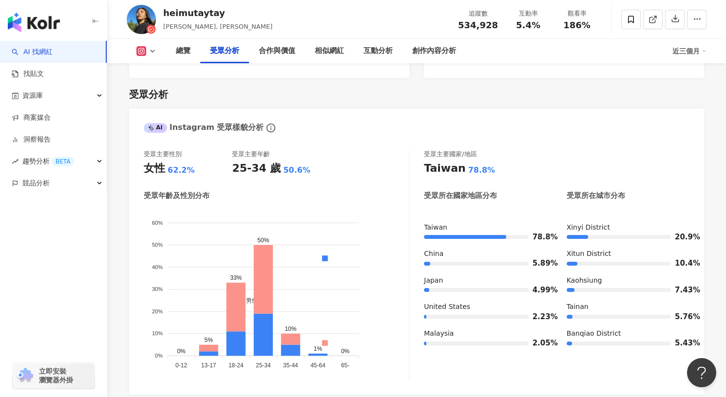
click at [203, 50] on div "受眾分析" at bounding box center [224, 51] width 49 height 24
click at [285, 36] on div "heimutaytay 黒木太太, 黑木太太 追蹤數 534,928 互動率 5.4% 觀看率 186%" at bounding box center [416, 19] width 618 height 38
click at [281, 51] on div "合作與價值" at bounding box center [277, 51] width 37 height 12
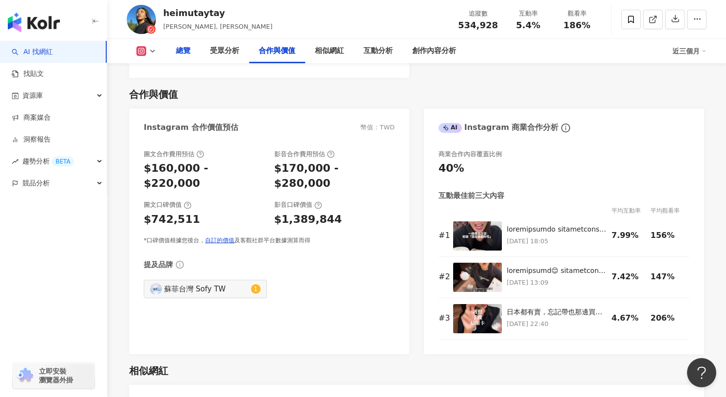
click at [185, 52] on div "總覽" at bounding box center [183, 51] width 15 height 12
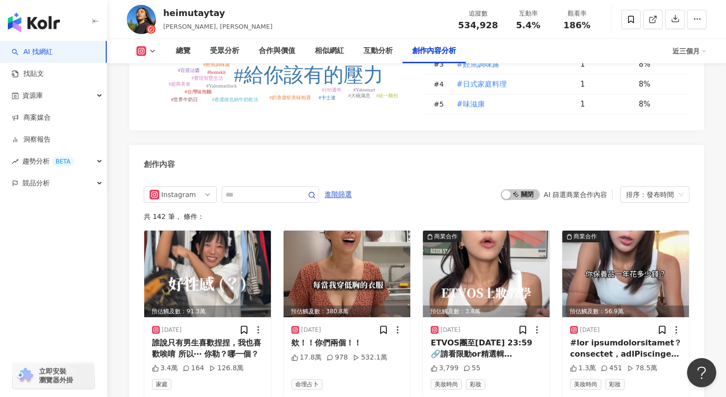
scroll to position [2882, 0]
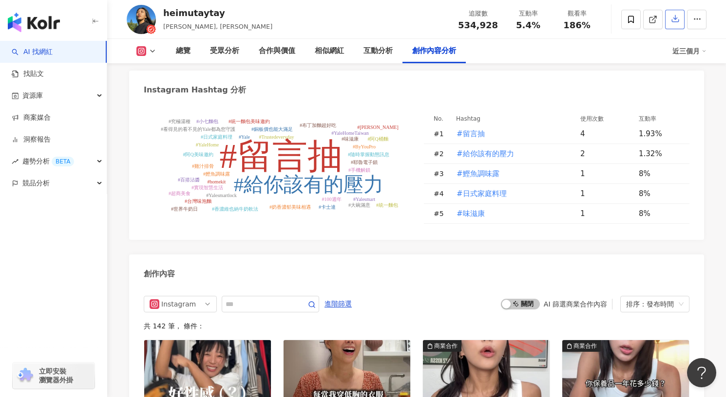
click at [676, 22] on icon "button" at bounding box center [675, 19] width 7 height 7
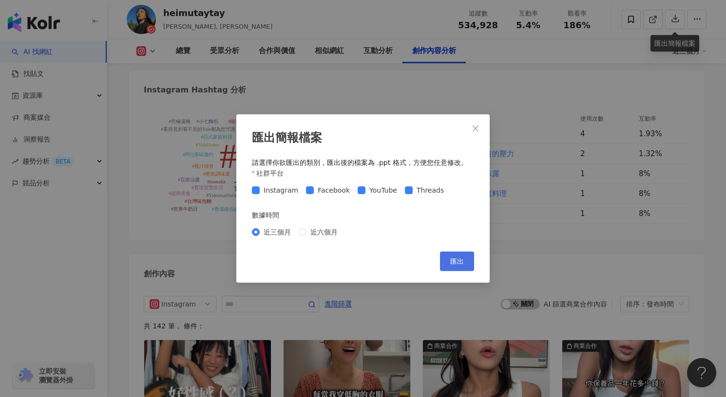
click at [458, 265] on span "匯出" at bounding box center [457, 262] width 14 height 8
click at [570, 44] on div "匯出簡報檔案 請選擇你欲匯出的類別，匯出後的檔案為 .ppt 格式，方便您任意修改。 社群平台 Instagram Facebook YouTube Thre…" at bounding box center [363, 198] width 726 height 397
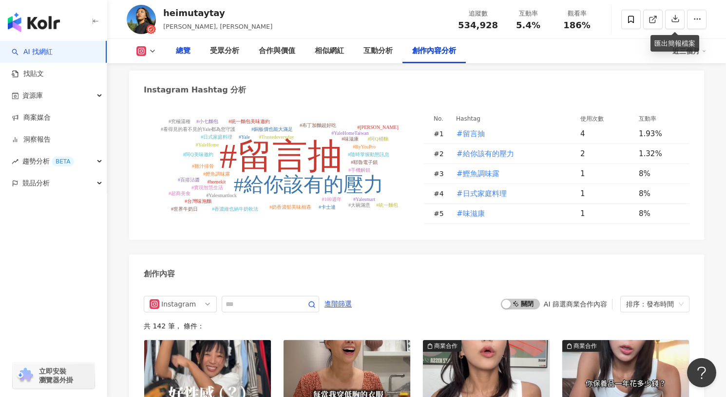
click at [186, 56] on div "總覽" at bounding box center [183, 51] width 15 height 12
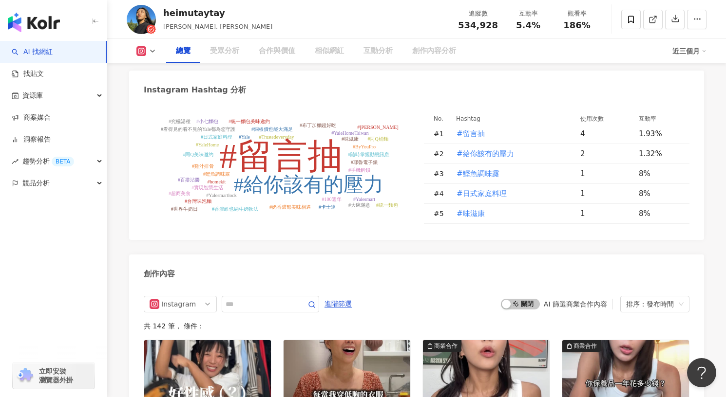
scroll to position [60, 0]
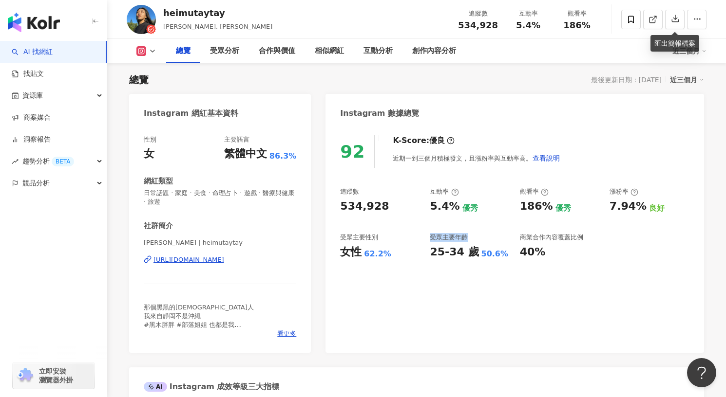
drag, startPoint x: 430, startPoint y: 238, endPoint x: 471, endPoint y: 239, distance: 41.4
click at [471, 239] on div "受眾主要年齡" at bounding box center [470, 237] width 80 height 9
copy div "受眾主要年齡"
drag, startPoint x: 427, startPoint y: 253, endPoint x: 473, endPoint y: 255, distance: 46.8
click at [473, 255] on div "追蹤數 534,928 互動率 5.4% 優秀 觀看率 186% 優秀 漲粉率 7.94% 良好 受眾主要性別 女性 62.2% 受眾主要年齡 25-34 歲…" at bounding box center [514, 223] width 349 height 72
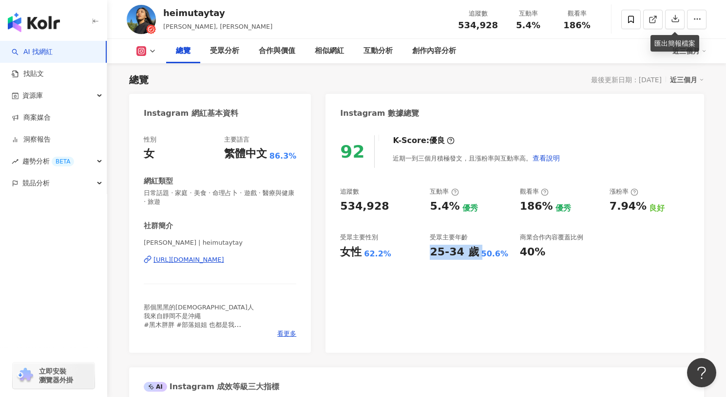
copy div "25-34 歲"
click at [506, 254] on div "25-34 歲 50.6%" at bounding box center [470, 252] width 80 height 15
drag, startPoint x: 506, startPoint y: 254, endPoint x: 478, endPoint y: 254, distance: 27.8
click at [478, 254] on div "25-34 歲 50.6%" at bounding box center [470, 252] width 80 height 15
copy div "50.6%"
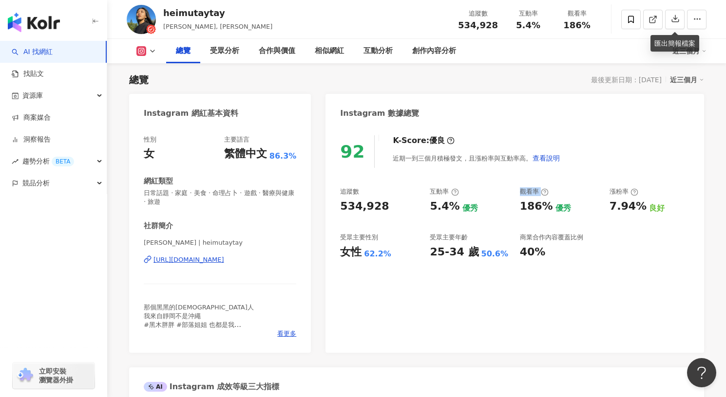
drag, startPoint x: 518, startPoint y: 192, endPoint x: 557, endPoint y: 192, distance: 39.0
click at [557, 192] on div "追蹤數 534,928 互動率 5.4% 優秀 觀看率 186% 優秀 漲粉率 7.94% 良好 受眾主要性別 女性 62.2% 受眾主要年齡 25-34 歲…" at bounding box center [514, 223] width 349 height 72
copy div "觀看率"
drag, startPoint x: 517, startPoint y: 207, endPoint x: 548, endPoint y: 209, distance: 31.2
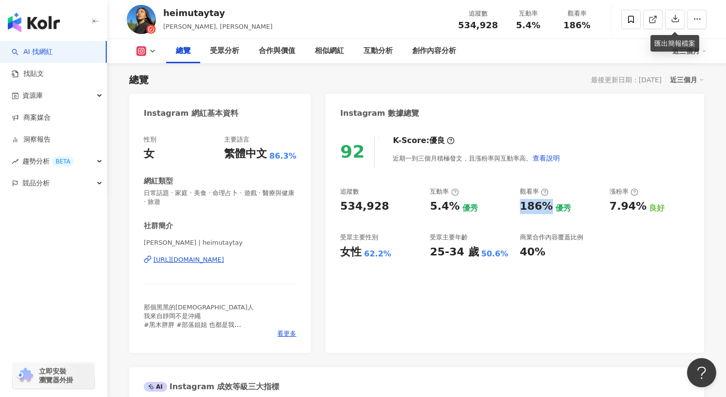
click at [548, 209] on div "追蹤數 534,928 互動率 5.4% 優秀 觀看率 186% 優秀 漲粉率 7.94% 良好 受眾主要性別 女性 62.2% 受眾主要年齡 25-34 歲…" at bounding box center [514, 223] width 349 height 72
copy div "186%"
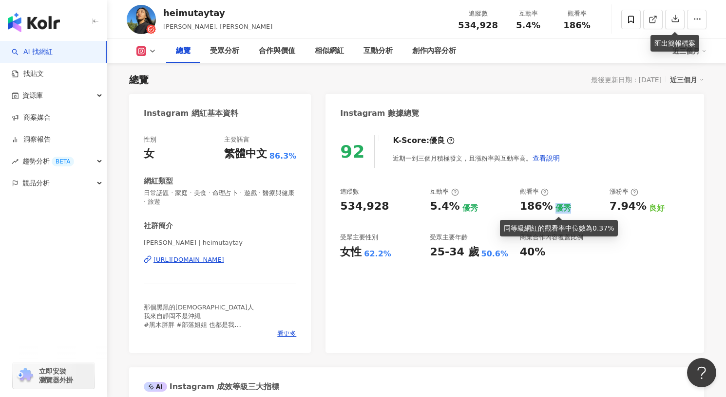
drag, startPoint x: 571, startPoint y: 213, endPoint x: 552, endPoint y: 209, distance: 19.5
click at [552, 209] on div "186% 優秀" at bounding box center [560, 206] width 80 height 15
copy div "優秀"
click at [140, 57] on div "總覽 受眾分析 合作與價值 相似網紅 互動分析 創作內容分析 近三個月" at bounding box center [417, 51] width 580 height 24
click at [142, 52] on icon at bounding box center [141, 51] width 5 height 5
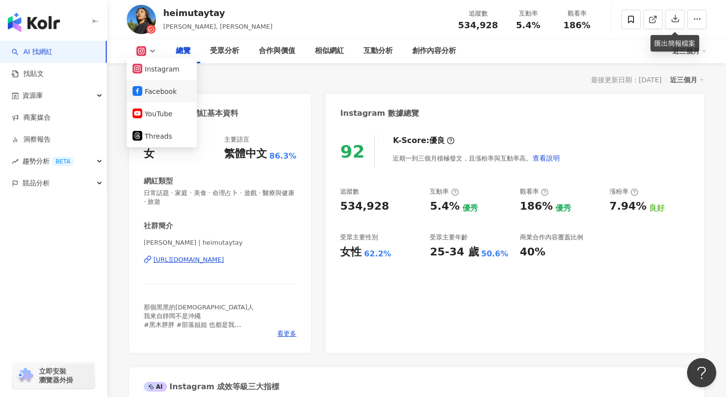
click at [157, 93] on button "Facebook" at bounding box center [161, 92] width 58 height 14
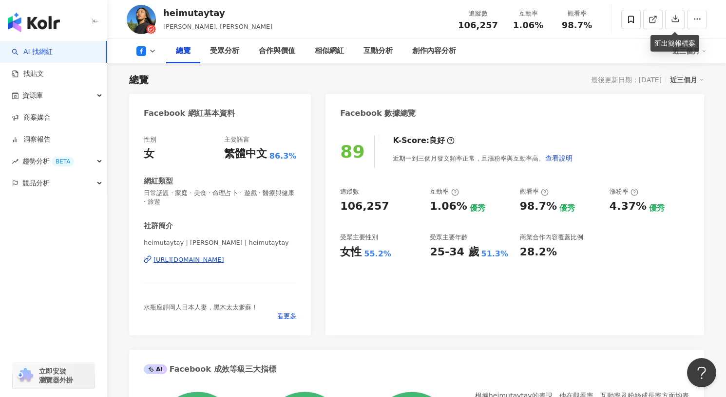
click at [148, 55] on button at bounding box center [146, 51] width 39 height 10
click at [147, 48] on button at bounding box center [146, 51] width 39 height 10
click at [149, 71] on button "Instagram" at bounding box center [161, 69] width 58 height 14
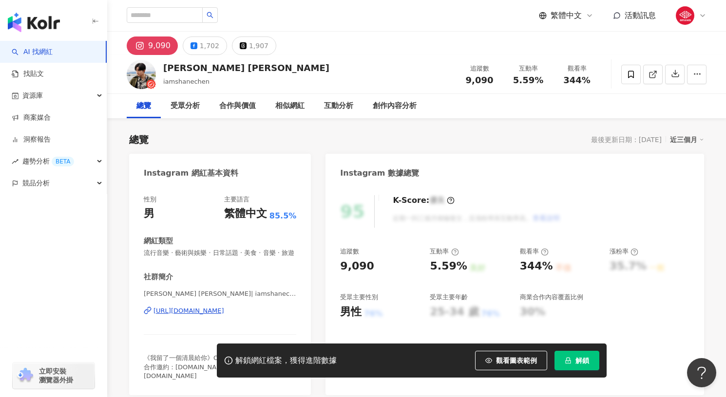
click at [224, 316] on div "[URL][DOMAIN_NAME]" at bounding box center [188, 311] width 71 height 9
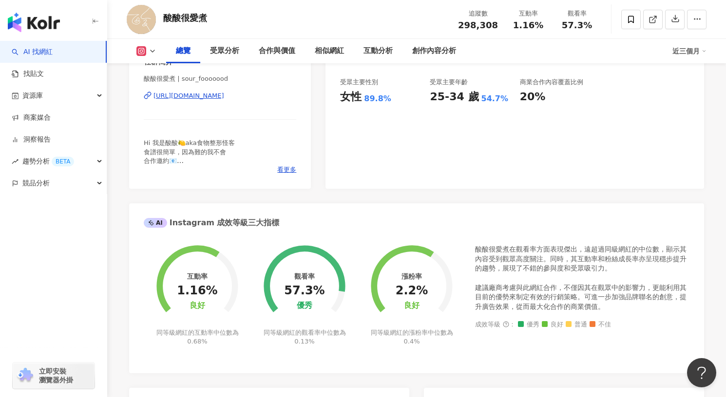
scroll to position [108, 0]
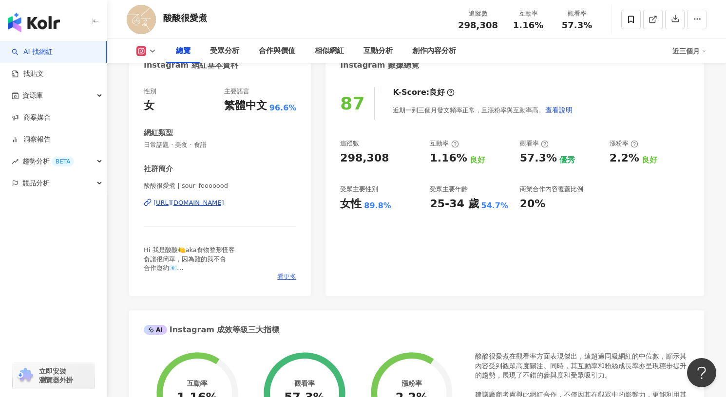
click at [279, 273] on span "看更多" at bounding box center [286, 277] width 19 height 9
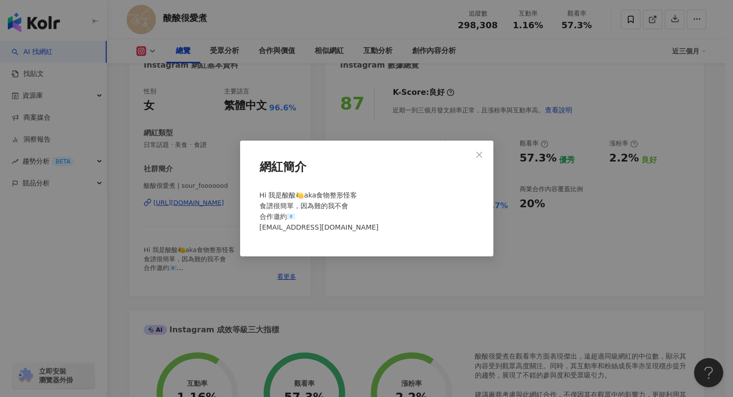
click at [283, 273] on div "網紅簡介 Hi 我是酸酸🍋aka食物整形怪客 食譜很簡單，因為難的我不會 合作邀約📧 [EMAIL_ADDRESS][DOMAIN_NAME]" at bounding box center [366, 198] width 733 height 397
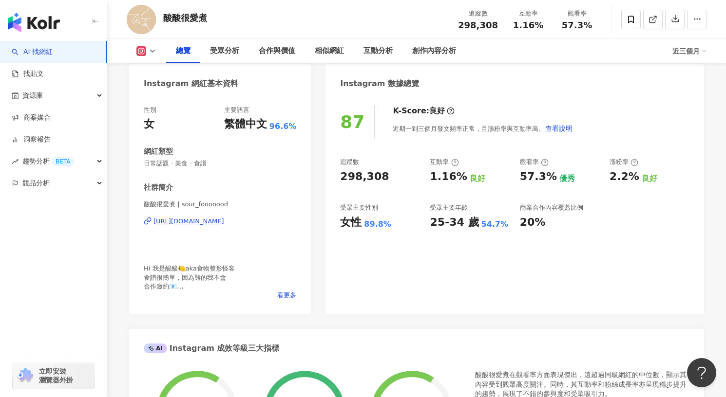
scroll to position [49, 0]
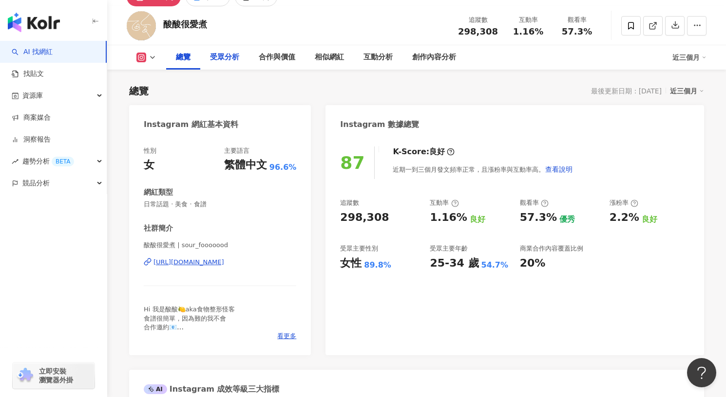
click at [218, 65] on div "受眾分析" at bounding box center [224, 57] width 49 height 24
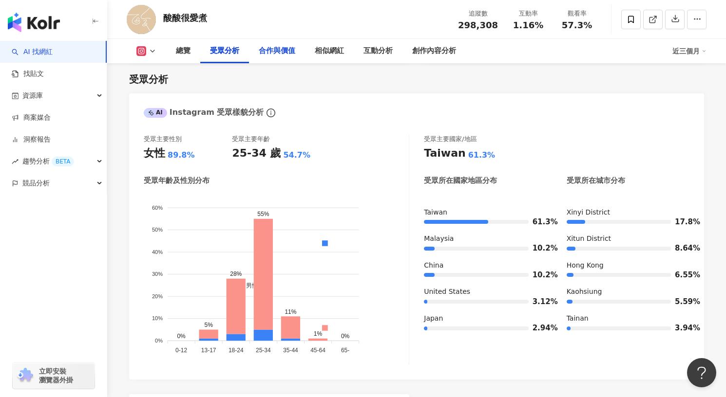
click at [277, 56] on div "合作與價值" at bounding box center [277, 51] width 37 height 12
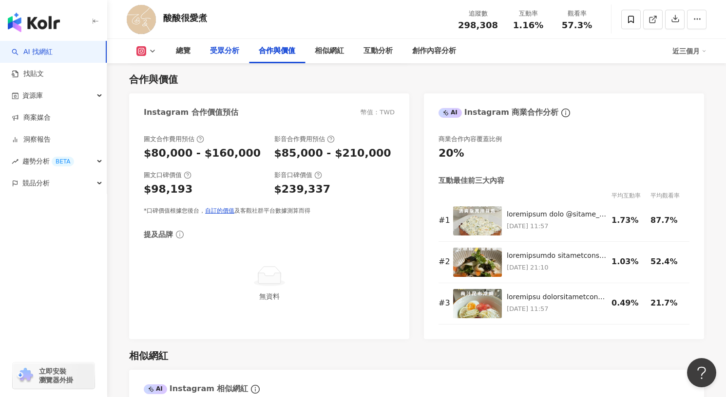
click at [239, 57] on div "受眾分析" at bounding box center [224, 51] width 49 height 24
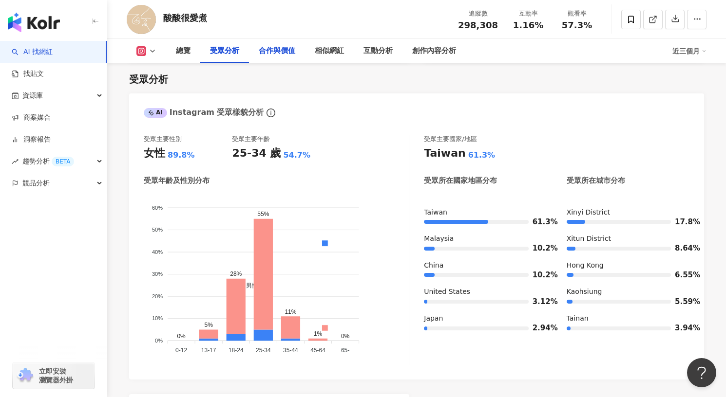
click at [285, 51] on div "合作與價值" at bounding box center [277, 51] width 37 height 12
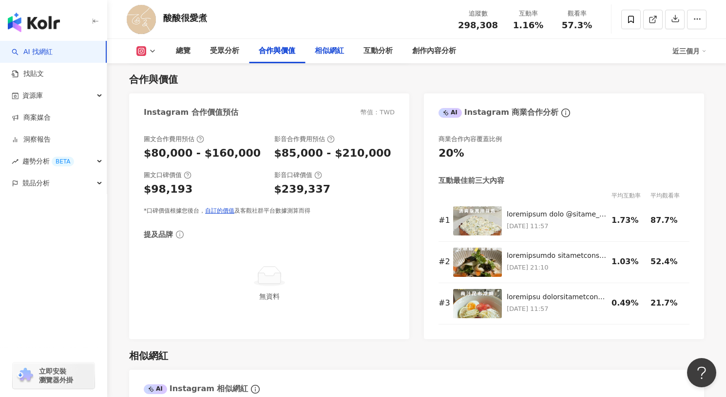
click at [326, 52] on div "相似網紅" at bounding box center [329, 51] width 29 height 12
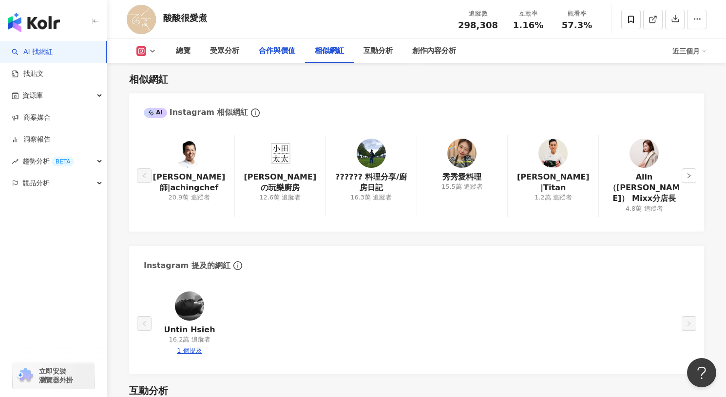
click at [287, 55] on div "合作與價值" at bounding box center [277, 51] width 37 height 12
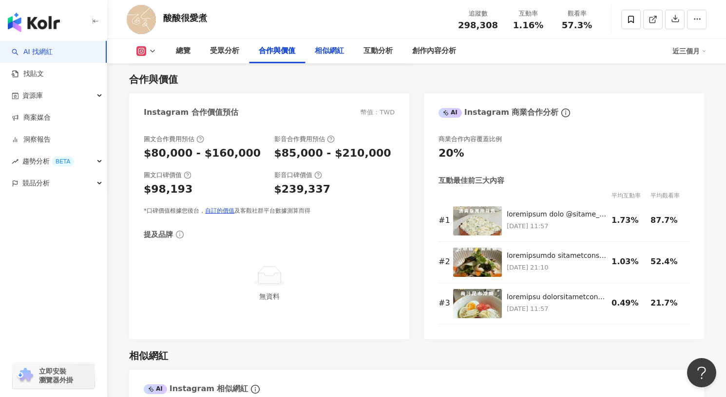
click at [339, 58] on div "相似網紅" at bounding box center [329, 51] width 49 height 24
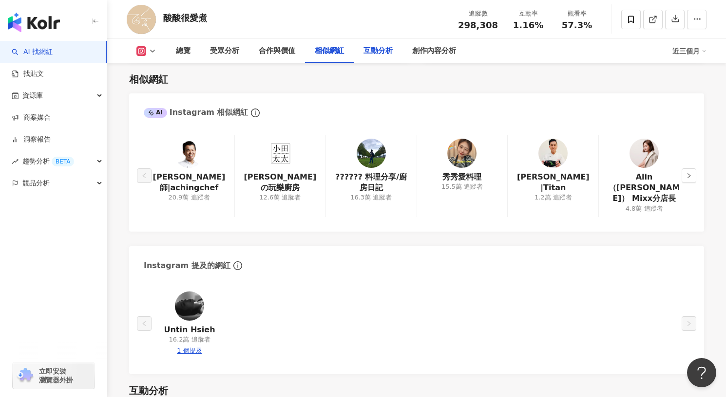
click at [386, 60] on div "互動分析" at bounding box center [378, 51] width 49 height 24
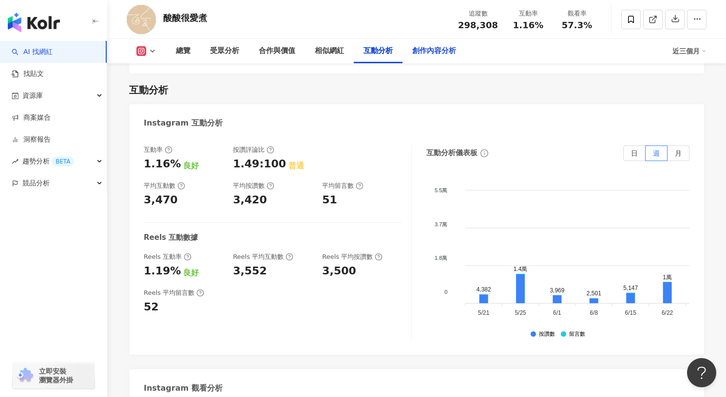
click at [434, 53] on div "創作內容分析" at bounding box center [434, 51] width 44 height 12
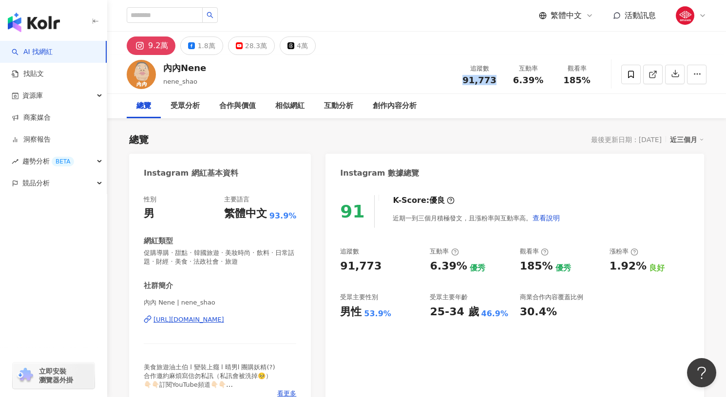
drag, startPoint x: 456, startPoint y: 83, endPoint x: 495, endPoint y: 81, distance: 39.0
click at [495, 81] on div "追蹤數 91,773" at bounding box center [479, 74] width 49 height 21
copy span "91,773"
click at [195, 52] on button "1.8萬" at bounding box center [201, 46] width 42 height 19
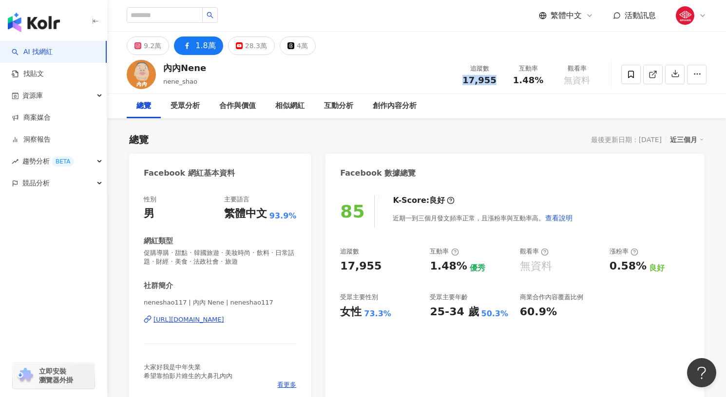
drag, startPoint x: 458, startPoint y: 78, endPoint x: 502, endPoint y: 79, distance: 43.4
click at [502, 79] on div "追蹤數 17,955" at bounding box center [479, 74] width 49 height 21
copy span "17,955"
click at [161, 52] on button "9.2萬" at bounding box center [148, 46] width 42 height 19
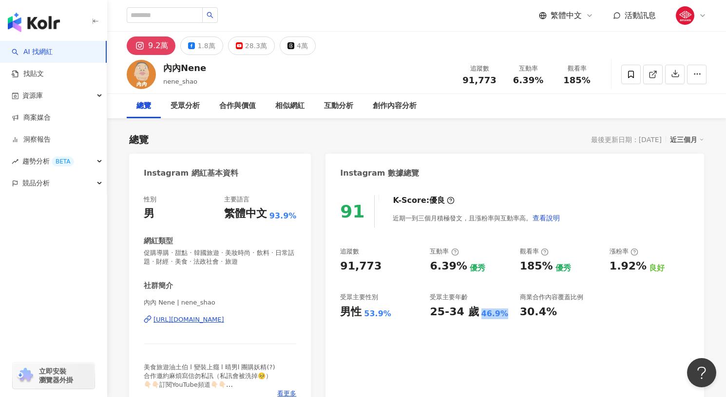
drag, startPoint x: 475, startPoint y: 317, endPoint x: 505, endPoint y: 318, distance: 29.7
click at [505, 318] on div "25-34 歲 46.9%" at bounding box center [470, 312] width 80 height 15
copy div "46.9%"
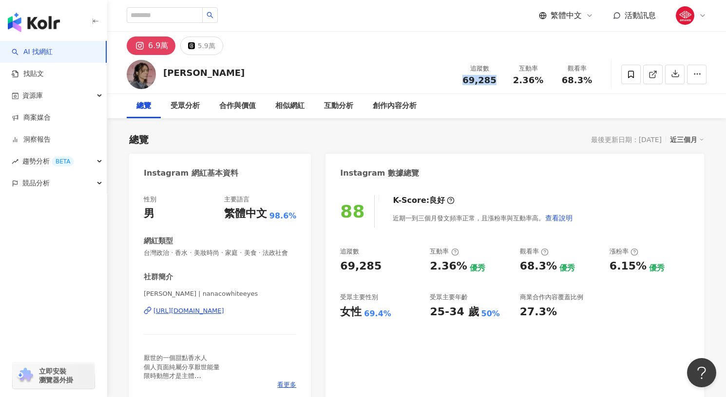
drag, startPoint x: 459, startPoint y: 80, endPoint x: 501, endPoint y: 79, distance: 41.9
click at [501, 79] on div "追蹤數 69,285" at bounding box center [479, 74] width 49 height 21
copy span "69,285"
drag, startPoint x: 520, startPoint y: 269, endPoint x: 548, endPoint y: 269, distance: 28.7
click at [548, 269] on div "68.3%" at bounding box center [538, 266] width 37 height 15
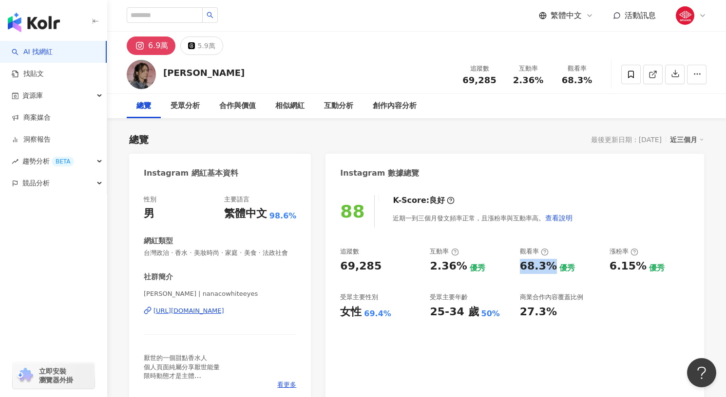
copy div "68.3%"
drag, startPoint x: 473, startPoint y: 313, endPoint x: 487, endPoint y: 313, distance: 14.1
click at [488, 313] on div "25-34 歲 50%" at bounding box center [470, 312] width 80 height 15
copy div "50%"
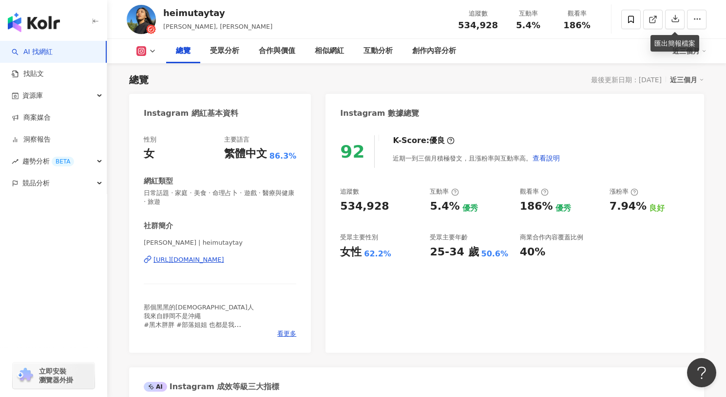
scroll to position [60, 0]
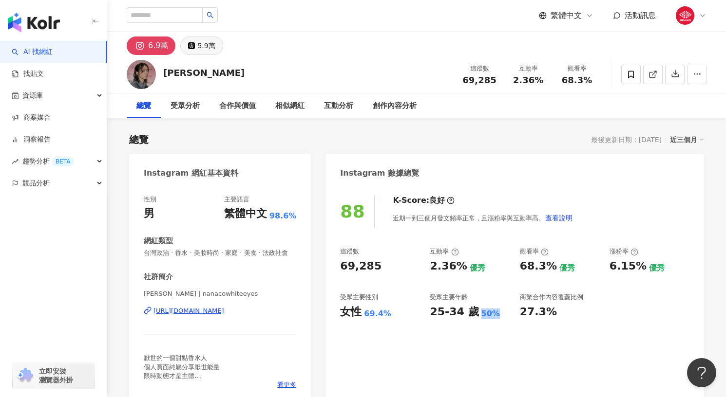
click at [205, 44] on div "5.9萬" at bounding box center [206, 46] width 18 height 14
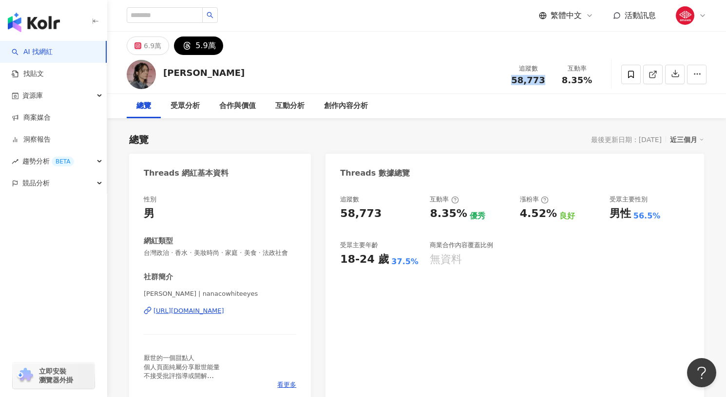
drag, startPoint x: 511, startPoint y: 80, endPoint x: 545, endPoint y: 83, distance: 33.7
click at [545, 83] on div "58,773" at bounding box center [527, 80] width 37 height 10
copy span "58,773"
click at [53, 48] on link "AI 找網紅" at bounding box center [32, 52] width 41 height 10
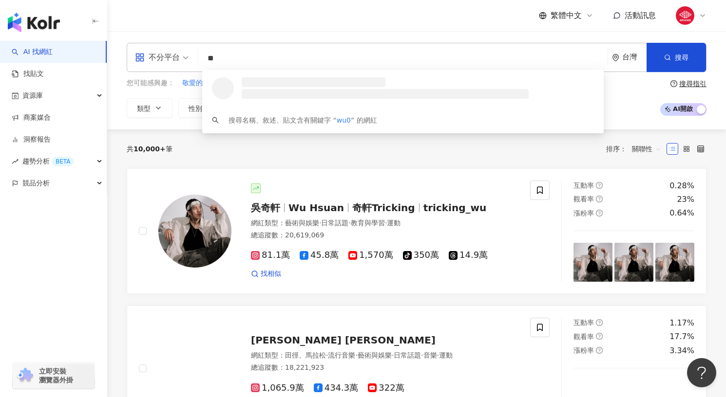
type input "*"
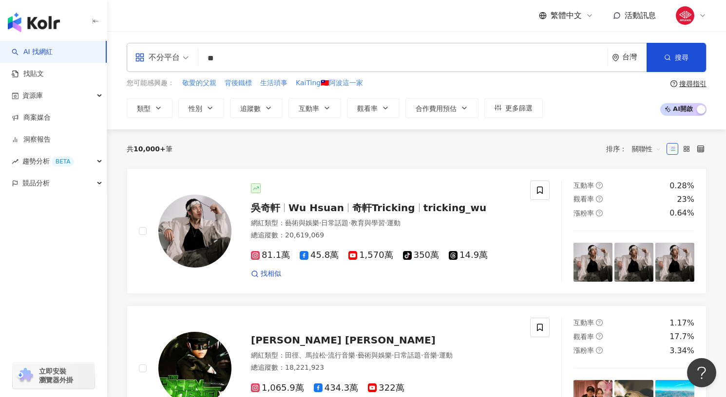
type input "**"
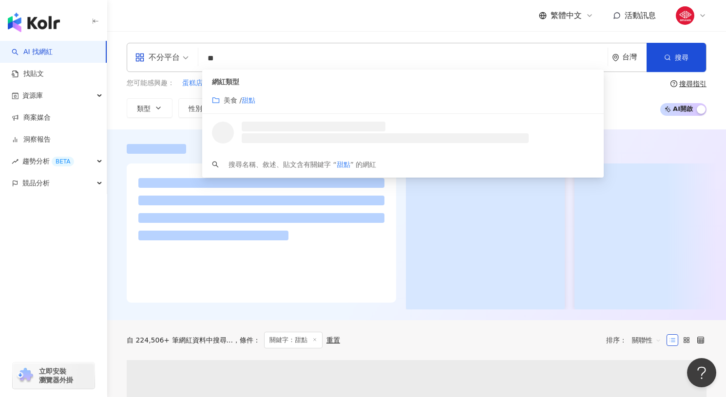
click at [258, 100] on div "美食 / 甜點" at bounding box center [403, 100] width 382 height 11
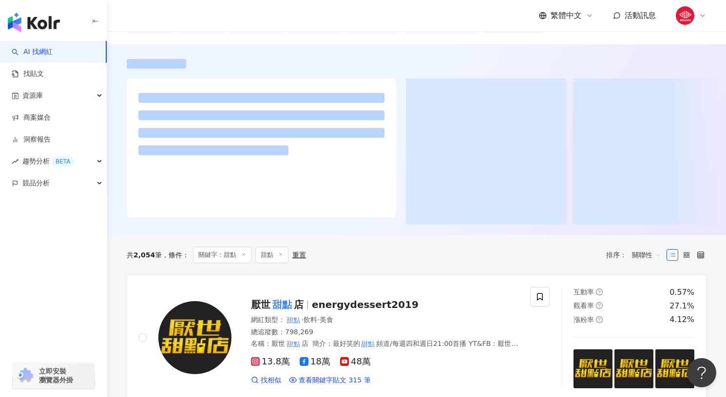
scroll to position [98, 0]
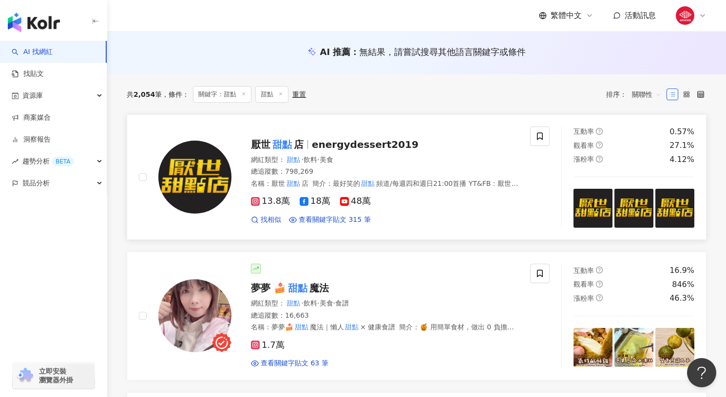
click at [265, 148] on span "厭世" at bounding box center [260, 145] width 19 height 12
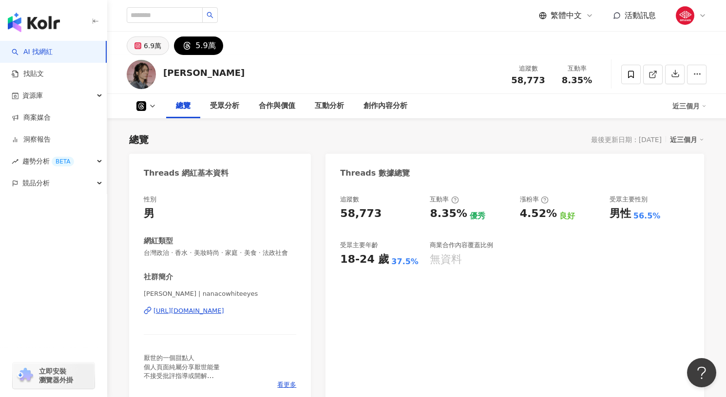
click at [143, 52] on button "6.9萬" at bounding box center [148, 46] width 42 height 19
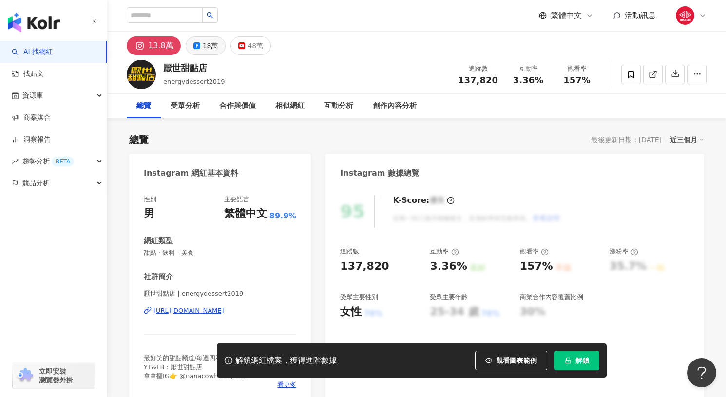
click at [214, 46] on div "18萬" at bounding box center [211, 46] width 16 height 14
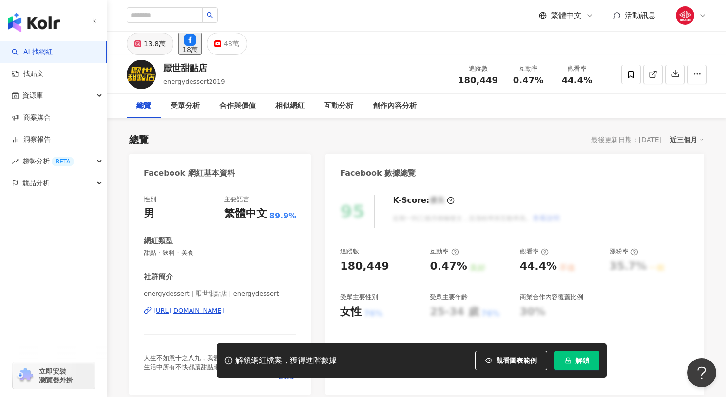
click at [155, 48] on div "13.8萬" at bounding box center [155, 44] width 22 height 14
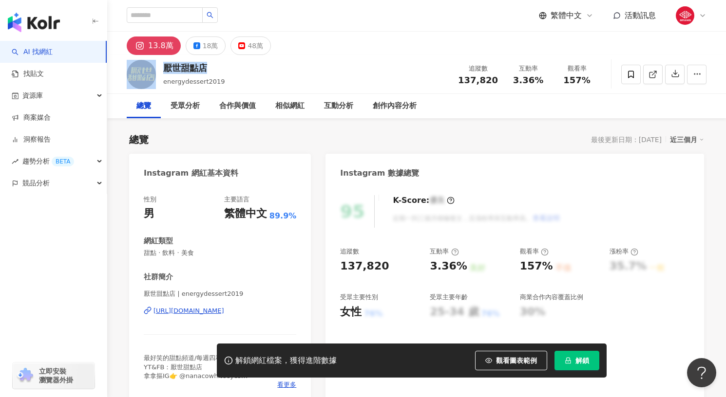
drag, startPoint x: 199, startPoint y: 65, endPoint x: 158, endPoint y: 65, distance: 40.4
click at [158, 65] on div "厭世甜點店 energydessert2019 追蹤數 137,820 互動率 3.36% 觀看率 157%" at bounding box center [416, 74] width 618 height 38
click at [217, 310] on div "[URL][DOMAIN_NAME]" at bounding box center [188, 311] width 71 height 9
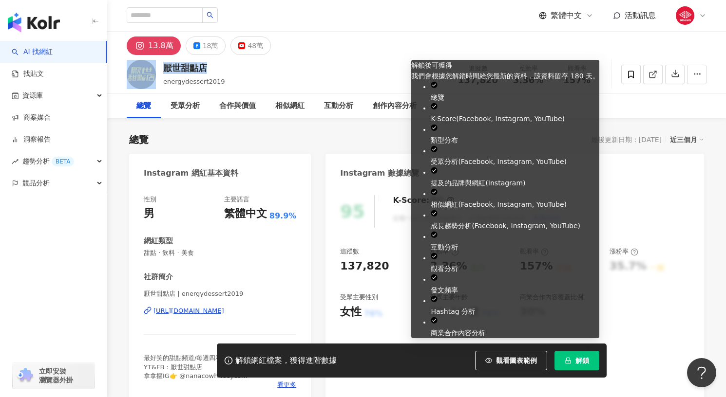
click at [565, 366] on button "解鎖" at bounding box center [576, 360] width 45 height 19
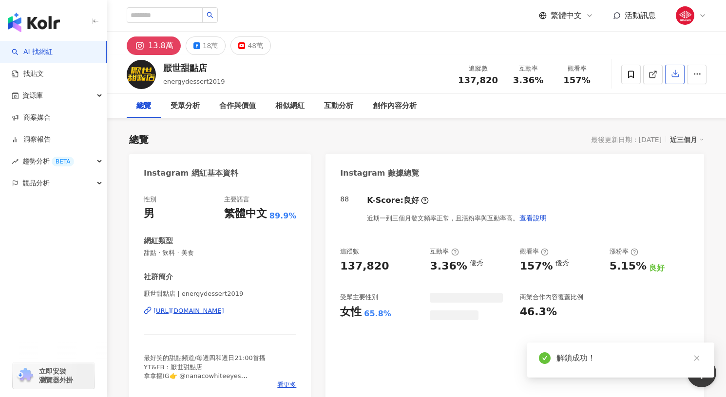
click at [679, 75] on icon "button" at bounding box center [675, 73] width 9 height 9
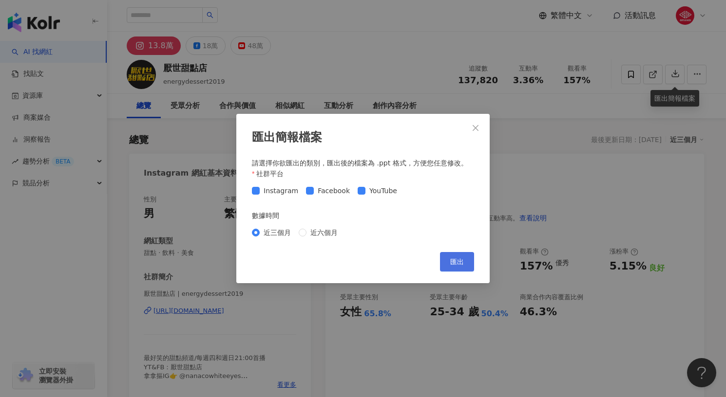
click at [469, 266] on button "匯出" at bounding box center [457, 261] width 34 height 19
click at [474, 128] on icon "close" at bounding box center [475, 128] width 8 height 8
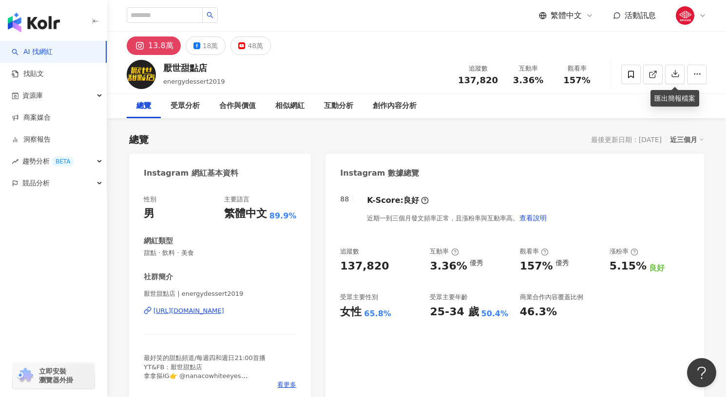
click at [222, 314] on div "[URL][DOMAIN_NAME]" at bounding box center [188, 311] width 71 height 9
drag, startPoint x: 209, startPoint y: 64, endPoint x: 163, endPoint y: 64, distance: 46.3
click at [163, 64] on div "厭世甜點店 energydessert2019 追蹤數 137,820 互動率 3.36% 觀看率 157%" at bounding box center [416, 74] width 618 height 38
copy div "厭世甜點店"
